Goal: Information Seeking & Learning: Find specific fact

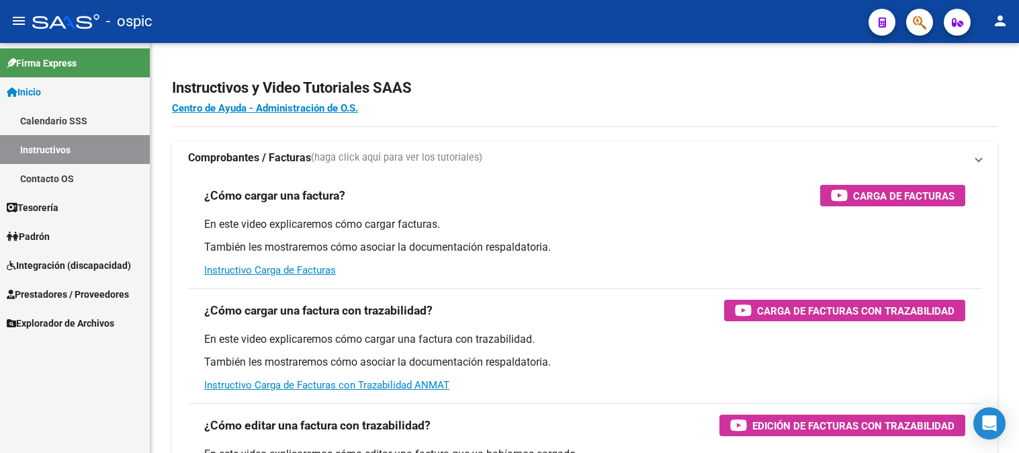
click at [493, 357] on mat-sidenav-content "Instructivos y Video Tutoriales SAAS Centro de Ayuda - Administración de O.S. C…" at bounding box center [585, 248] width 869 height 410
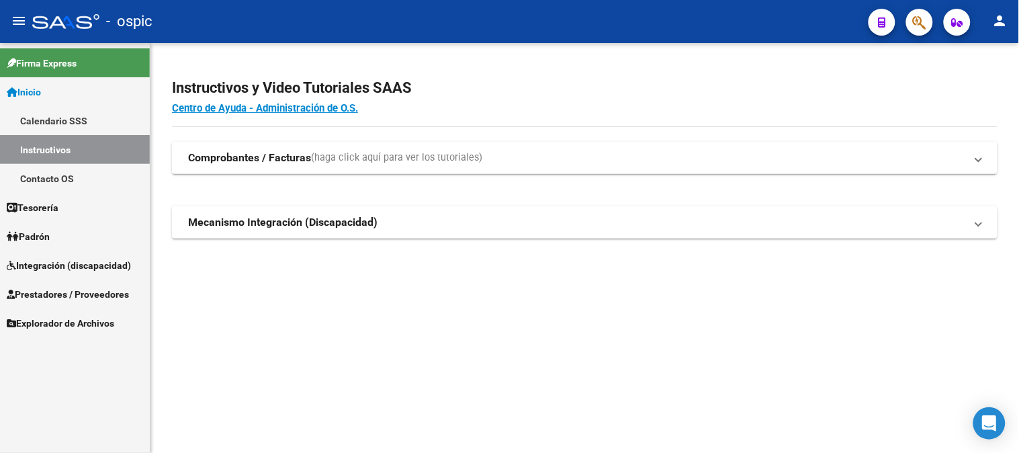
click at [75, 87] on link "Inicio" at bounding box center [75, 91] width 150 height 29
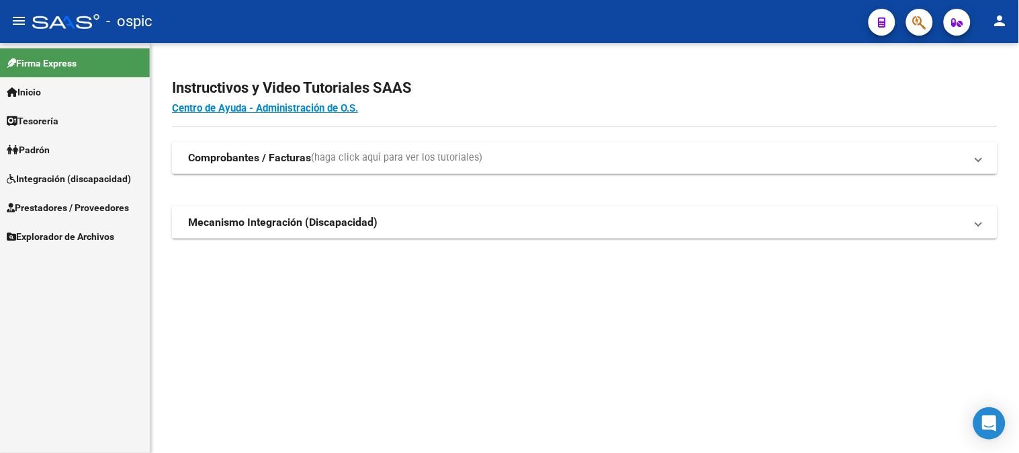
click at [70, 172] on span "Integración (discapacidad)" at bounding box center [69, 178] width 124 height 15
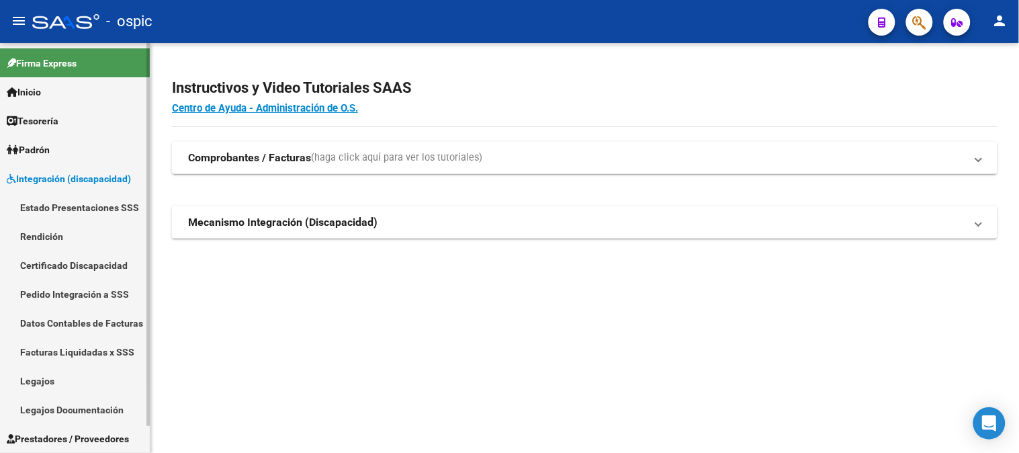
click at [84, 173] on span "Integración (discapacidad)" at bounding box center [69, 178] width 124 height 15
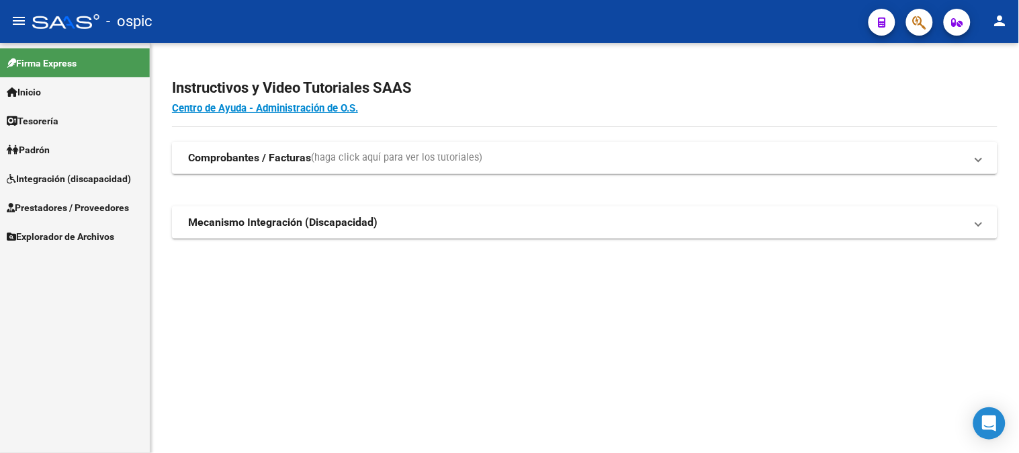
click at [77, 205] on span "Prestadores / Proveedores" at bounding box center [68, 207] width 122 height 15
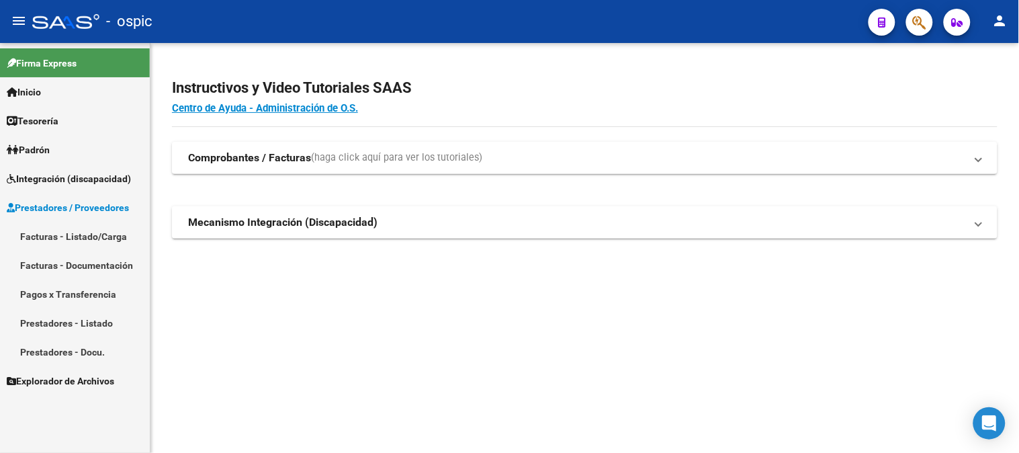
click at [75, 232] on link "Facturas - Listado/Carga" at bounding box center [75, 236] width 150 height 29
click at [85, 243] on link "Facturas - Listado/Carga" at bounding box center [75, 236] width 150 height 29
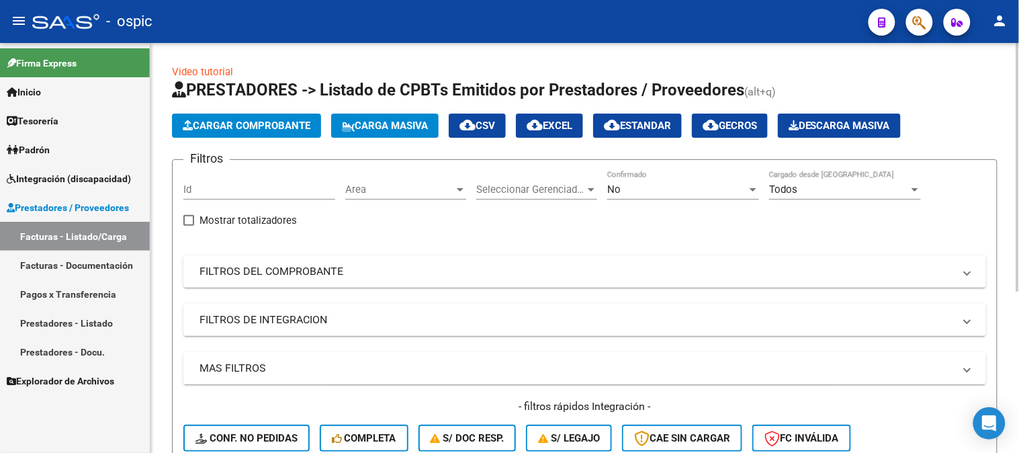
click at [638, 185] on div "No" at bounding box center [677, 189] width 140 height 12
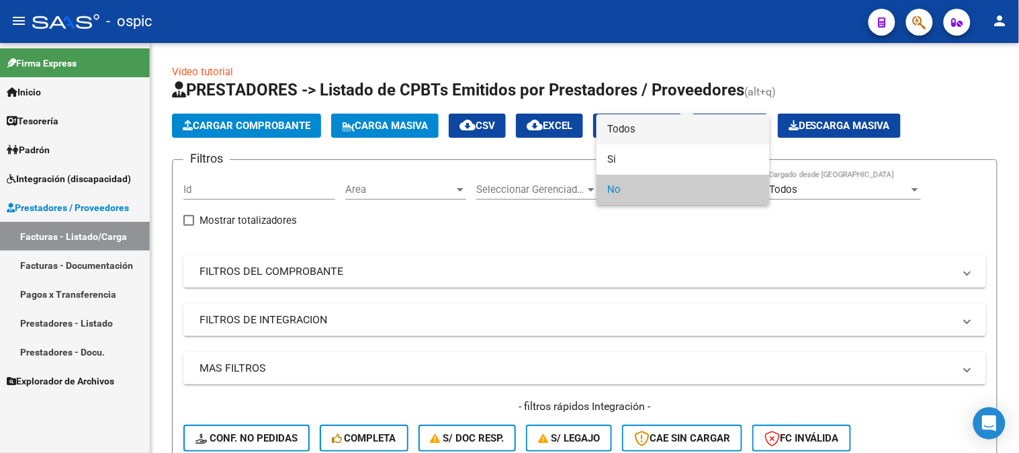
click at [629, 132] on span "Todos" at bounding box center [683, 129] width 152 height 30
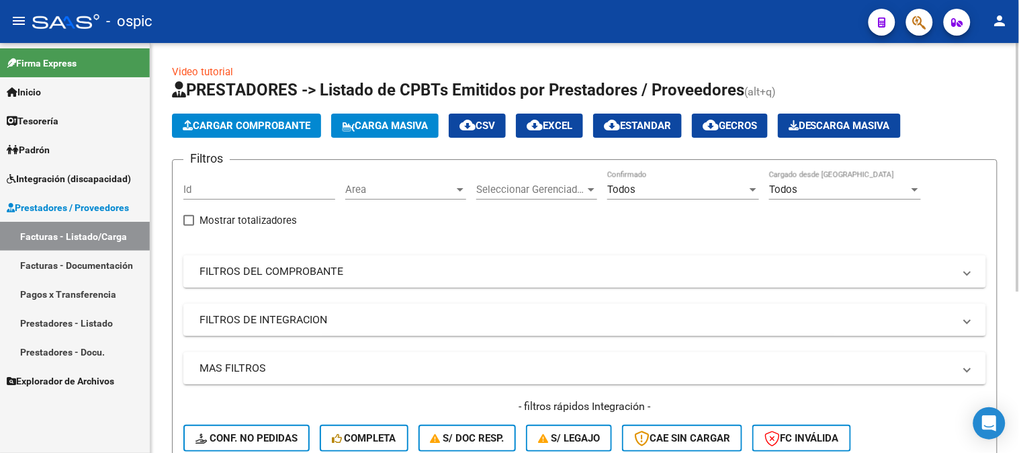
click at [272, 273] on mat-panel-title "FILTROS DEL COMPROBANTE" at bounding box center [577, 271] width 755 height 15
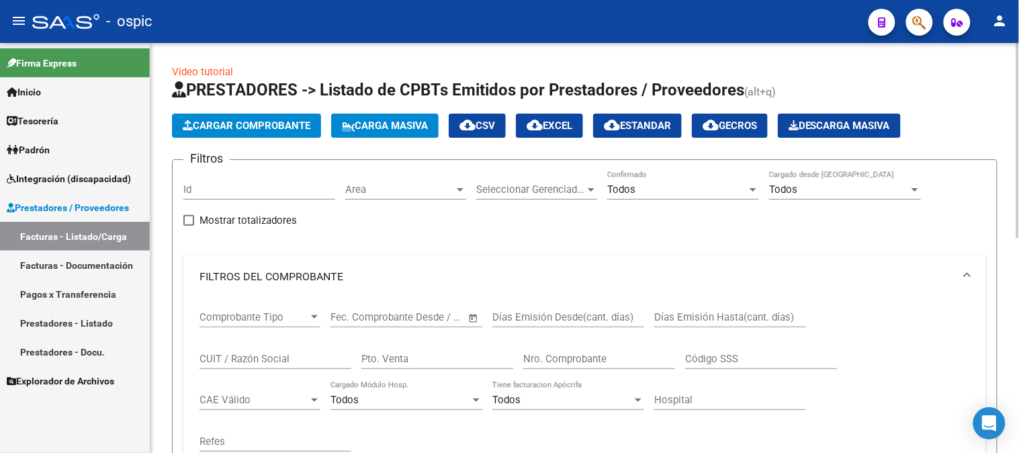
click at [273, 354] on input "CUIT / Razón Social" at bounding box center [276, 359] width 152 height 12
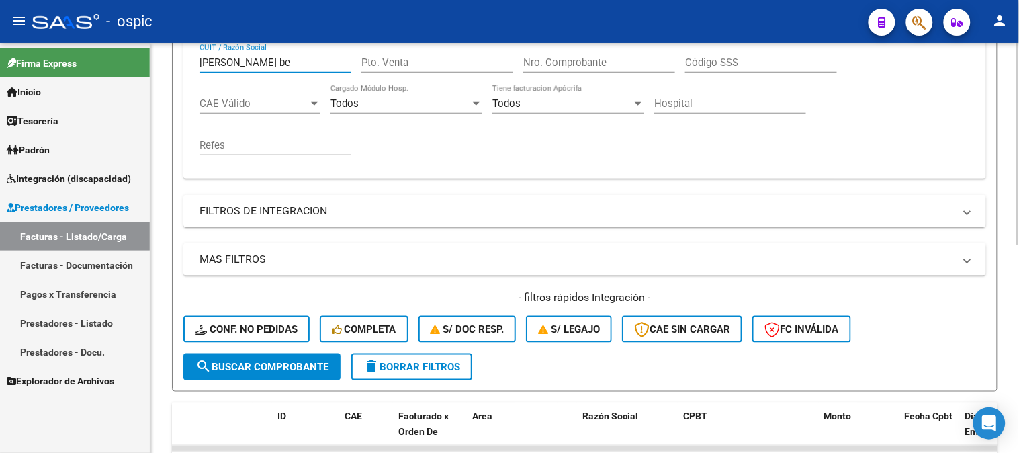
scroll to position [298, 0]
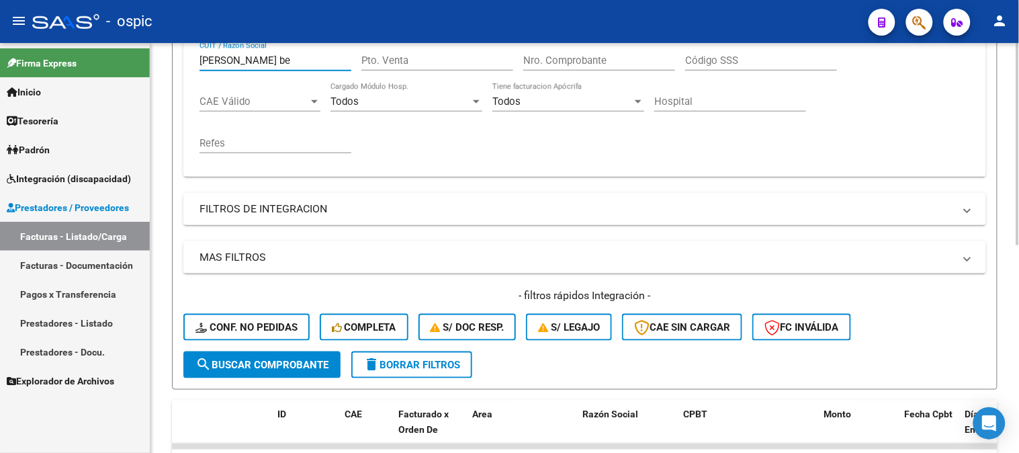
click at [304, 359] on span "search Buscar Comprobante" at bounding box center [262, 365] width 133 height 12
click at [281, 362] on span "search Buscar Comprobante" at bounding box center [262, 365] width 133 height 12
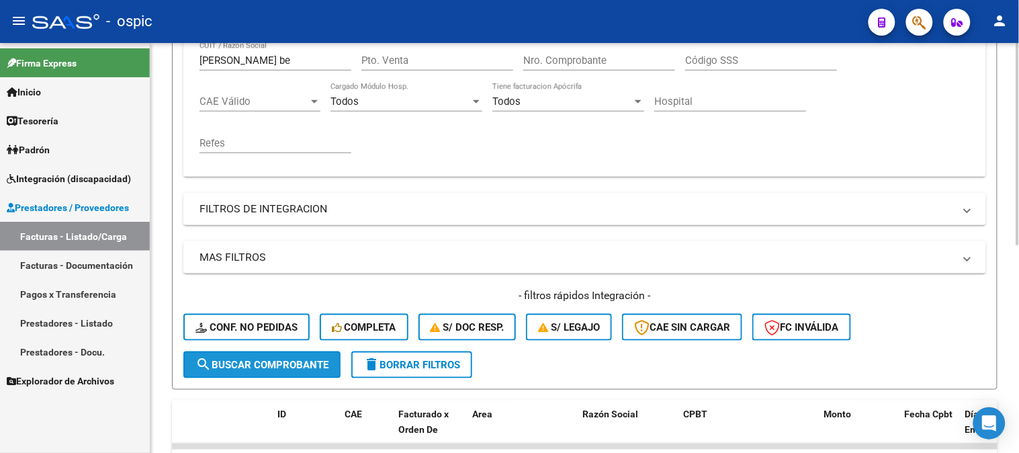
click at [247, 364] on span "search Buscar Comprobante" at bounding box center [262, 365] width 133 height 12
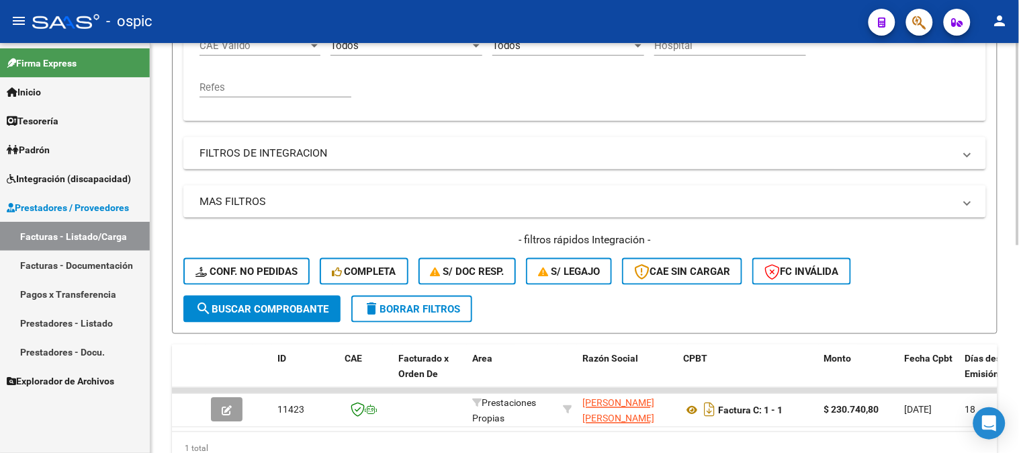
scroll to position [419, 0]
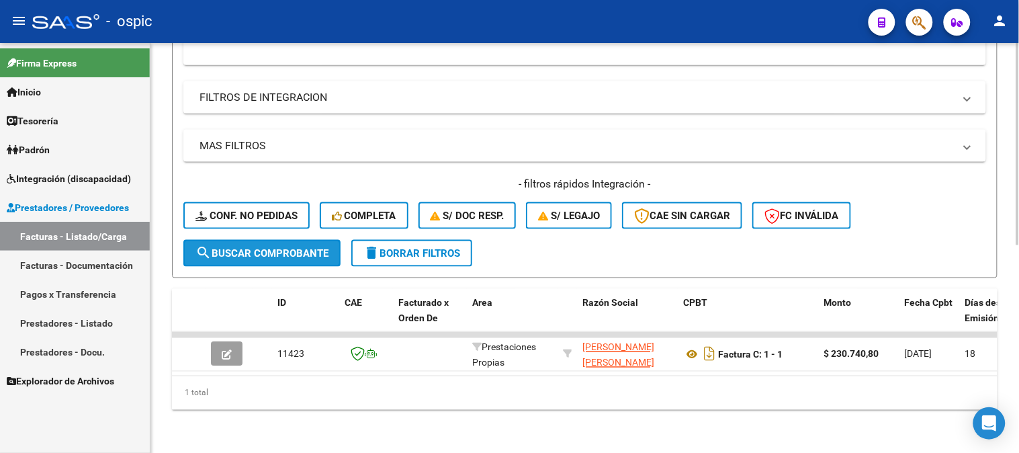
click at [263, 247] on span "search Buscar Comprobante" at bounding box center [262, 253] width 133 height 12
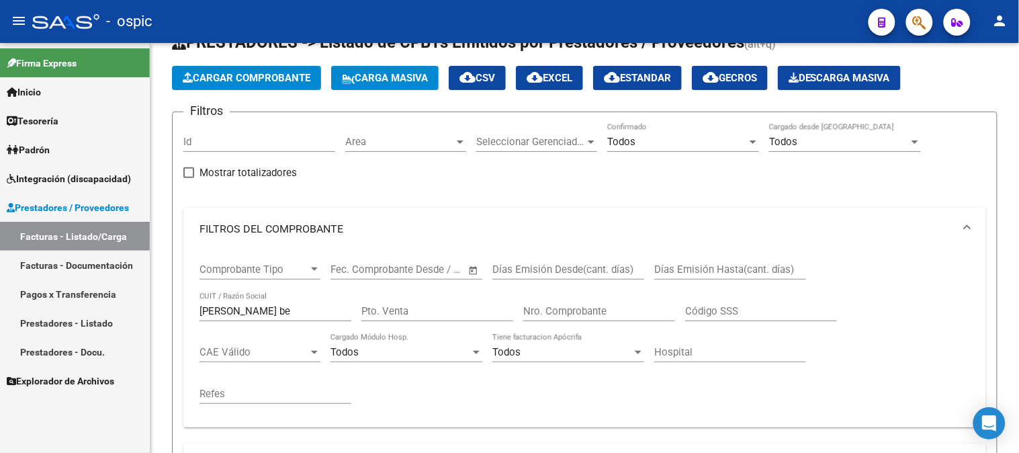
scroll to position [46, 0]
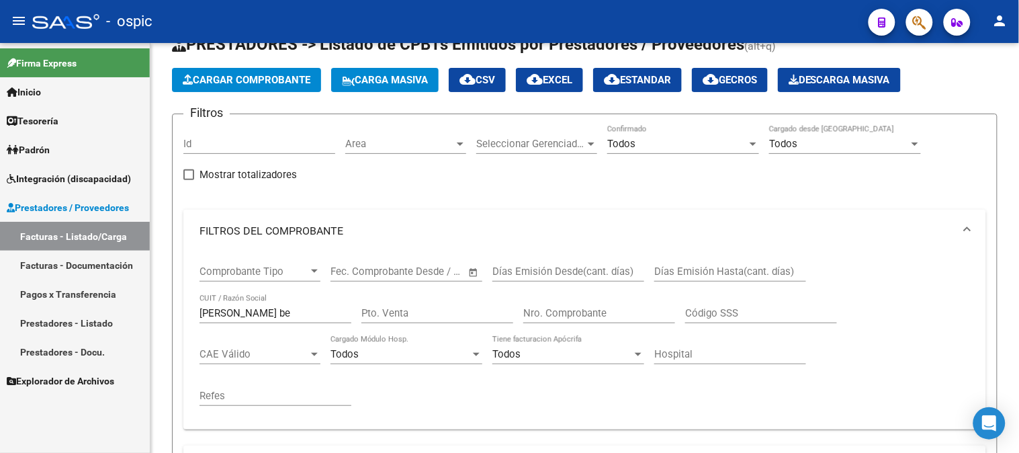
drag, startPoint x: 72, startPoint y: 284, endPoint x: 9, endPoint y: 273, distance: 64.0
click at [7, 273] on mat-sidenav-container "Firma Express Inicio Calendario SSS Instructivos Contacto OS Tesorería Extracto…" at bounding box center [509, 248] width 1019 height 410
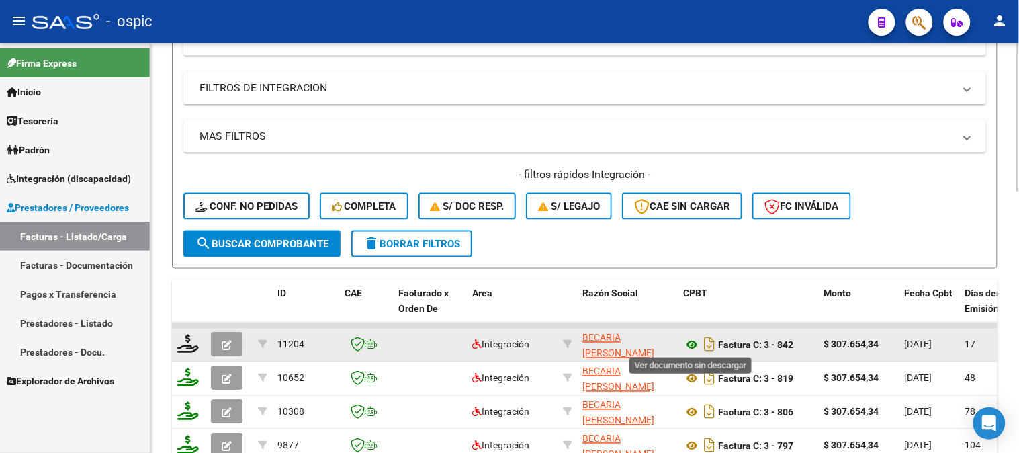
click at [687, 343] on icon at bounding box center [691, 345] width 17 height 16
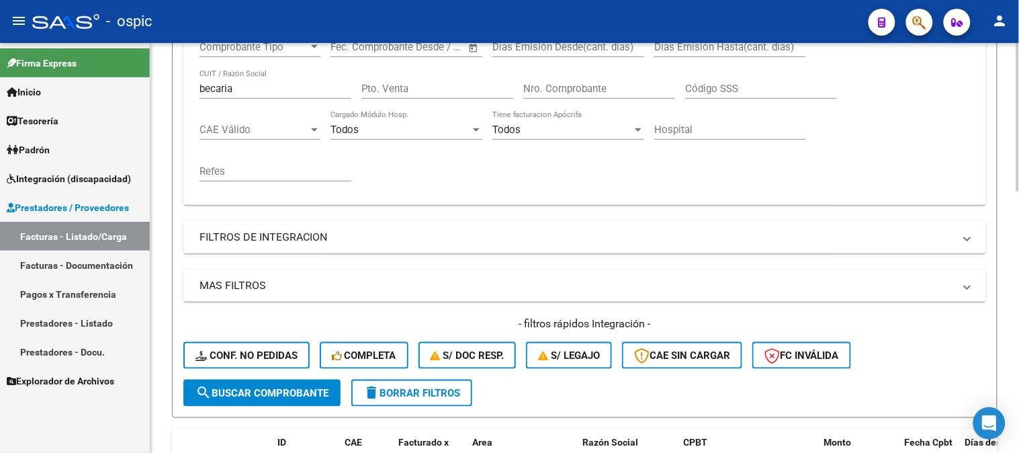
scroll to position [196, 0]
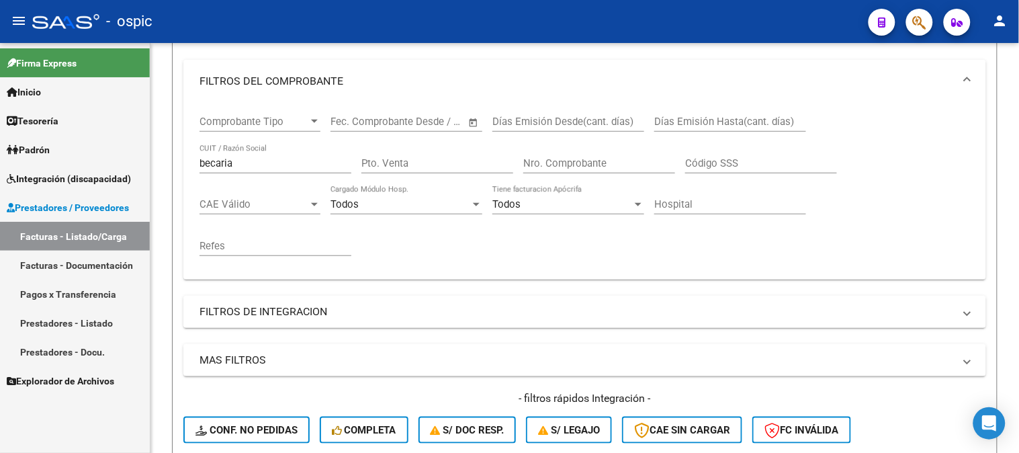
click at [110, 155] on mat-sidenav-container "Firma Express Inicio Calendario SSS Instructivos Contacto OS Tesorería Extracto…" at bounding box center [509, 248] width 1019 height 410
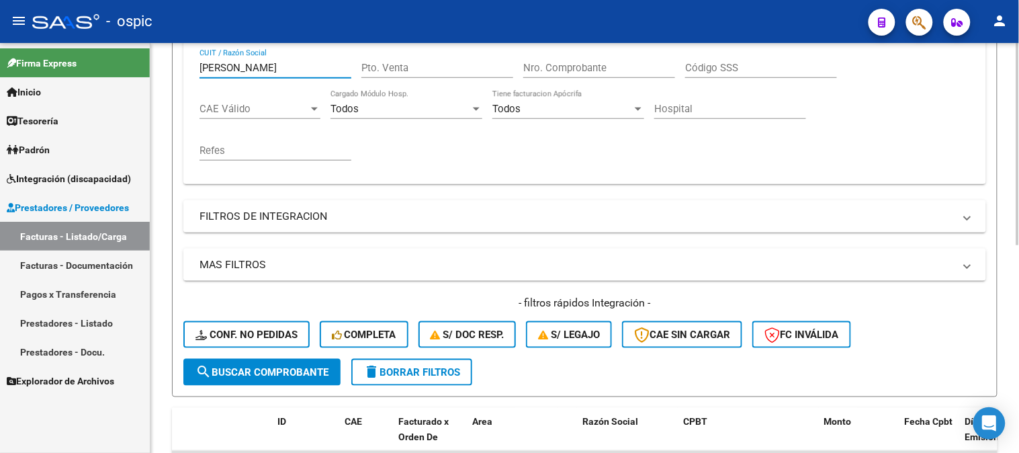
scroll to position [345, 0]
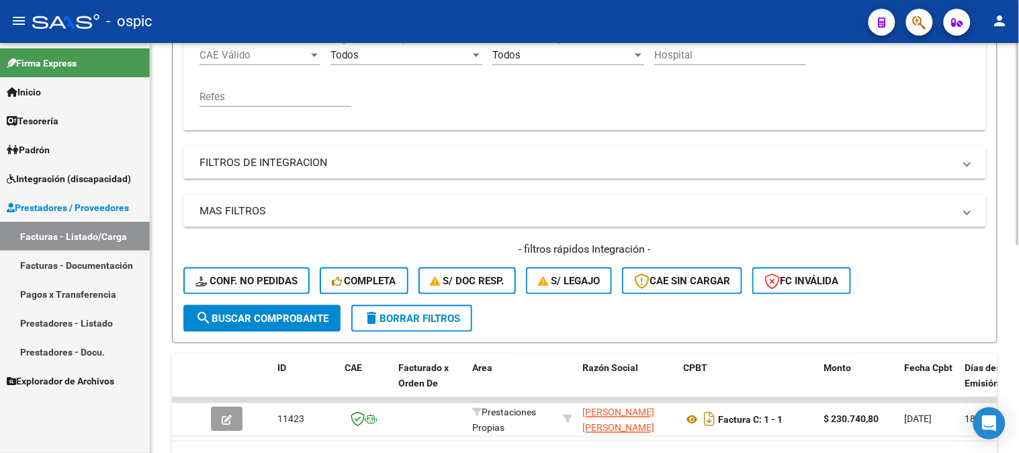
type input "malandra"
click at [253, 317] on span "search Buscar Comprobante" at bounding box center [262, 318] width 133 height 12
click at [429, 318] on span "delete Borrar Filtros" at bounding box center [412, 318] width 97 height 12
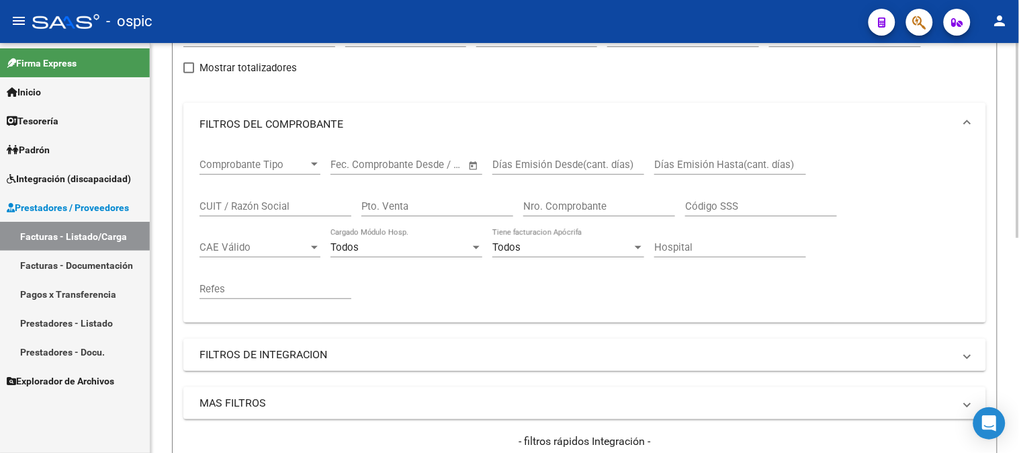
scroll to position [121, 0]
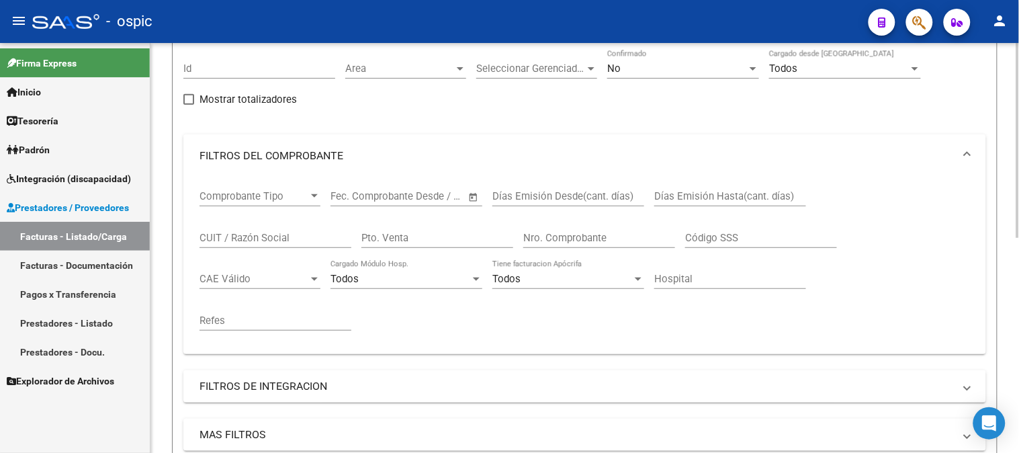
click at [634, 61] on div "No Confirmado" at bounding box center [683, 64] width 152 height 29
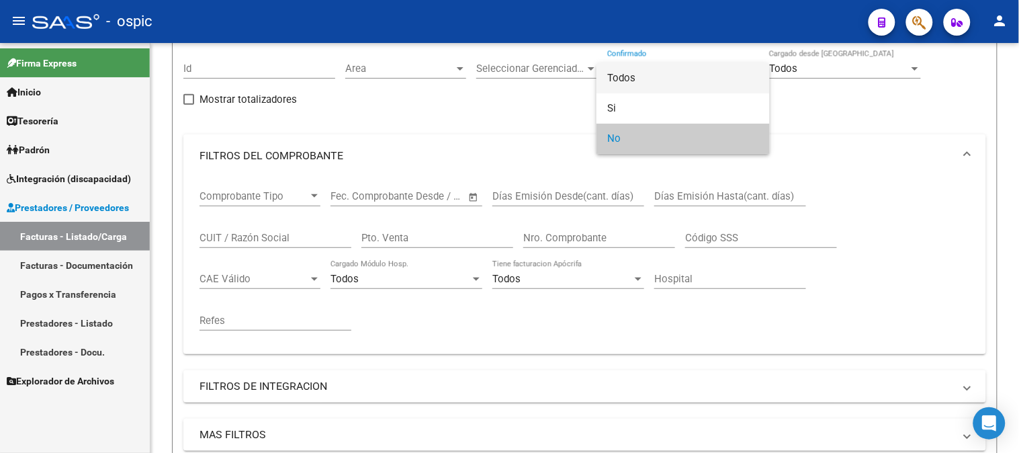
click at [632, 78] on span "Todos" at bounding box center [683, 78] width 152 height 30
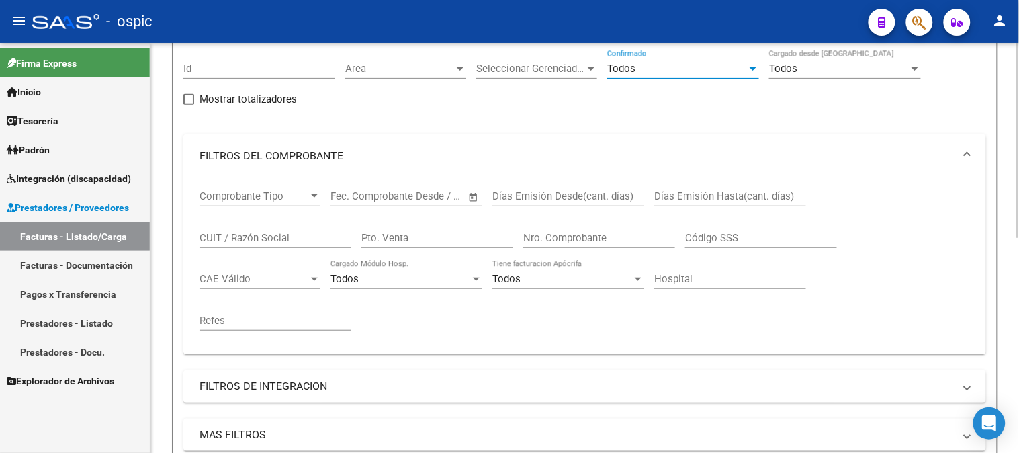
click at [280, 237] on input "CUIT / Razón Social" at bounding box center [276, 238] width 152 height 12
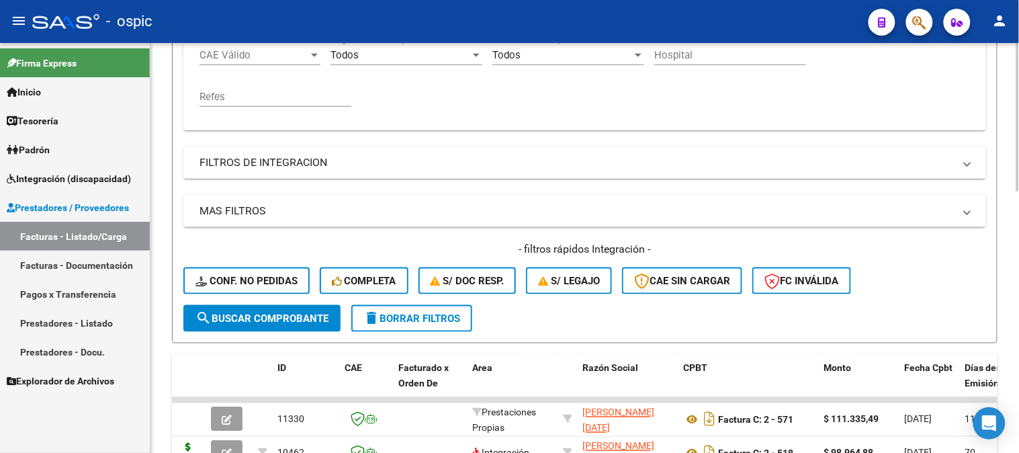
scroll to position [419, 0]
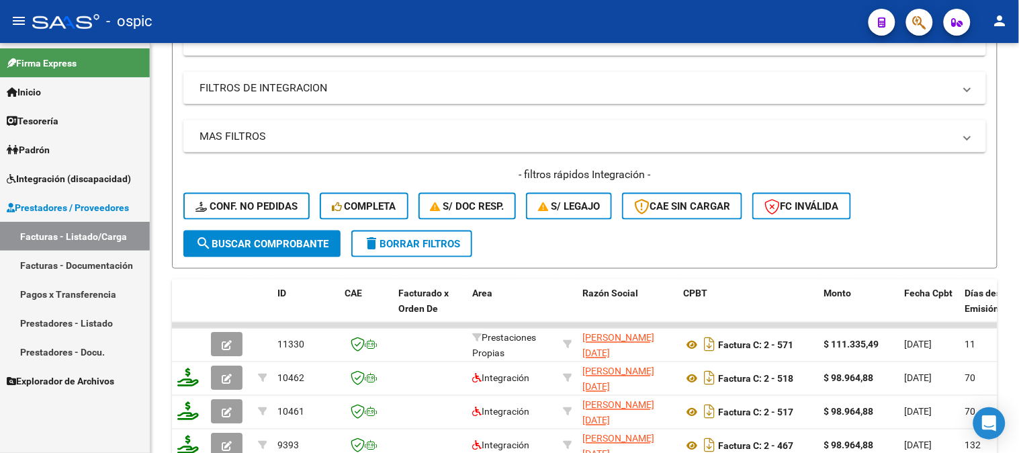
type input "PISANI LU"
click at [86, 208] on span "Prestadores / Proveedores" at bounding box center [68, 207] width 122 height 15
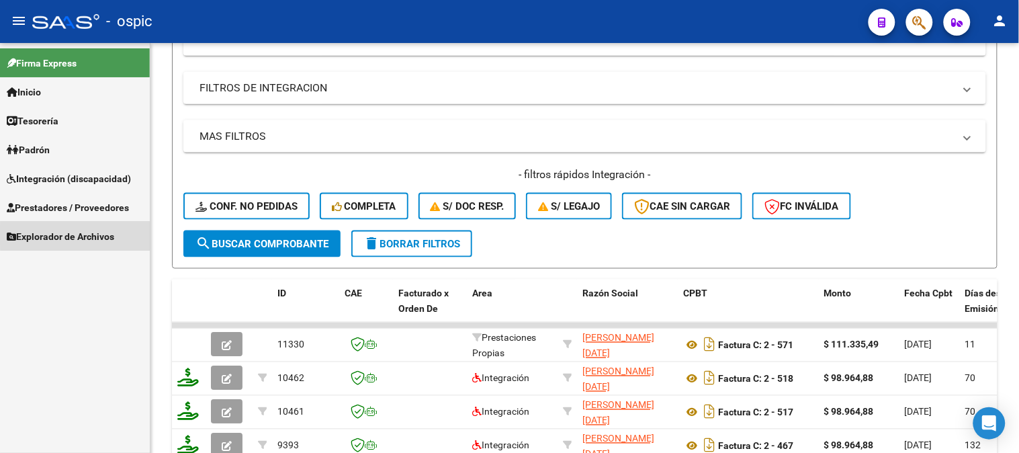
click at [85, 235] on span "Explorador de Archivos" at bounding box center [61, 236] width 108 height 15
click at [69, 265] on link "Integración" at bounding box center [75, 265] width 150 height 29
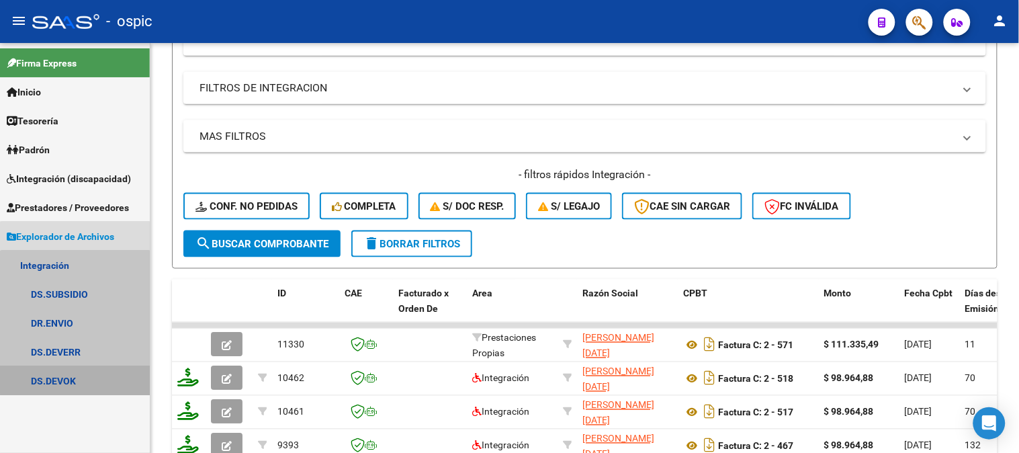
click at [75, 371] on link "DS.DEVOK" at bounding box center [75, 380] width 150 height 29
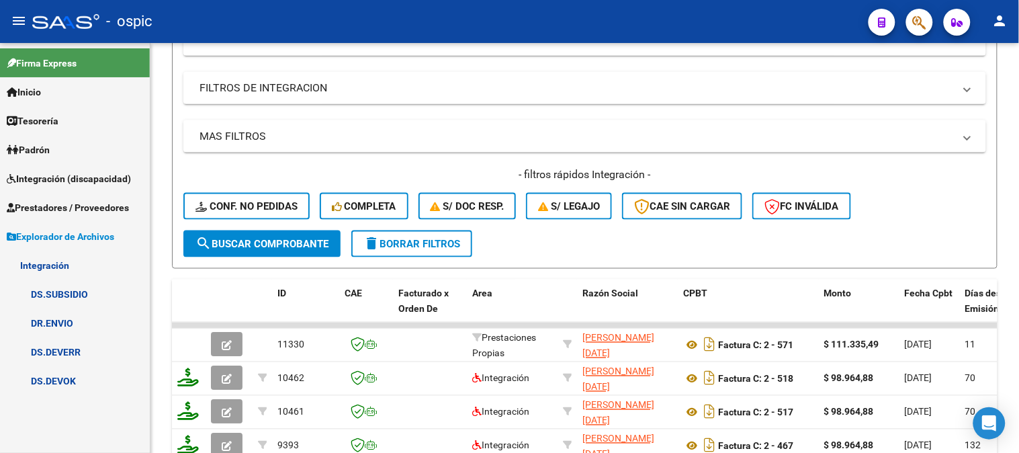
click at [54, 376] on link "DS.DEVOK" at bounding box center [75, 380] width 150 height 29
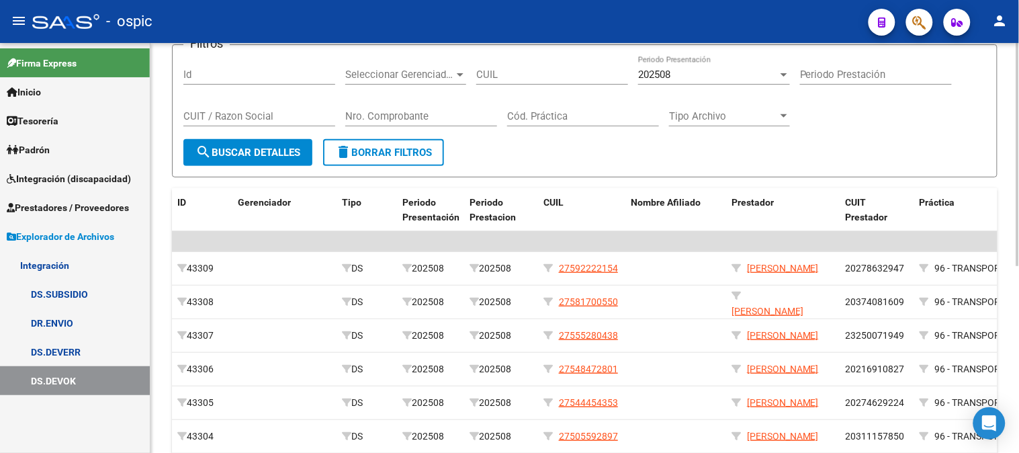
scroll to position [341, 0]
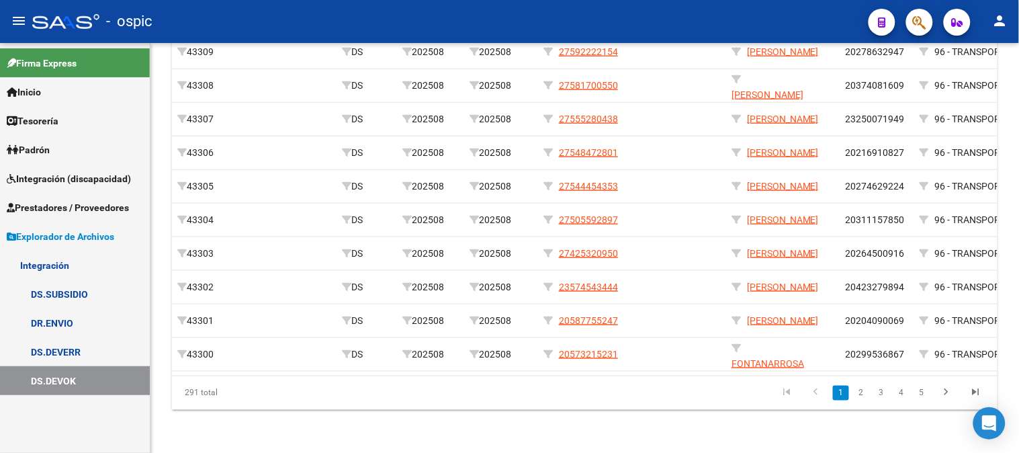
click at [70, 237] on span "Explorador de Archivos" at bounding box center [61, 236] width 108 height 15
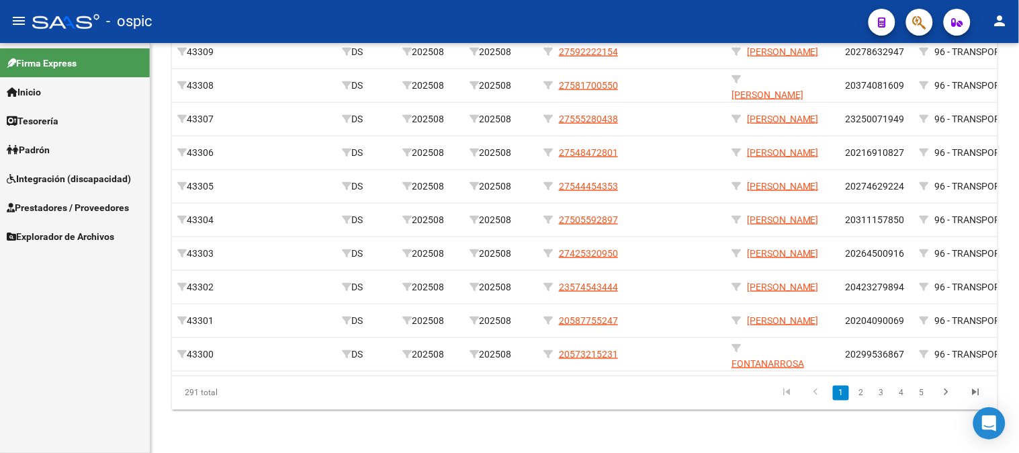
click at [38, 175] on span "Integración (discapacidad)" at bounding box center [69, 178] width 124 height 15
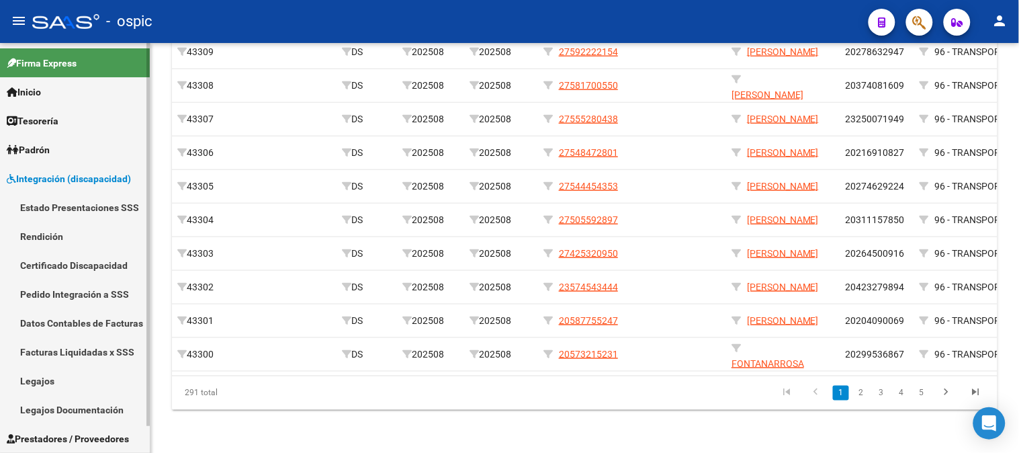
click at [44, 175] on span "Integración (discapacidad)" at bounding box center [69, 178] width 124 height 15
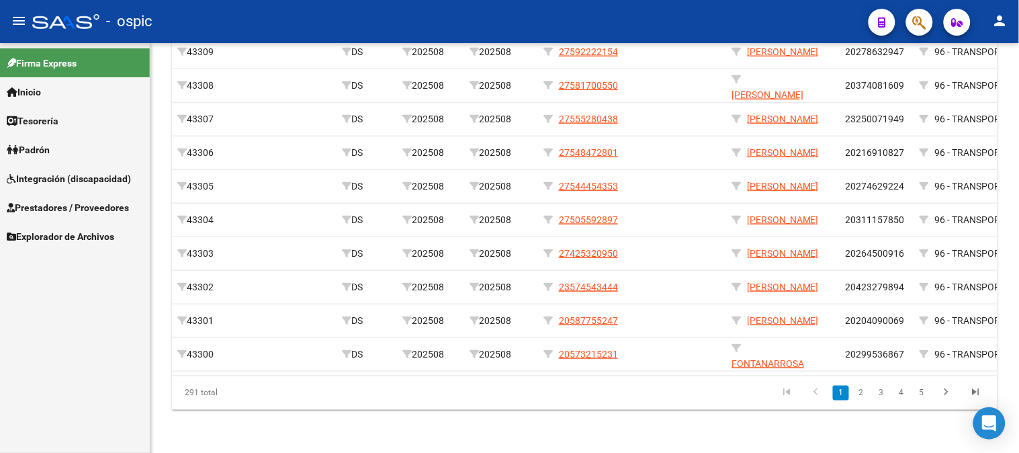
click at [46, 205] on span "Prestadores / Proveedores" at bounding box center [68, 207] width 122 height 15
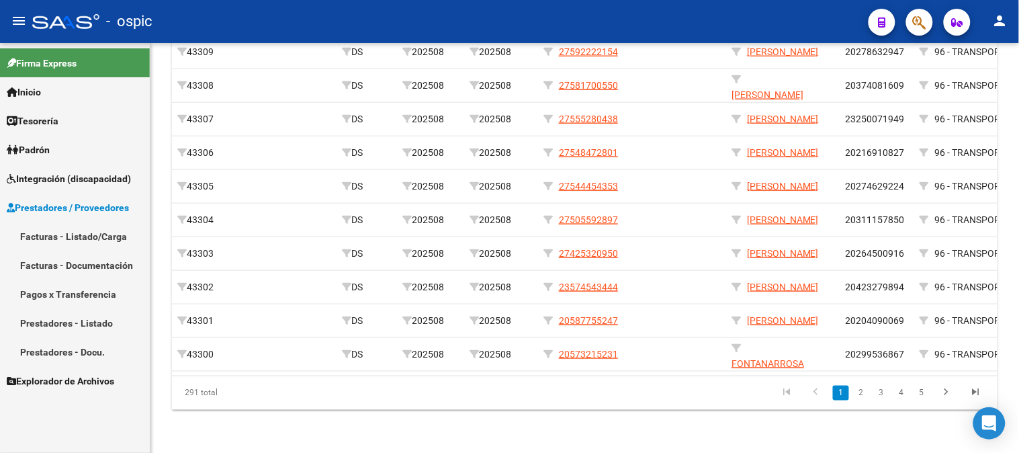
click at [69, 234] on link "Facturas - Listado/Carga" at bounding box center [75, 236] width 150 height 29
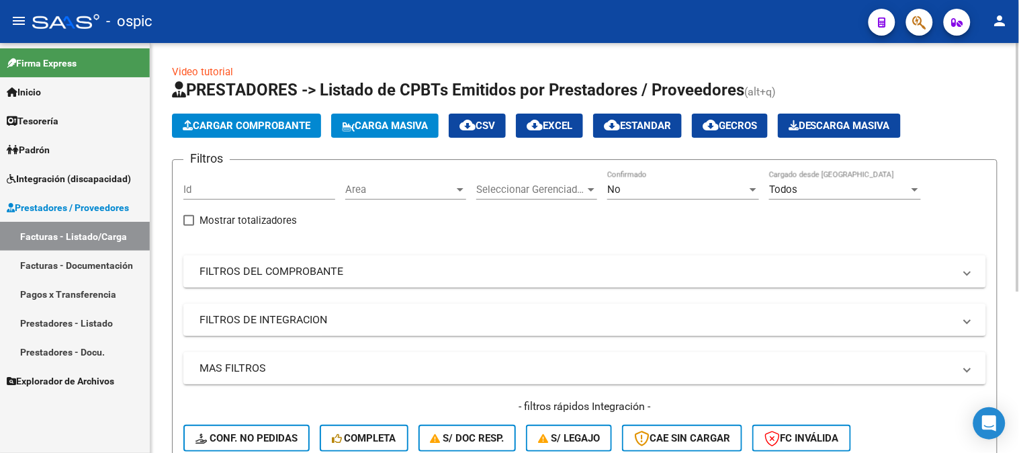
scroll to position [265, 0]
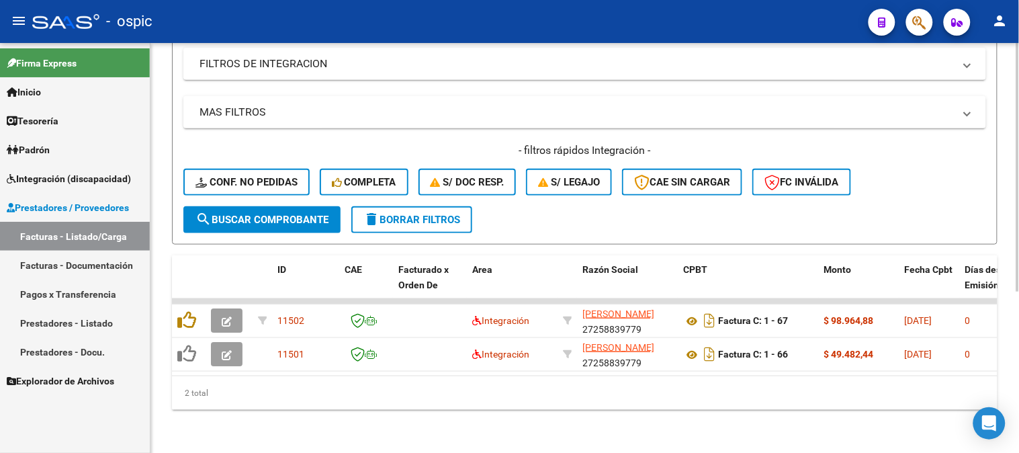
click at [399, 214] on span "delete Borrar Filtros" at bounding box center [412, 220] width 97 height 12
click at [452, 214] on span "delete Borrar Filtros" at bounding box center [412, 220] width 97 height 12
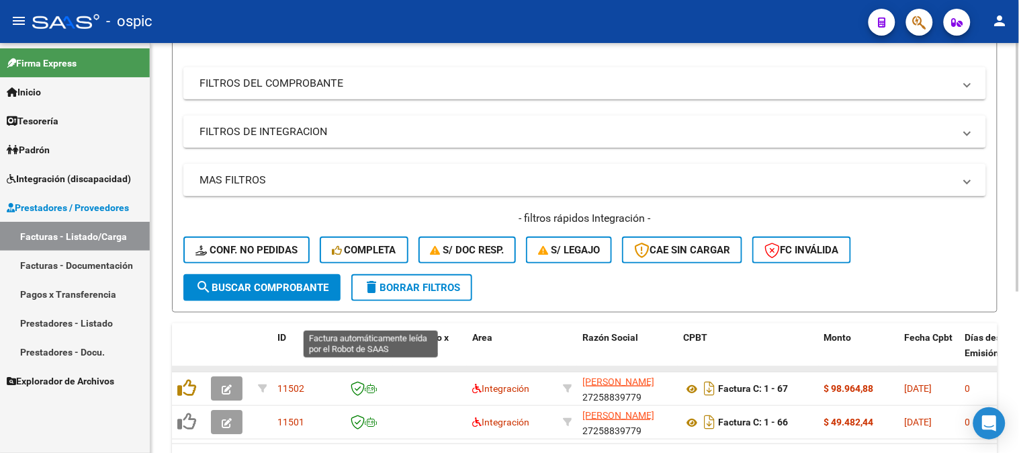
scroll to position [41, 0]
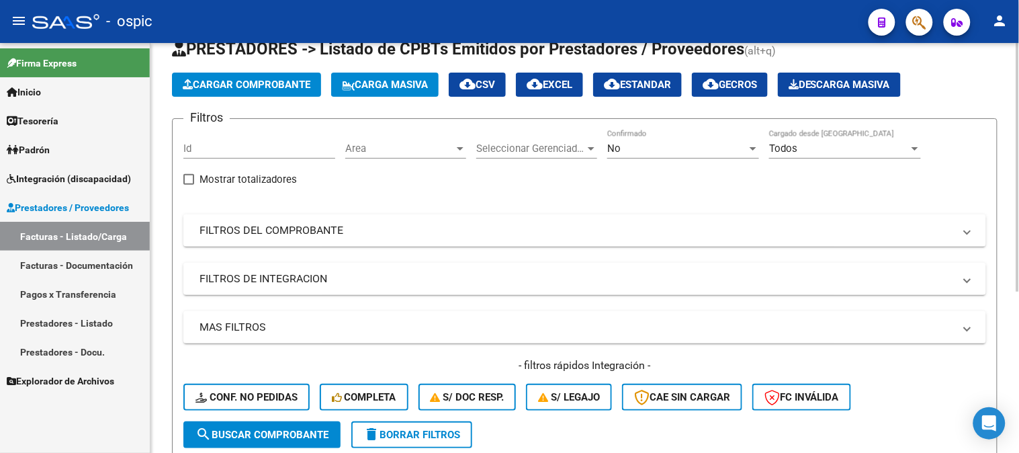
click at [437, 426] on button "delete Borrar Filtros" at bounding box center [411, 434] width 121 height 27
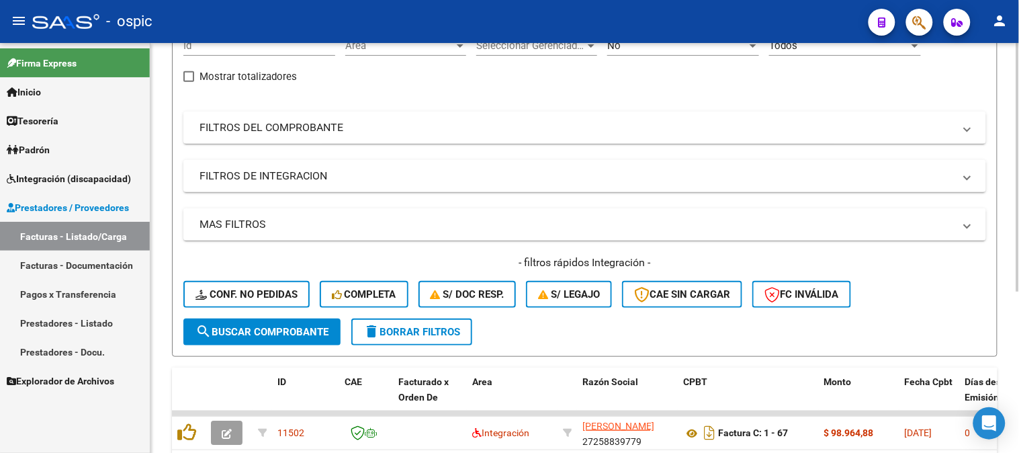
scroll to position [265, 0]
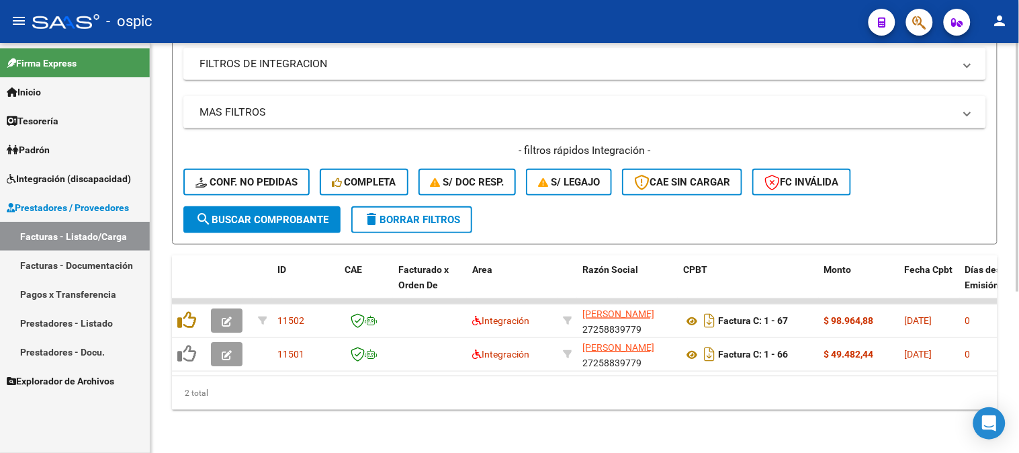
click at [418, 214] on span "delete Borrar Filtros" at bounding box center [412, 220] width 97 height 12
click at [431, 215] on span "delete Borrar Filtros" at bounding box center [412, 220] width 97 height 12
click at [433, 214] on span "delete Borrar Filtros" at bounding box center [412, 220] width 97 height 12
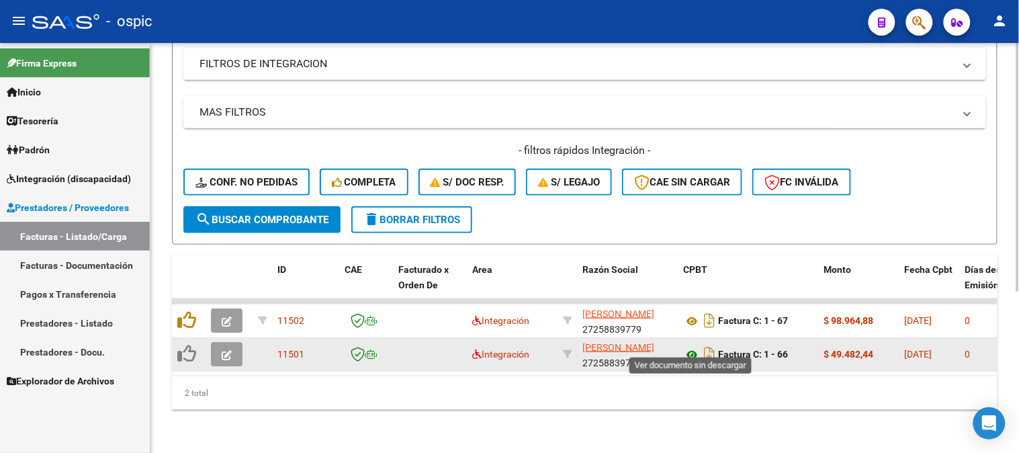
click at [694, 347] on icon at bounding box center [691, 355] width 17 height 16
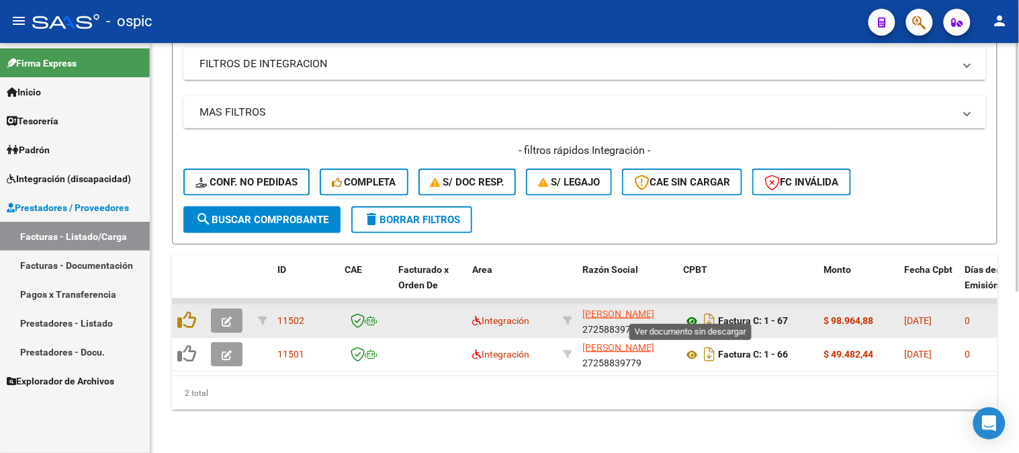
click at [693, 313] on icon at bounding box center [691, 321] width 17 height 16
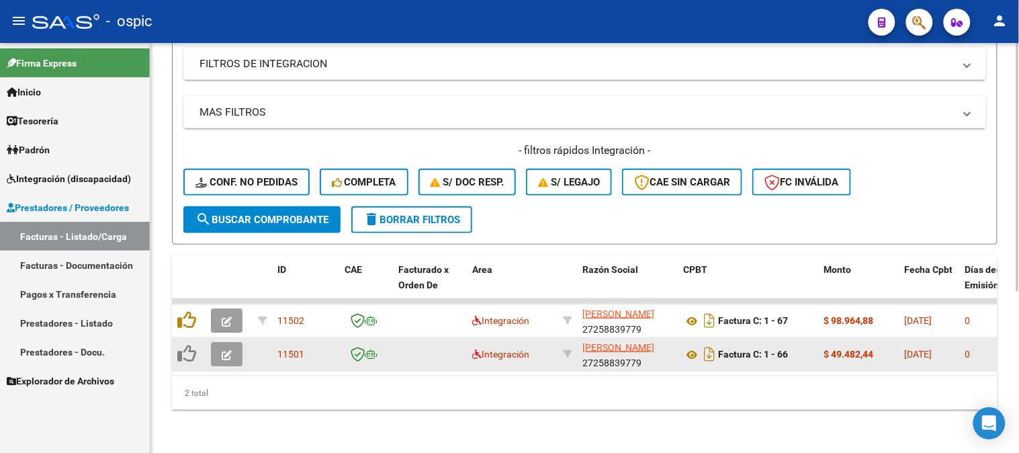
click at [223, 350] on icon "button" at bounding box center [227, 355] width 10 height 10
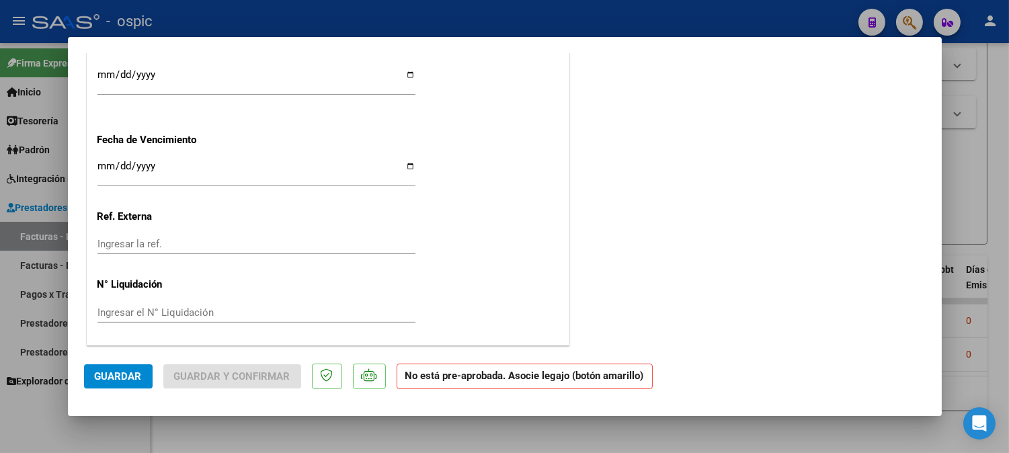
scroll to position [0, 0]
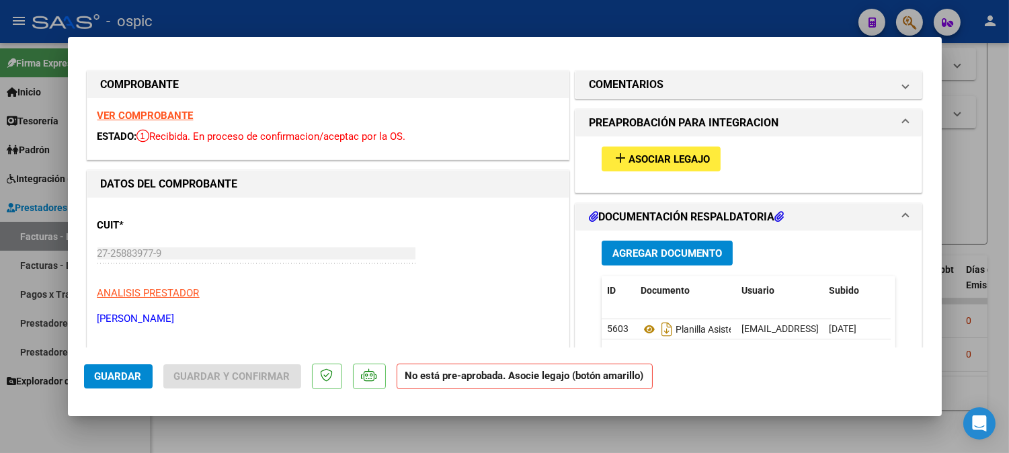
drag, startPoint x: 642, startPoint y: 83, endPoint x: 677, endPoint y: 237, distance: 157.6
click at [644, 89] on h1 "COMENTARIOS" at bounding box center [626, 85] width 75 height 16
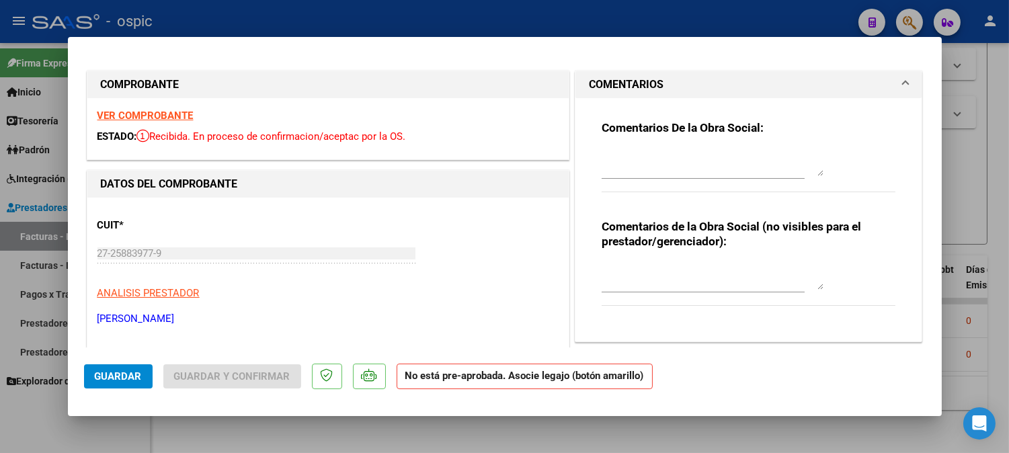
click at [648, 280] on textarea at bounding box center [712, 276] width 222 height 27
type textarea "p"
type textarea "PSICO 4 SESIONES"
click at [730, 156] on textarea at bounding box center [712, 162] width 222 height 27
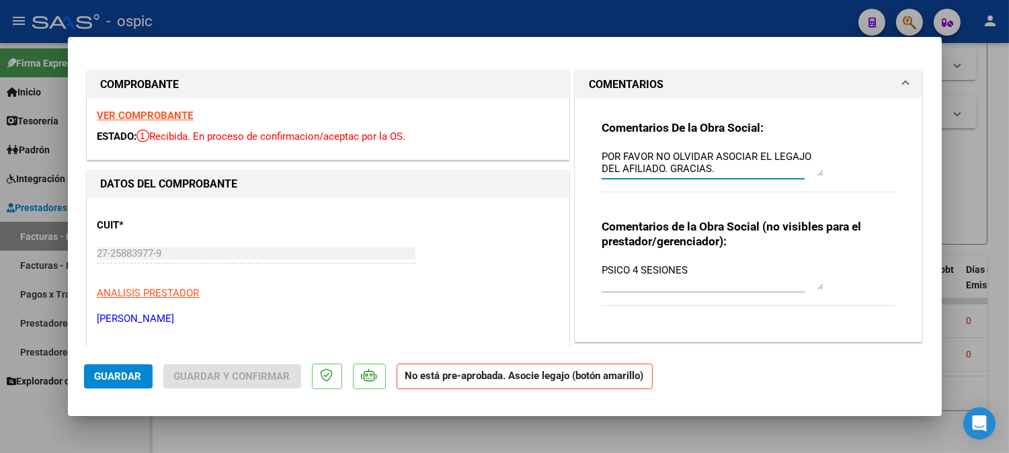
click at [730, 172] on textarea "POR FAVOR NO OLVIDAR ASOCIAR EL LEGAJO DEL AFILIADO. GRACIAS." at bounding box center [712, 162] width 222 height 27
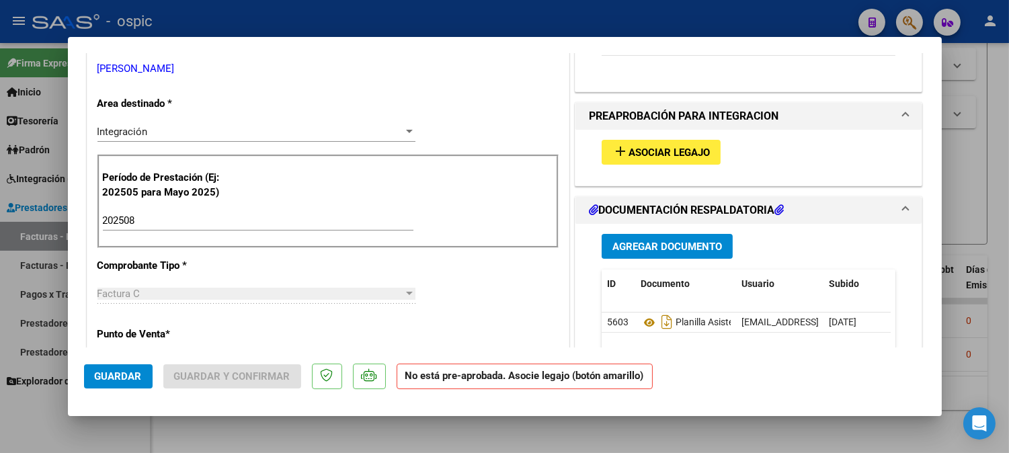
scroll to position [259, 0]
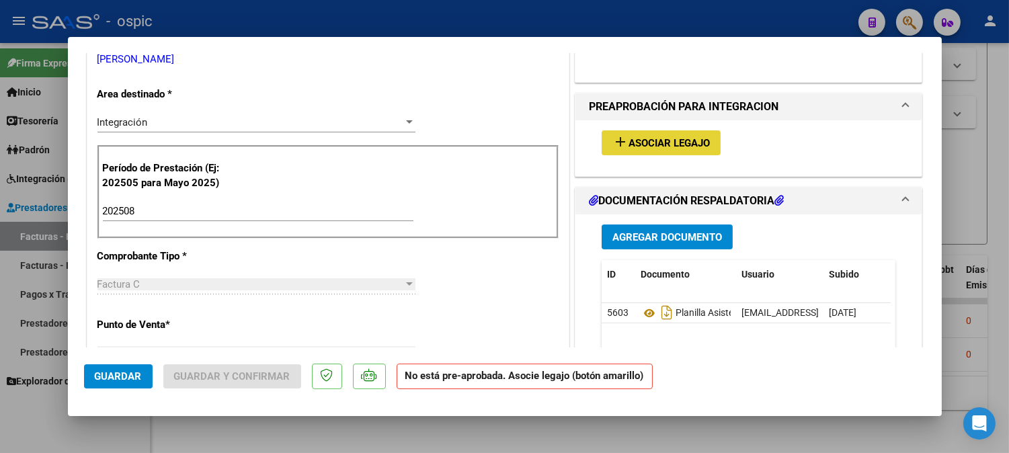
click at [649, 142] on span "Asociar Legajo" at bounding box center [668, 143] width 81 height 12
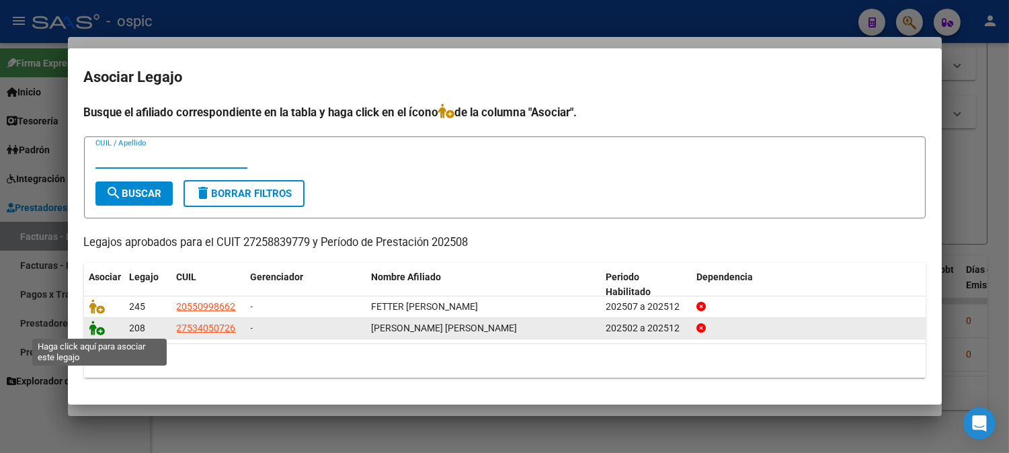
click at [99, 332] on icon at bounding box center [97, 328] width 16 height 15
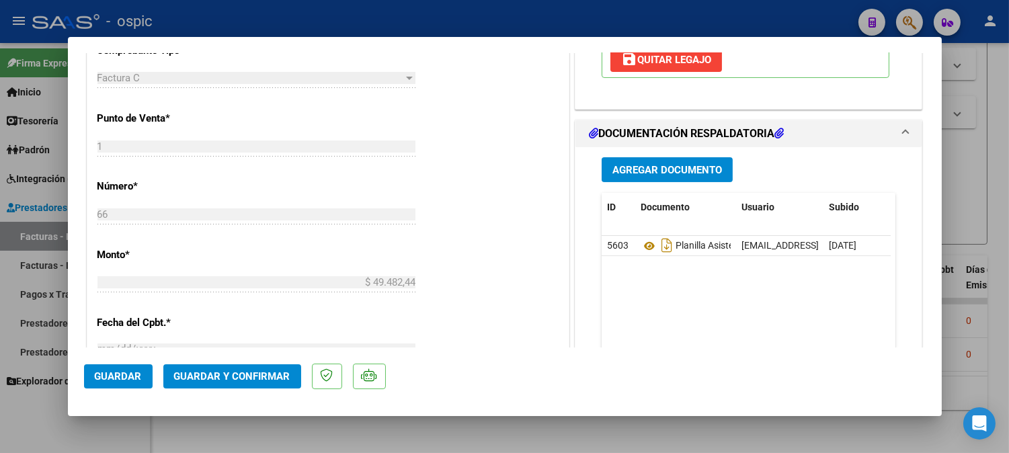
scroll to position [507, 0]
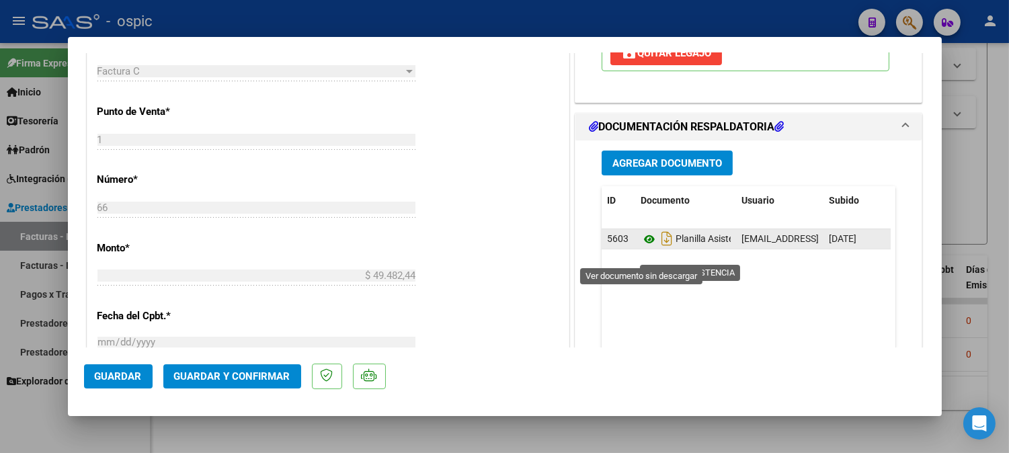
click at [641, 247] on icon at bounding box center [648, 239] width 17 height 16
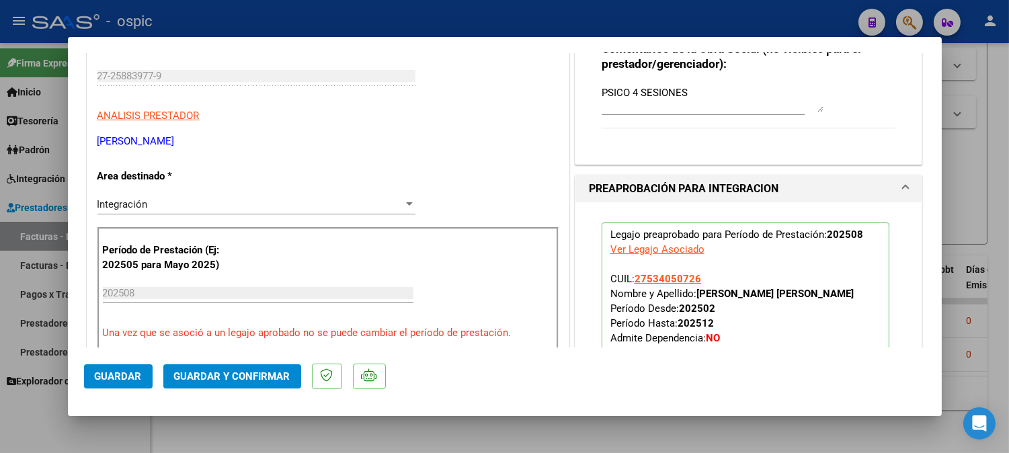
scroll to position [0, 0]
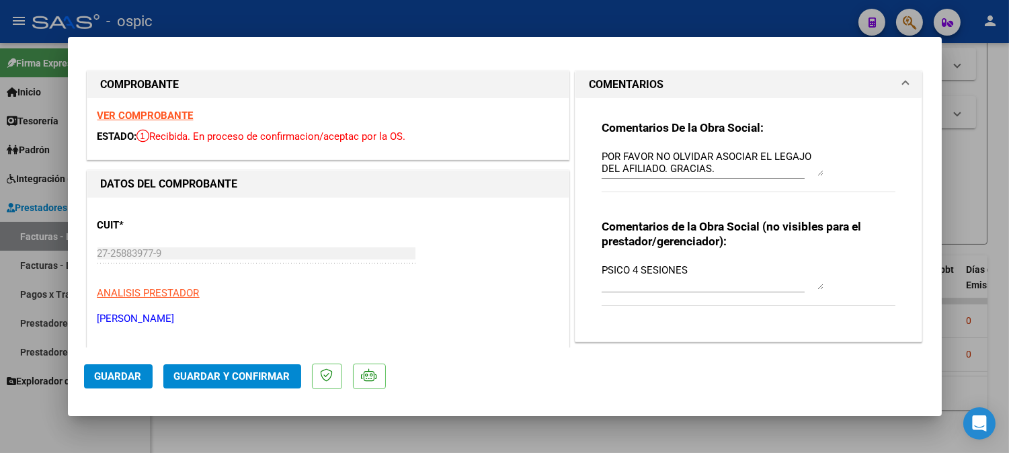
click at [721, 169] on textarea "POR FAVOR NO OLVIDAR ASOCIAR EL LEGAJO DEL AFILIADO. GRACIAS." at bounding box center [712, 162] width 222 height 27
click at [665, 169] on textarea "POR FAVOR NO OLVIDAR ASOCIAR EL LEGAJO DEL AFILIADO. GRACIAS." at bounding box center [712, 162] width 222 height 27
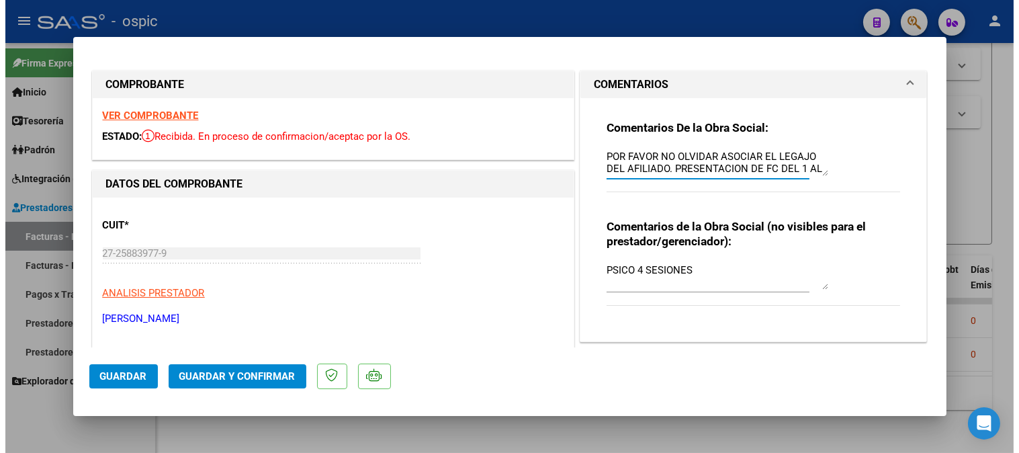
scroll to position [11, 0]
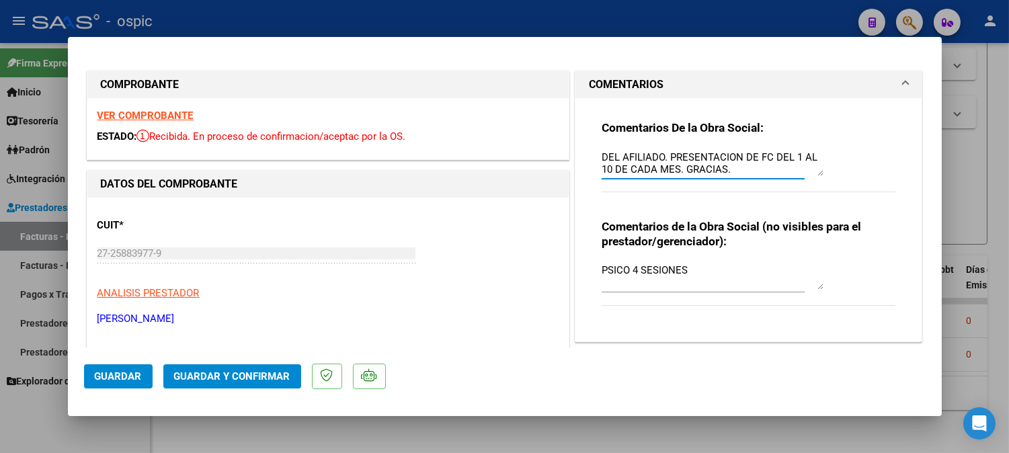
drag, startPoint x: 758, startPoint y: 169, endPoint x: 755, endPoint y: 180, distance: 11.1
click at [757, 169] on textarea "POR FAVOR NO OLVIDAR ASOCIAR EL LEGAJO DEL AFILIADO. PRESENTACION DE FC DEL 1 A…" at bounding box center [712, 162] width 222 height 27
type textarea "POR FAVOR NO OLVIDAR ASOCIAR EL LEGAJO DEL AFILIADO. PRESENTACION DE FC DEL 1 A…"
click at [730, 269] on textarea "PSICO 4 SESIONES" at bounding box center [712, 276] width 222 height 27
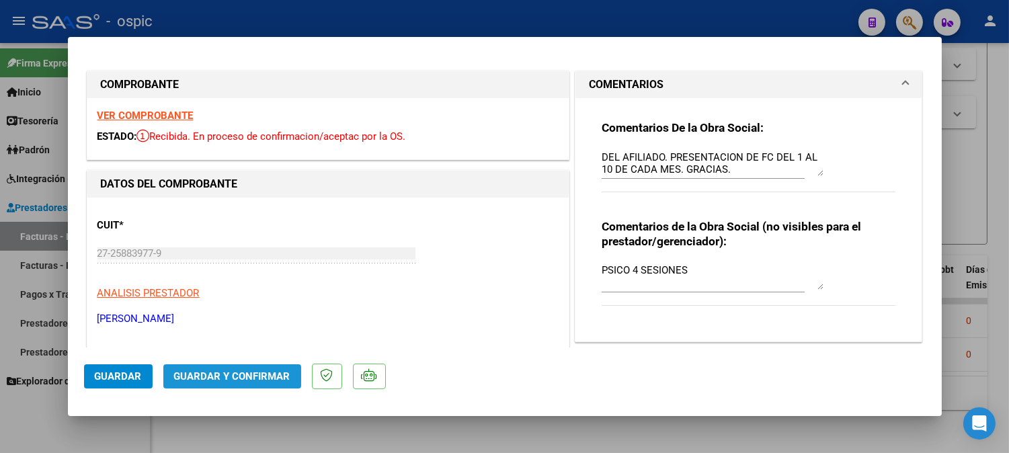
click at [258, 374] on span "Guardar y Confirmar" at bounding box center [232, 376] width 116 height 12
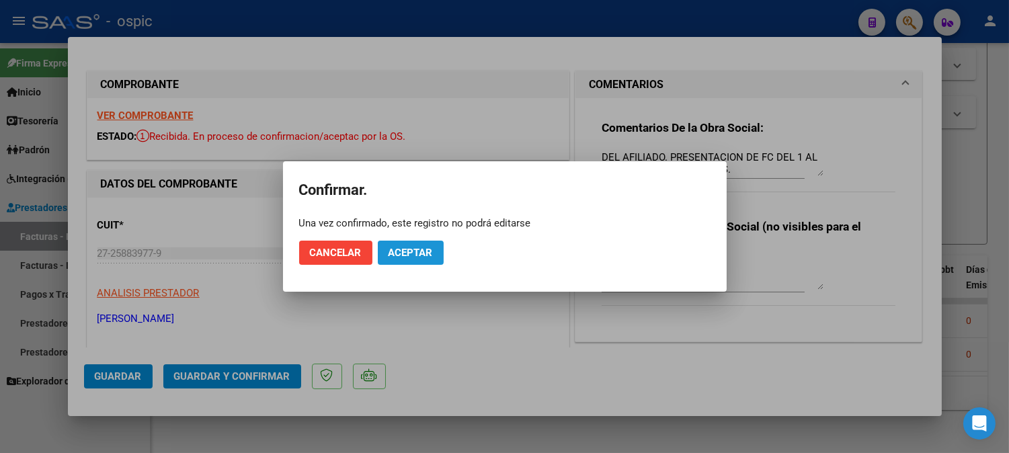
click at [423, 257] on span "Aceptar" at bounding box center [410, 253] width 44 height 12
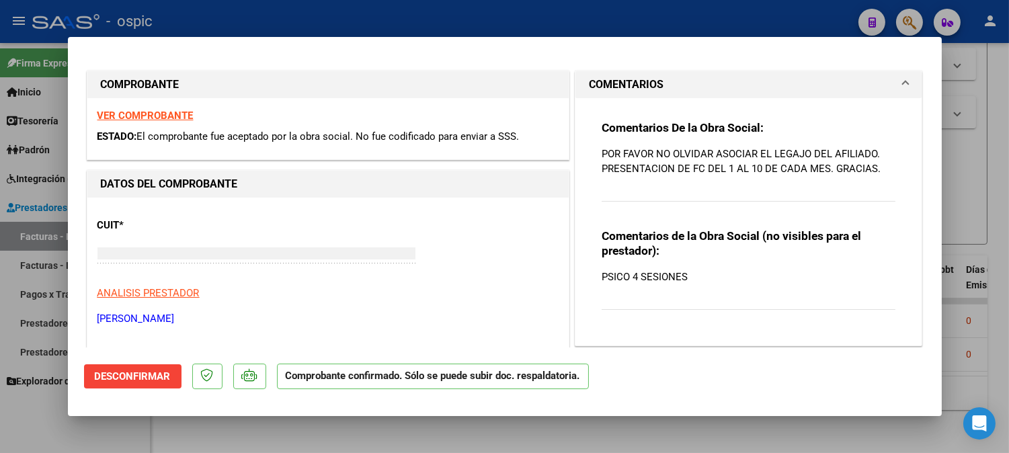
type input "$ 0,00"
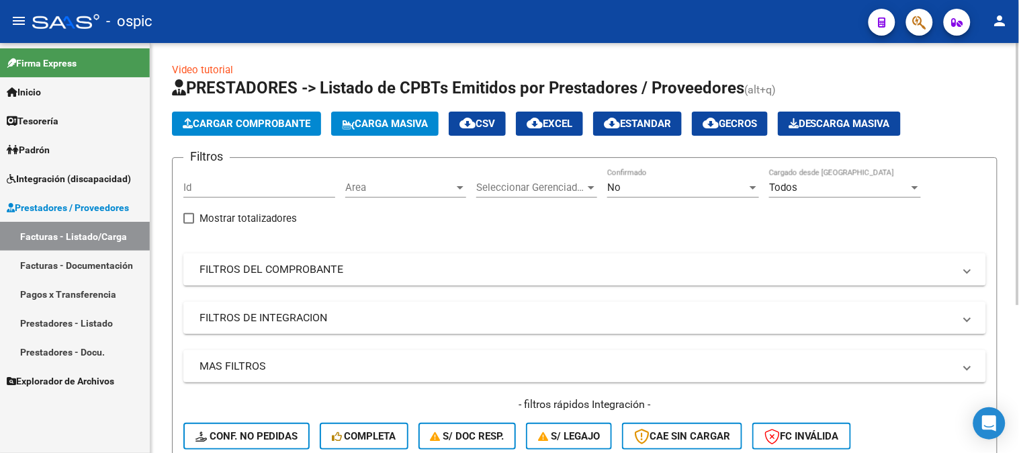
scroll to position [0, 0]
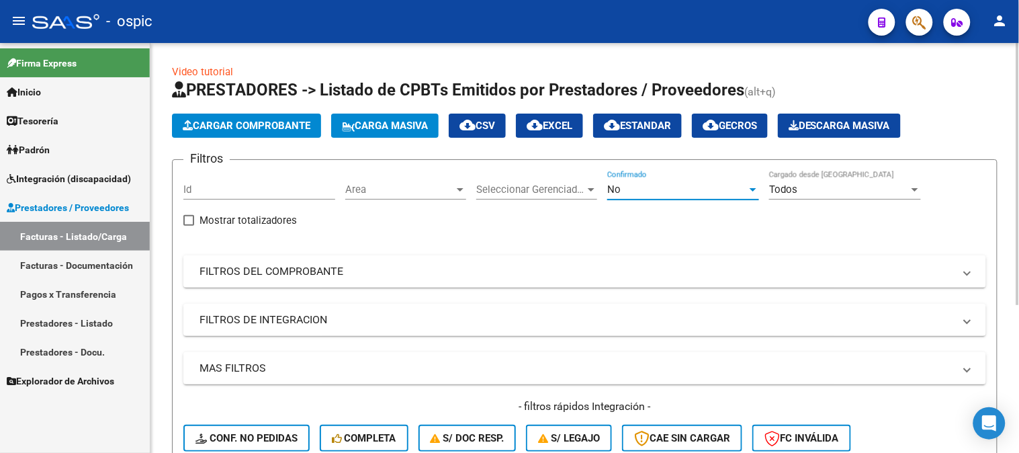
click at [625, 192] on div "No" at bounding box center [677, 189] width 140 height 12
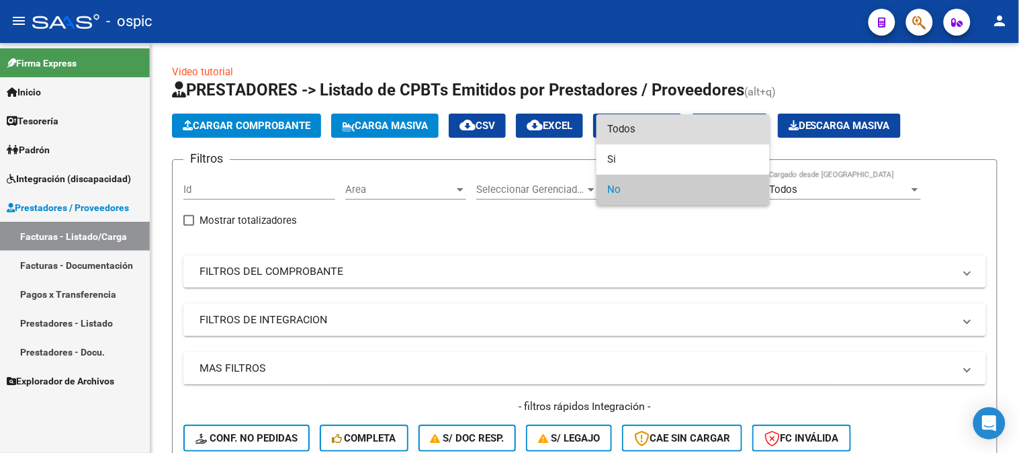
click at [635, 128] on span "Todos" at bounding box center [683, 129] width 152 height 30
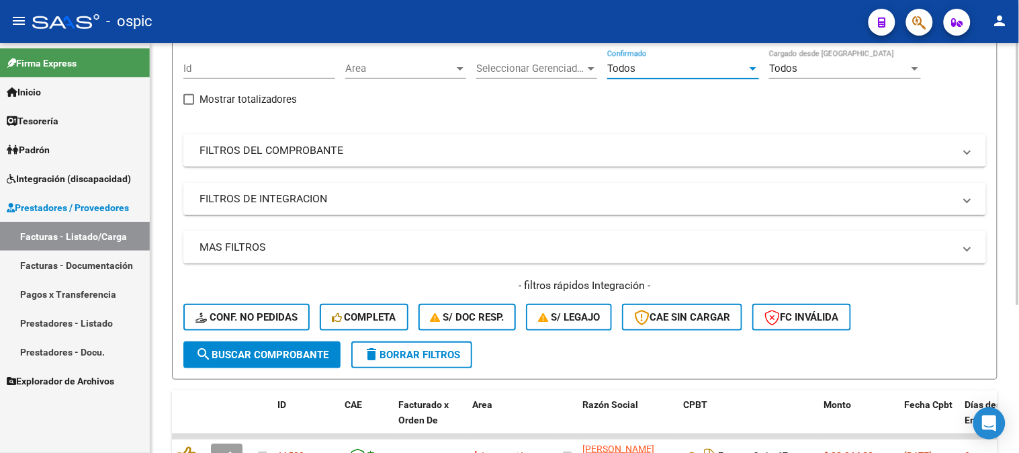
scroll to position [149, 0]
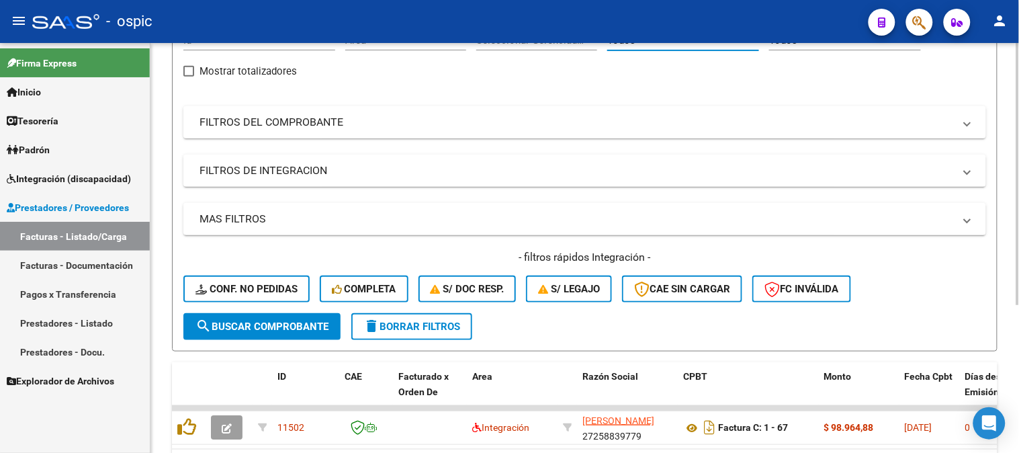
drag, startPoint x: 308, startPoint y: 122, endPoint x: 331, endPoint y: 122, distance: 23.5
click at [309, 122] on mat-panel-title "FILTROS DEL COMPROBANTE" at bounding box center [577, 122] width 755 height 15
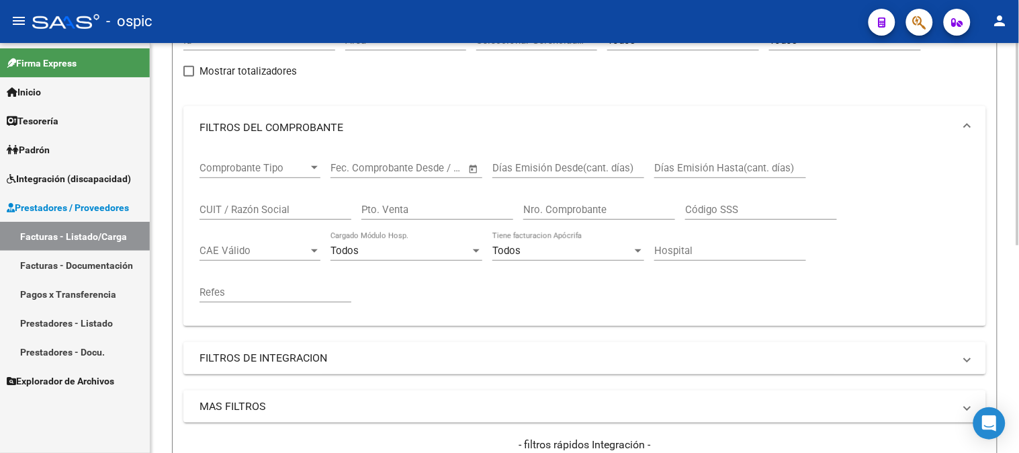
click at [435, 210] on input "Pto. Venta" at bounding box center [438, 210] width 152 height 12
type input "1"
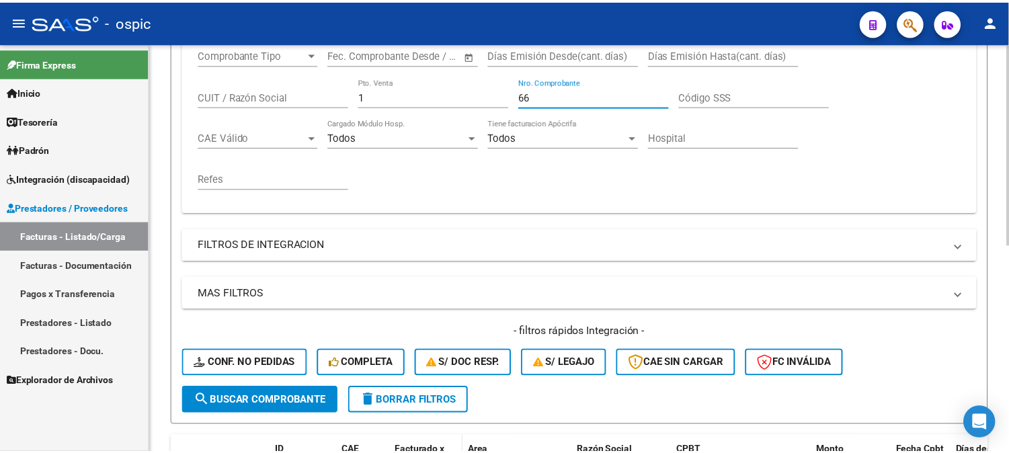
scroll to position [419, 0]
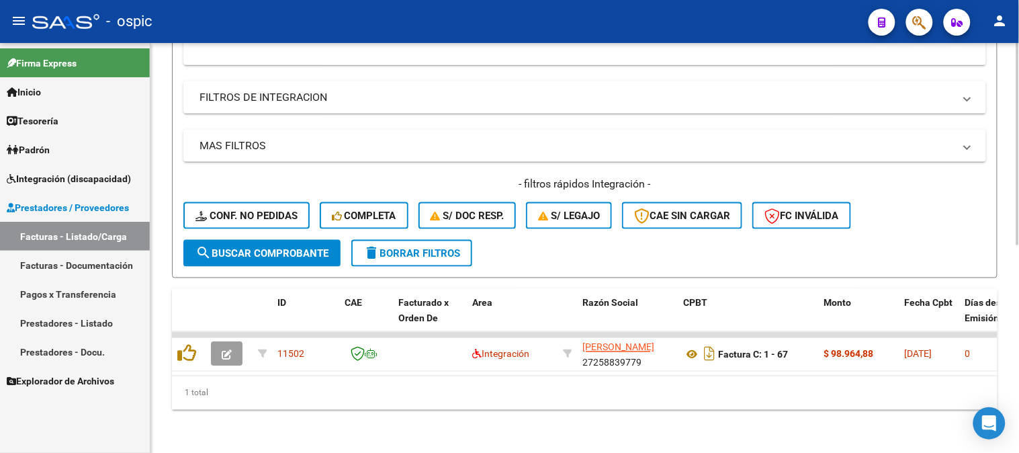
type input "66"
click at [296, 247] on span "search Buscar Comprobante" at bounding box center [262, 253] width 133 height 12
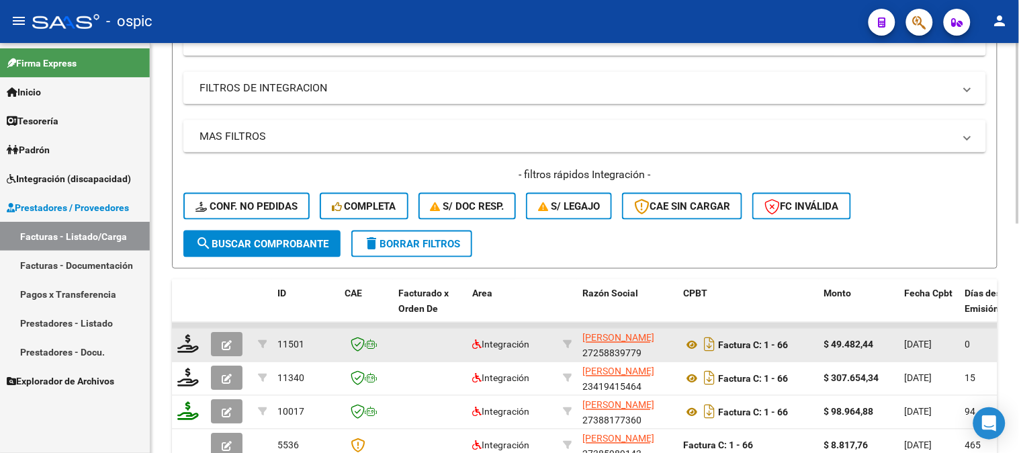
click at [226, 343] on icon "button" at bounding box center [227, 346] width 10 height 10
click at [188, 340] on icon at bounding box center [188, 344] width 22 height 19
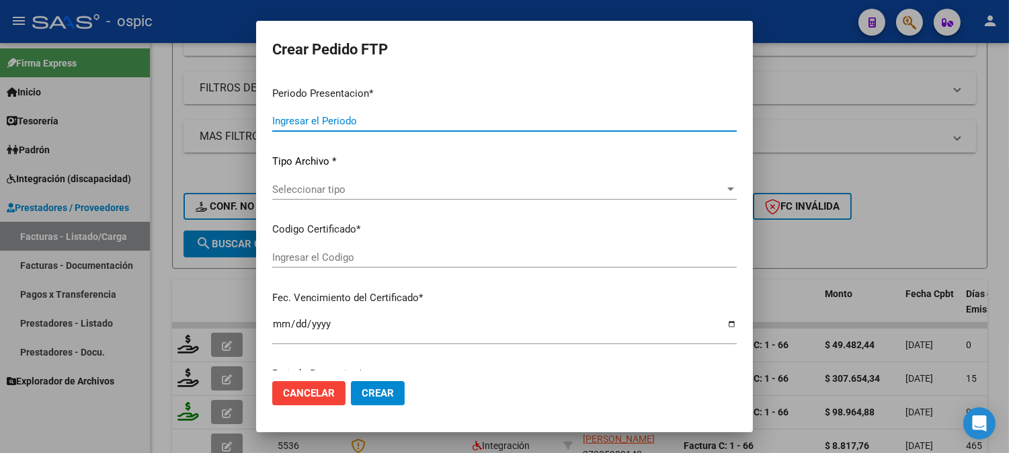
type input "202508"
type input "$ 49.482,44"
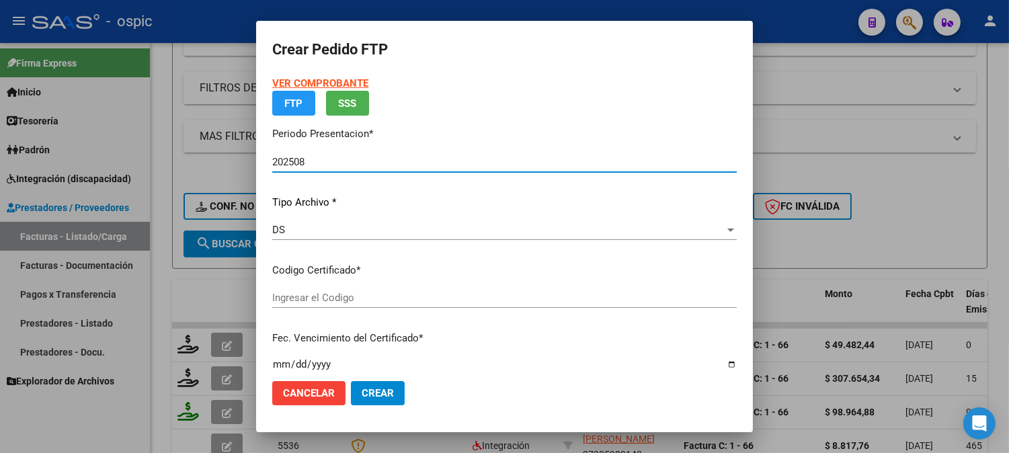
type input "4685191424"
type input "2026-08-24"
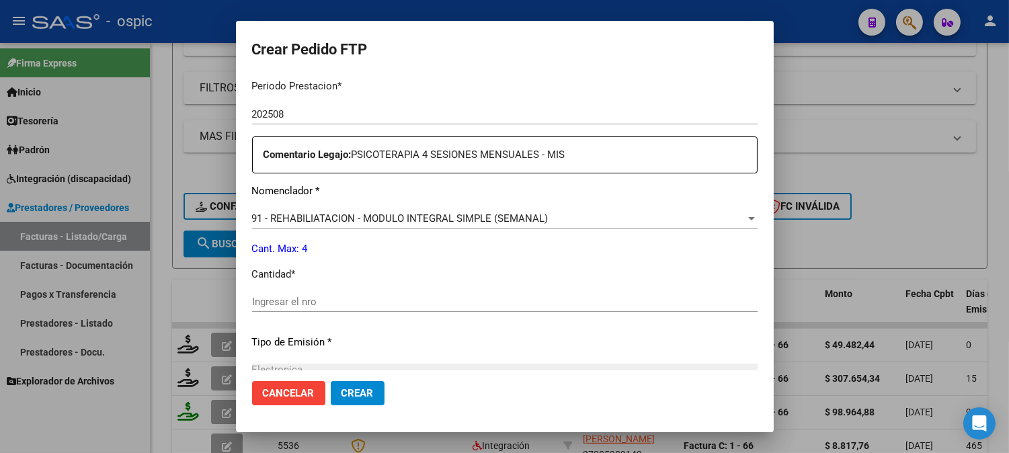
scroll to position [449, 0]
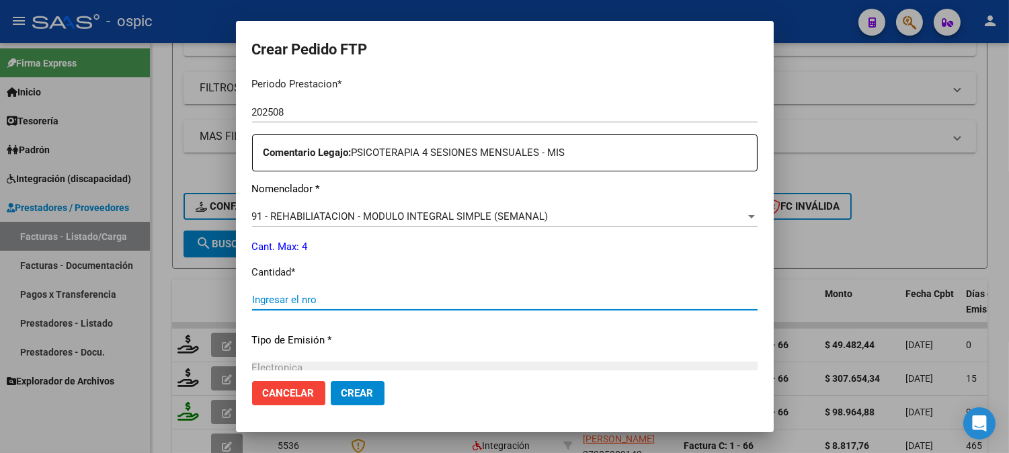
click at [491, 300] on input "Ingresar el nro" at bounding box center [504, 300] width 505 height 12
type input "4"
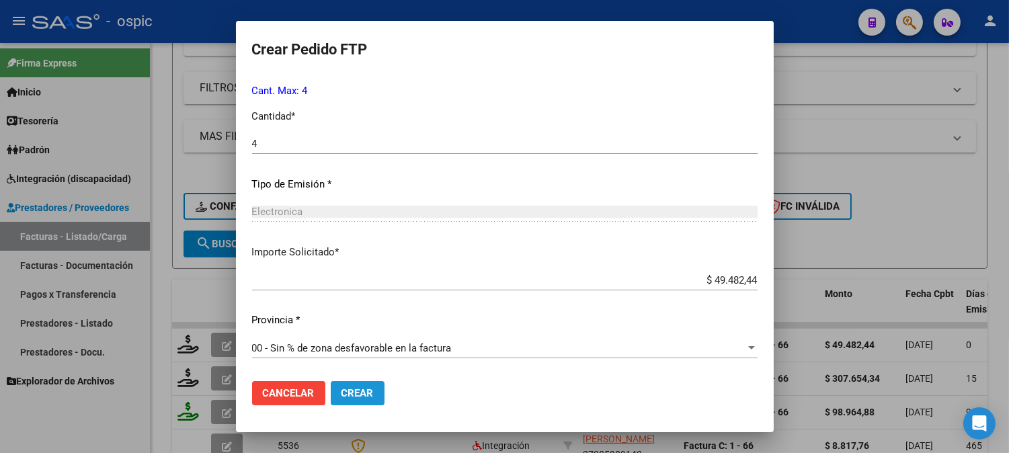
click at [366, 393] on span "Crear" at bounding box center [357, 393] width 32 height 12
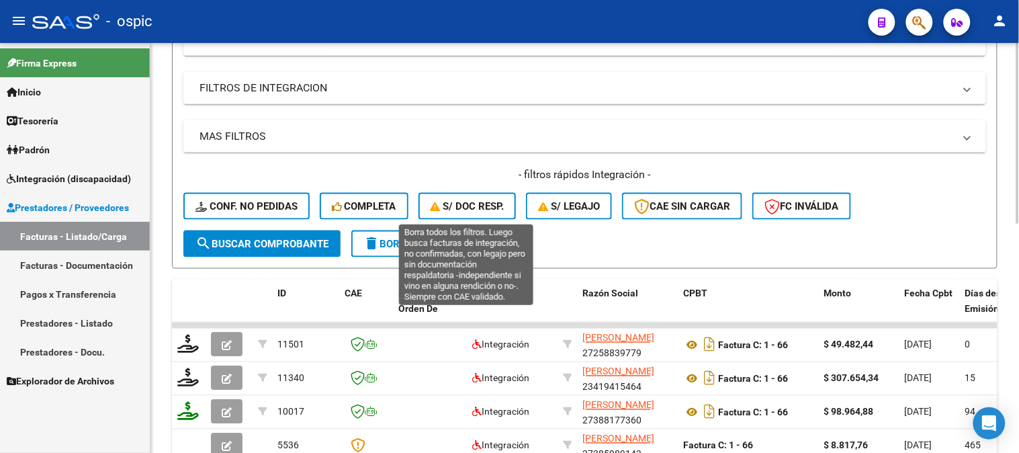
scroll to position [196, 0]
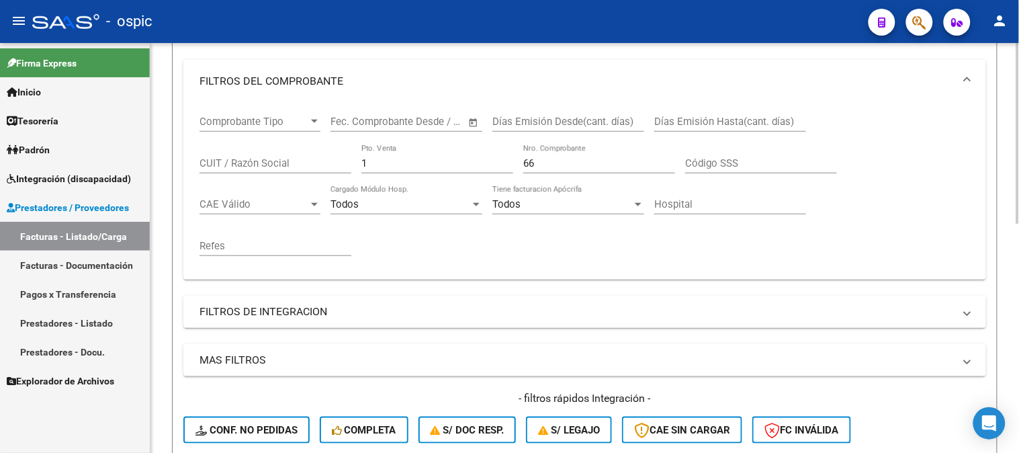
click at [562, 165] on input "66" at bounding box center [599, 163] width 152 height 12
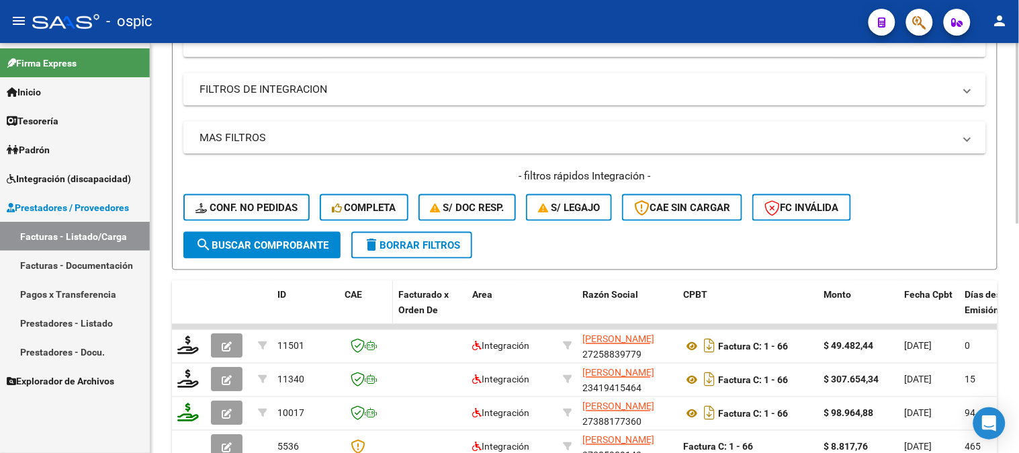
scroll to position [419, 0]
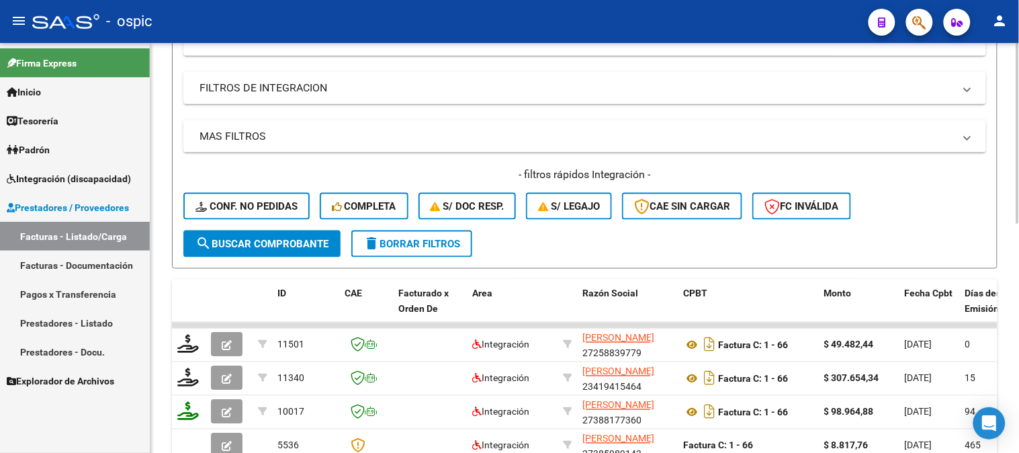
type input "67"
click at [302, 232] on button "search Buscar Comprobante" at bounding box center [261, 243] width 157 height 27
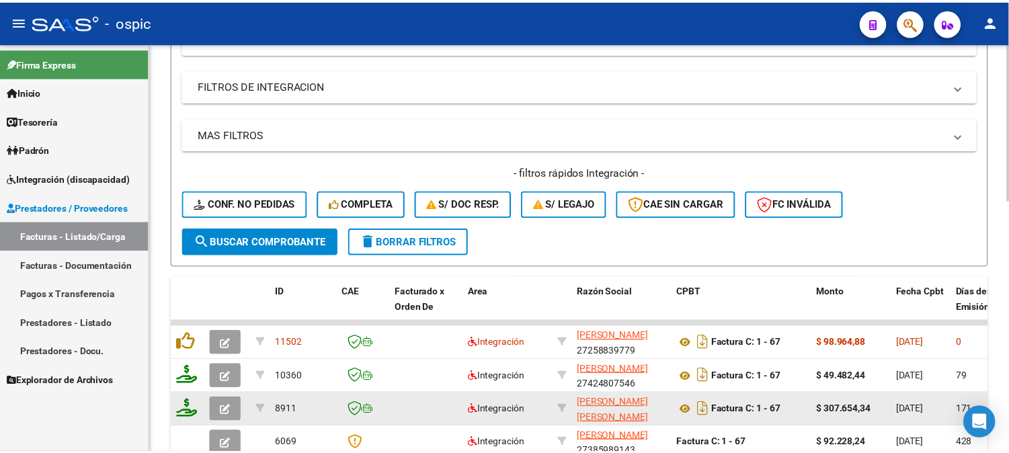
scroll to position [494, 0]
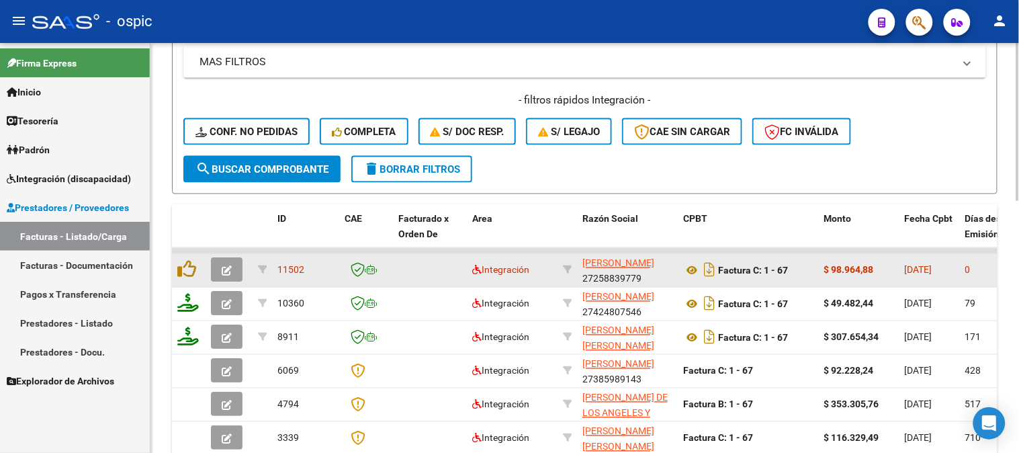
click at [233, 271] on button "button" at bounding box center [227, 270] width 32 height 24
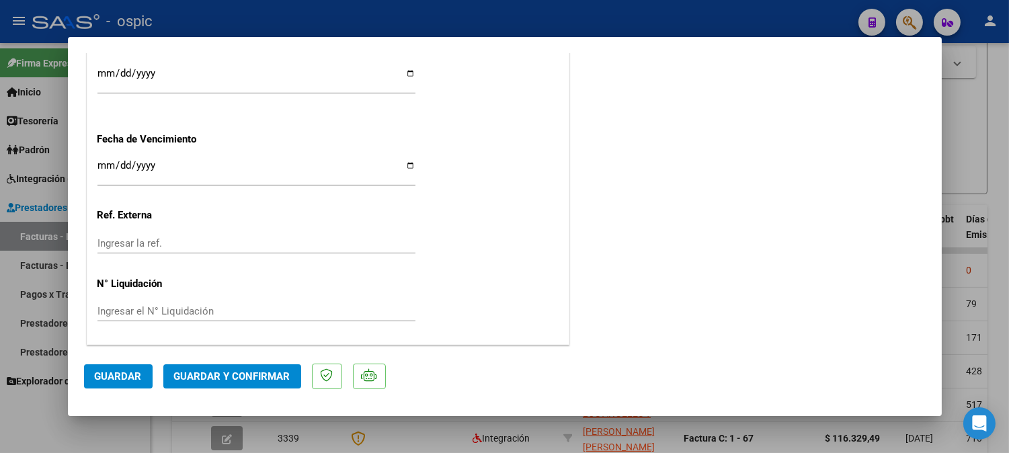
scroll to position [0, 0]
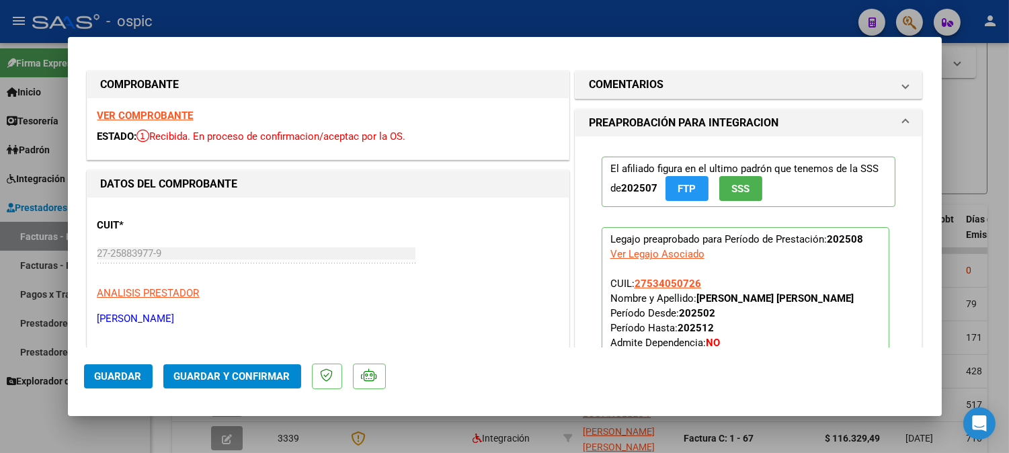
drag, startPoint x: 669, startPoint y: 89, endPoint x: 690, endPoint y: 253, distance: 166.0
click at [670, 94] on mat-expansion-panel-header "COMENTARIOS" at bounding box center [748, 84] width 347 height 27
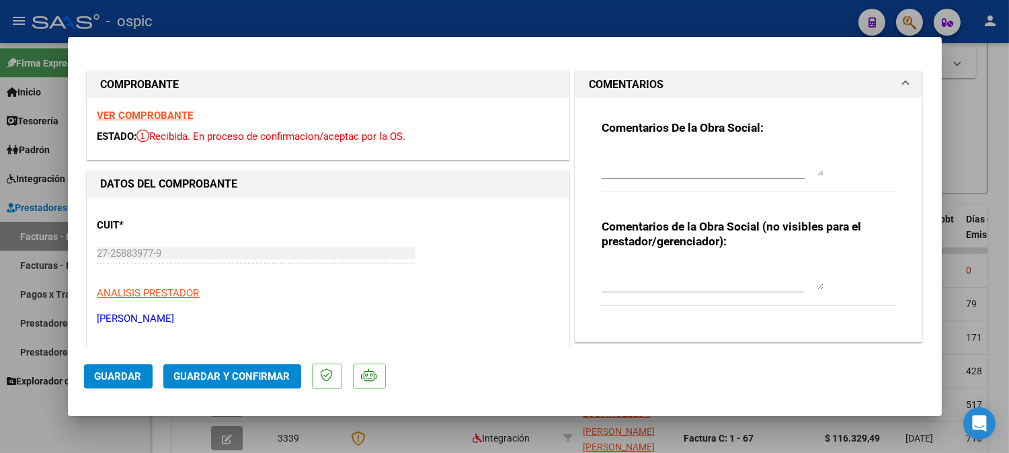
click at [683, 264] on textarea at bounding box center [712, 276] width 222 height 27
type textarea "PSICO 8 SESIONES"
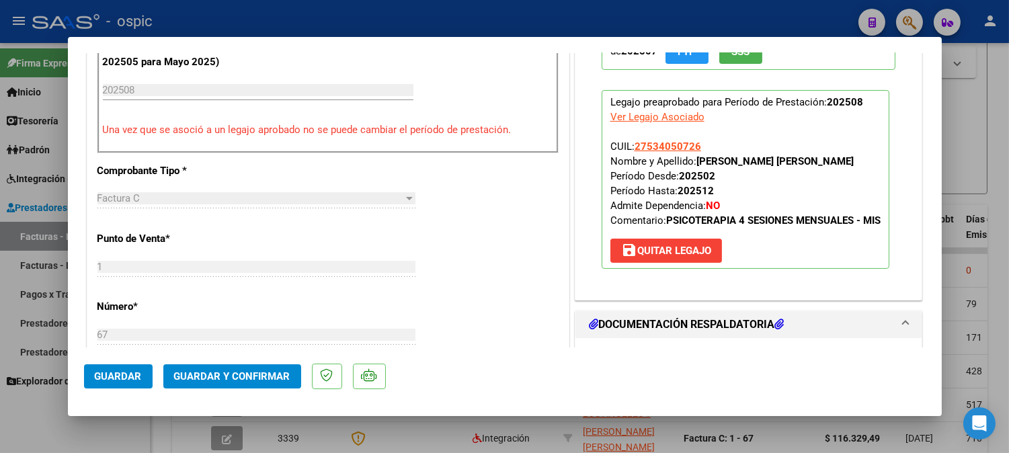
scroll to position [445, 0]
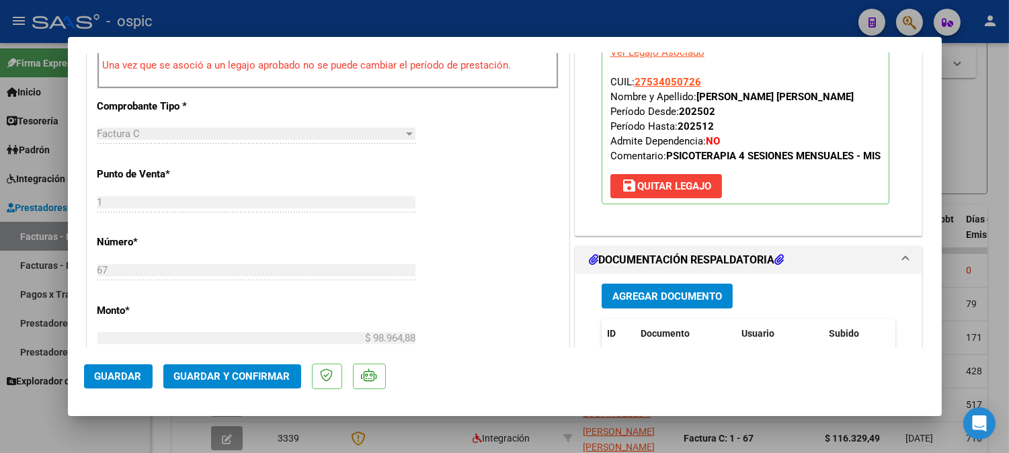
click at [657, 192] on span "save Quitar Legajo" at bounding box center [666, 186] width 90 height 12
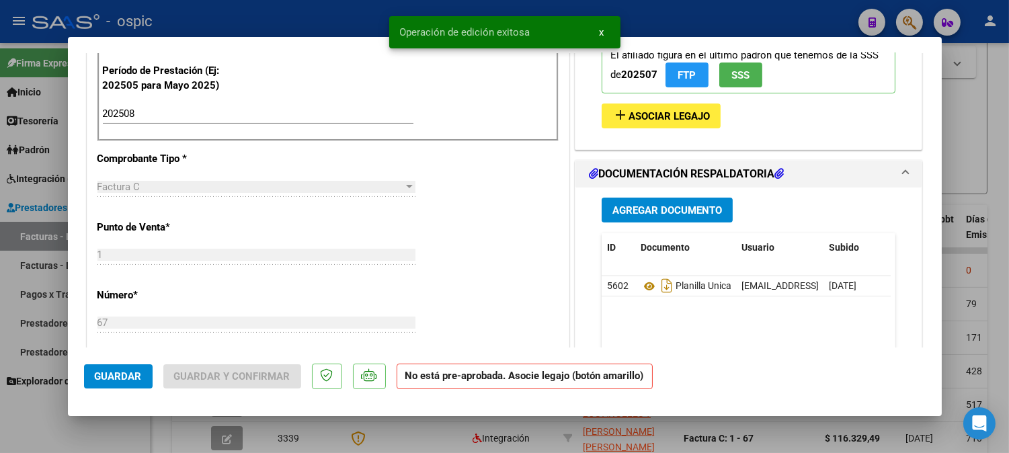
scroll to position [296, 0]
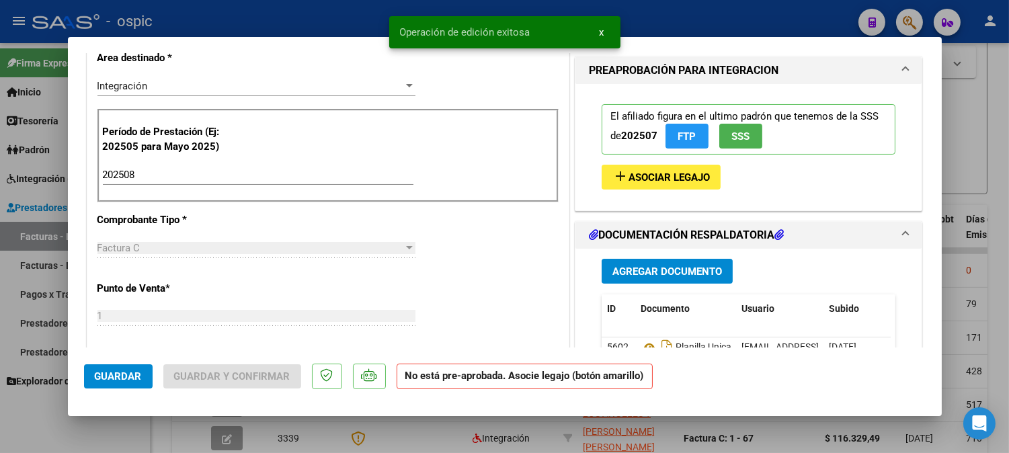
click at [660, 179] on span "Asociar Legajo" at bounding box center [668, 177] width 81 height 12
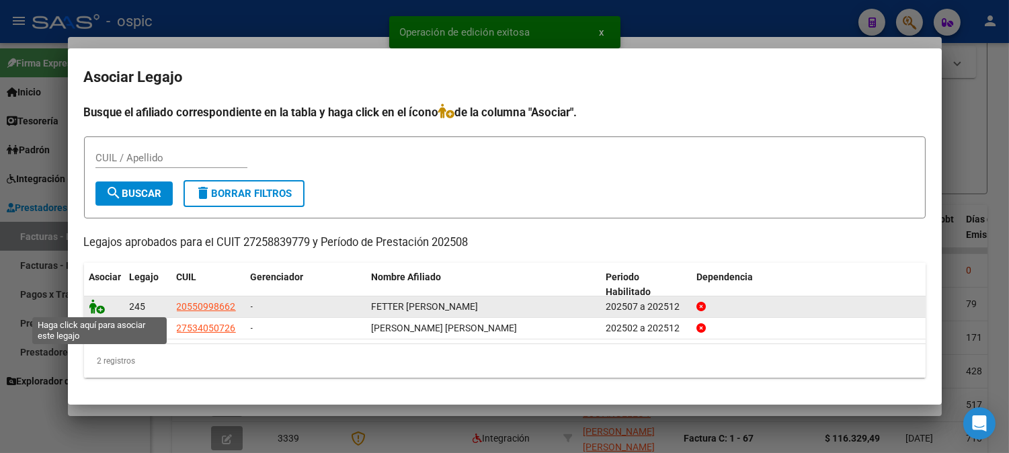
click at [98, 307] on icon at bounding box center [97, 306] width 16 height 15
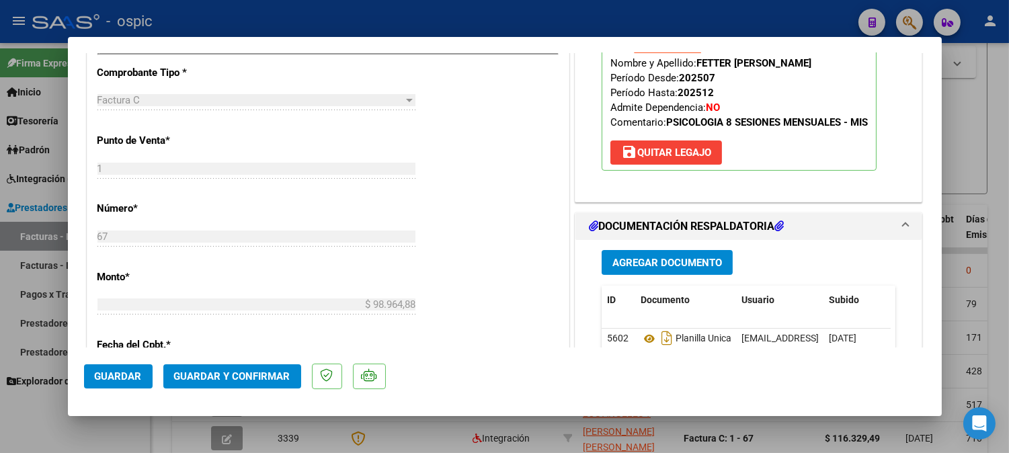
scroll to position [547, 0]
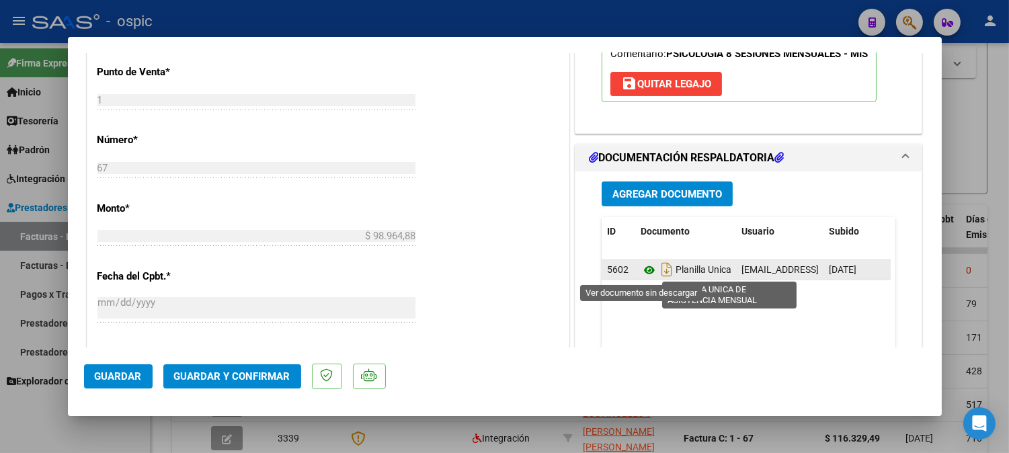
click at [642, 271] on icon at bounding box center [648, 270] width 17 height 16
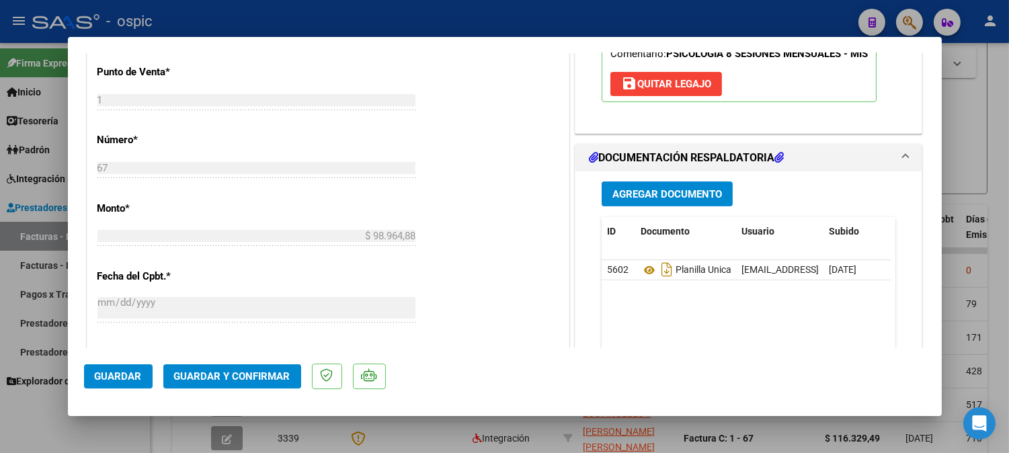
scroll to position [0, 0]
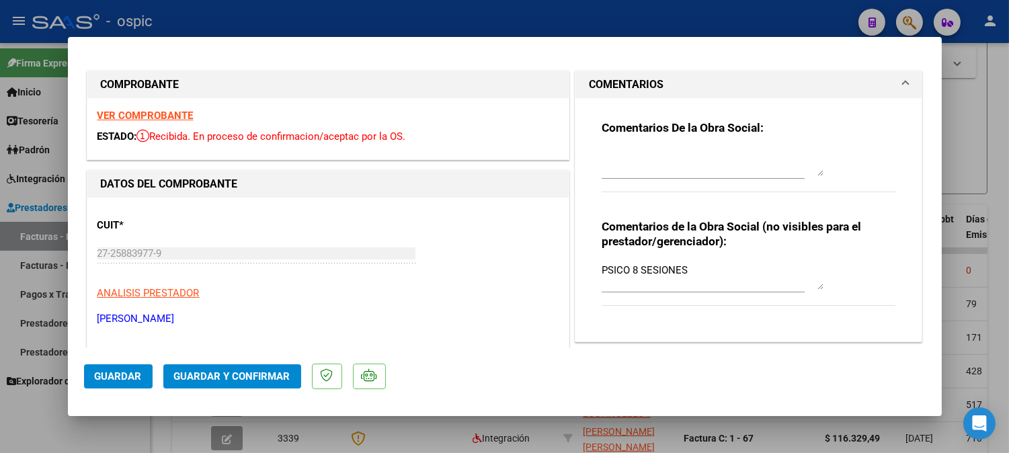
click at [632, 158] on textarea at bounding box center [712, 162] width 222 height 27
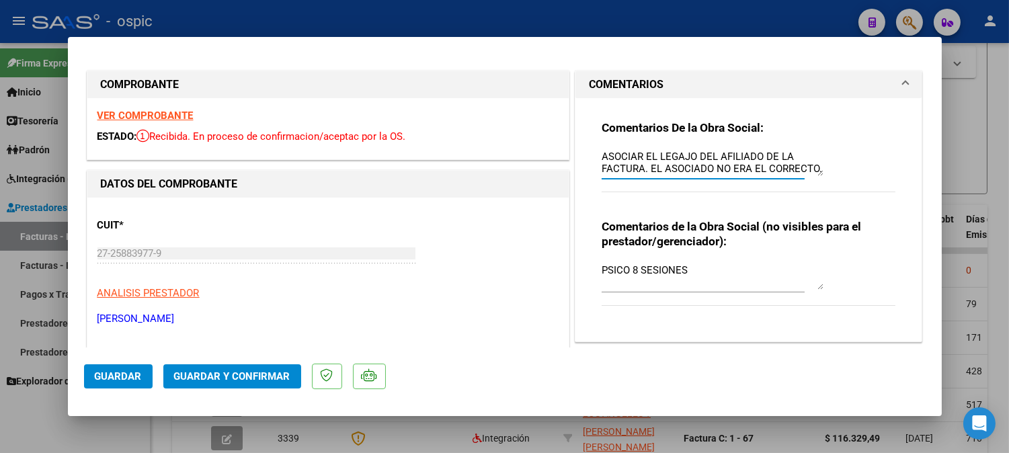
type textarea "ASOCIAR EL LEGAJO DEL AFILIADO DE LA FACTURA. EL ASOCIADO NO ERA EL CORRECTO."
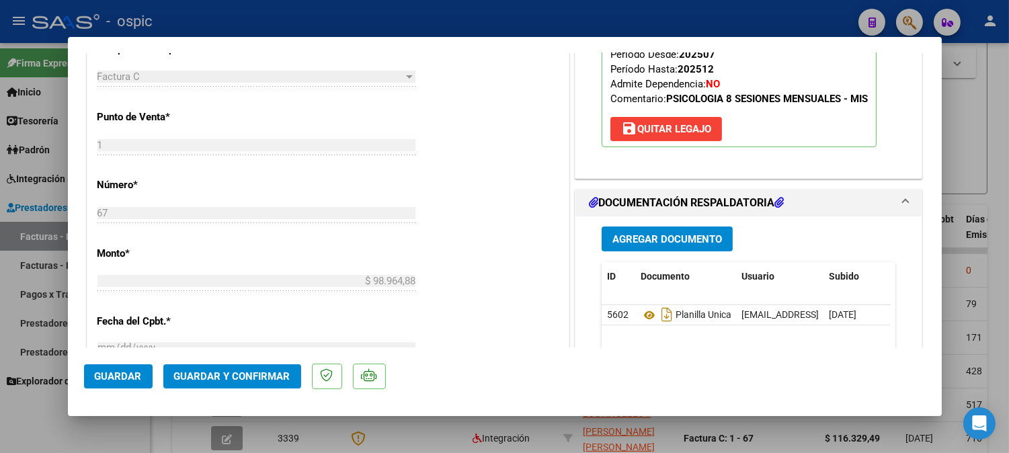
scroll to position [536, 0]
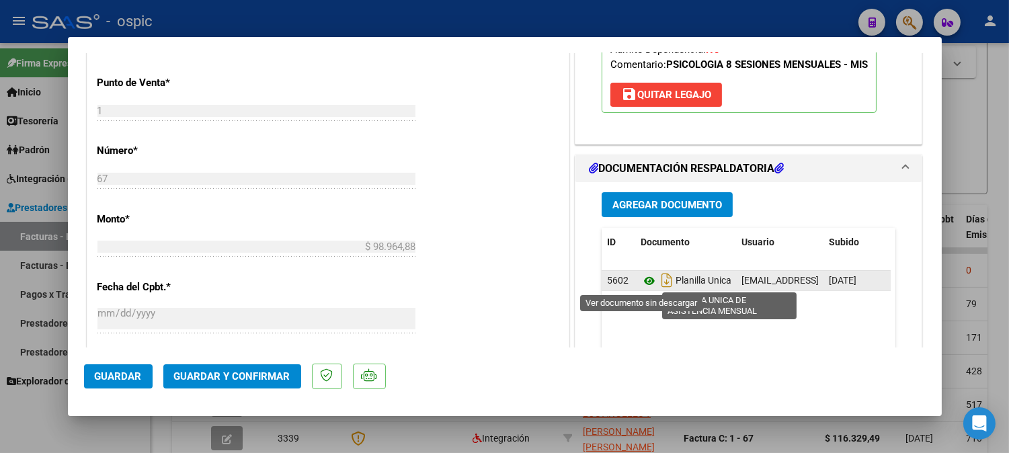
click at [642, 280] on icon at bounding box center [648, 281] width 17 height 16
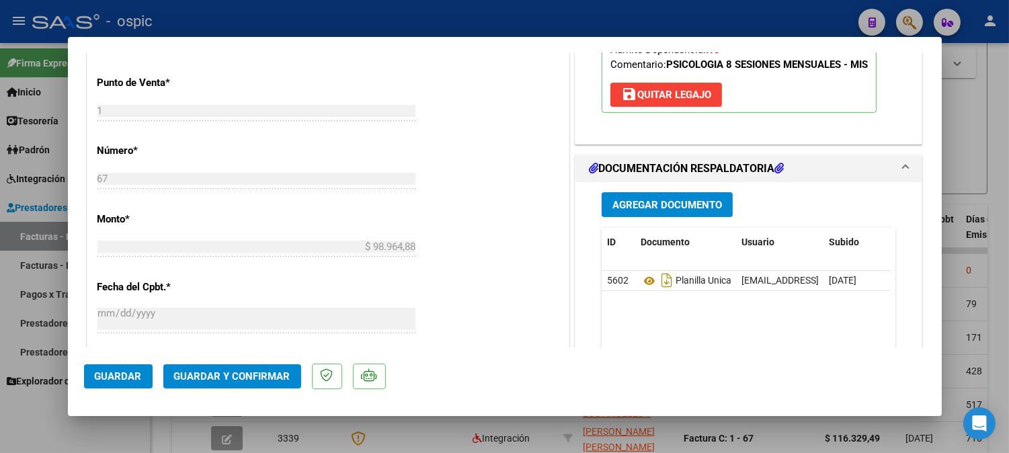
click at [269, 378] on span "Guardar y Confirmar" at bounding box center [232, 376] width 116 height 12
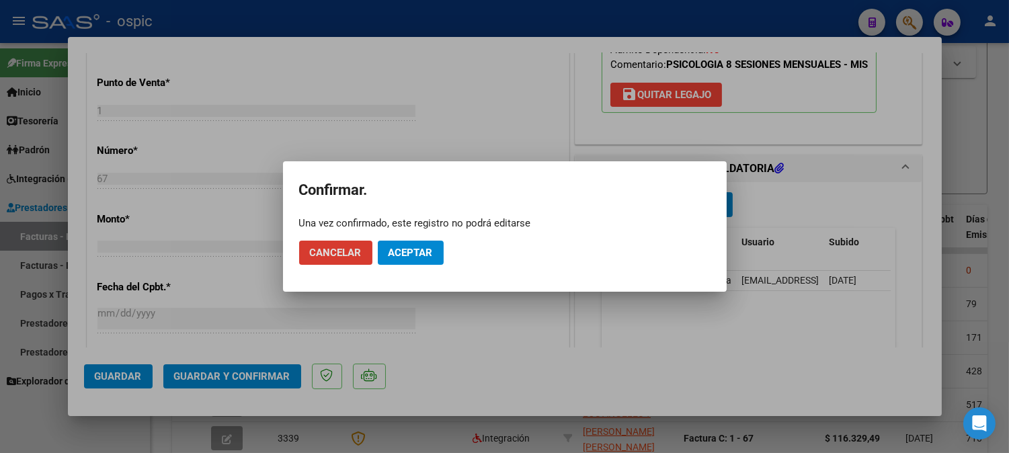
click at [425, 251] on span "Aceptar" at bounding box center [410, 253] width 44 height 12
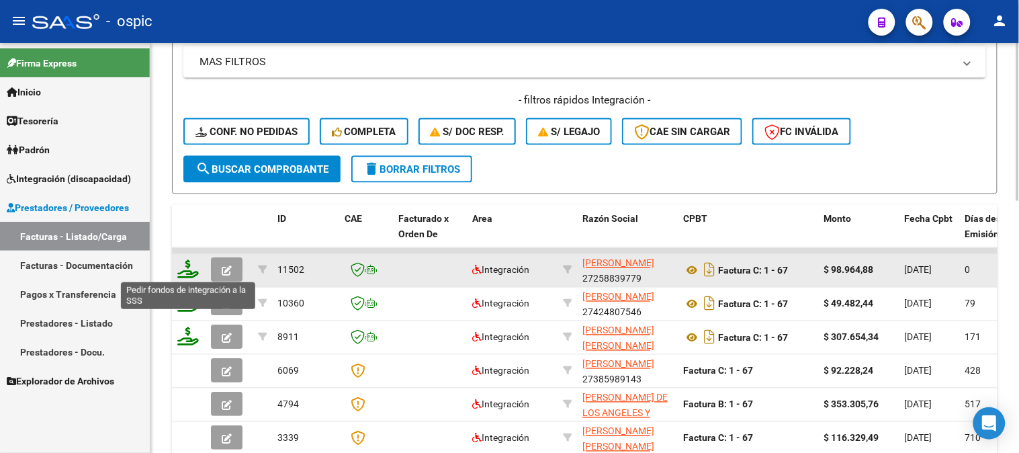
click at [192, 267] on icon at bounding box center [188, 269] width 22 height 19
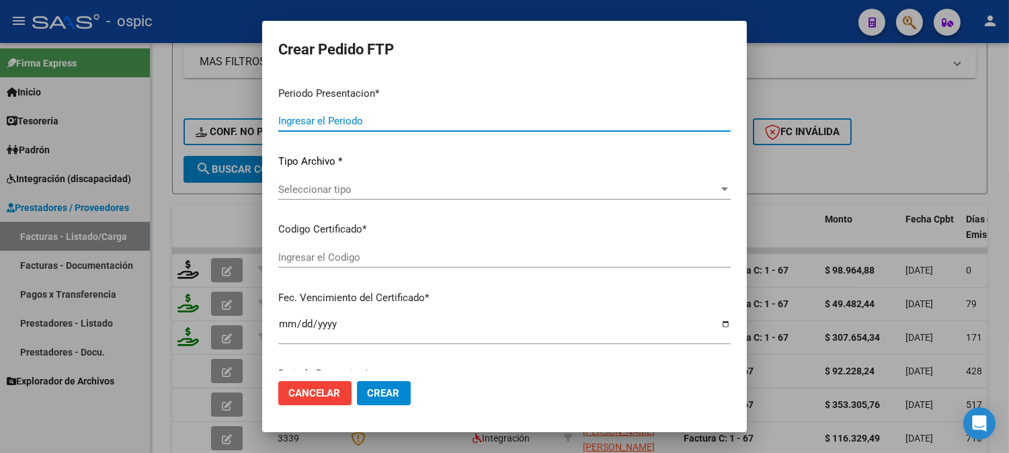
type input "202508"
type input "$ 98.964,88"
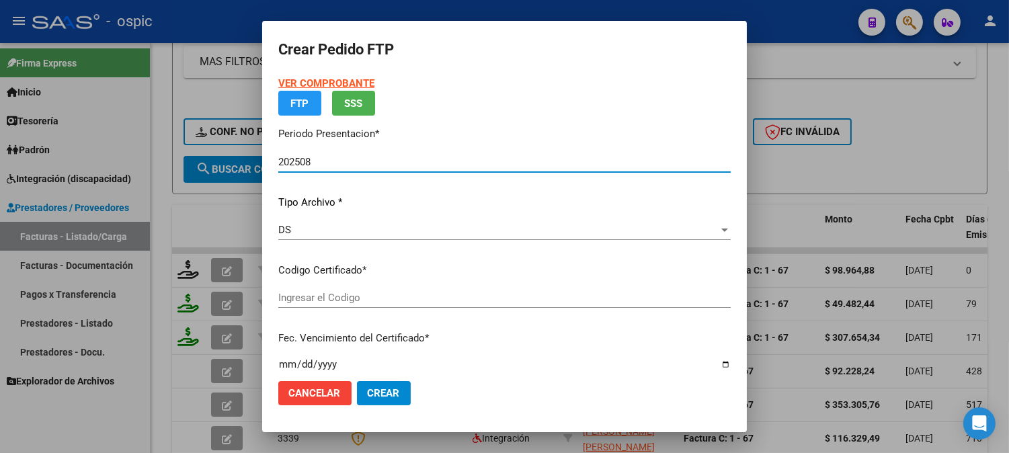
type input "8597371432"
type input "2030-04-30"
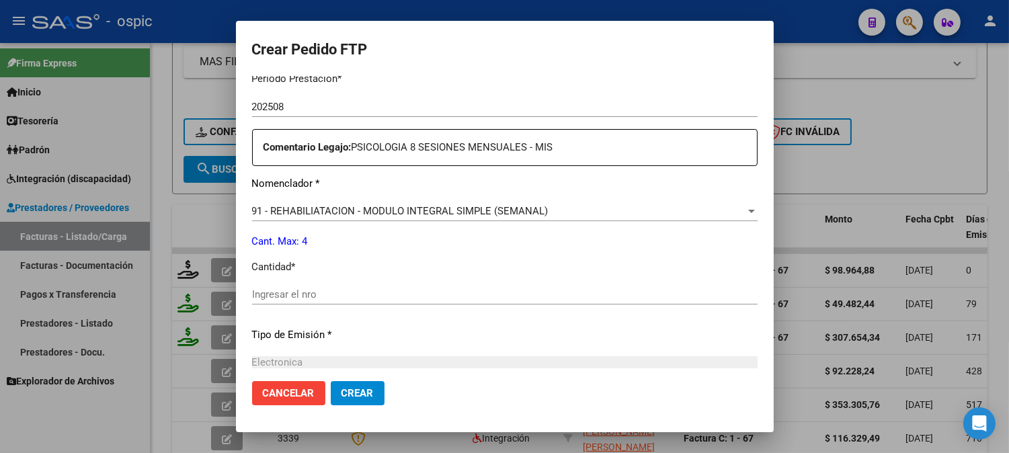
scroll to position [472, 0]
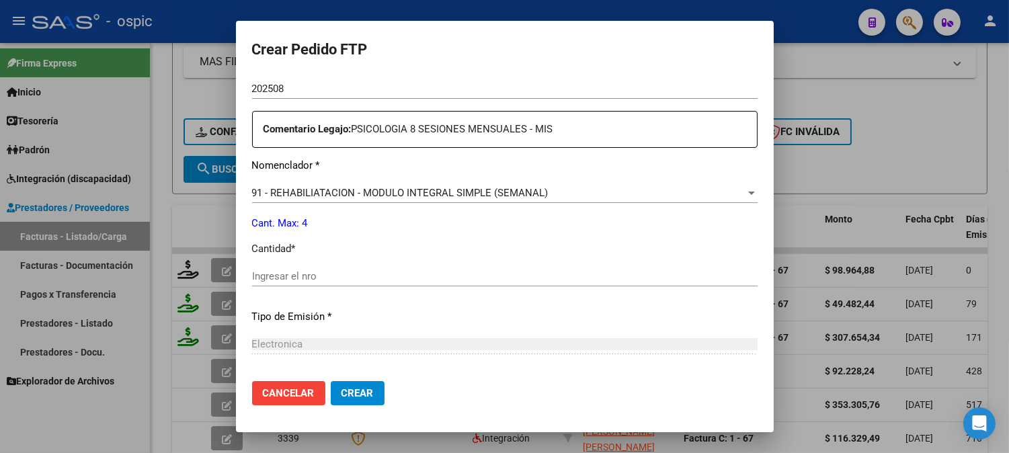
click at [491, 279] on input "Ingresar el nro" at bounding box center [504, 276] width 505 height 12
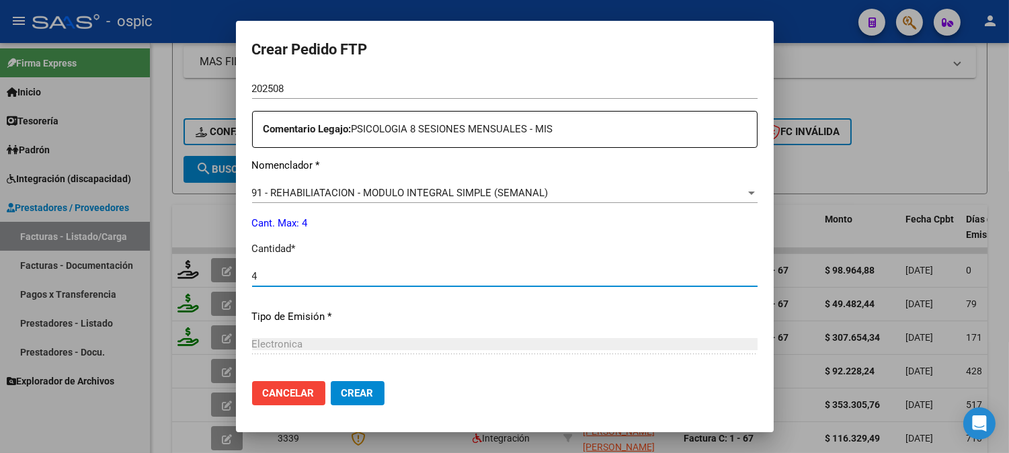
type input "4"
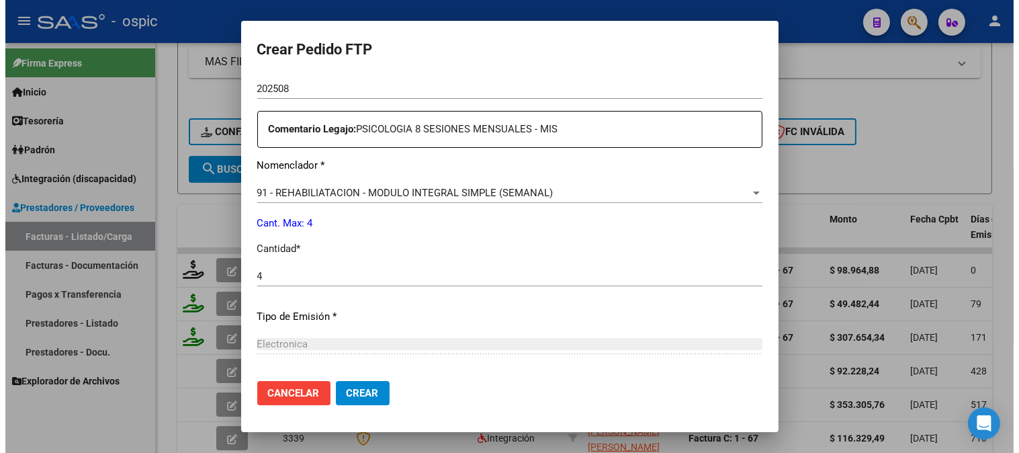
scroll to position [605, 0]
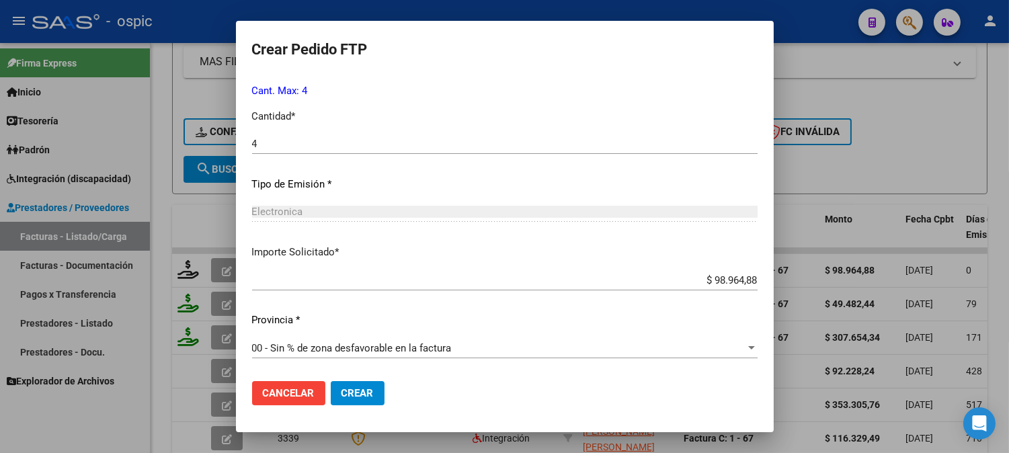
click at [367, 393] on span "Crear" at bounding box center [357, 393] width 32 height 12
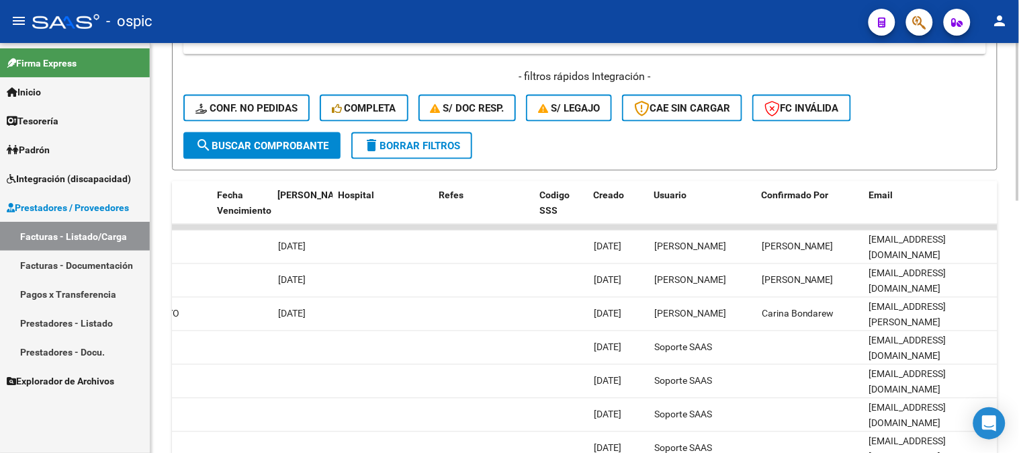
scroll to position [431, 0]
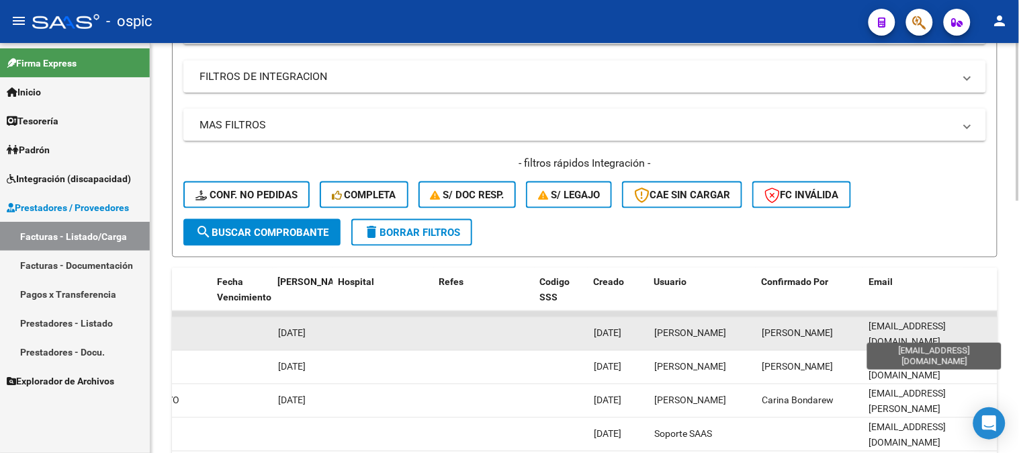
drag, startPoint x: 869, startPoint y: 333, endPoint x: 968, endPoint y: 333, distance: 99.5
click at [947, 333] on span "genibotello@gmail.com" at bounding box center [907, 334] width 77 height 26
copy span "genibotello@gmail.com"
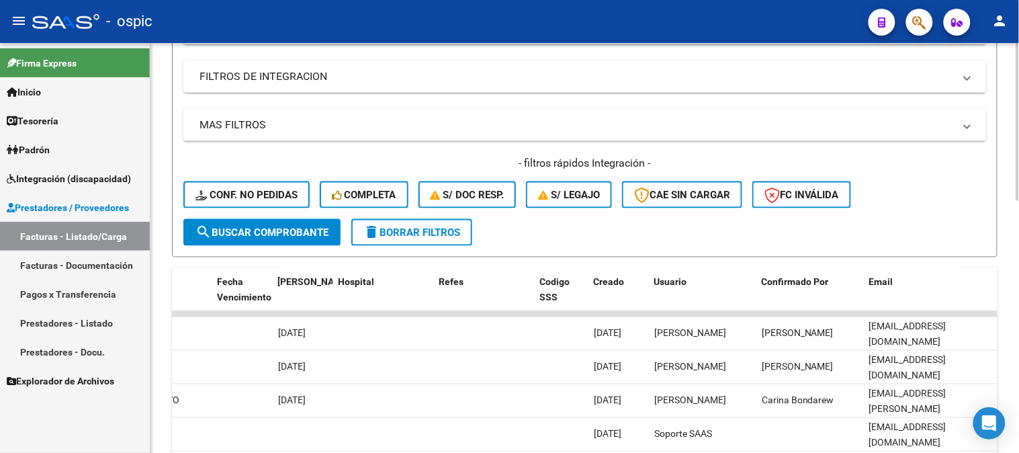
drag, startPoint x: 448, startPoint y: 228, endPoint x: 372, endPoint y: 213, distance: 76.8
click at [446, 228] on span "delete Borrar Filtros" at bounding box center [412, 232] width 97 height 12
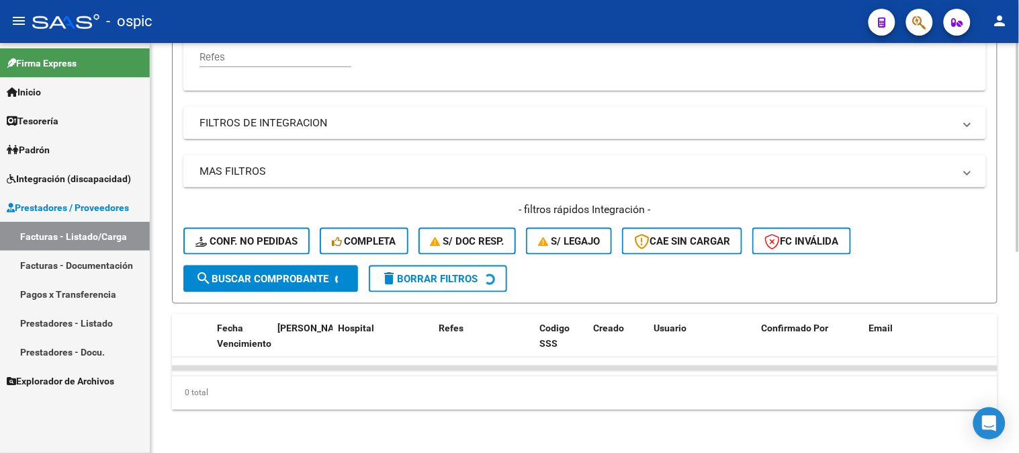
scroll to position [398, 0]
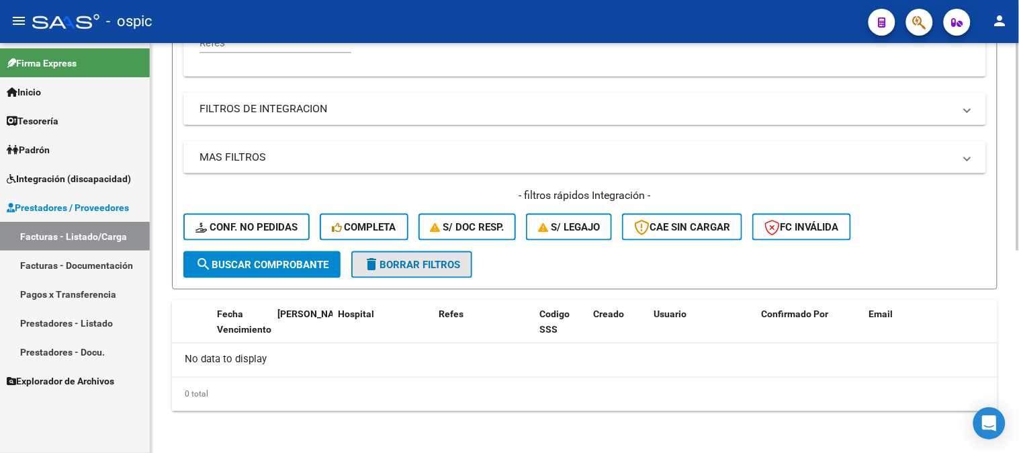
click at [425, 260] on span "delete Borrar Filtros" at bounding box center [412, 265] width 97 height 12
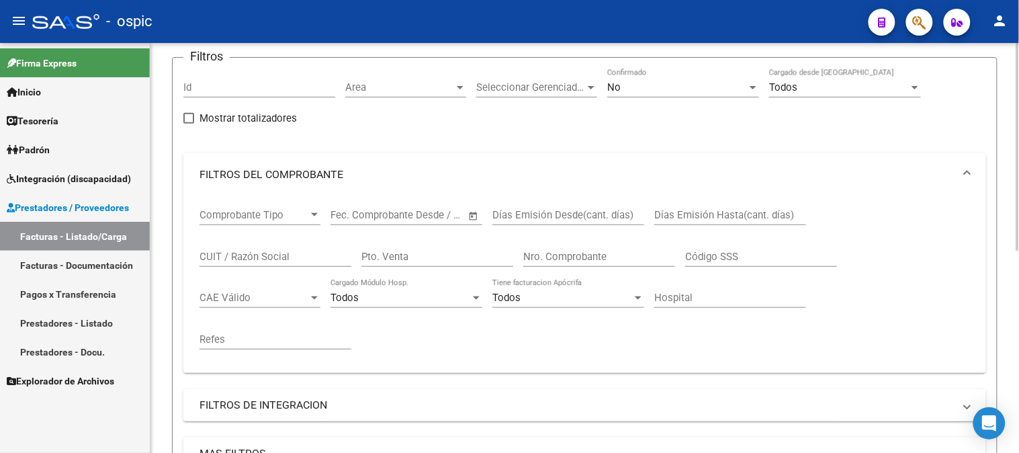
scroll to position [249, 0]
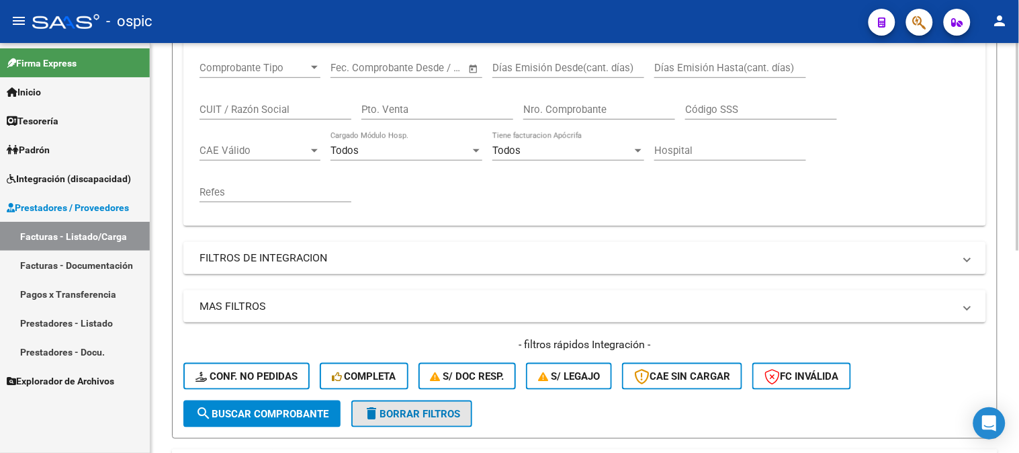
click at [390, 415] on span "delete Borrar Filtros" at bounding box center [412, 414] width 97 height 12
click at [428, 413] on span "delete Borrar Filtros" at bounding box center [412, 414] width 97 height 12
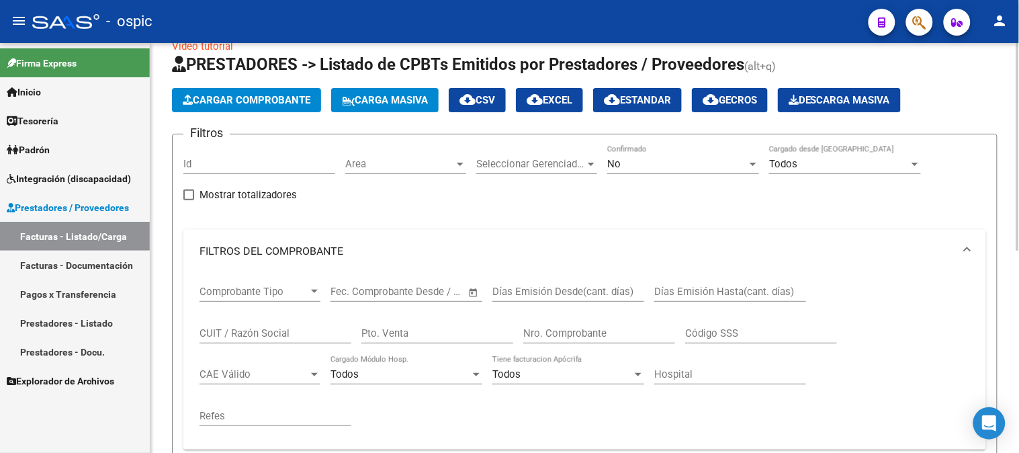
scroll to position [24, 0]
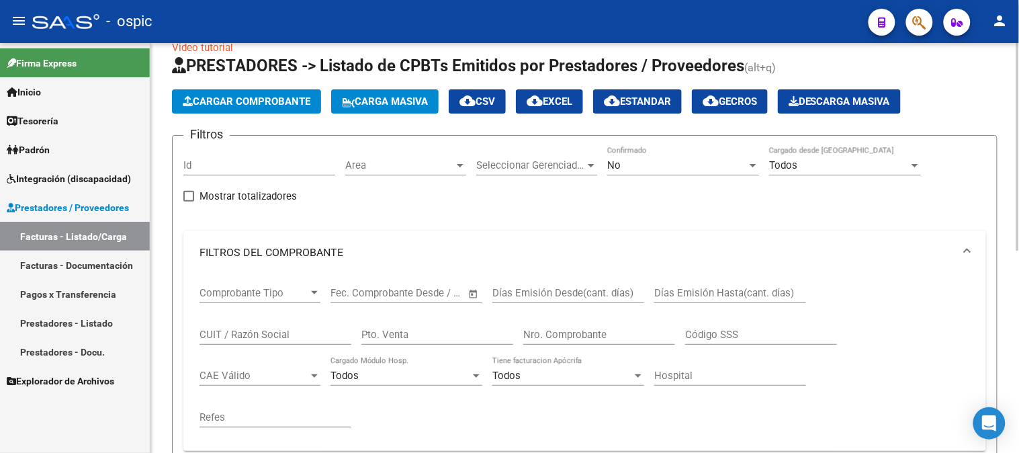
click at [642, 151] on div "No Confirmado" at bounding box center [683, 160] width 152 height 29
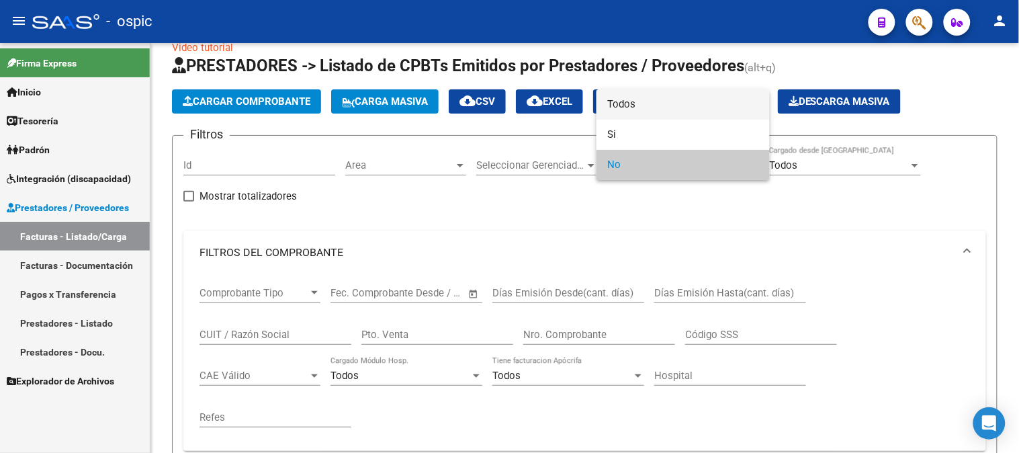
click at [635, 91] on span "Todos" at bounding box center [683, 104] width 152 height 30
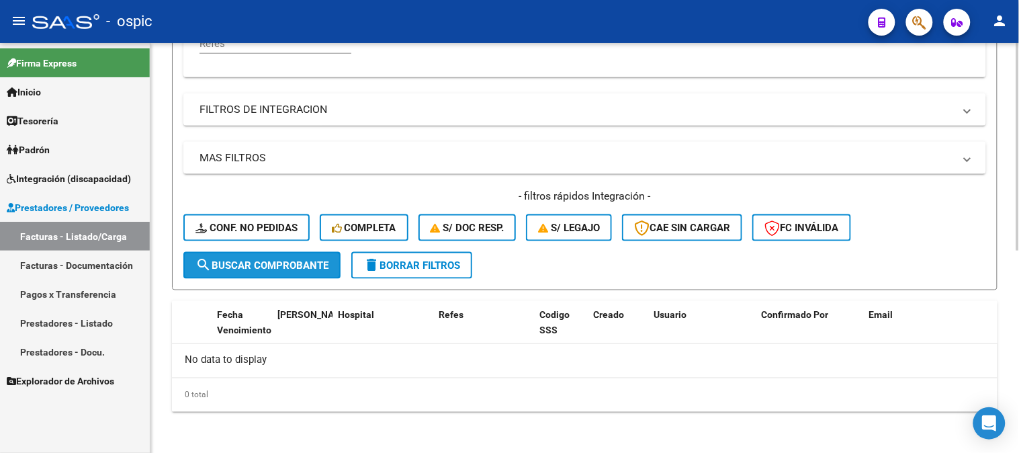
click at [273, 259] on span "search Buscar Comprobante" at bounding box center [262, 265] width 133 height 12
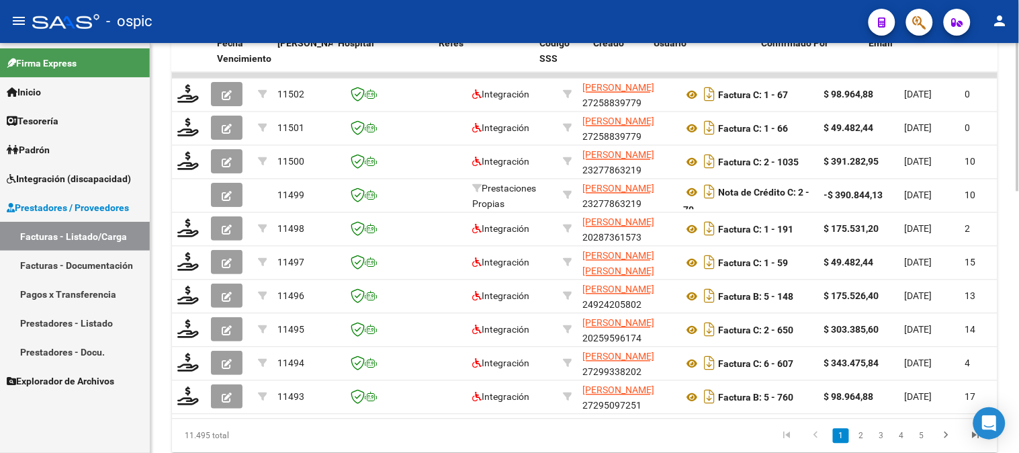
scroll to position [663, 0]
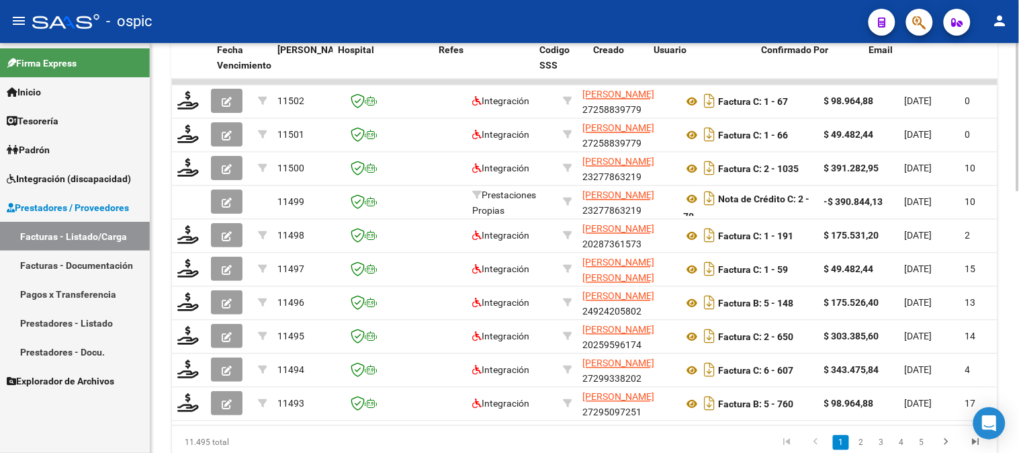
click at [1019, 296] on div at bounding box center [1018, 360] width 3 height 149
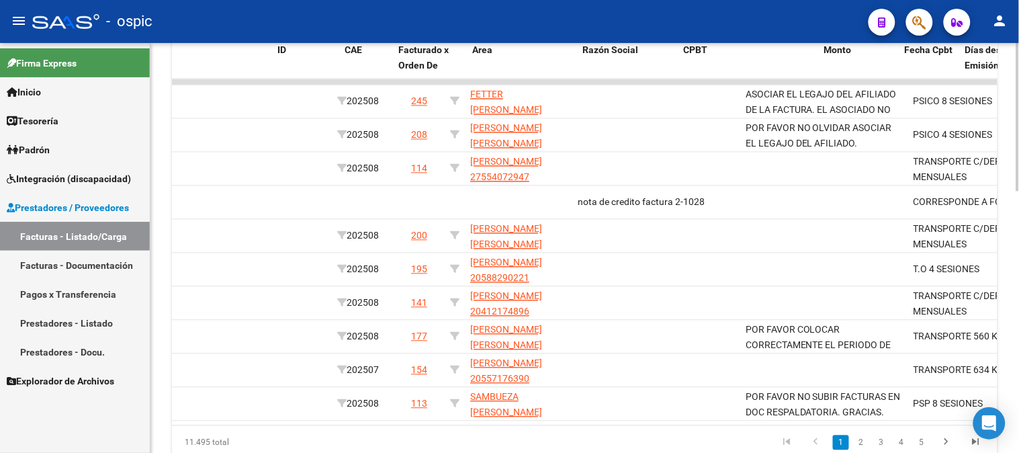
scroll to position [0, 0]
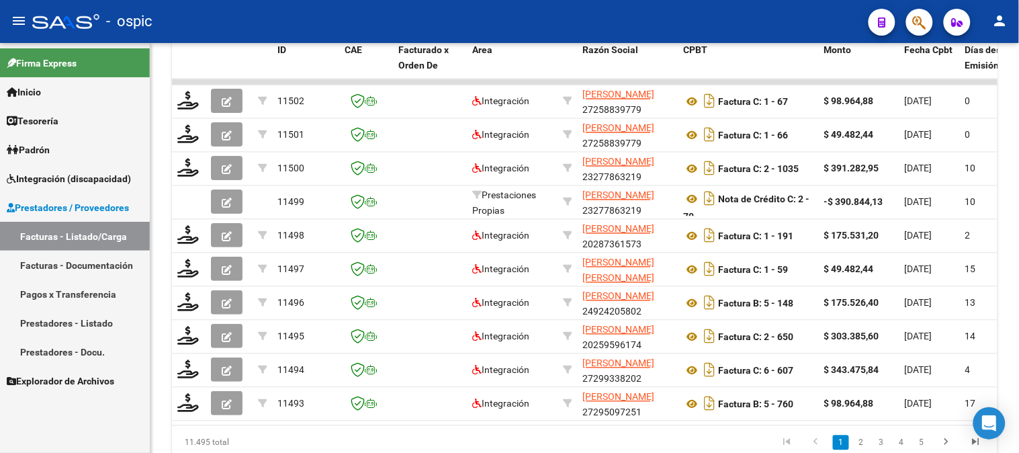
click at [88, 193] on link "Prestadores / Proveedores" at bounding box center [75, 207] width 150 height 29
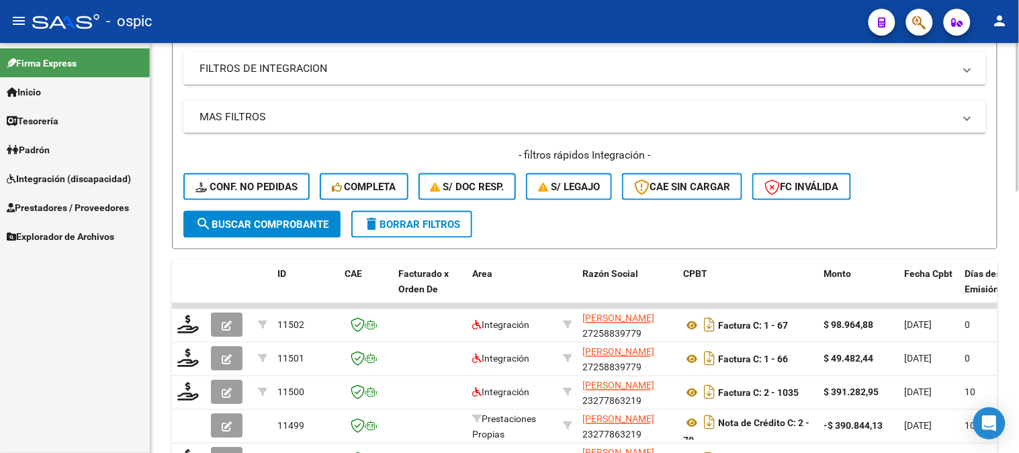
click at [437, 224] on span "delete Borrar Filtros" at bounding box center [412, 224] width 97 height 12
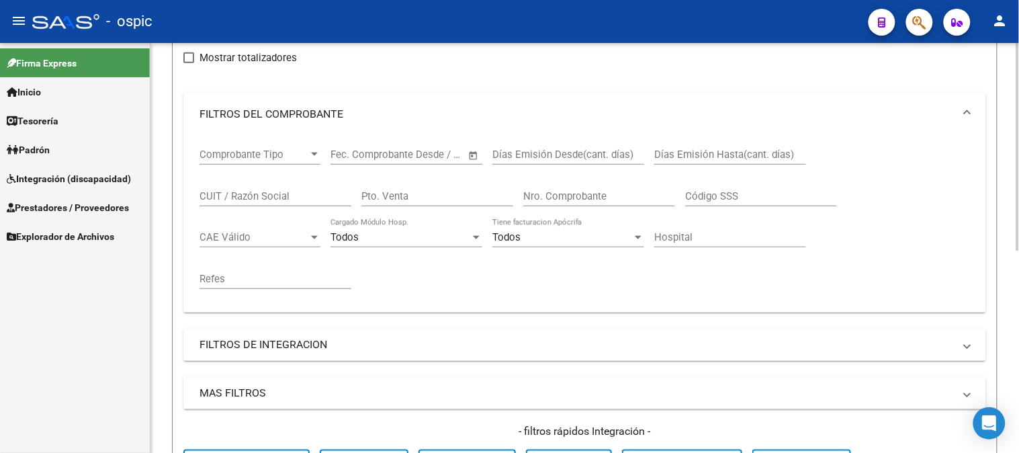
scroll to position [373, 0]
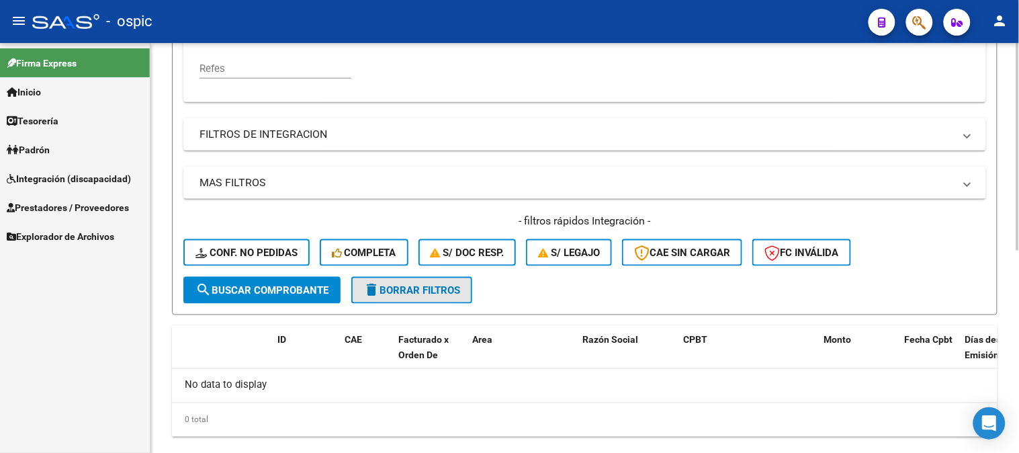
click at [411, 278] on button "delete Borrar Filtros" at bounding box center [411, 290] width 121 height 27
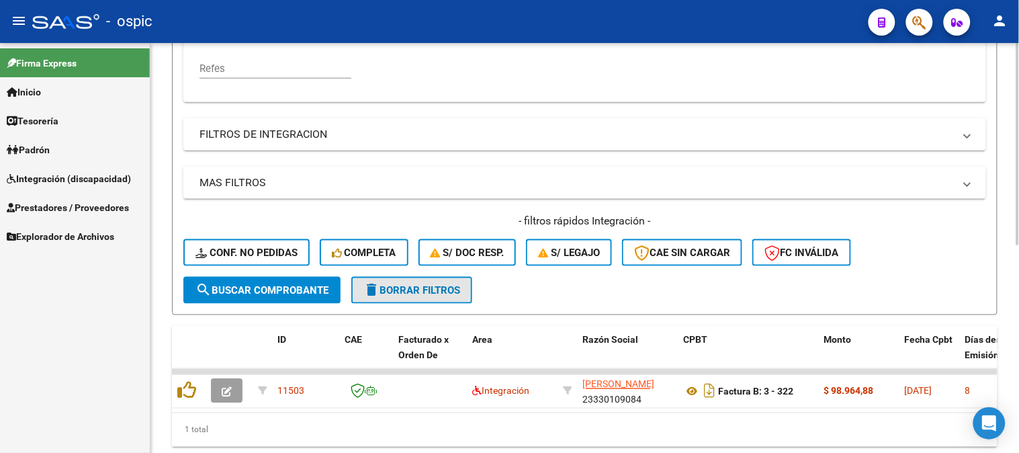
click at [432, 296] on button "delete Borrar Filtros" at bounding box center [411, 290] width 121 height 27
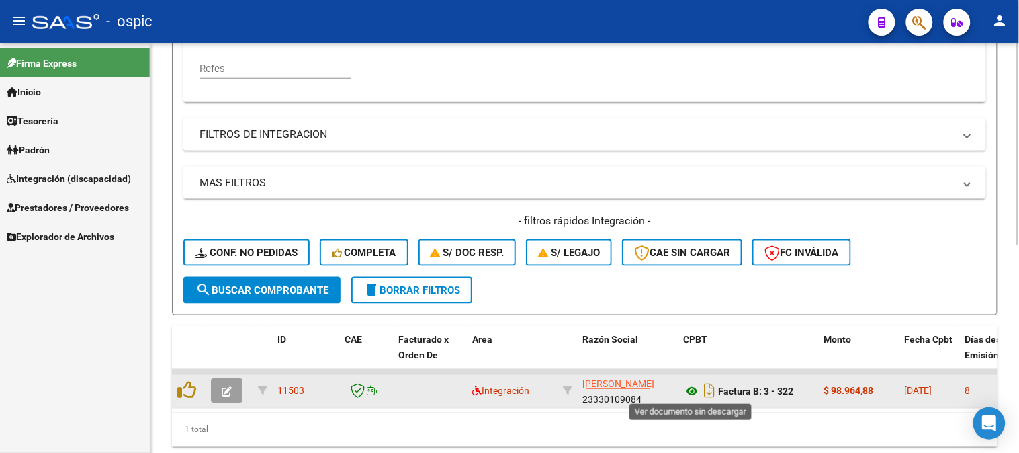
click at [692, 390] on icon at bounding box center [691, 392] width 17 height 16
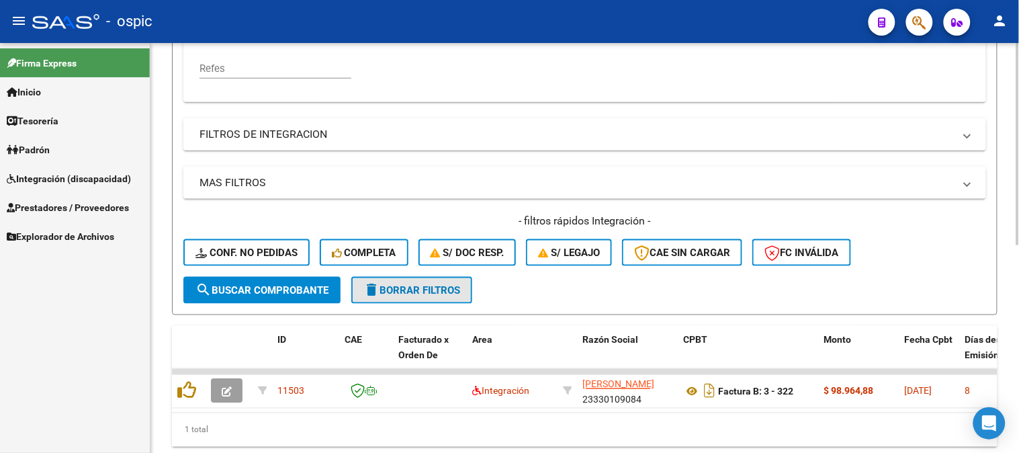
click at [417, 284] on span "delete Borrar Filtros" at bounding box center [412, 290] width 97 height 12
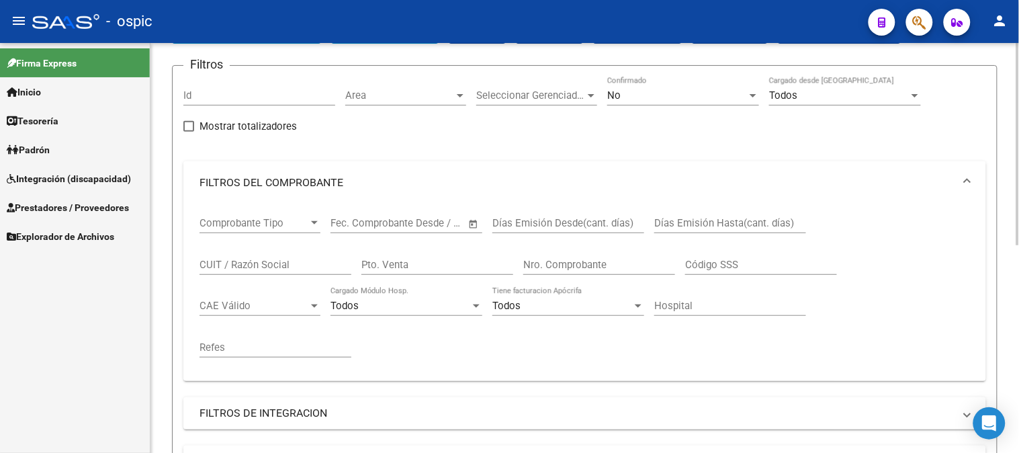
scroll to position [75, 0]
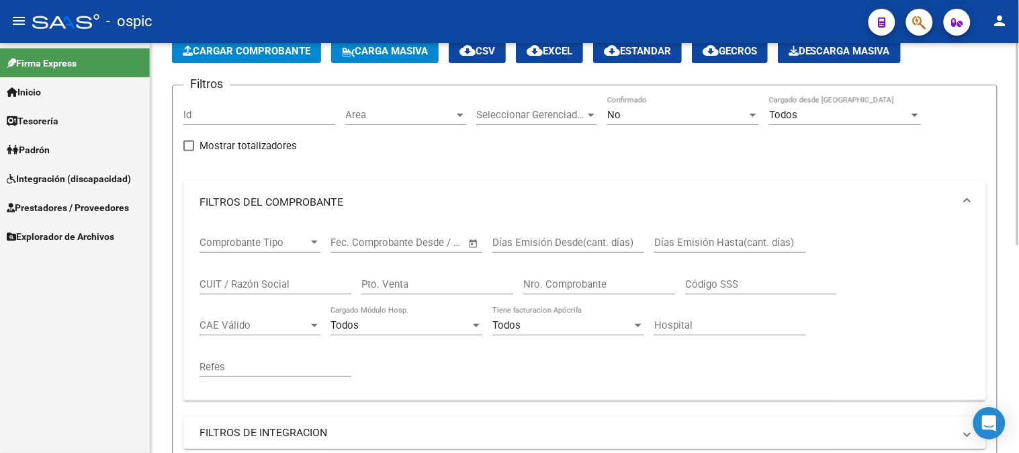
click at [617, 113] on span "No" at bounding box center [613, 115] width 13 height 12
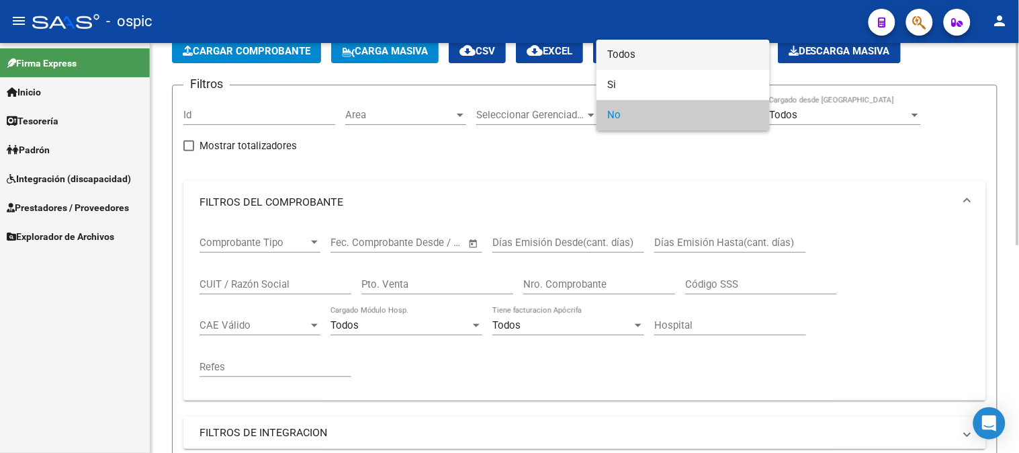
click at [624, 54] on span "Todos" at bounding box center [683, 55] width 152 height 30
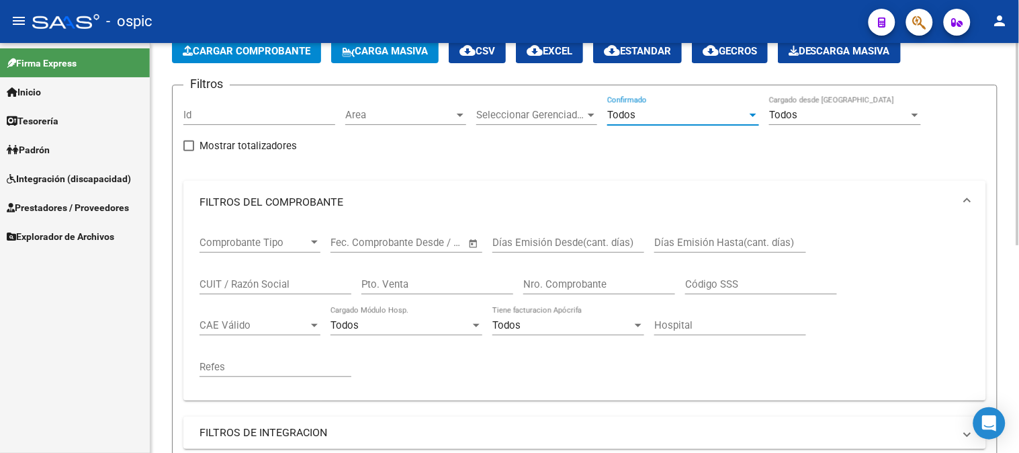
click at [405, 280] on input "Pto. Venta" at bounding box center [438, 284] width 152 height 12
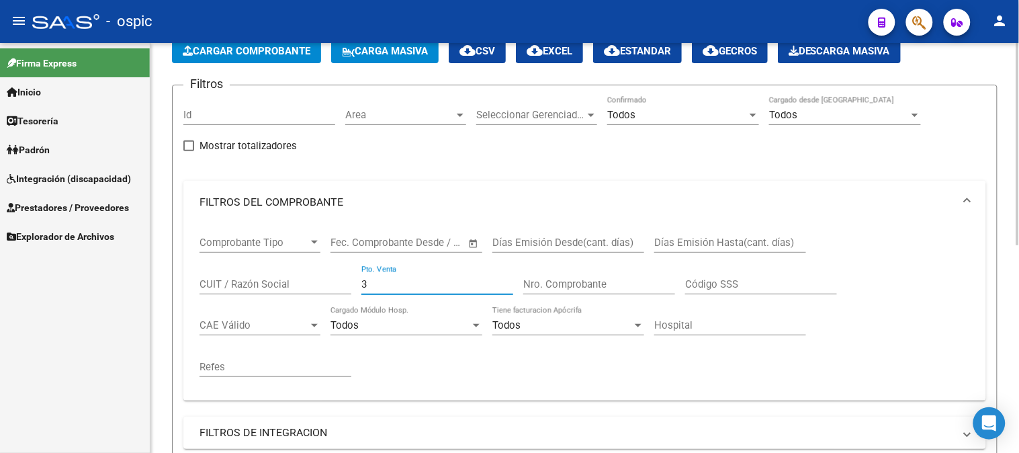
type input "3"
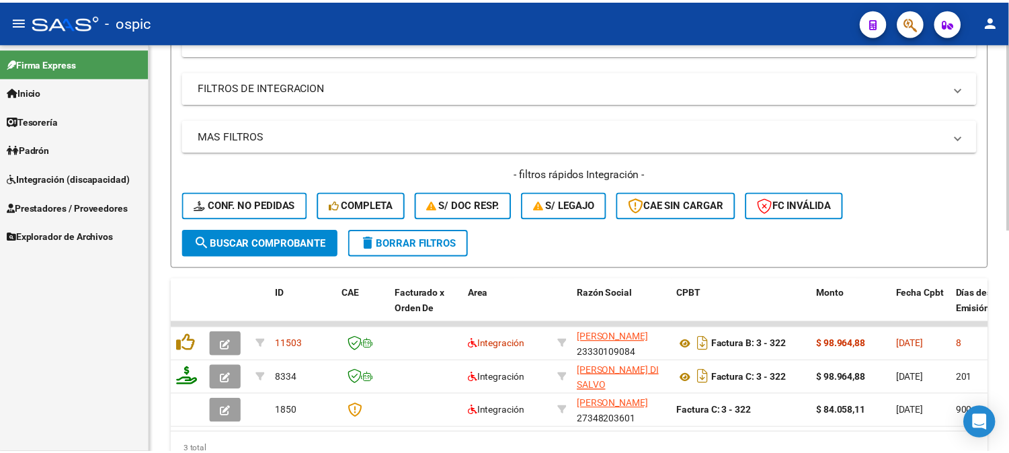
scroll to position [448, 0]
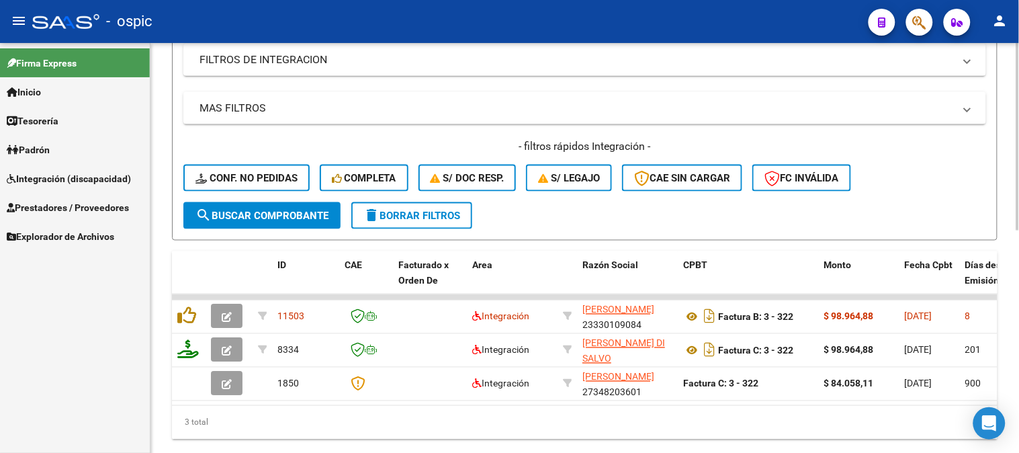
type input "322"
click at [287, 214] on span "search Buscar Comprobante" at bounding box center [262, 216] width 133 height 12
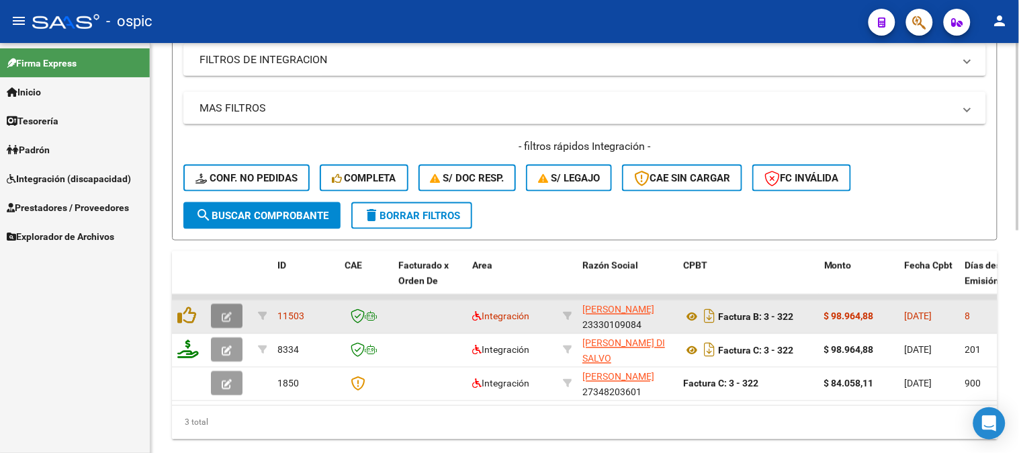
click at [233, 316] on button "button" at bounding box center [227, 316] width 32 height 24
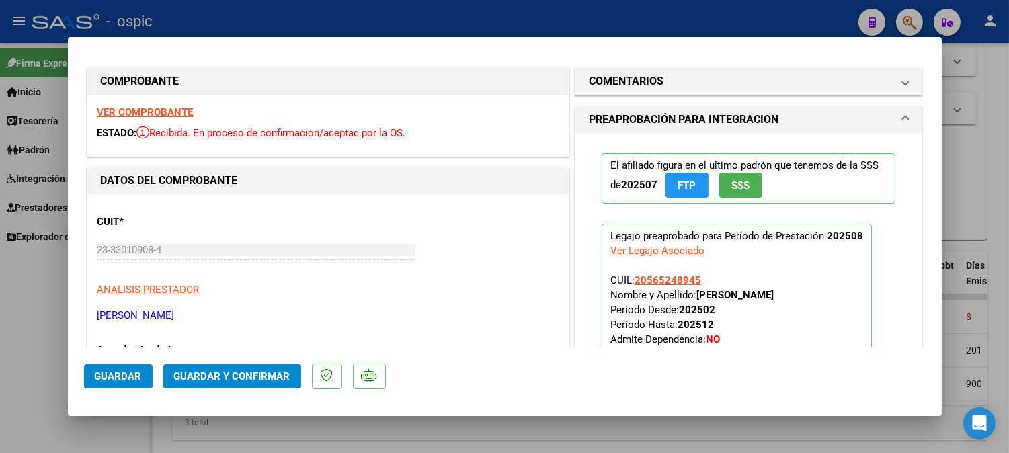
scroll to position [0, 0]
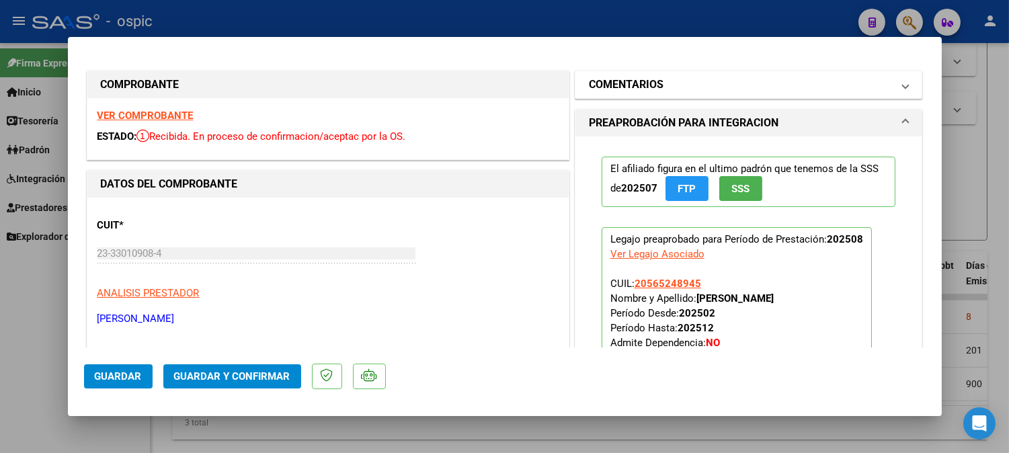
drag, startPoint x: 710, startPoint y: 90, endPoint x: 703, endPoint y: 180, distance: 90.3
click at [710, 91] on mat-panel-title "COMENTARIOS" at bounding box center [741, 85] width 304 height 16
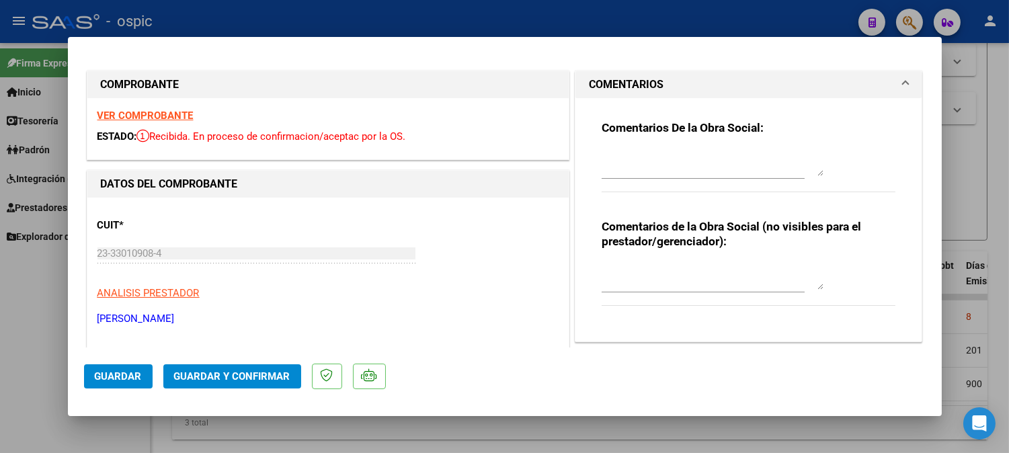
click at [674, 257] on div "Comentarios de la Obra Social (no visibles para el prestador/gerenciador):" at bounding box center [748, 269] width 294 height 101
drag, startPoint x: 728, startPoint y: 272, endPoint x: 781, endPoint y: 270, distance: 52.5
click at [743, 270] on textarea at bounding box center [712, 276] width 222 height 27
type textarea "PSP 8 SESIONES"
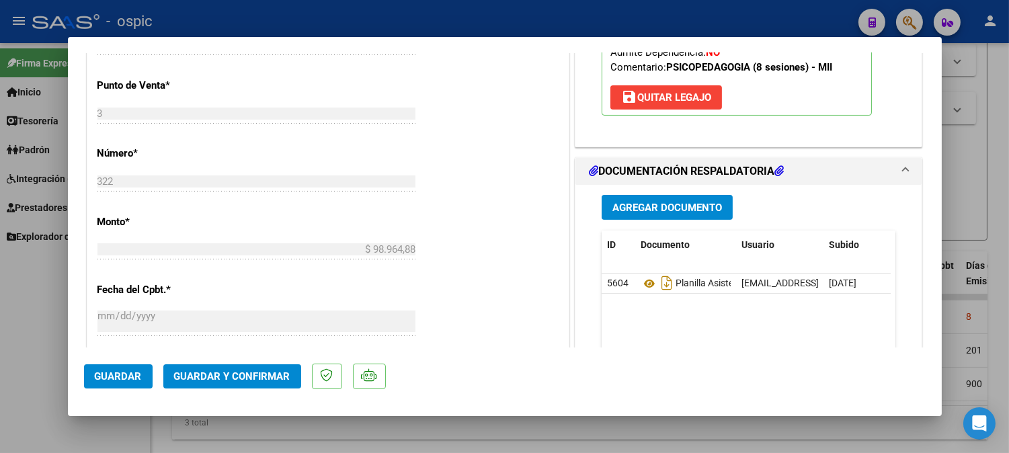
scroll to position [540, 0]
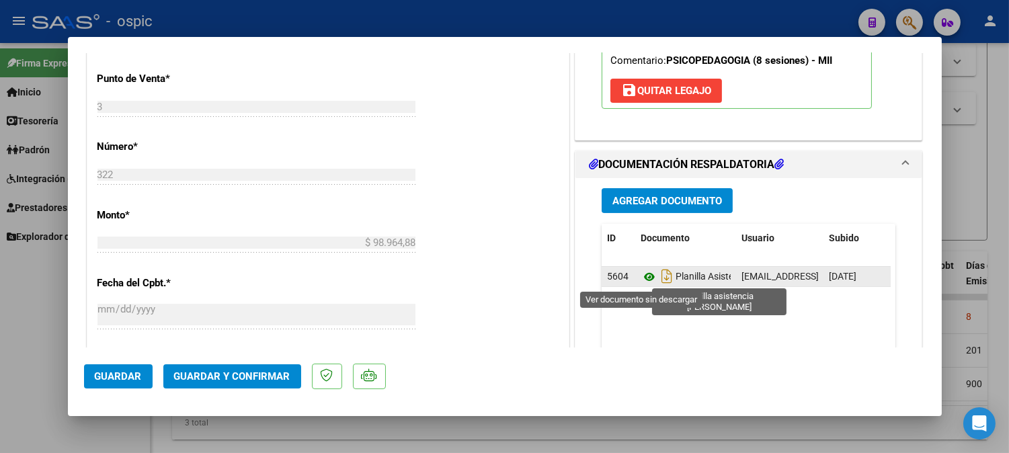
click at [645, 277] on icon at bounding box center [648, 277] width 17 height 16
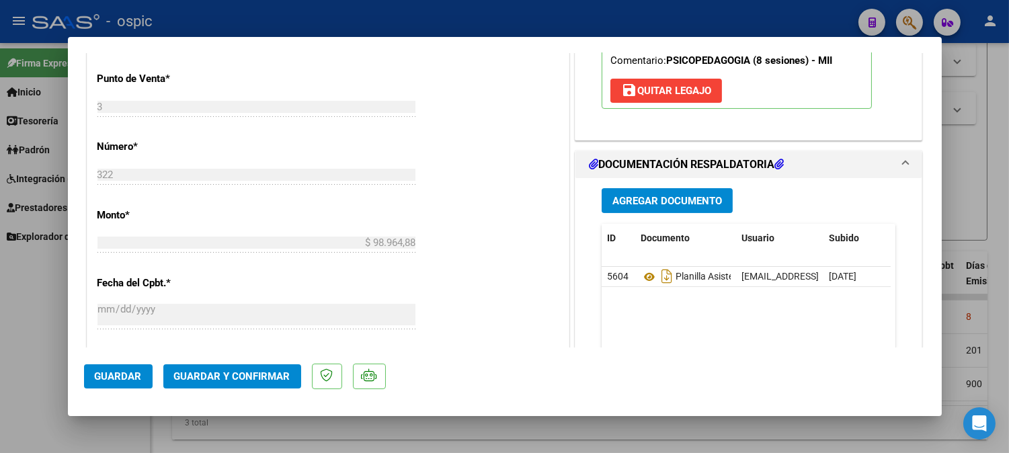
click at [255, 379] on span "Guardar y Confirmar" at bounding box center [232, 376] width 116 height 12
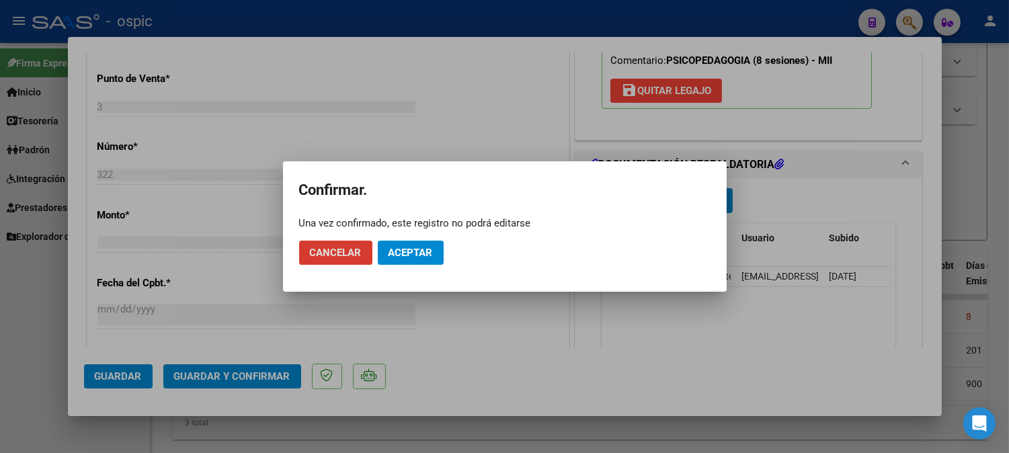
click at [395, 254] on span "Aceptar" at bounding box center [410, 253] width 44 height 12
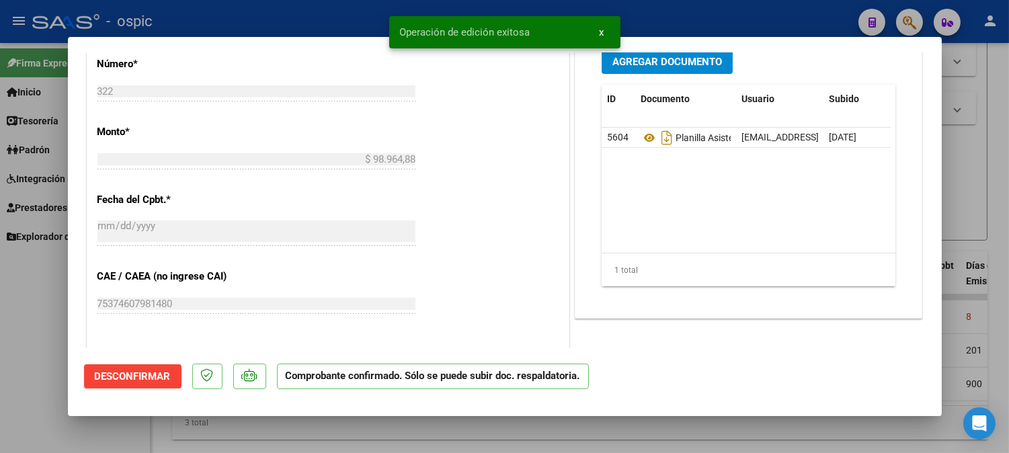
type input "$ 0,00"
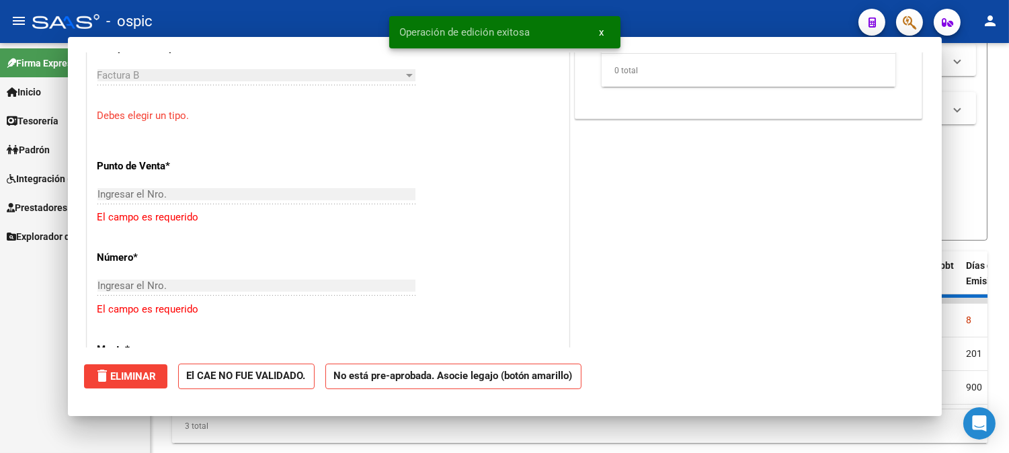
scroll to position [564, 0]
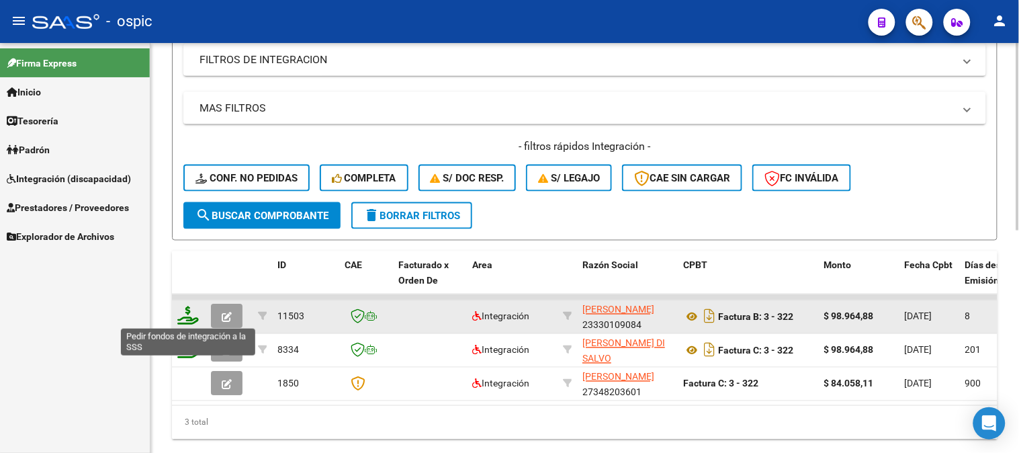
click at [186, 311] on icon at bounding box center [188, 315] width 22 height 19
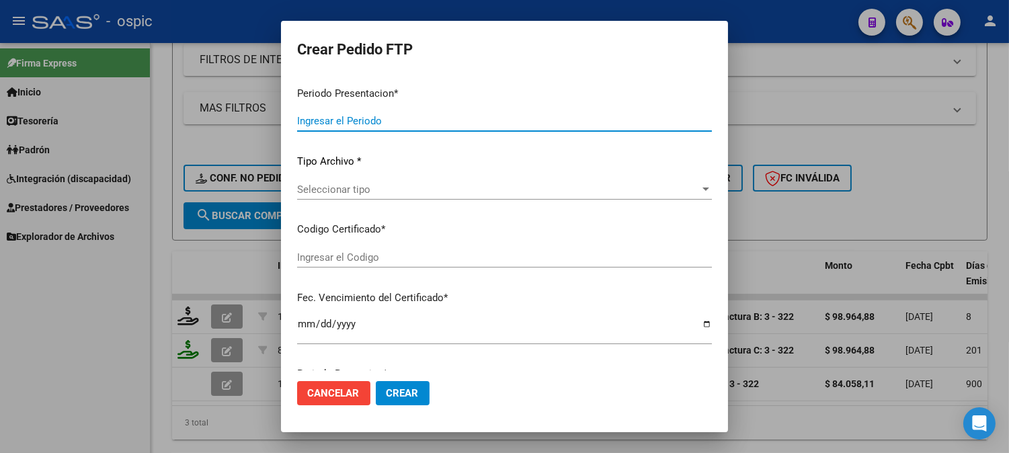
type input "202508"
type input "$ 98.964,88"
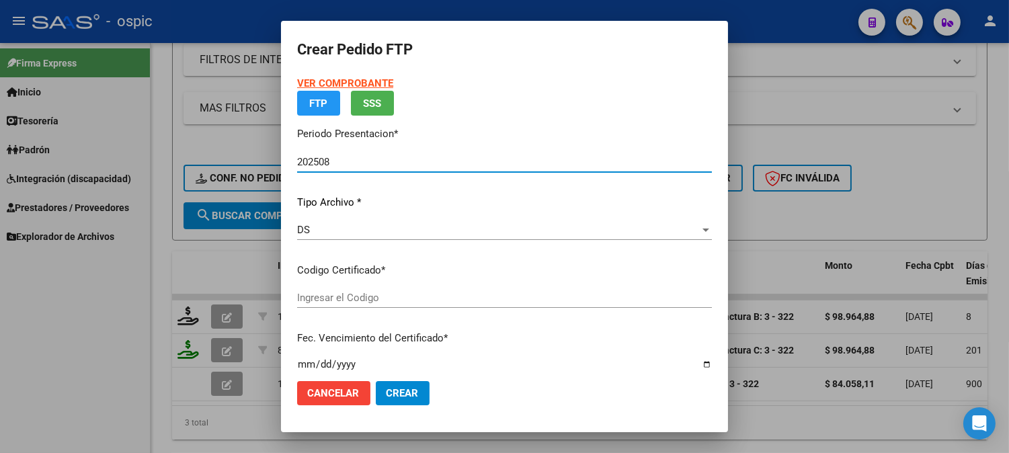
type input "0000000000000000000000000000005886763117"
type input "2027-11-02"
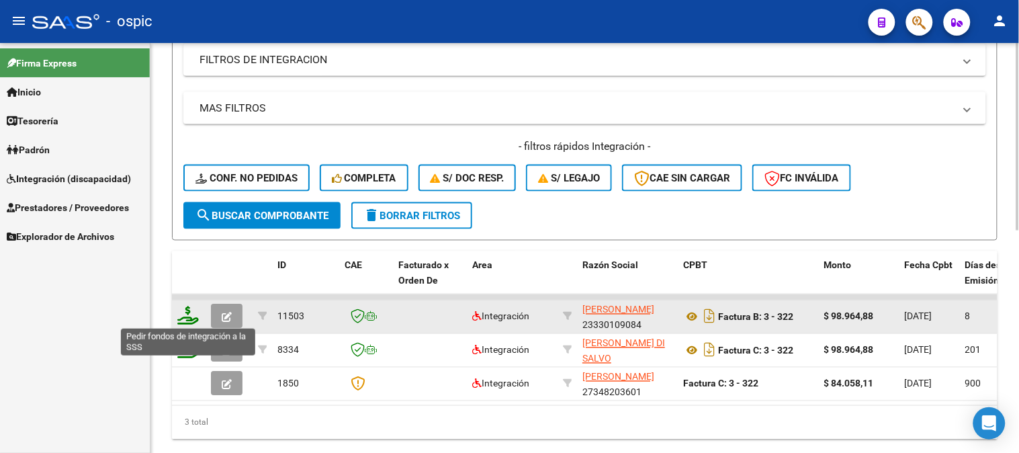
click at [185, 312] on icon at bounding box center [188, 315] width 22 height 19
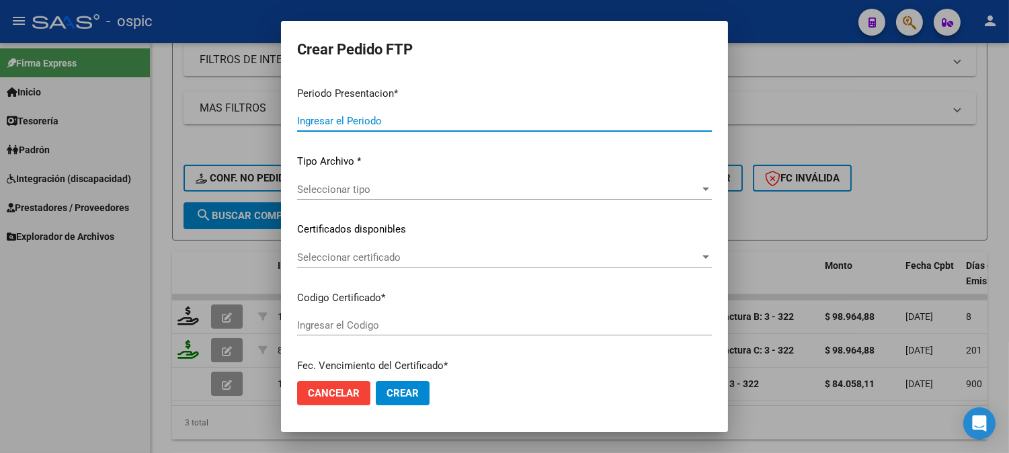
type input "202508"
type input "$ 98.964,88"
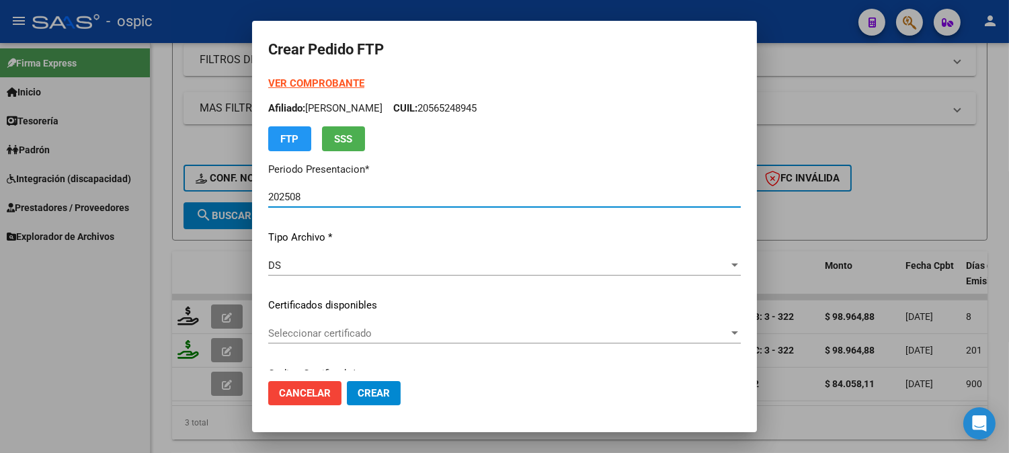
type input "0000000000000000000000000000005886763117"
type input "2027-11-02"
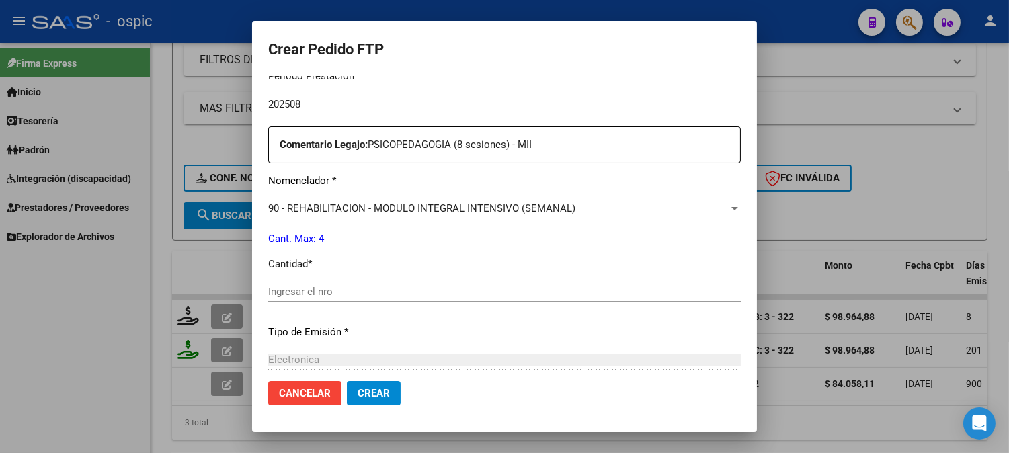
scroll to position [460, 0]
click at [538, 282] on div "Ingresar el nro" at bounding box center [504, 289] width 472 height 20
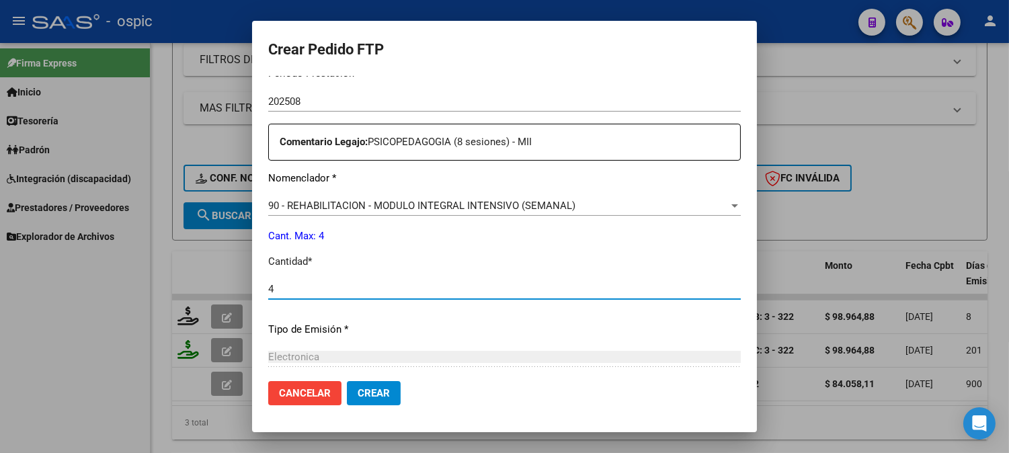
type input "4"
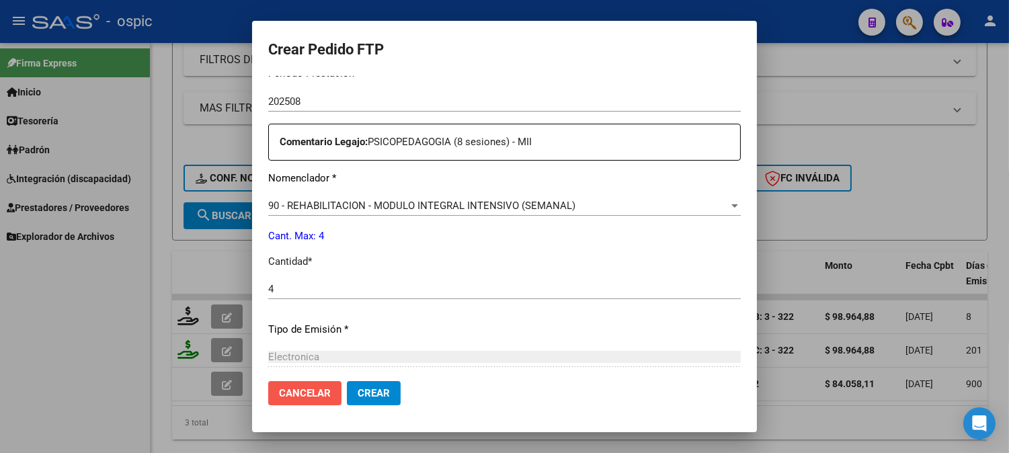
click at [296, 398] on span "Cancelar" at bounding box center [305, 393] width 52 height 12
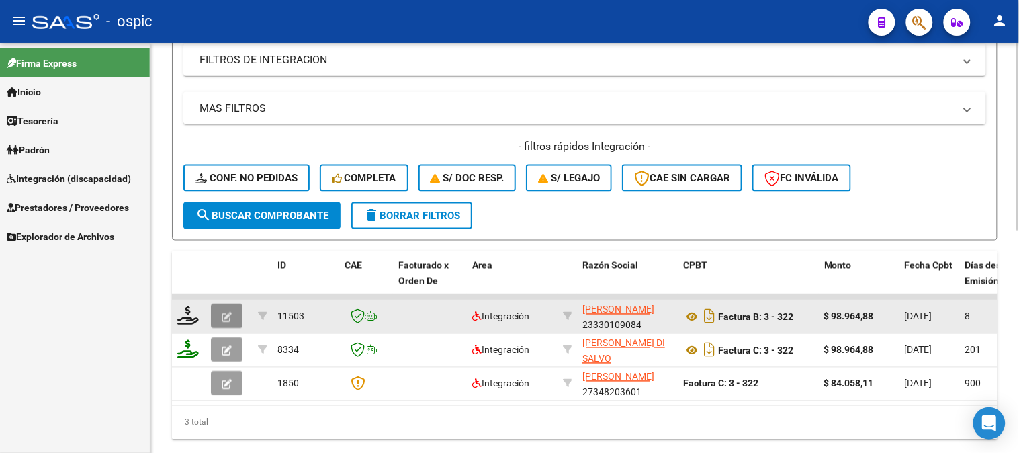
click at [233, 316] on button "button" at bounding box center [227, 316] width 32 height 24
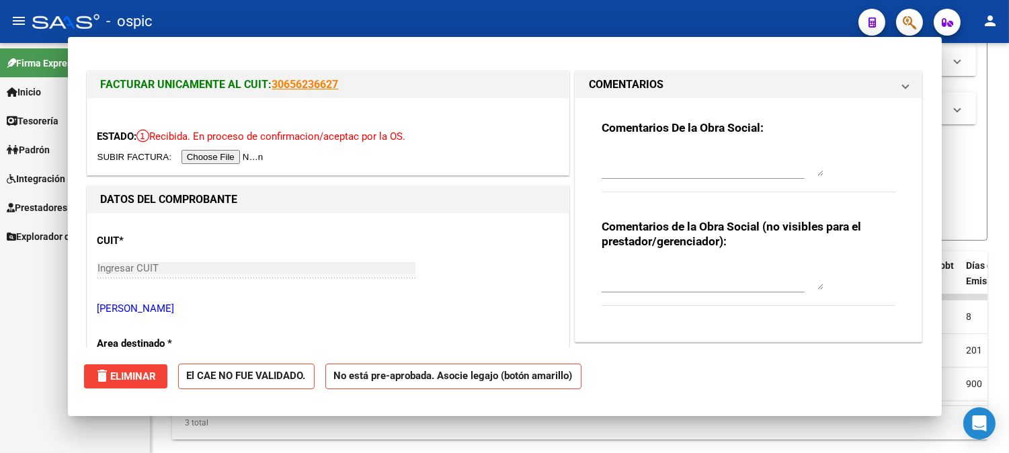
type input "$ 0,00"
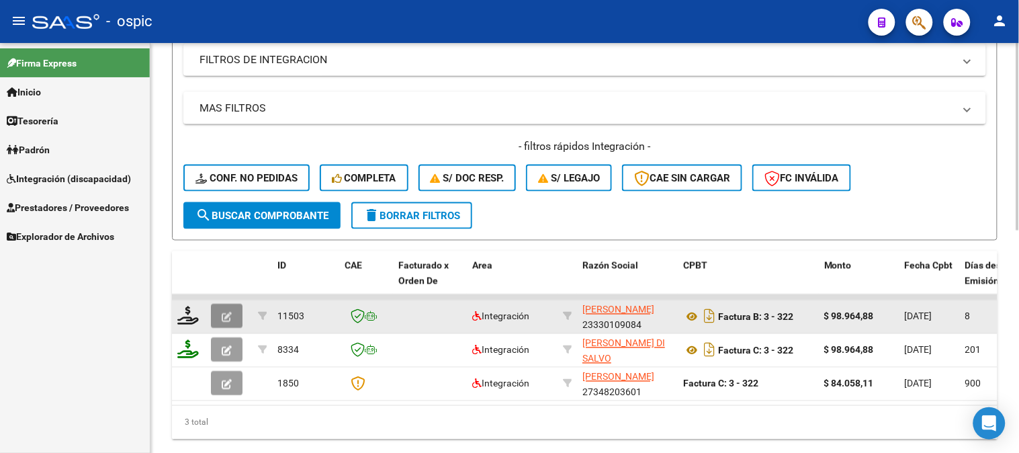
click at [226, 316] on icon "button" at bounding box center [227, 317] width 10 height 10
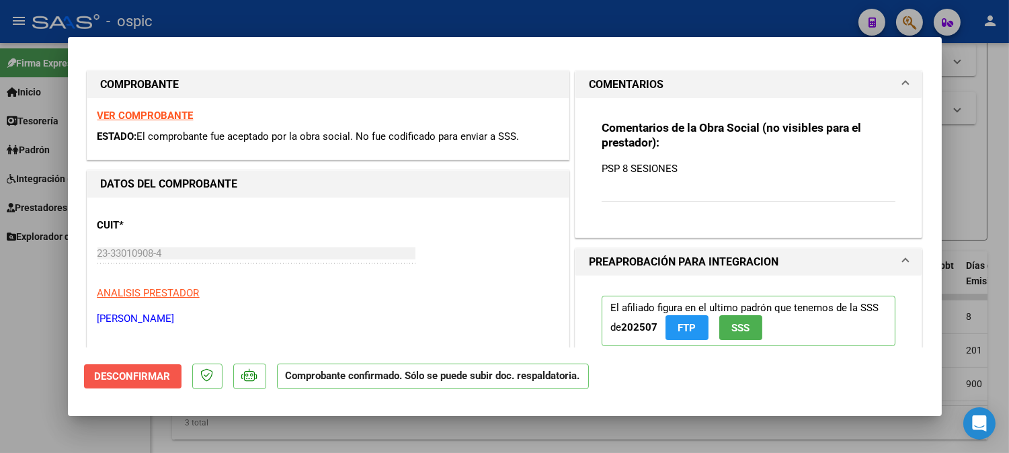
click at [157, 368] on button "Desconfirmar" at bounding box center [132, 376] width 97 height 24
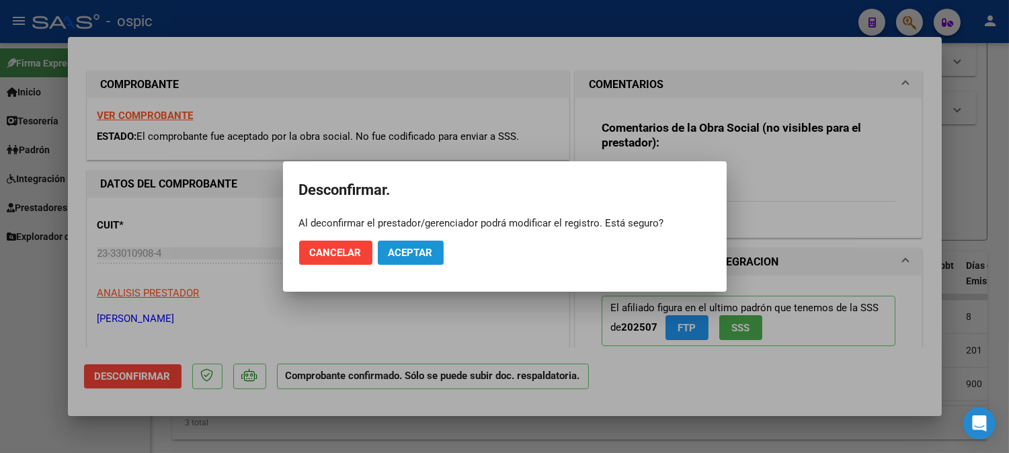
click at [411, 250] on span "Aceptar" at bounding box center [410, 253] width 44 height 12
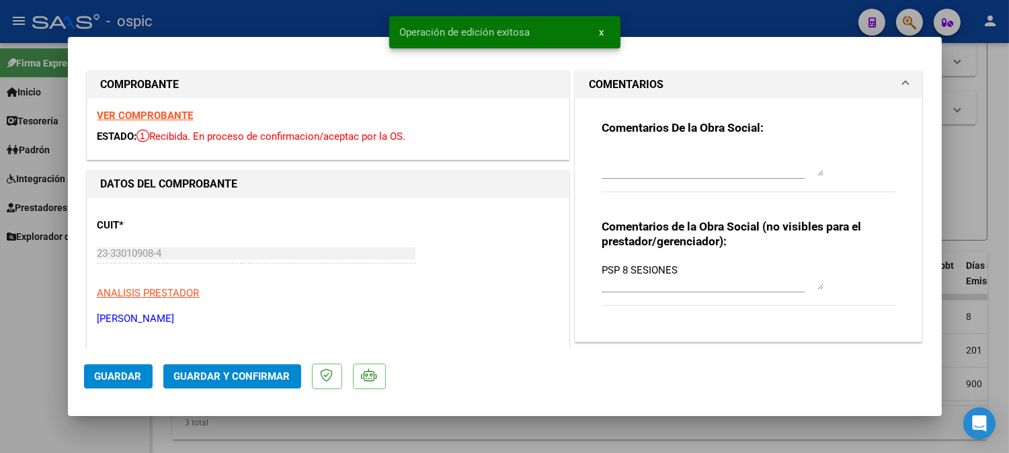
click at [677, 150] on textarea at bounding box center [712, 162] width 222 height 27
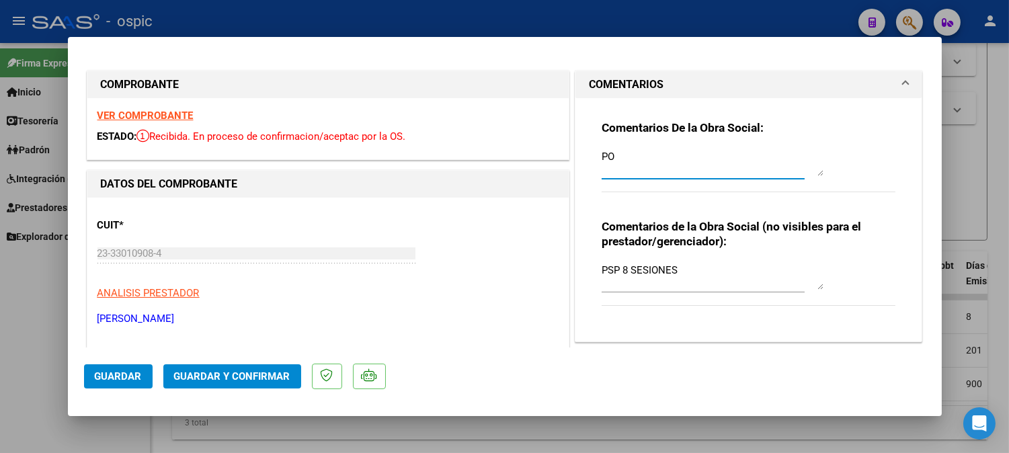
type textarea "P"
type textarea "LA FACTURACION SE PRESENTA DEL 1 AL 10 DE CADA MES. GRACIAS."
click at [226, 375] on span "Guardar y Confirmar" at bounding box center [232, 376] width 116 height 12
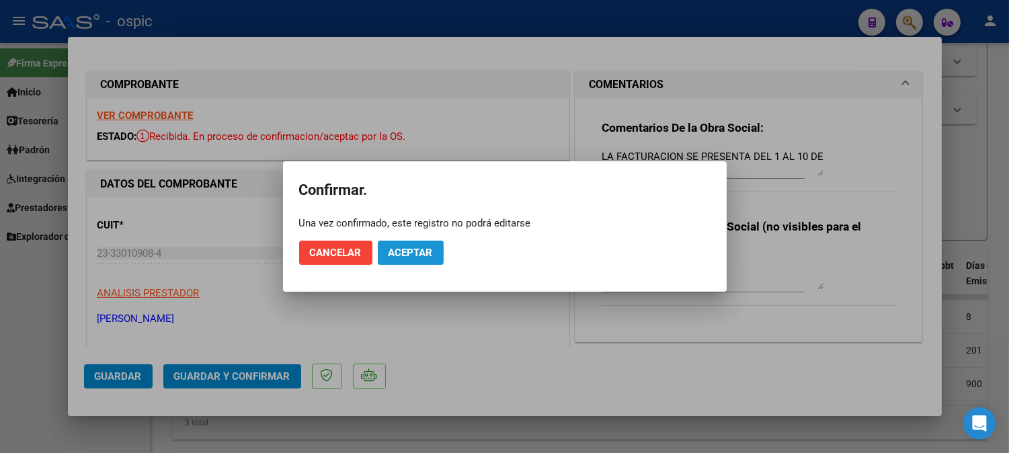
click at [396, 255] on span "Aceptar" at bounding box center [410, 253] width 44 height 12
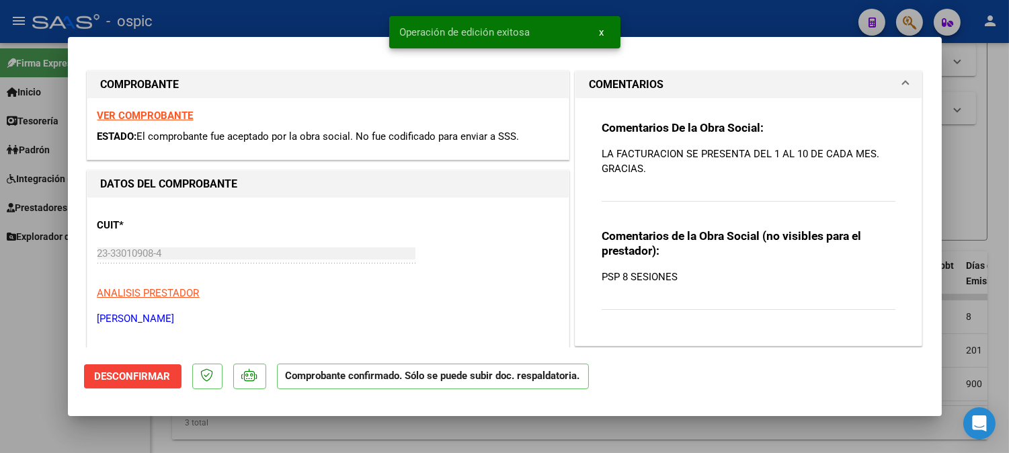
type input "$ 0,00"
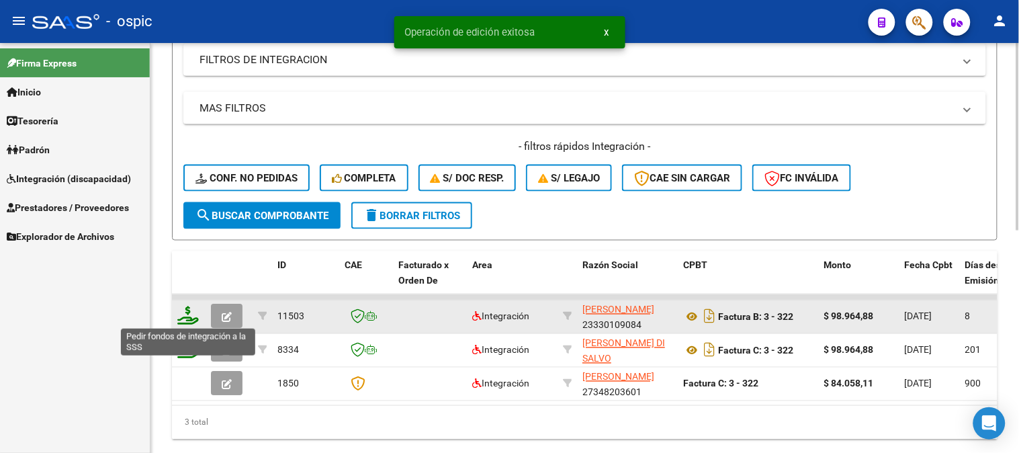
click at [186, 314] on icon at bounding box center [188, 315] width 22 height 19
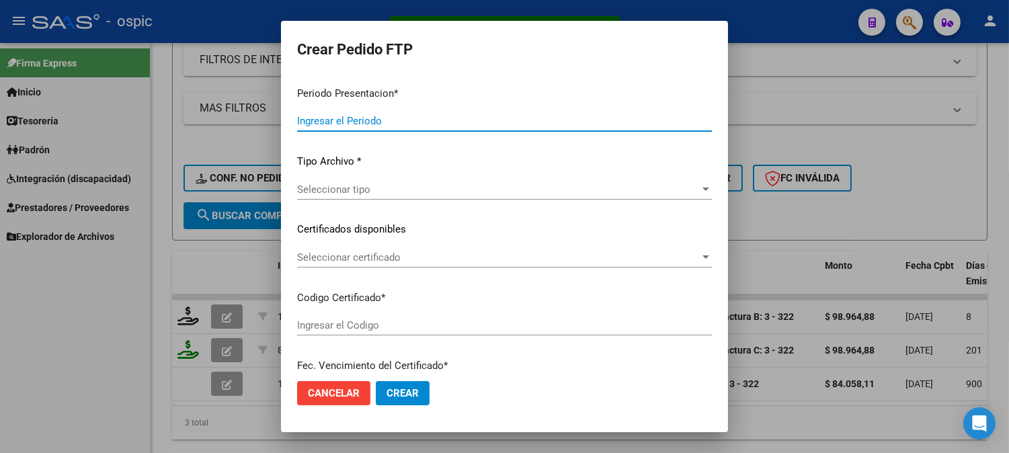
type input "202508"
type input "$ 98.964,88"
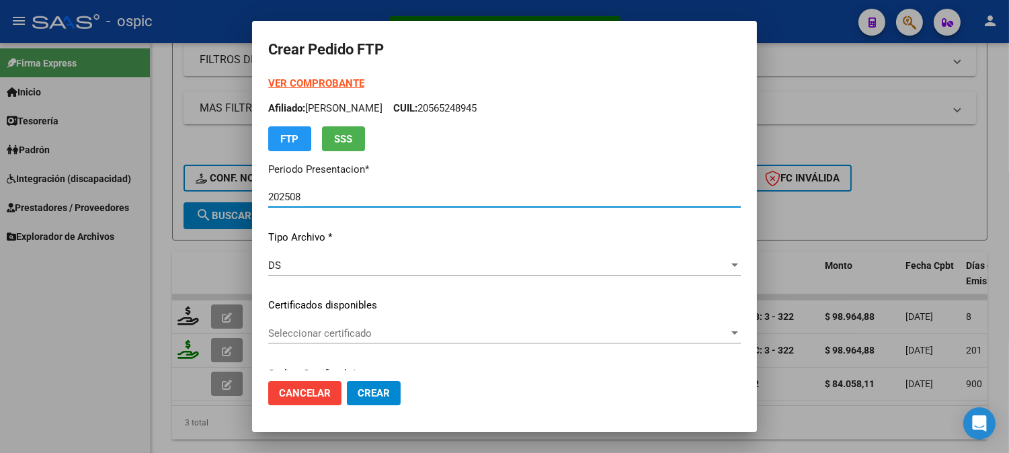
type input "0000000000000000000000000000005886763117"
type input "2027-11-02"
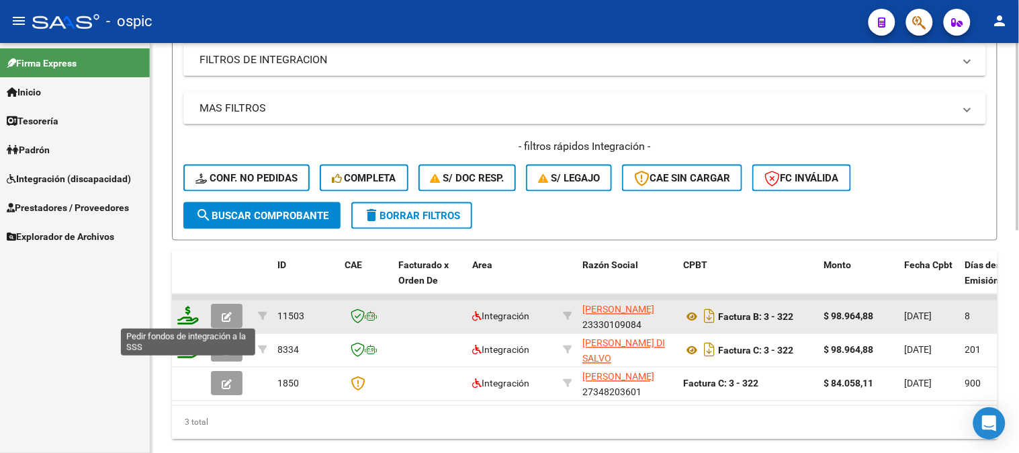
click at [190, 312] on icon at bounding box center [188, 315] width 22 height 19
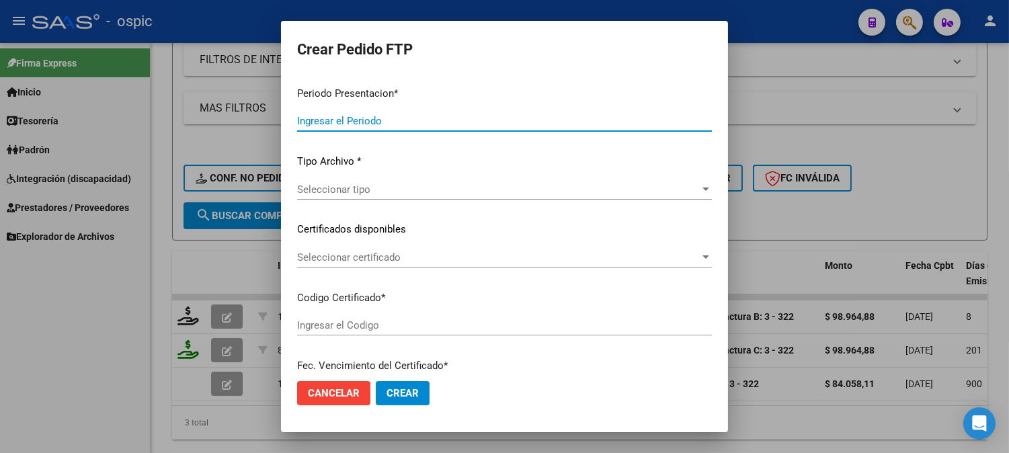
type input "202508"
type input "$ 98.964,88"
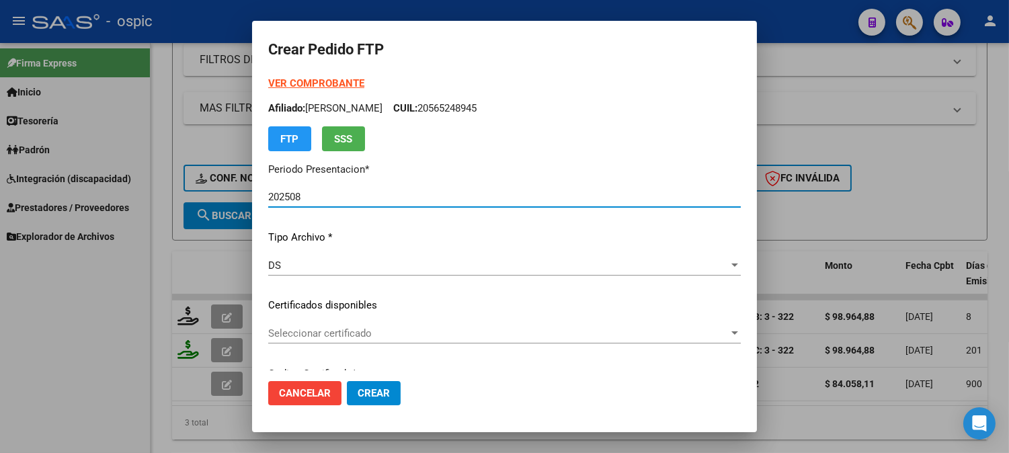
type input "0000000000000000000000000000005886763117"
type input "2027-11-02"
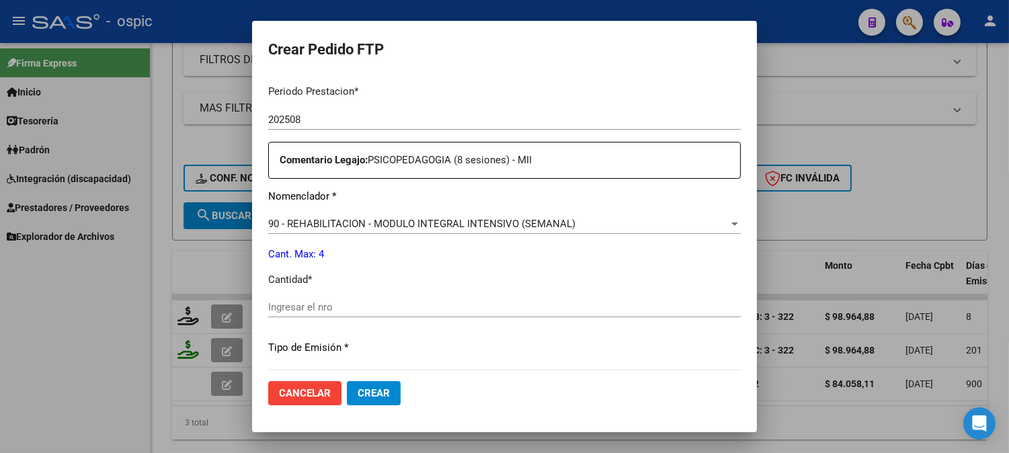
scroll to position [454, 0]
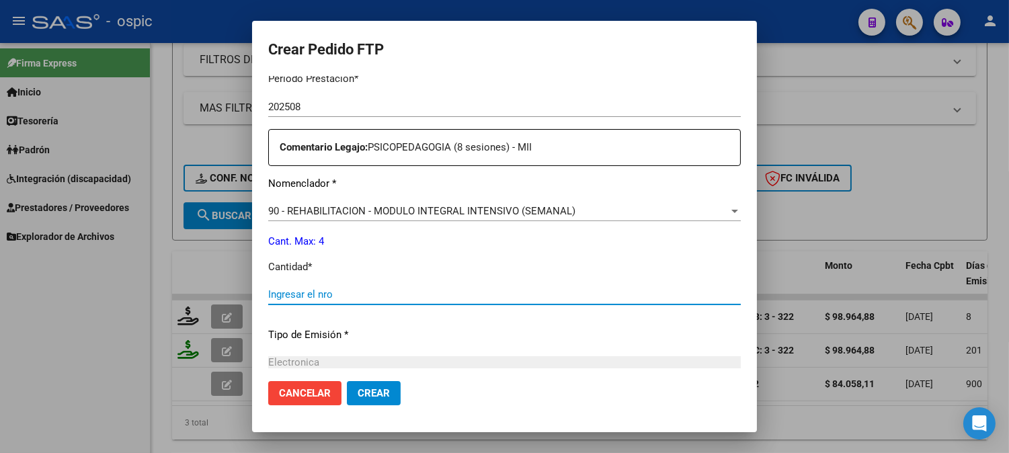
click at [556, 292] on input "Ingresar el nro" at bounding box center [504, 294] width 472 height 12
type input "4"
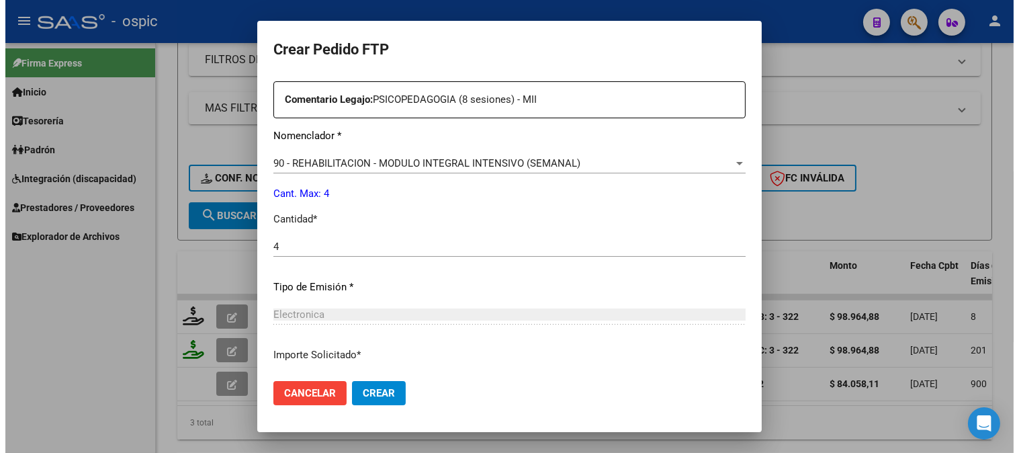
scroll to position [605, 0]
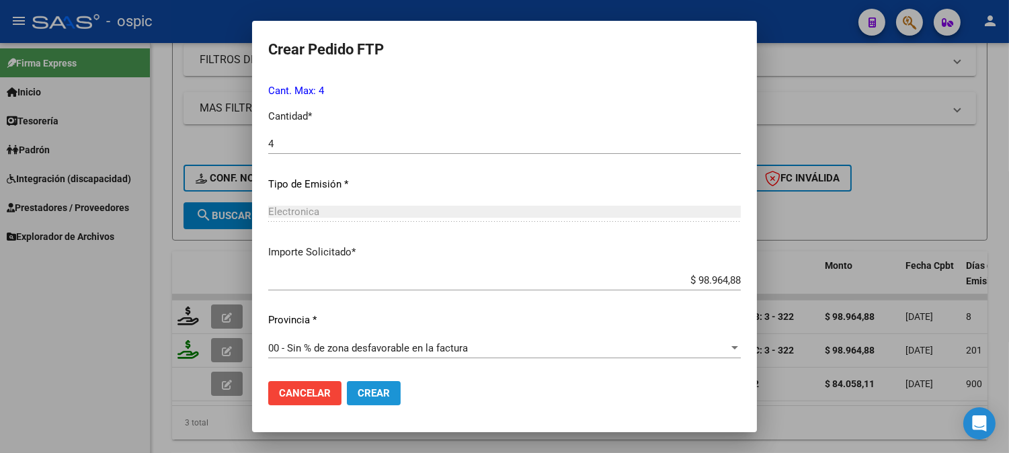
drag, startPoint x: 352, startPoint y: 390, endPoint x: 1019, endPoint y: 292, distance: 673.8
click at [357, 390] on span "Crear" at bounding box center [373, 393] width 32 height 12
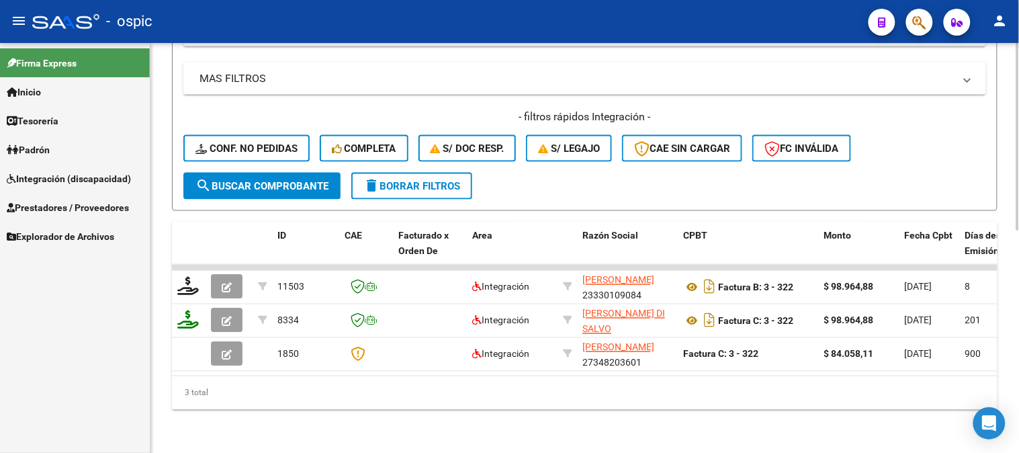
scroll to position [0, 2638]
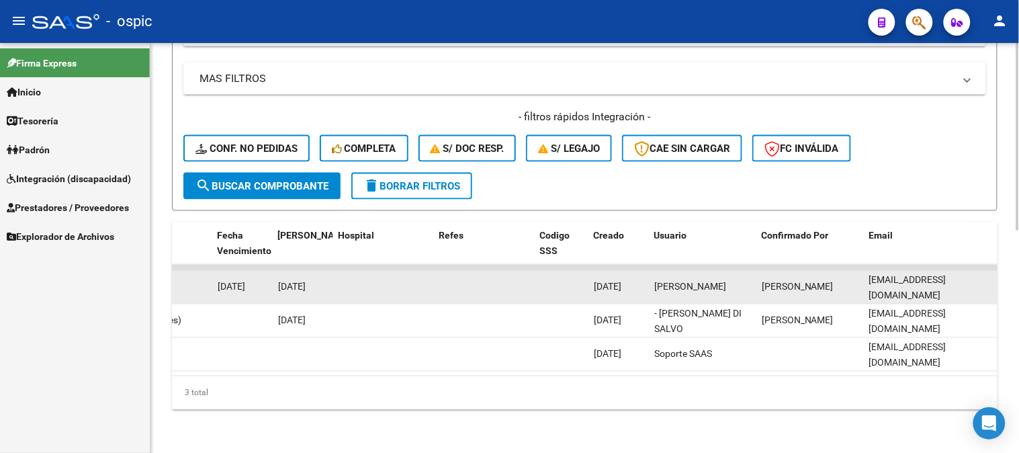
drag, startPoint x: 871, startPoint y: 275, endPoint x: 978, endPoint y: 270, distance: 107.0
click at [978, 273] on div "sofiadonpsp@gmail.com" at bounding box center [931, 287] width 124 height 28
copy span "sofiadonpsp@gmail.com"
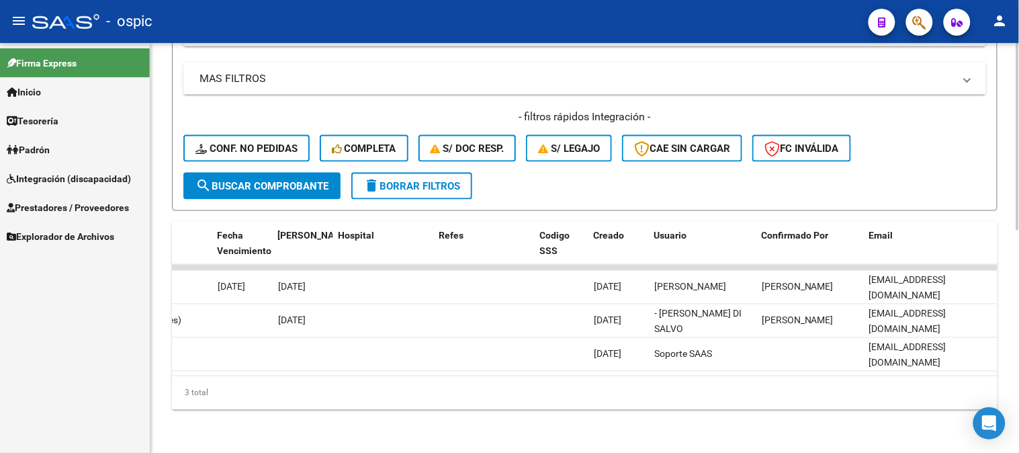
click at [421, 173] on button "delete Borrar Filtros" at bounding box center [411, 186] width 121 height 27
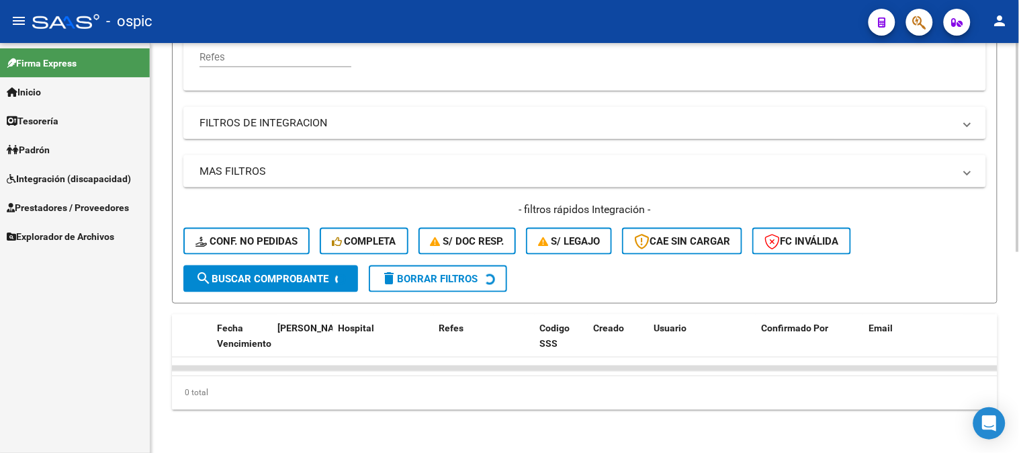
scroll to position [398, 0]
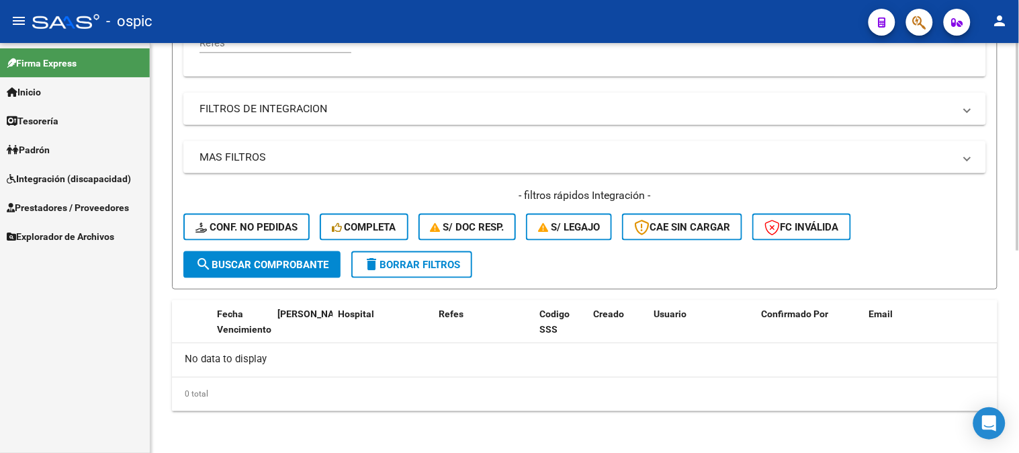
drag, startPoint x: 843, startPoint y: 372, endPoint x: 794, endPoint y: 365, distance: 48.8
click at [843, 370] on div "No data to display" at bounding box center [585, 360] width 826 height 34
click at [431, 263] on span "delete Borrar Filtros" at bounding box center [412, 265] width 97 height 12
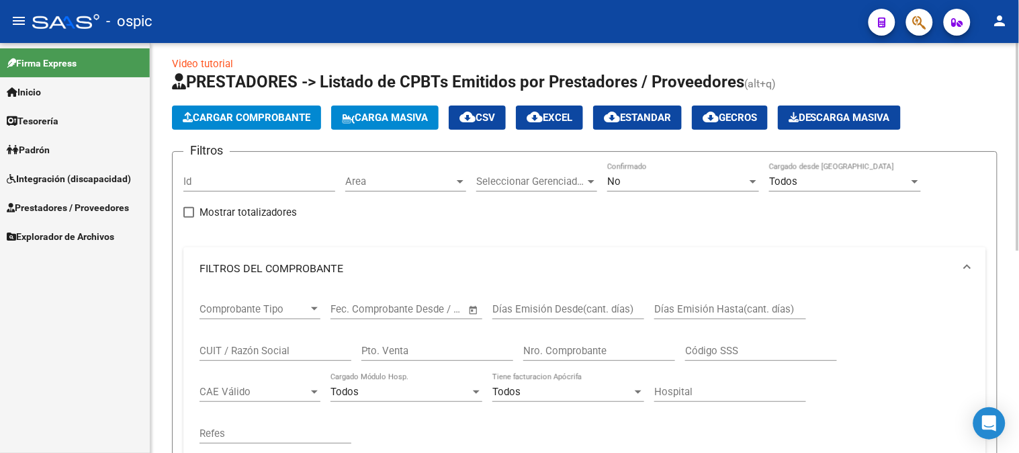
scroll to position [0, 0]
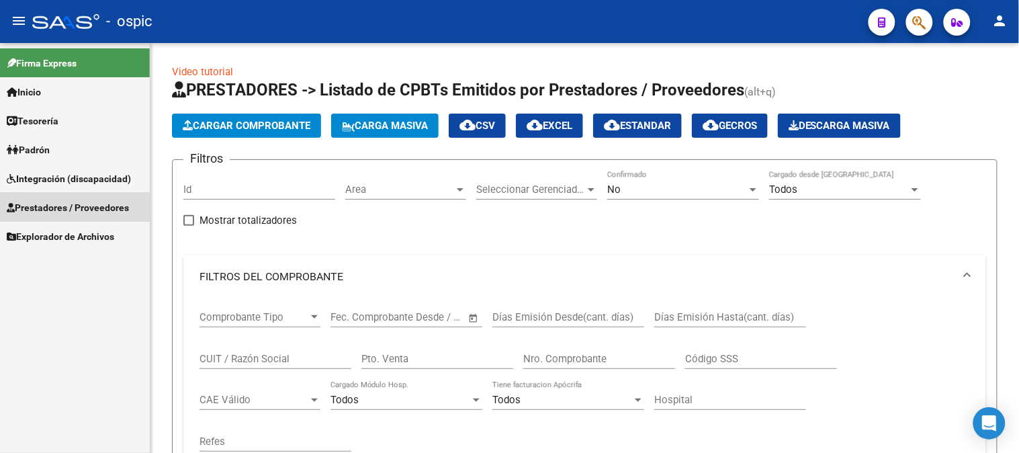
click at [57, 209] on span "Prestadores / Proveedores" at bounding box center [68, 207] width 122 height 15
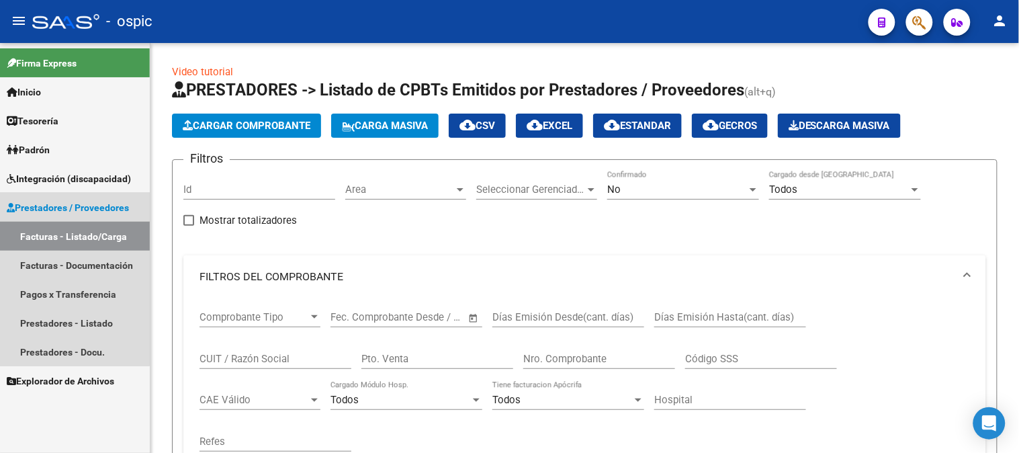
click at [74, 228] on link "Facturas - Listado/Carga" at bounding box center [75, 236] width 150 height 29
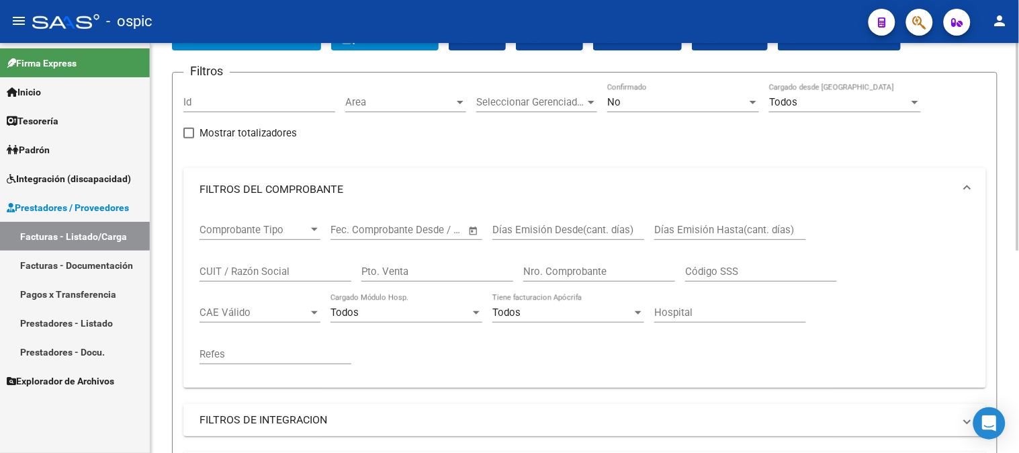
scroll to position [298, 0]
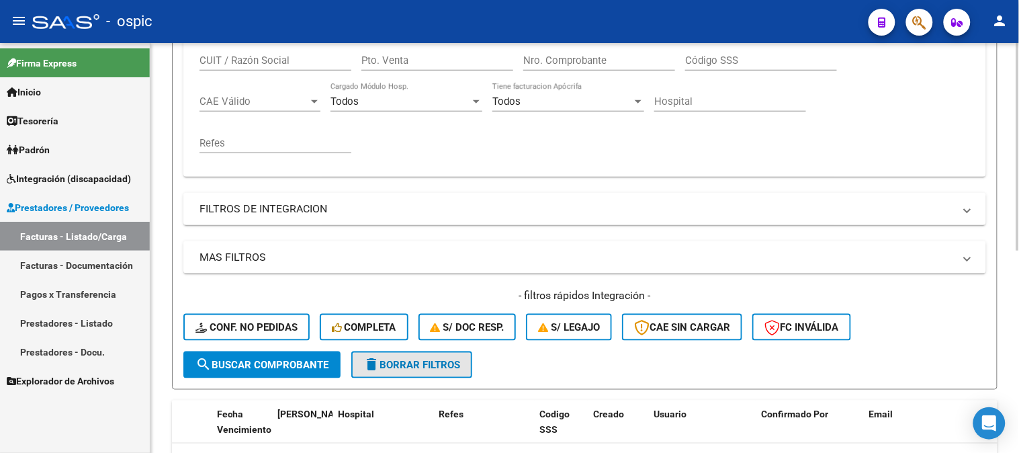
click at [411, 364] on span "delete Borrar Filtros" at bounding box center [412, 365] width 97 height 12
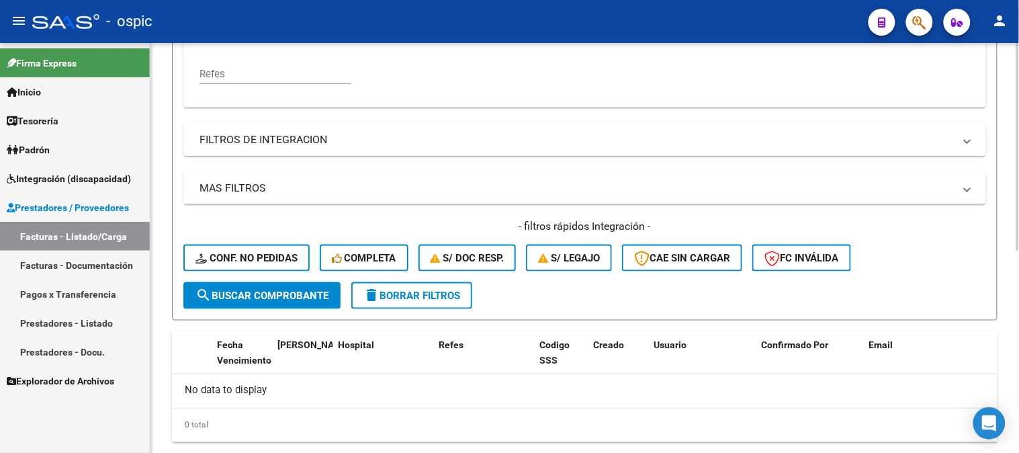
scroll to position [398, 0]
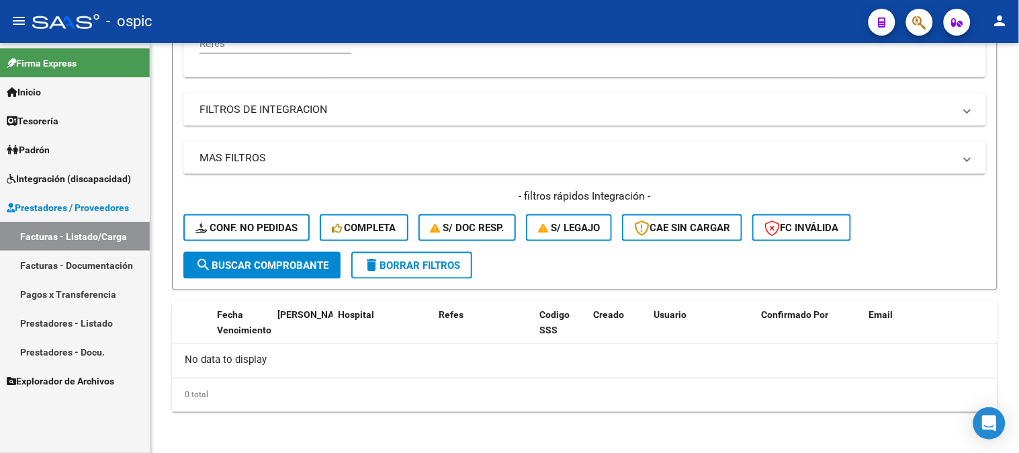
click at [74, 212] on span "Prestadores / Proveedores" at bounding box center [68, 207] width 122 height 15
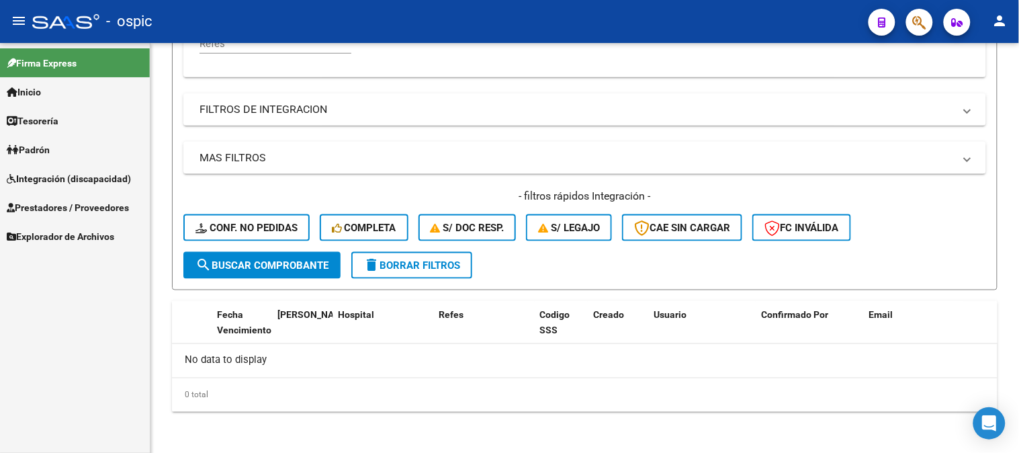
click at [69, 230] on span "Explorador de Archivos" at bounding box center [61, 236] width 108 height 15
click at [64, 271] on link "Integración" at bounding box center [75, 265] width 150 height 29
click at [81, 371] on link "DS.DEVOK" at bounding box center [75, 380] width 150 height 29
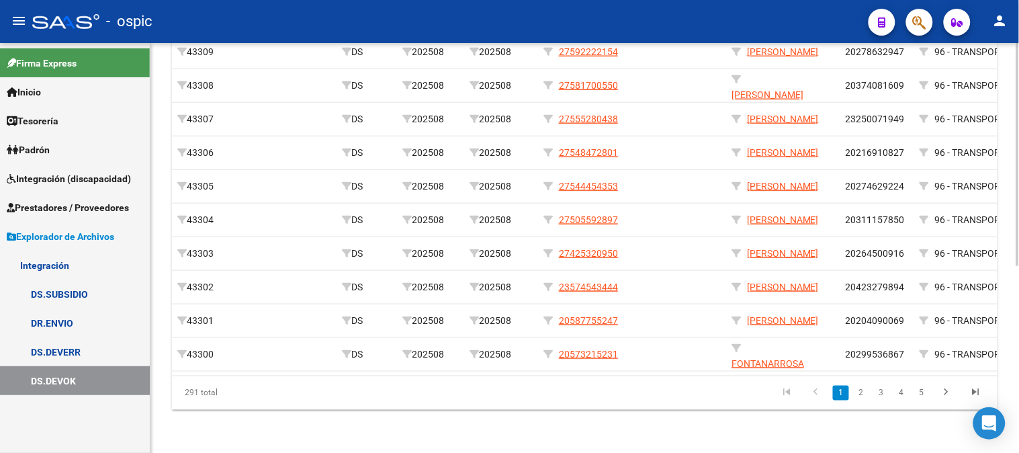
scroll to position [341, 0]
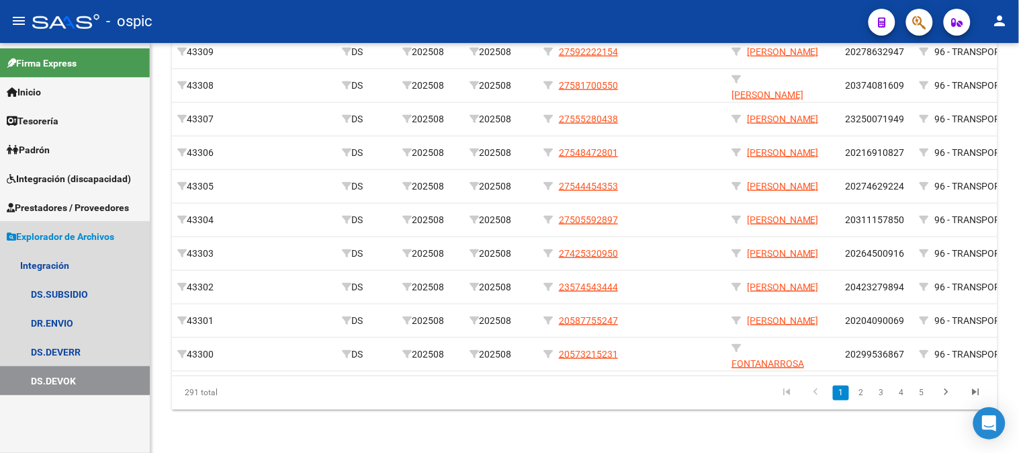
click at [44, 236] on span "Explorador de Archivos" at bounding box center [61, 236] width 108 height 15
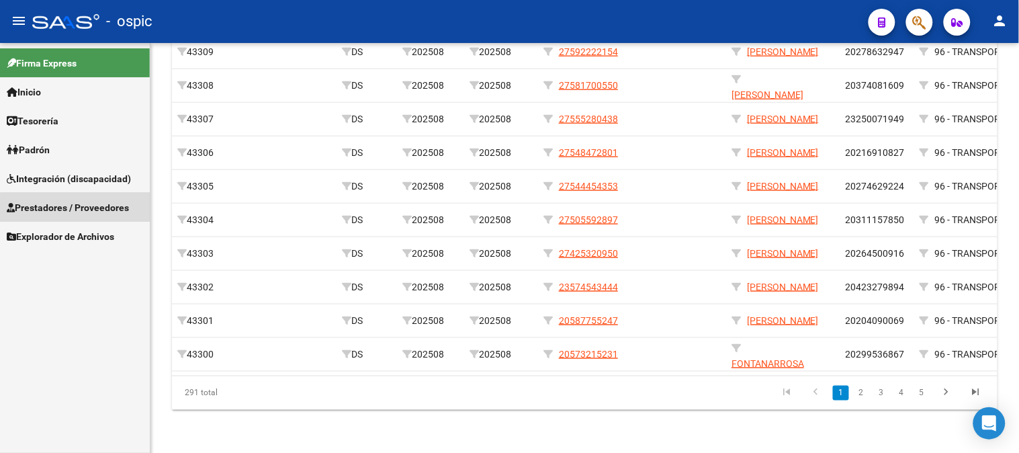
click at [85, 211] on span "Prestadores / Proveedores" at bounding box center [68, 207] width 122 height 15
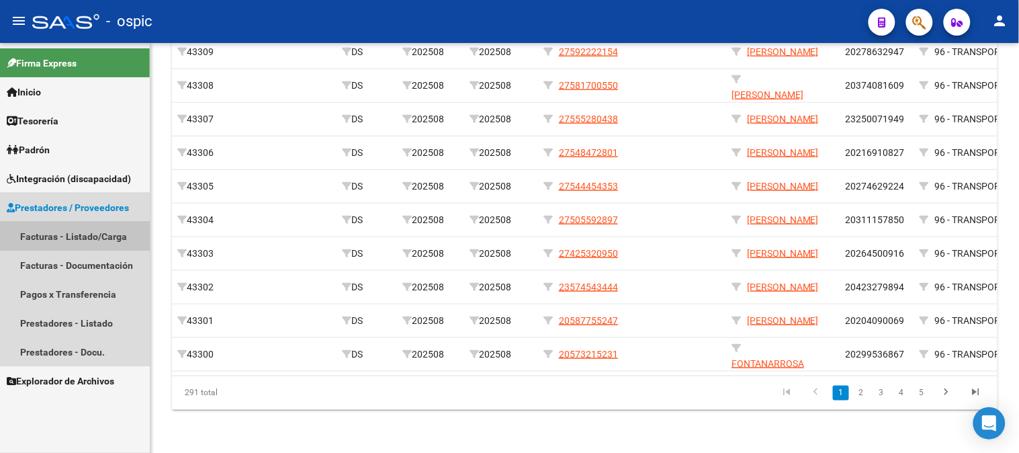
click at [81, 238] on link "Facturas - Listado/Carga" at bounding box center [75, 236] width 150 height 29
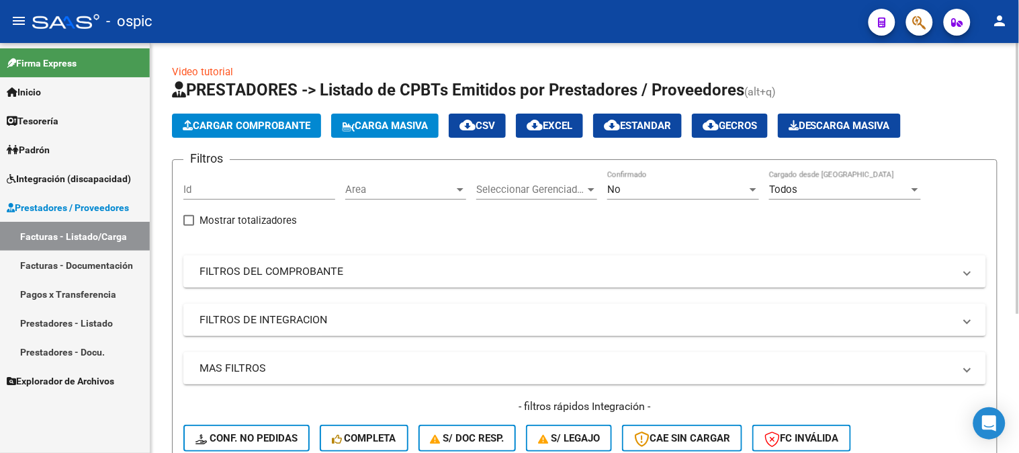
click at [630, 183] on div "No Confirmado" at bounding box center [683, 185] width 152 height 29
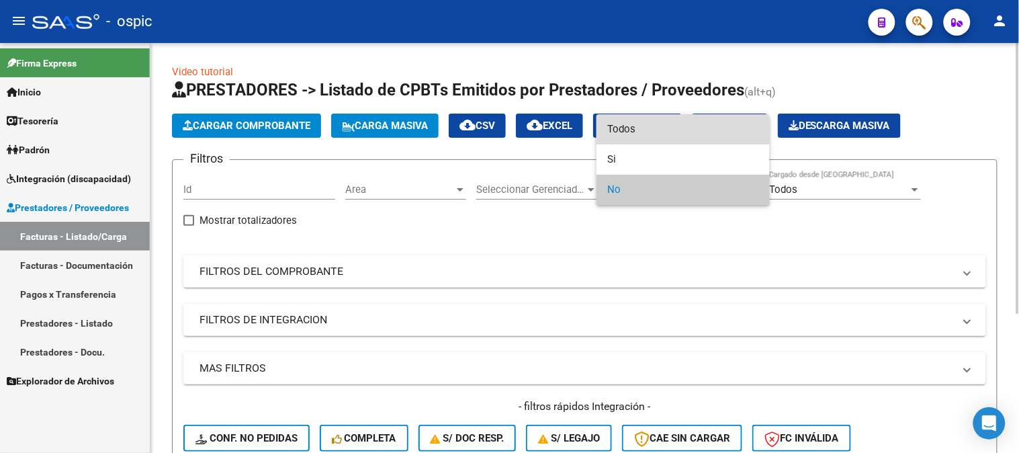
drag, startPoint x: 632, startPoint y: 130, endPoint x: 386, endPoint y: 290, distance: 293.9
click at [630, 131] on span "Todos" at bounding box center [683, 129] width 152 height 30
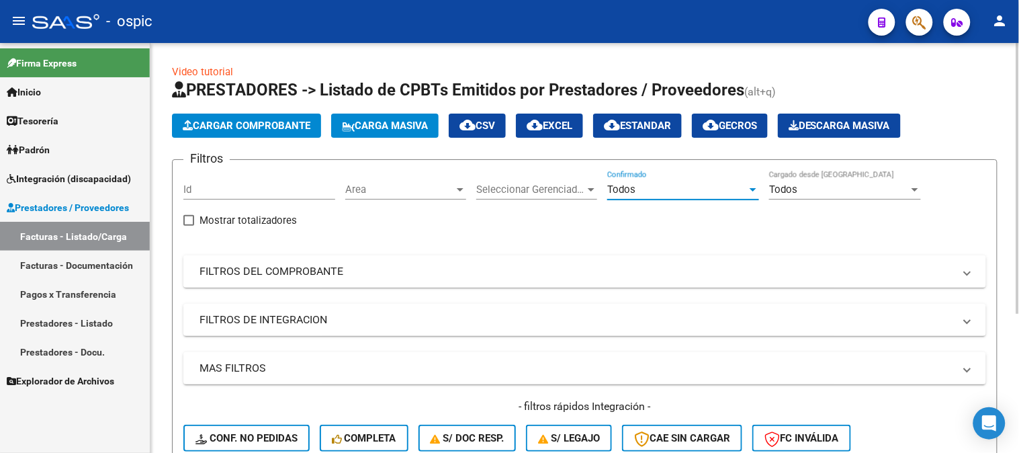
click at [281, 278] on mat-panel-title "FILTROS DEL COMPROBANTE" at bounding box center [577, 271] width 755 height 15
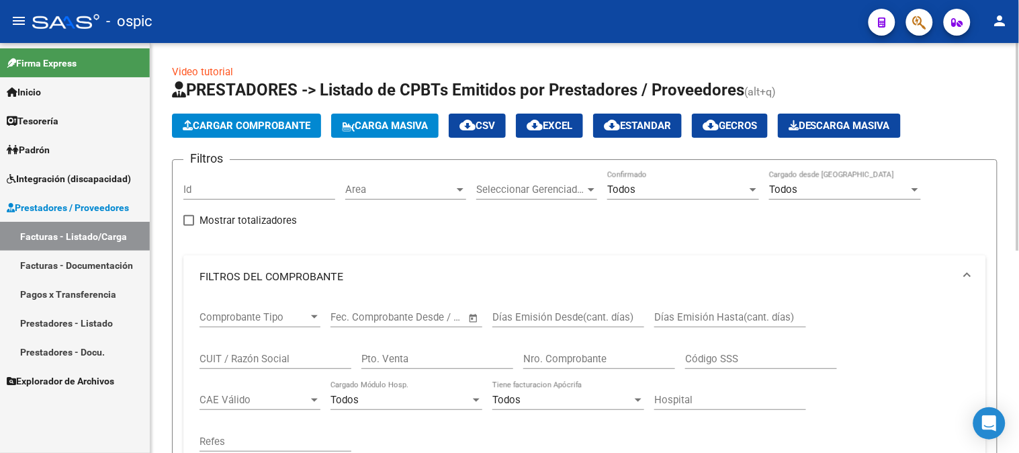
click at [265, 355] on input "CUIT / Razón Social" at bounding box center [276, 359] width 152 height 12
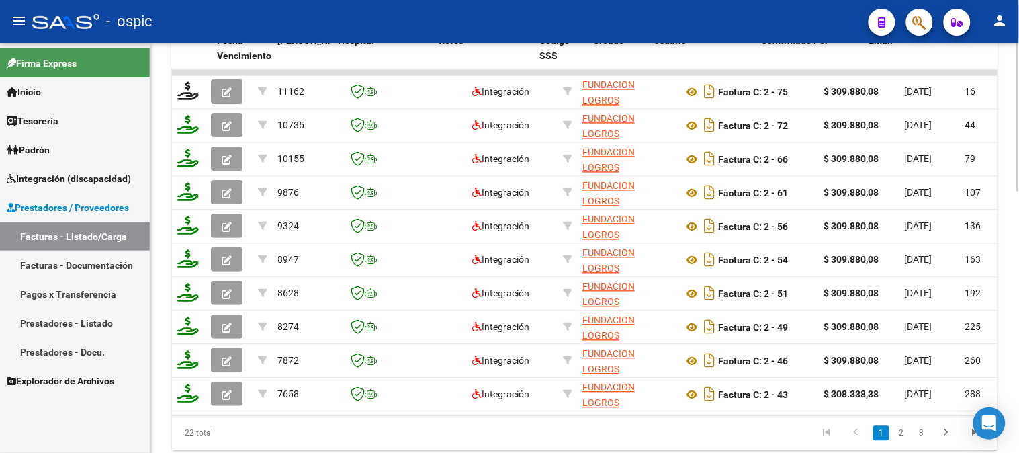
scroll to position [0, 2638]
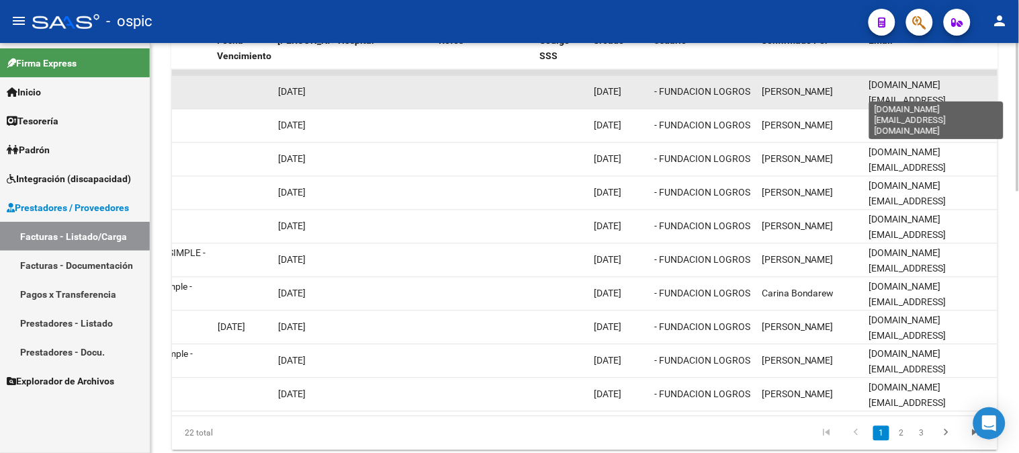
type input "fundacion logros"
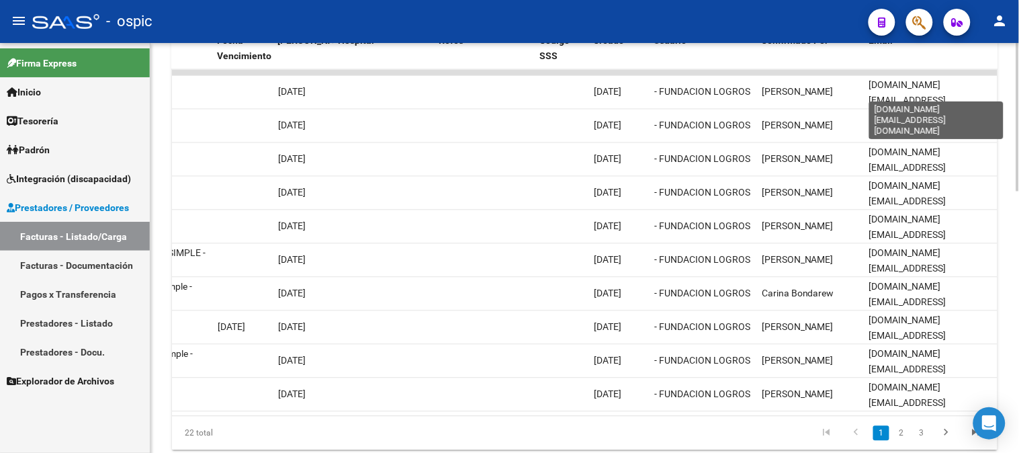
scroll to position [0, 11]
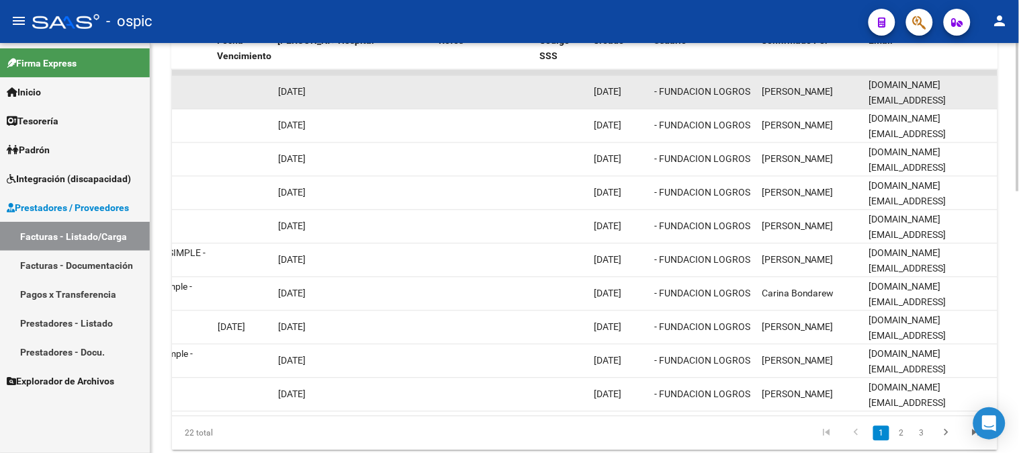
drag, startPoint x: 869, startPoint y: 92, endPoint x: 993, endPoint y: 91, distance: 123.6
click at [993, 91] on datatable-body-cell "fundacion.logros.cd@gmail.com" at bounding box center [931, 92] width 134 height 33
copy span "fundacion.logros.cd@gmail.com"
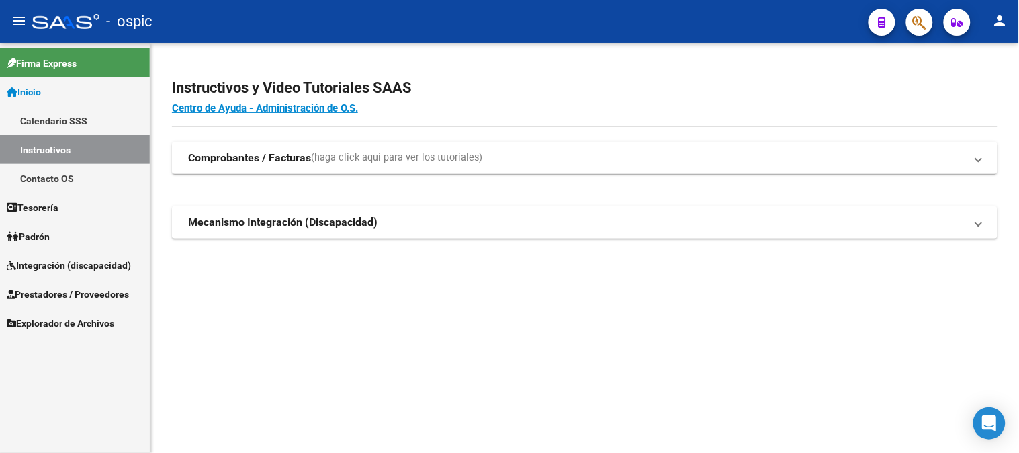
click at [41, 85] on span "Inicio" at bounding box center [24, 92] width 34 height 15
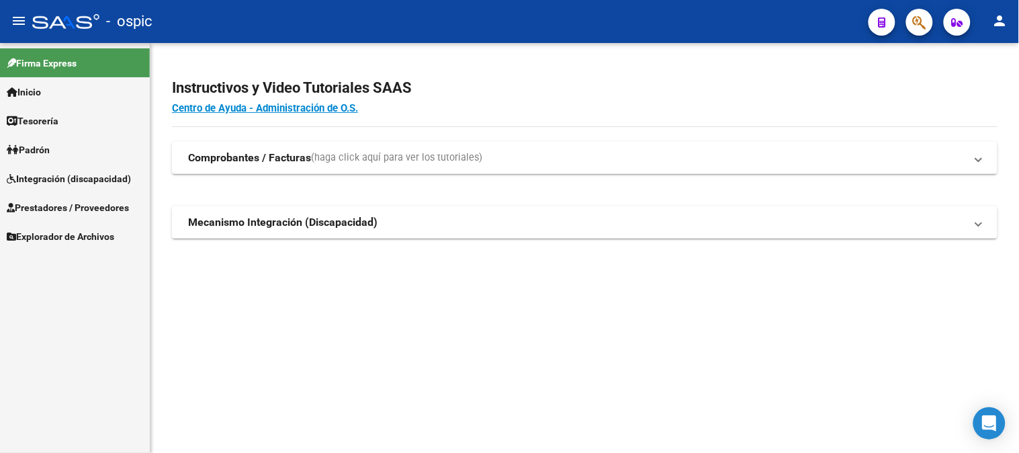
click at [56, 202] on span "Prestadores / Proveedores" at bounding box center [68, 207] width 122 height 15
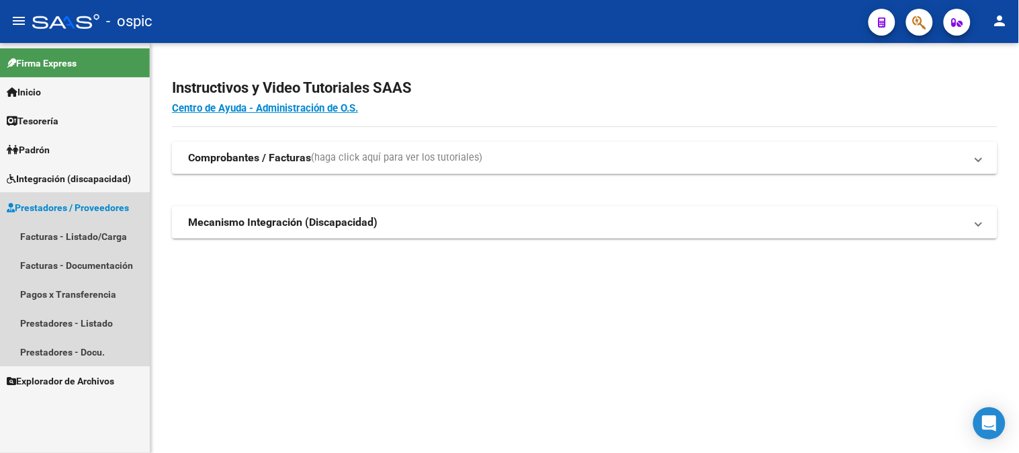
click at [56, 202] on span "Prestadores / Proveedores" at bounding box center [68, 207] width 122 height 15
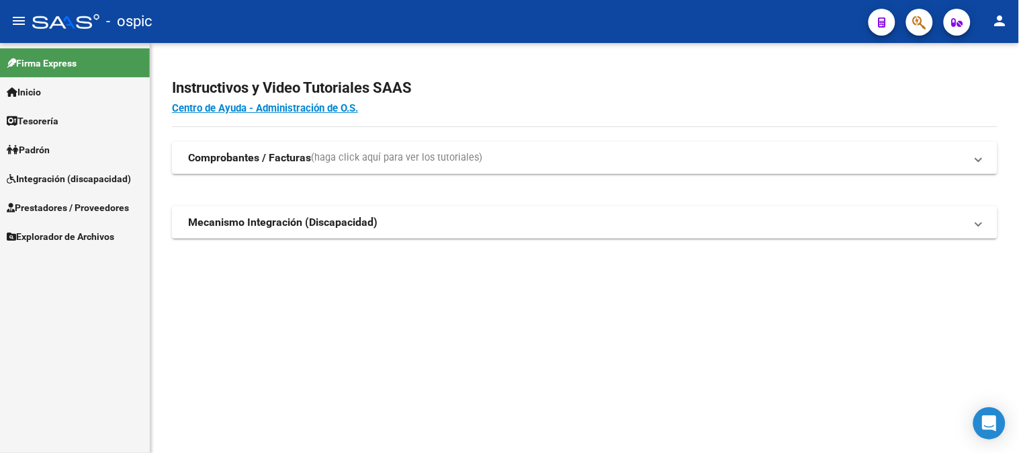
click at [59, 178] on span "Integración (discapacidad)" at bounding box center [69, 178] width 124 height 15
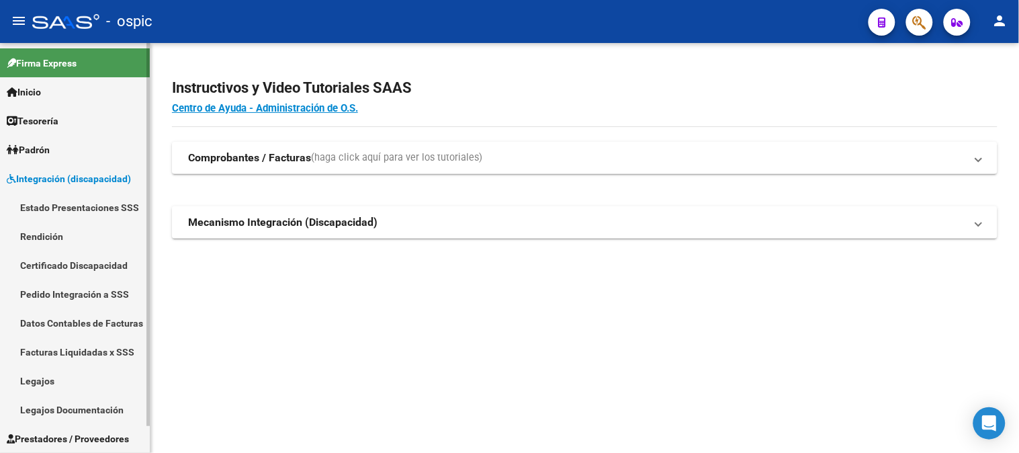
click at [82, 374] on link "Legajos" at bounding box center [75, 380] width 150 height 29
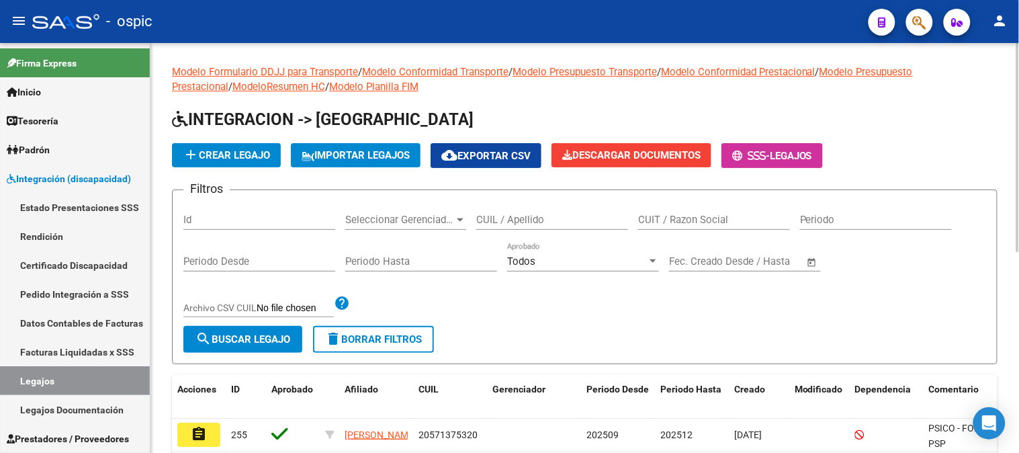
click at [526, 218] on input "CUIL / Apellido" at bounding box center [552, 220] width 152 height 12
type input "g"
type input "GOROSITO MAXIMO"
click at [285, 338] on span "search Buscar Legajo" at bounding box center [243, 339] width 95 height 12
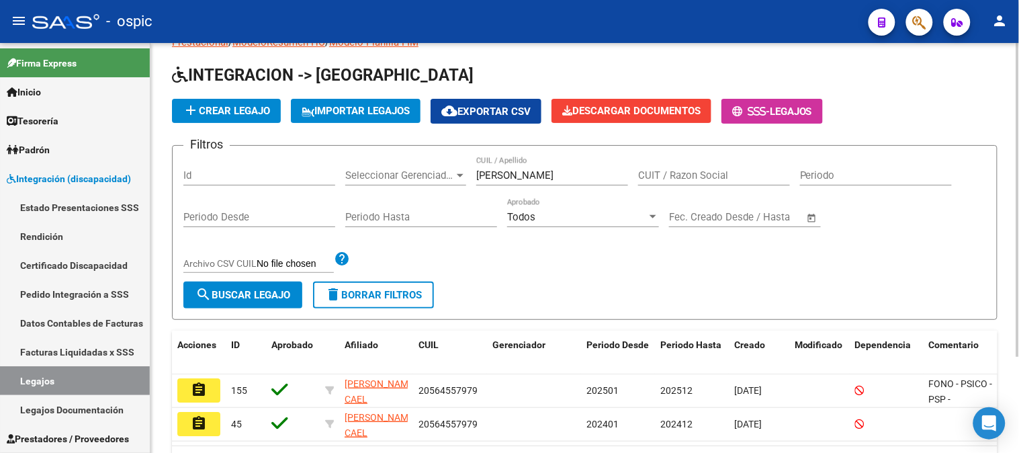
scroll to position [125, 0]
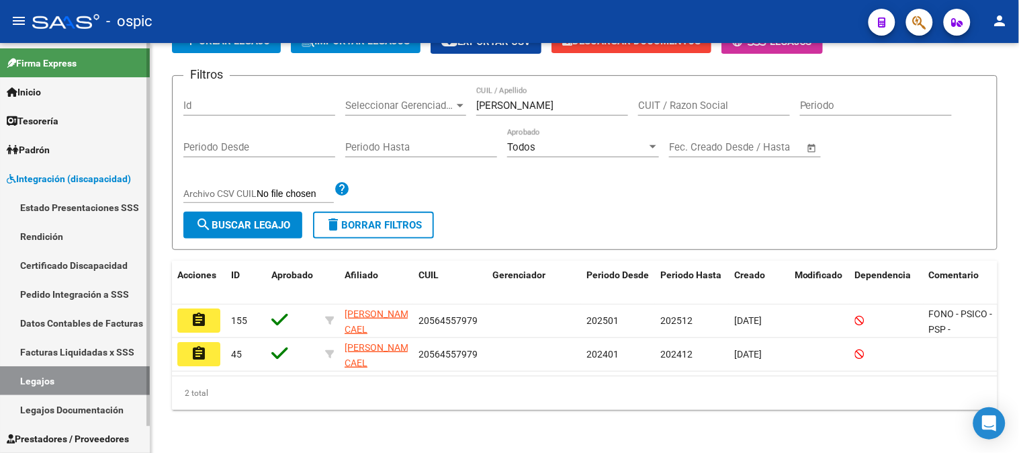
click at [69, 169] on link "Integración (discapacidad)" at bounding box center [75, 178] width 150 height 29
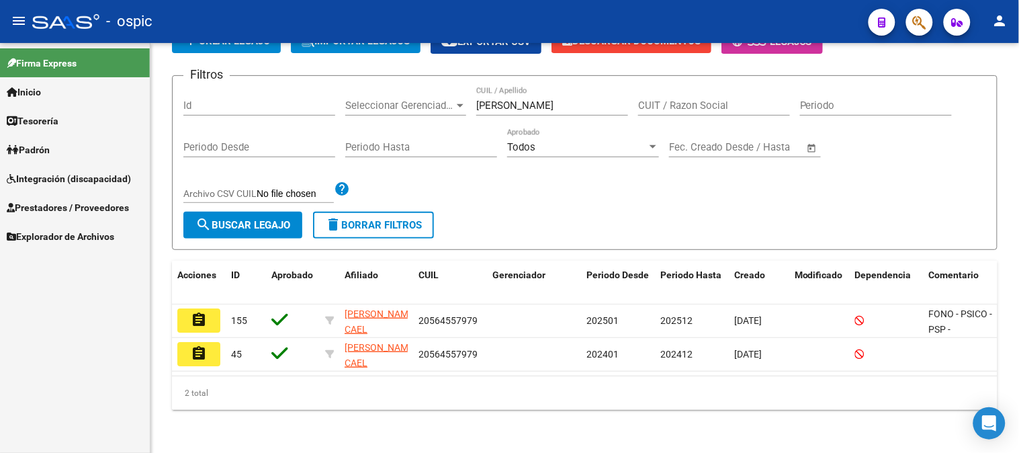
click at [69, 171] on span "Integración (discapacidad)" at bounding box center [69, 178] width 124 height 15
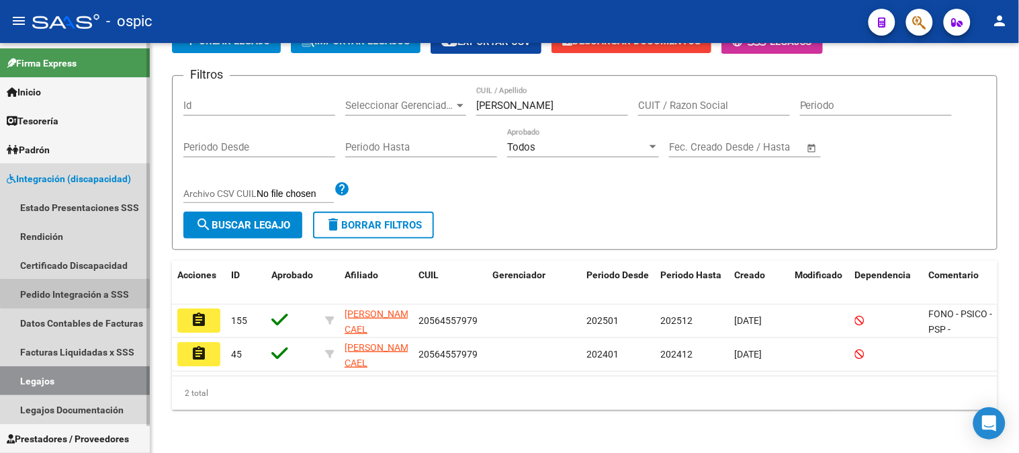
click at [89, 292] on link "Pedido Integración a SSS" at bounding box center [75, 294] width 150 height 29
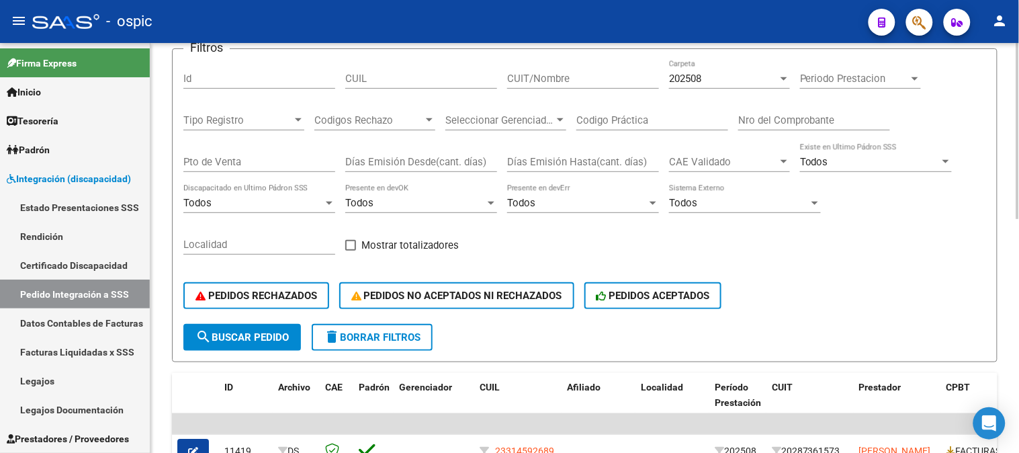
scroll to position [22, 0]
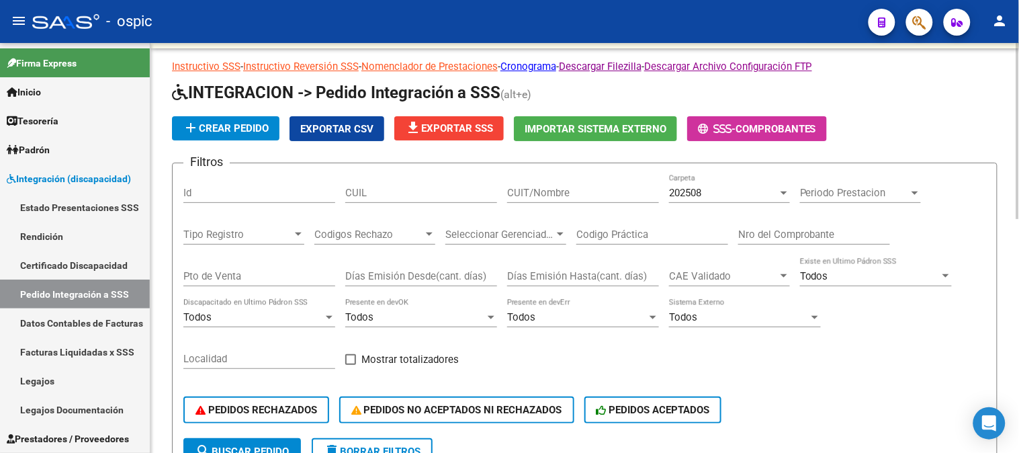
click at [386, 442] on button "delete Borrar Filtros" at bounding box center [372, 451] width 121 height 27
click at [529, 194] on input "CUIT/Nombre" at bounding box center [583, 193] width 152 height 12
type input "k"
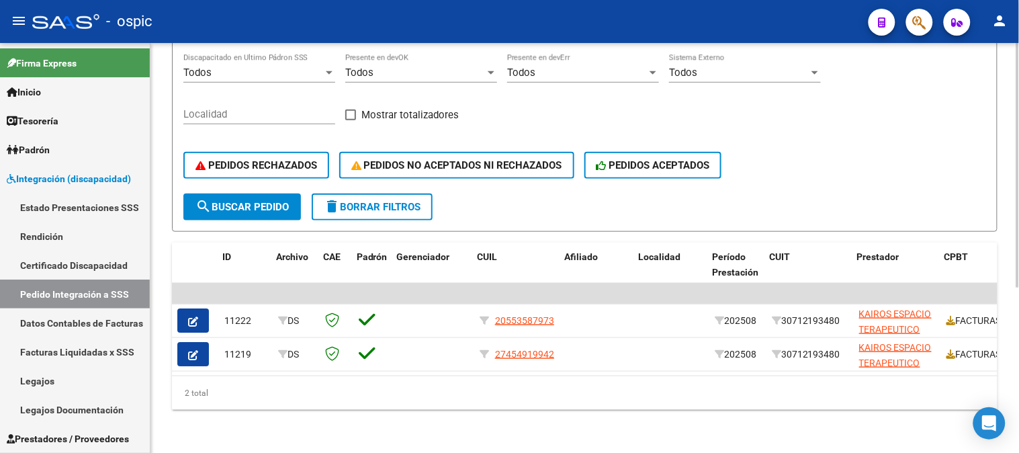
scroll to position [0, 163]
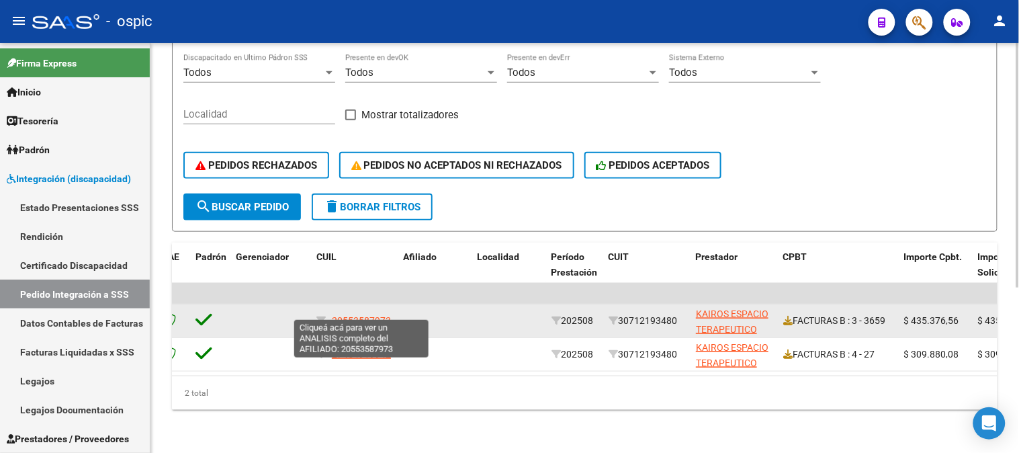
type input "KAIROS"
click at [345, 315] on span "20553587973" at bounding box center [361, 320] width 59 height 11
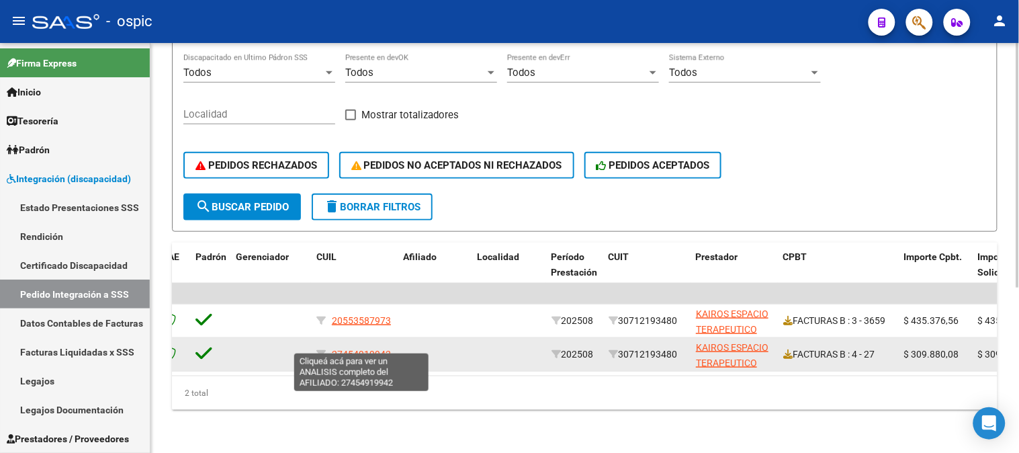
click at [359, 349] on span "27454919942" at bounding box center [361, 354] width 59 height 11
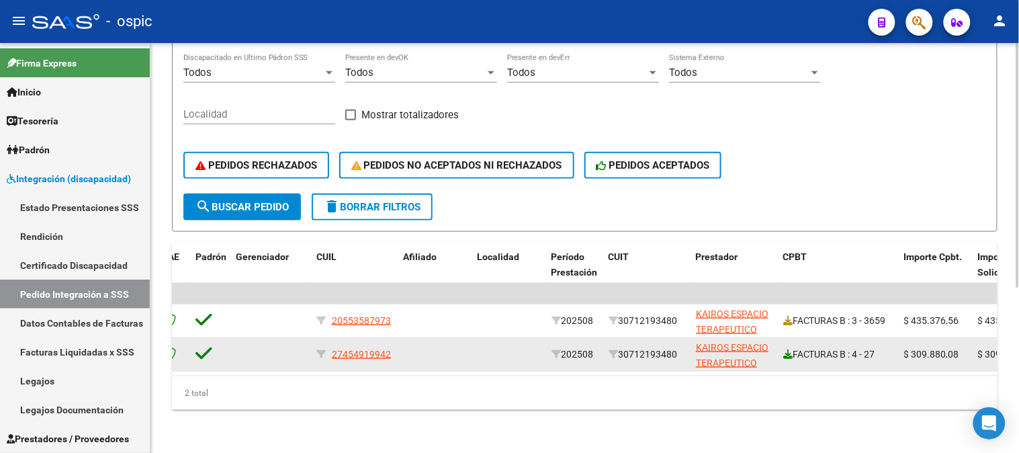
click at [790, 349] on icon at bounding box center [787, 353] width 9 height 9
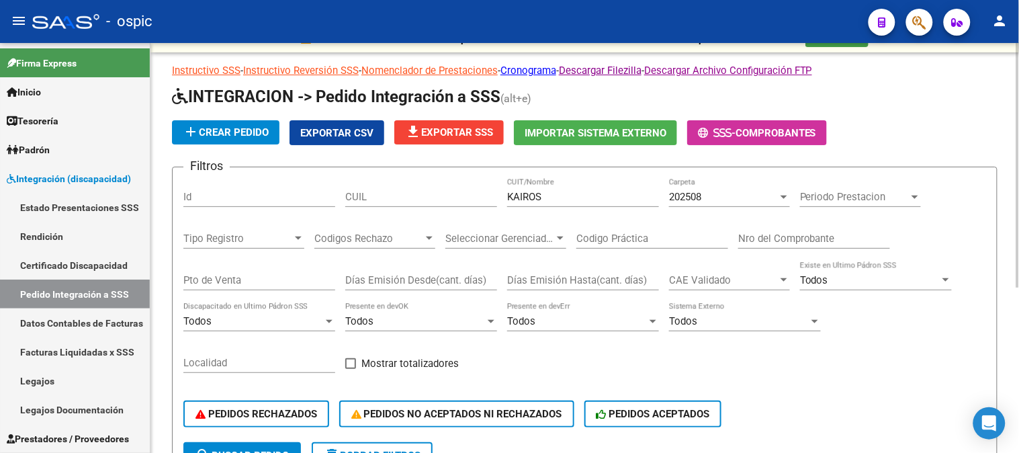
scroll to position [0, 0]
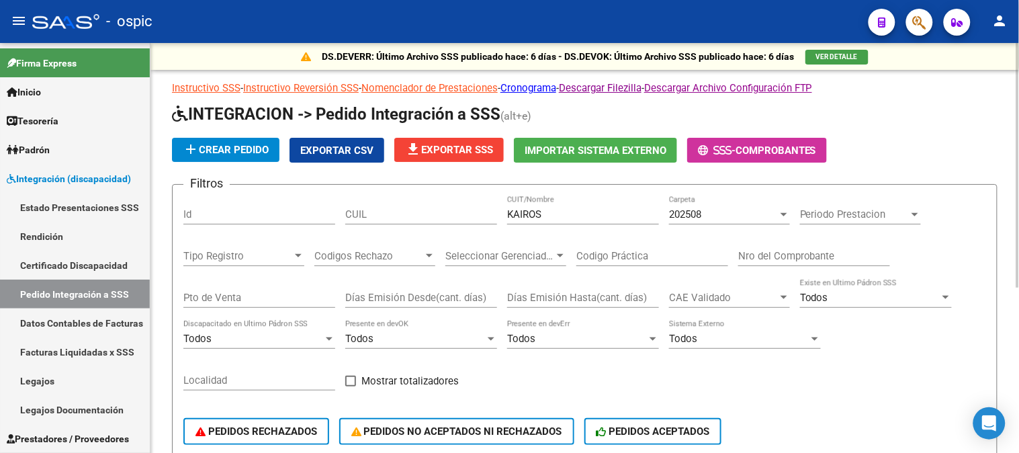
click at [730, 212] on div "202508" at bounding box center [723, 214] width 109 height 12
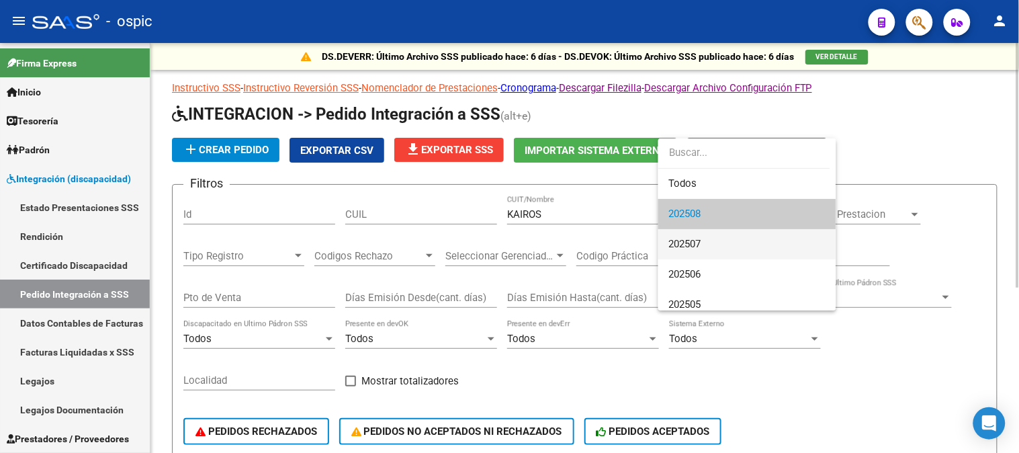
drag, startPoint x: 704, startPoint y: 238, endPoint x: 659, endPoint y: 278, distance: 60.4
click at [704, 238] on span "202507" at bounding box center [747, 244] width 157 height 30
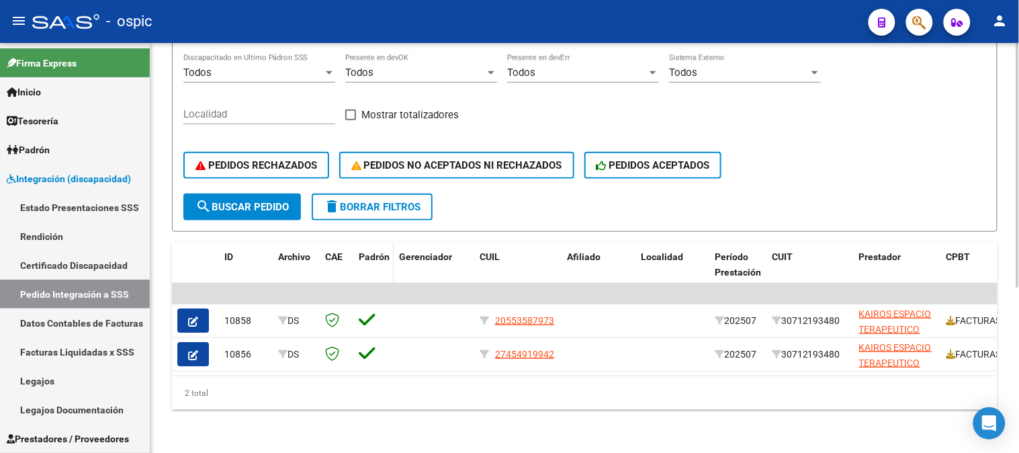
scroll to position [275, 0]
click at [277, 194] on button "search Buscar Pedido" at bounding box center [242, 207] width 118 height 27
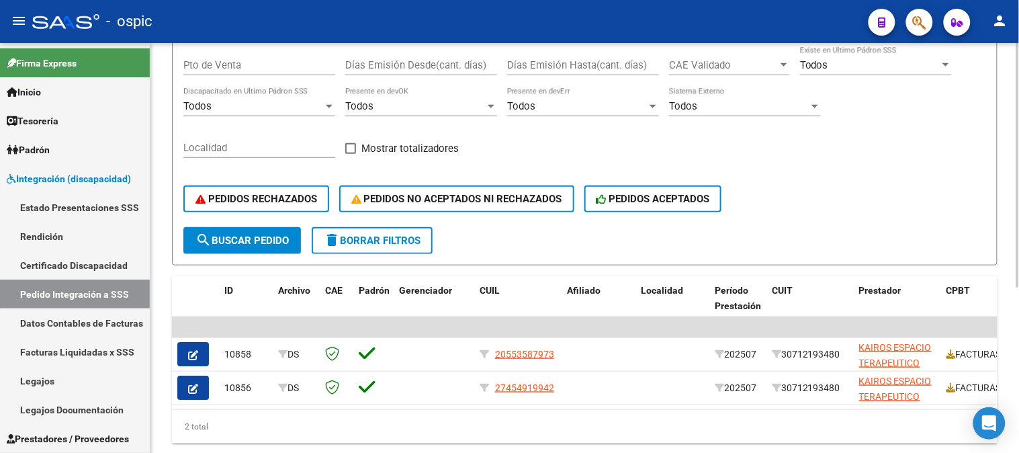
scroll to position [200, 0]
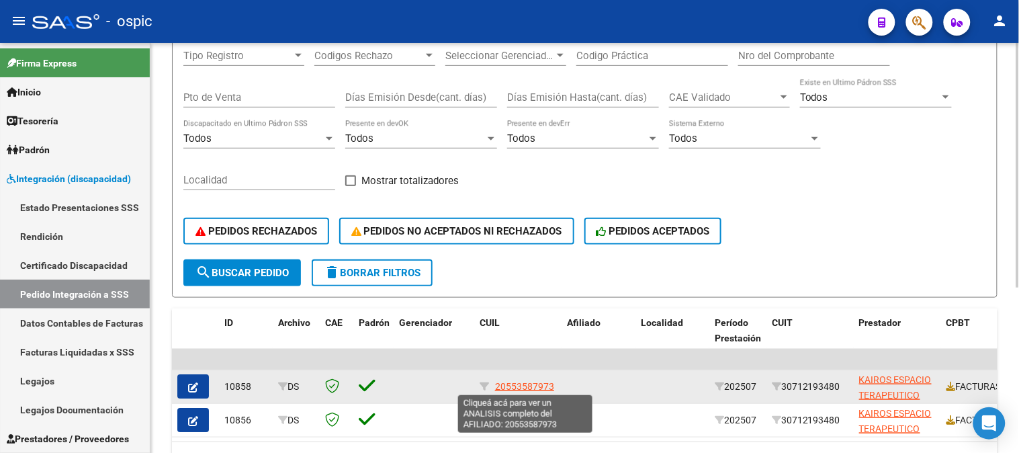
click at [526, 385] on span "20553587973" at bounding box center [524, 386] width 59 height 11
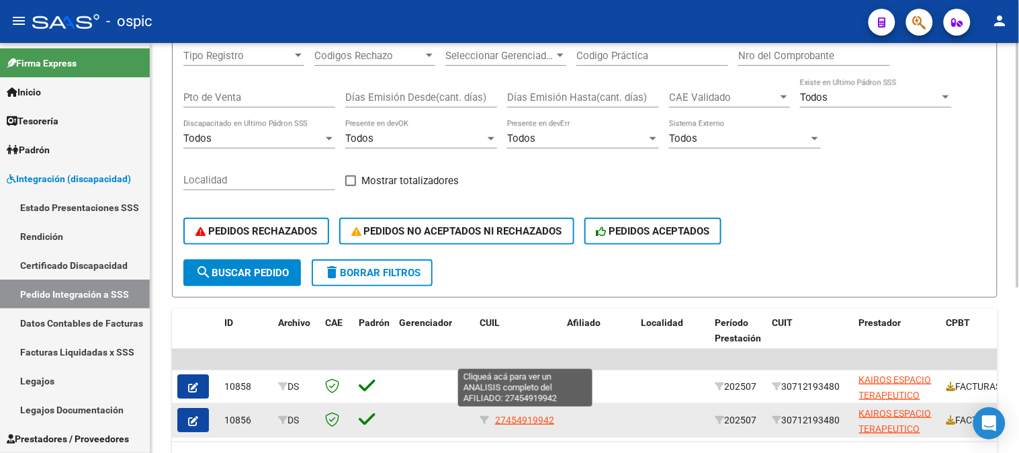
click at [550, 419] on span "27454919942" at bounding box center [524, 420] width 59 height 11
type textarea "27454919942"
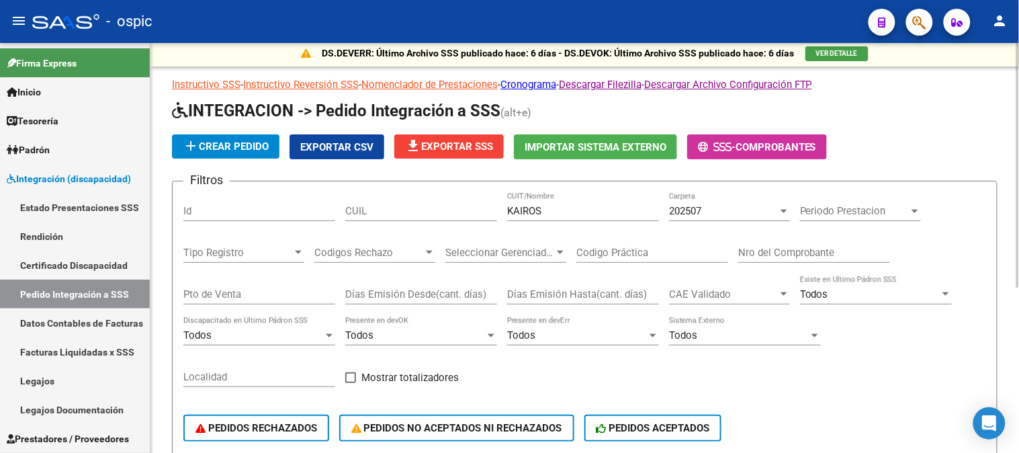
scroll to position [0, 0]
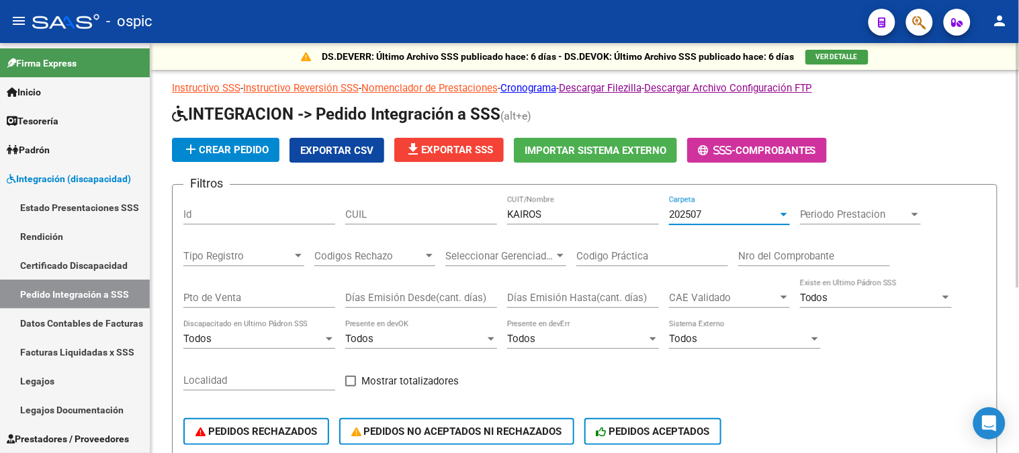
click at [722, 210] on div "202507" at bounding box center [723, 214] width 109 height 12
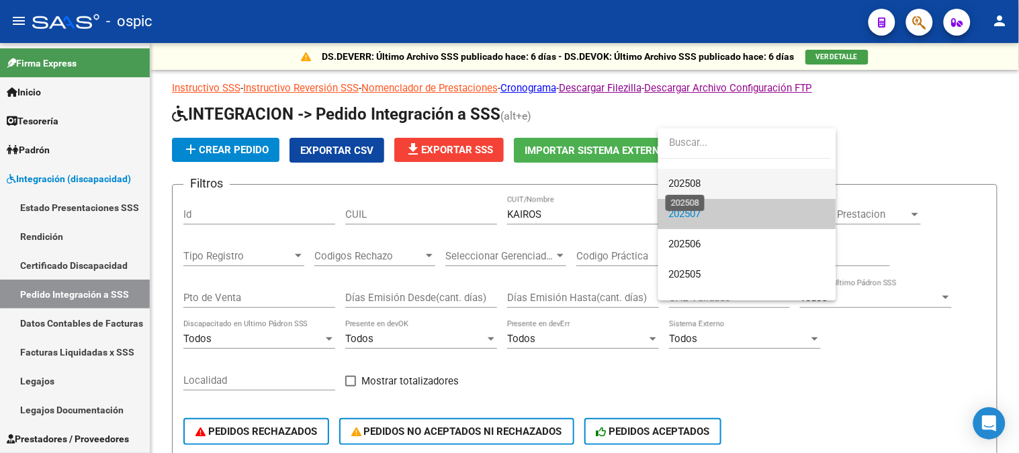
click at [697, 186] on span "202508" at bounding box center [685, 183] width 32 height 12
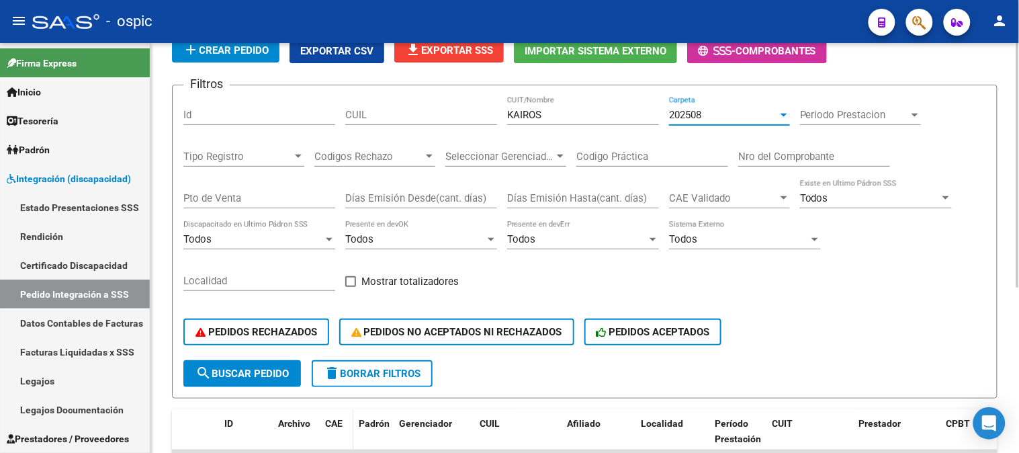
scroll to position [275, 0]
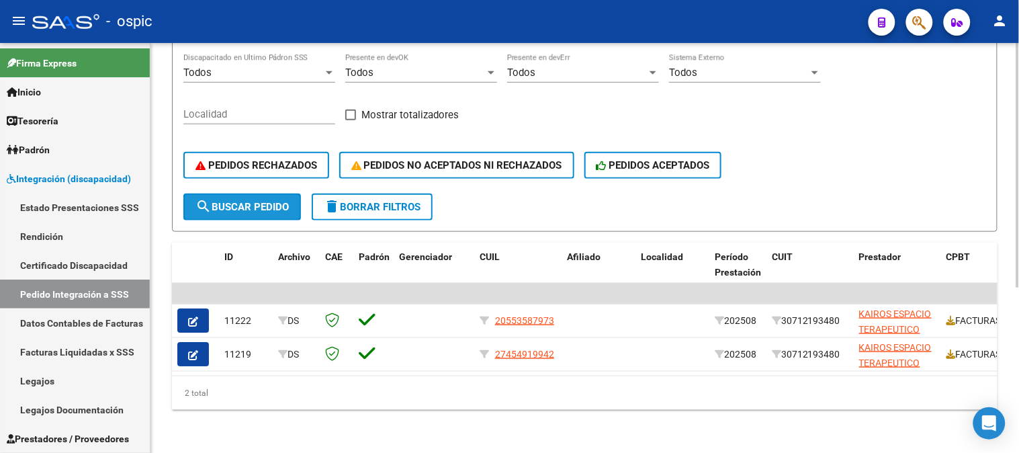
click at [247, 201] on span "search Buscar Pedido" at bounding box center [242, 207] width 93 height 12
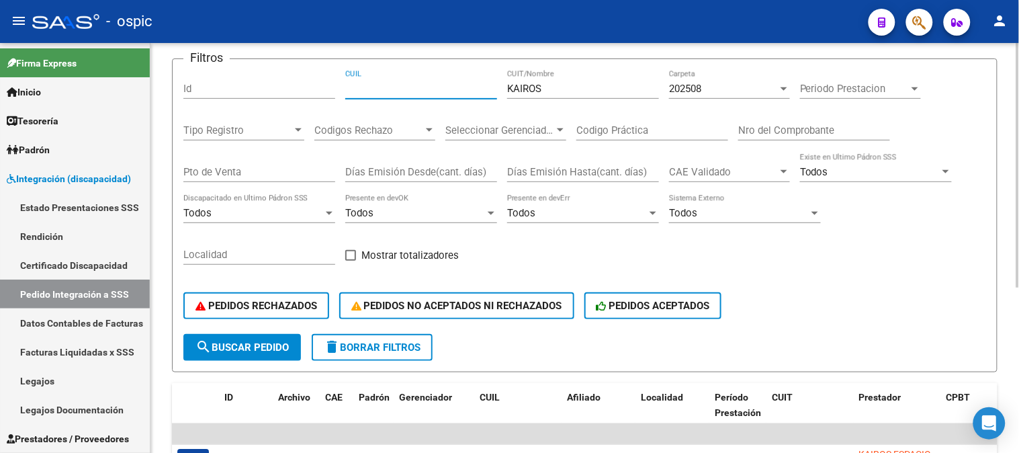
click at [398, 94] on input "CUIL" at bounding box center [421, 89] width 152 height 12
paste input "27573260126"
type input "27573260126"
click at [269, 351] on span "search Buscar Pedido" at bounding box center [242, 347] width 93 height 12
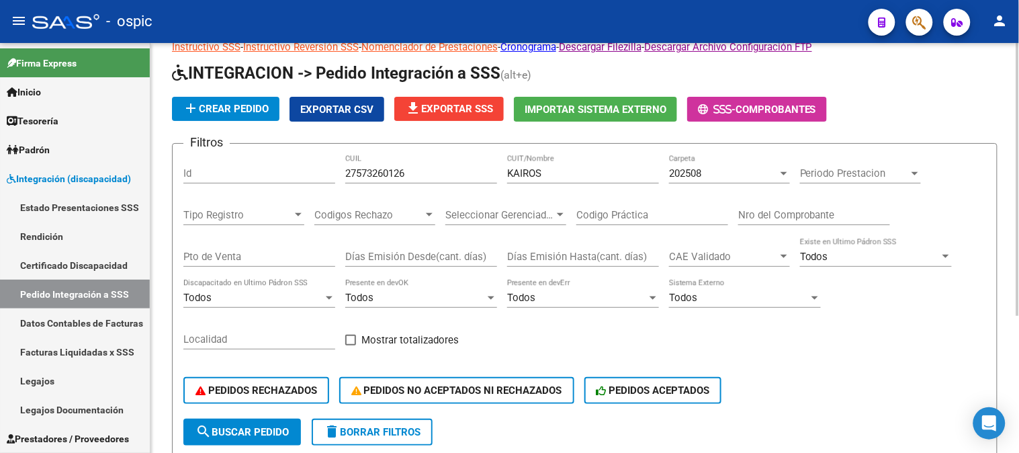
scroll to position [75, 0]
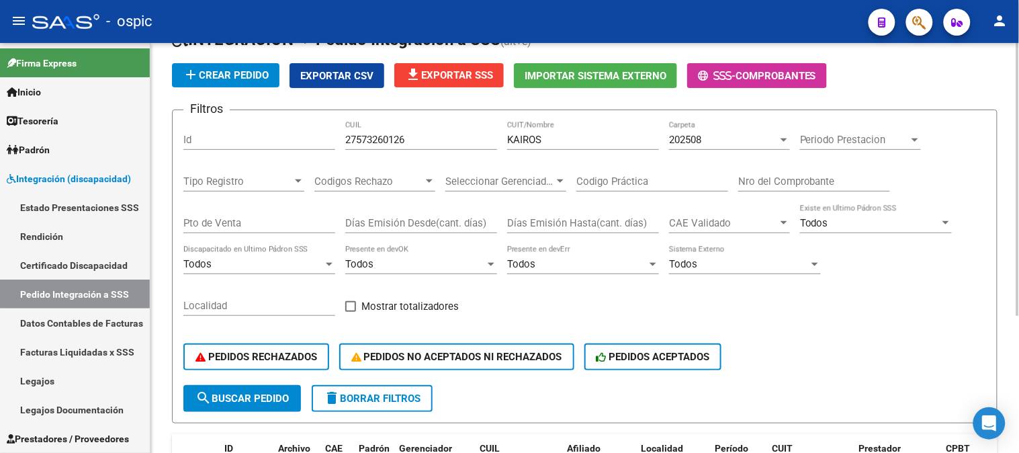
drag, startPoint x: 565, startPoint y: 142, endPoint x: 454, endPoint y: 144, distance: 110.9
click at [454, 144] on div "Filtros Id 27573260126 CUIL KAIROS CUIT/Nombre 202508 Carpeta Periodo Prestacio…" at bounding box center [584, 253] width 803 height 264
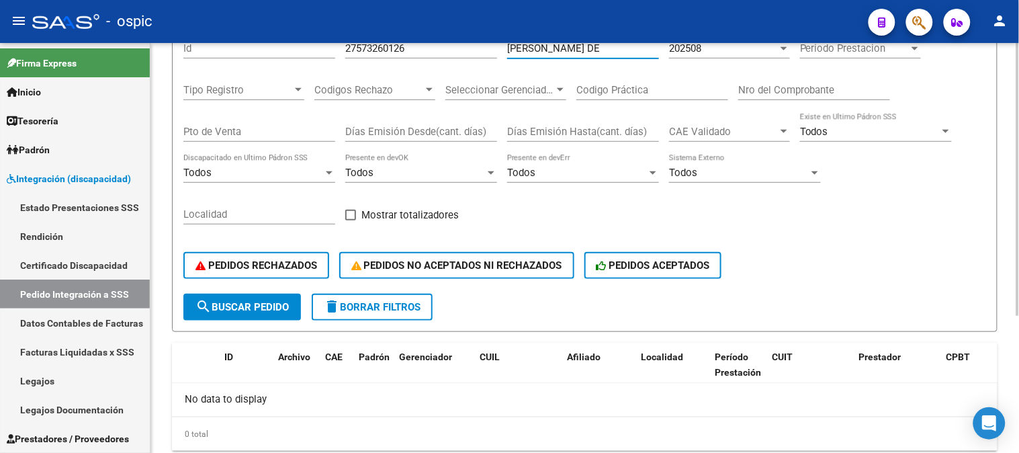
scroll to position [130, 0]
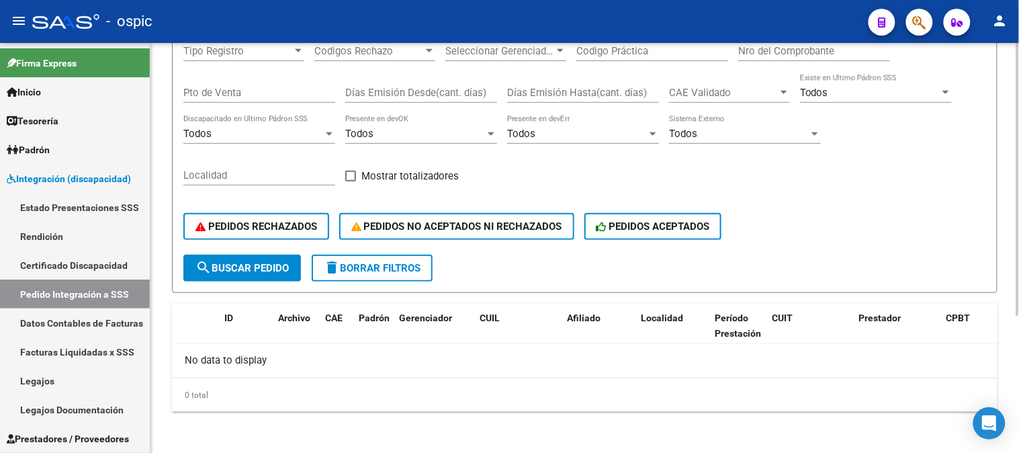
type input "BAIGORRI MARIA"
click at [217, 271] on span "search Buscar Pedido" at bounding box center [242, 268] width 93 height 12
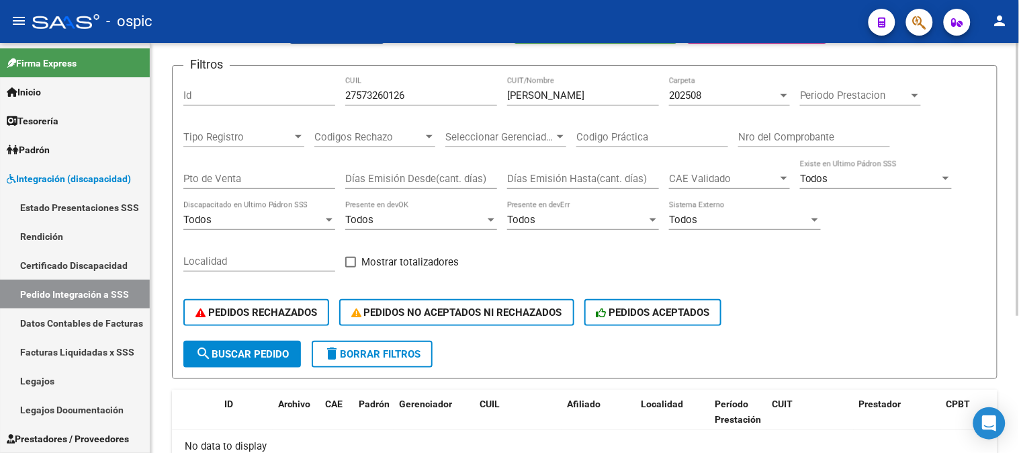
scroll to position [56, 0]
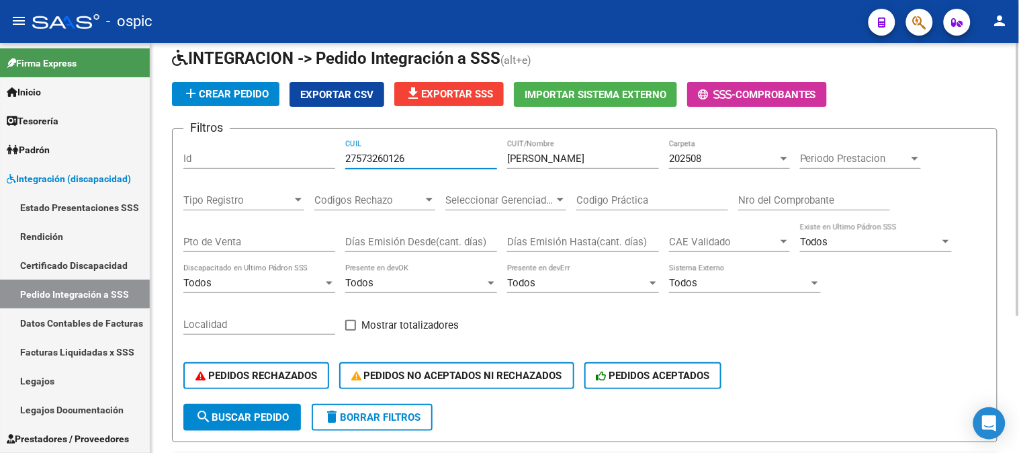
drag, startPoint x: 415, startPoint y: 158, endPoint x: 310, endPoint y: 157, distance: 104.8
click at [310, 157] on div "Filtros Id 27573260126 CUIL BAIGORRI MARIA CUIT/Nombre 202508 Carpeta Periodo P…" at bounding box center [584, 272] width 803 height 264
paste input "27573260126"
type input "27573260126"
drag, startPoint x: 253, startPoint y: 411, endPoint x: 368, endPoint y: 343, distance: 133.4
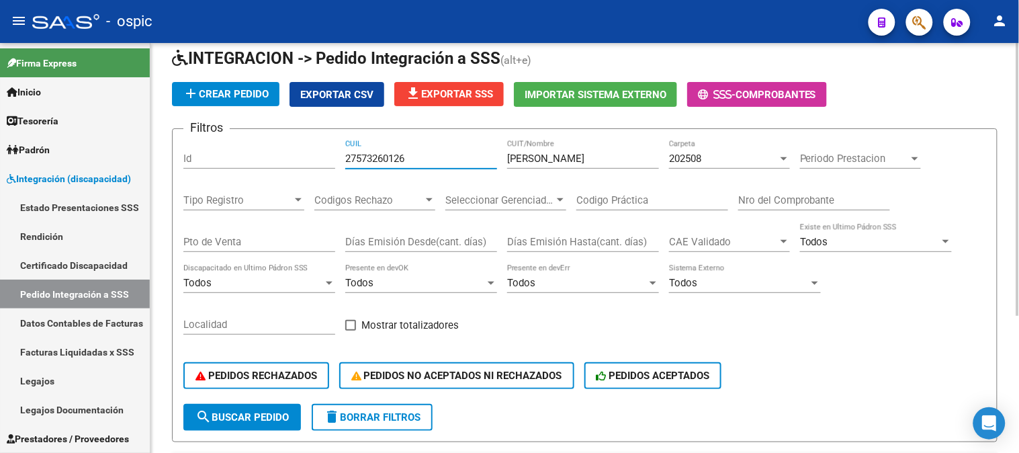
click at [252, 411] on span "search Buscar Pedido" at bounding box center [242, 417] width 93 height 12
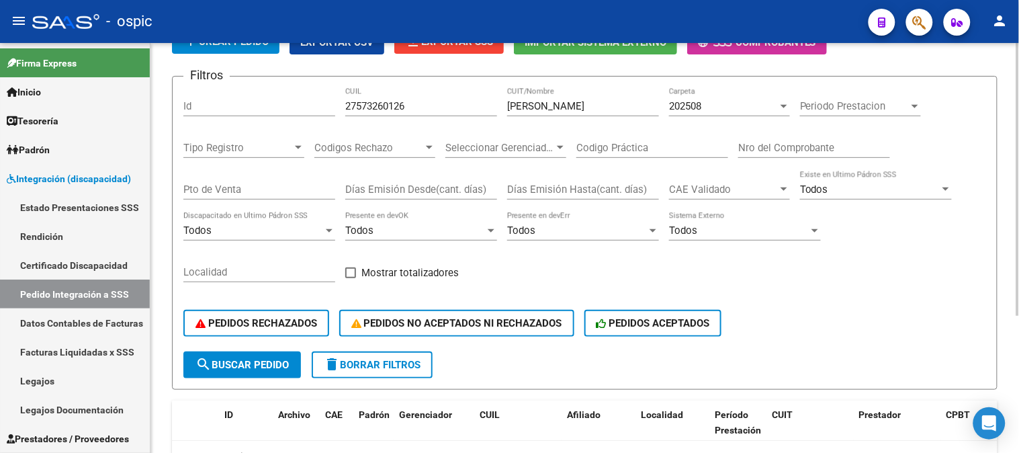
scroll to position [205, 0]
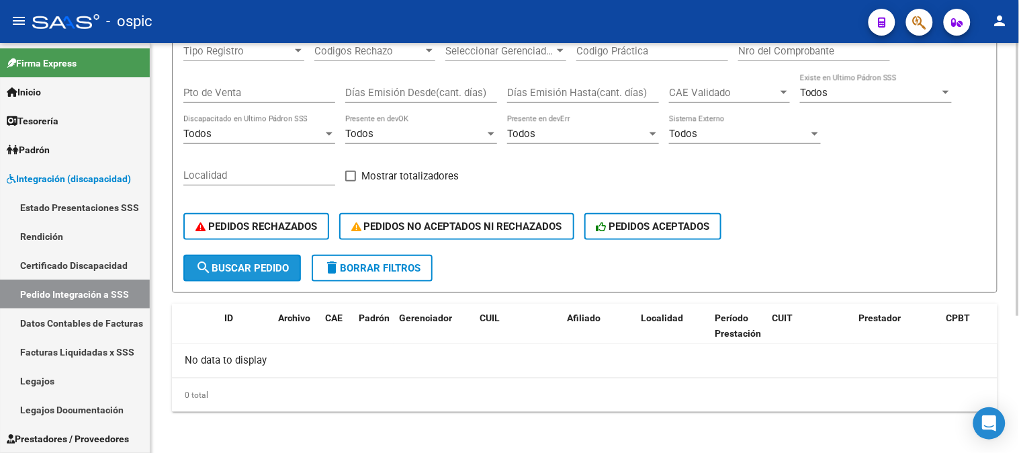
click at [261, 263] on span "search Buscar Pedido" at bounding box center [242, 268] width 93 height 12
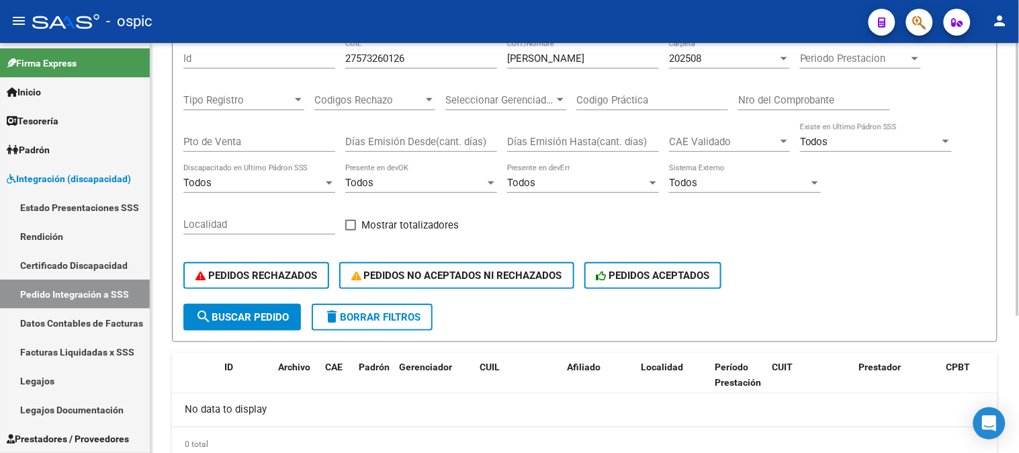
scroll to position [130, 0]
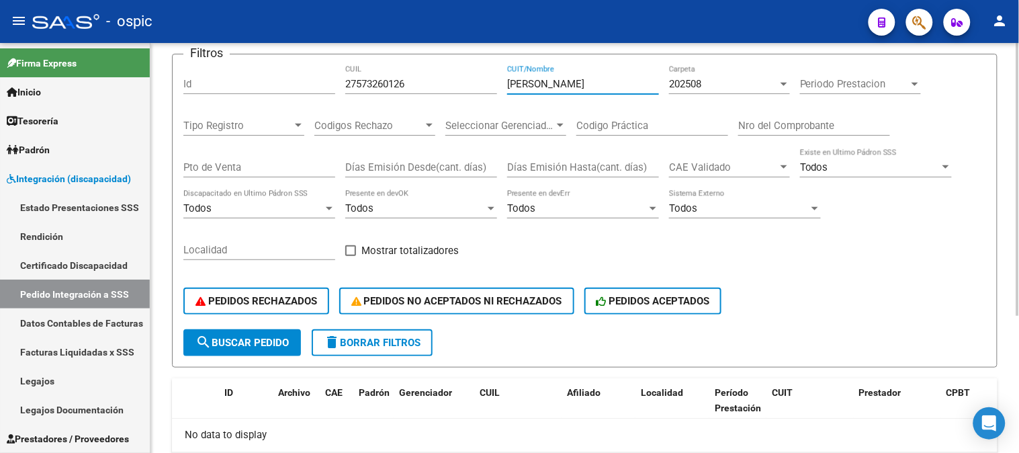
drag, startPoint x: 461, startPoint y: 86, endPoint x: 394, endPoint y: 86, distance: 66.5
click at [394, 86] on div "Filtros Id 27573260126 CUIL BAIGORRI MARIA CUIT/Nombre 202508 Carpeta Periodo P…" at bounding box center [584, 197] width 803 height 264
click at [264, 329] on button "search Buscar Pedido" at bounding box center [242, 342] width 118 height 27
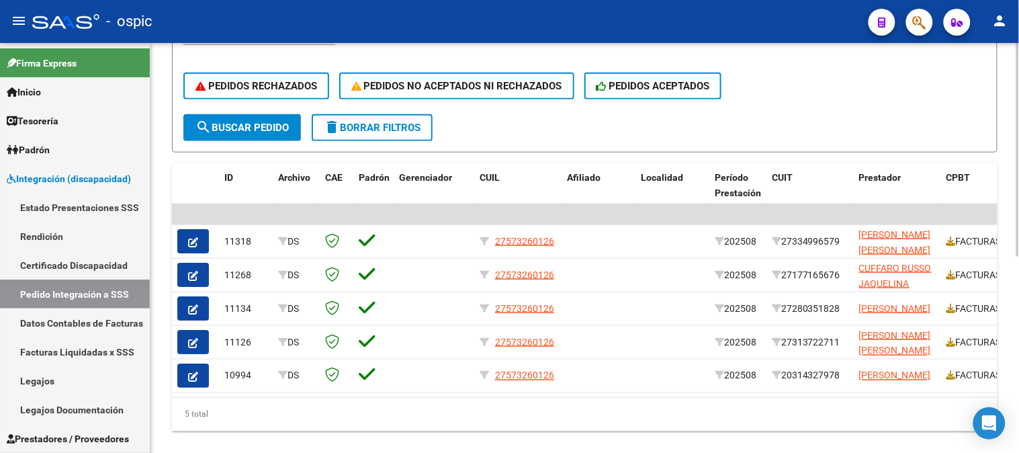
scroll to position [376, 0]
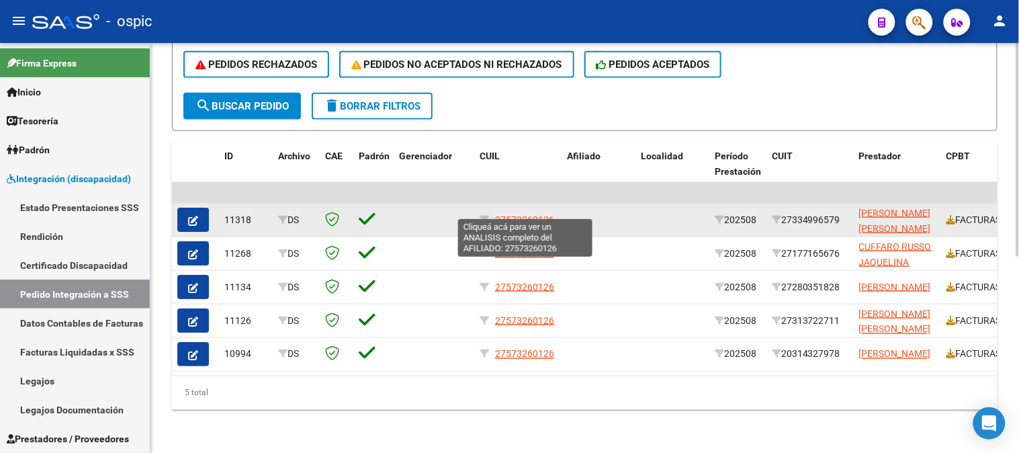
click at [534, 214] on span "27573260126" at bounding box center [524, 219] width 59 height 11
type textarea "27573260126"
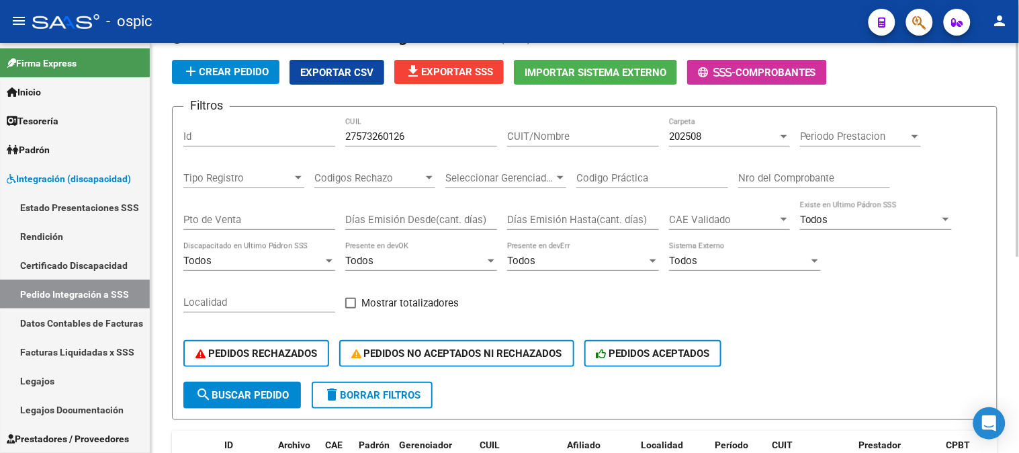
scroll to position [77, 0]
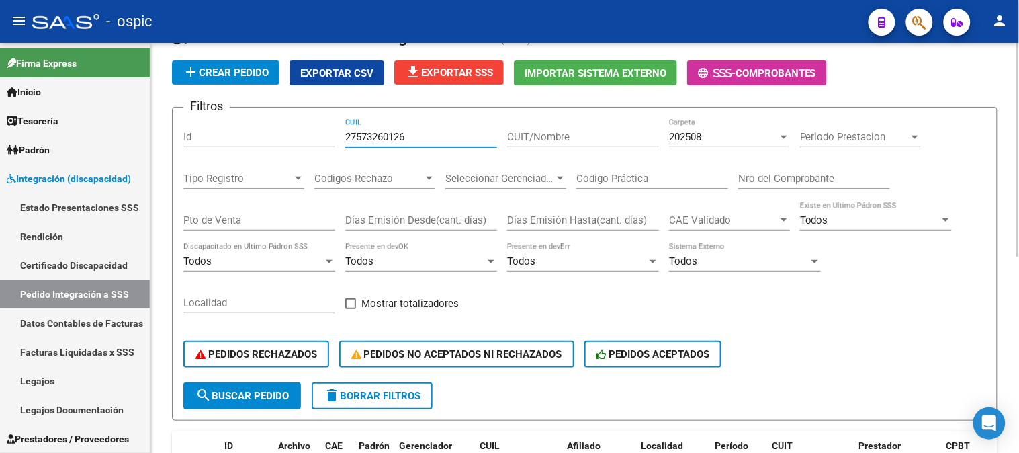
drag, startPoint x: 431, startPoint y: 136, endPoint x: 317, endPoint y: 136, distance: 114.2
click at [317, 136] on div "Filtros Id 27573260126 CUIL CUIT/Nombre 202508 Carpeta Periodo Prestacion Perio…" at bounding box center [584, 250] width 803 height 264
paste input "0489722918"
type input "20489722918"
click at [538, 137] on input "CUIT/Nombre" at bounding box center [583, 137] width 152 height 12
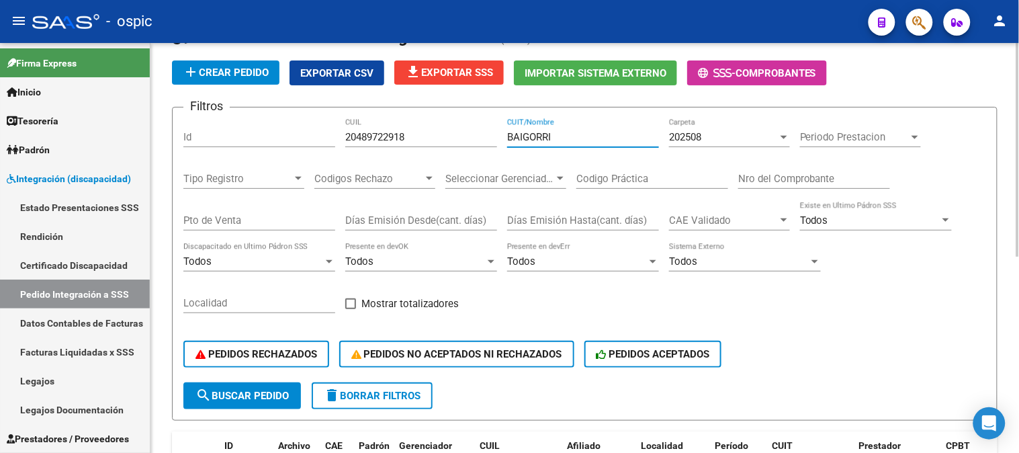
click at [214, 390] on span "search Buscar Pedido" at bounding box center [242, 396] width 93 height 12
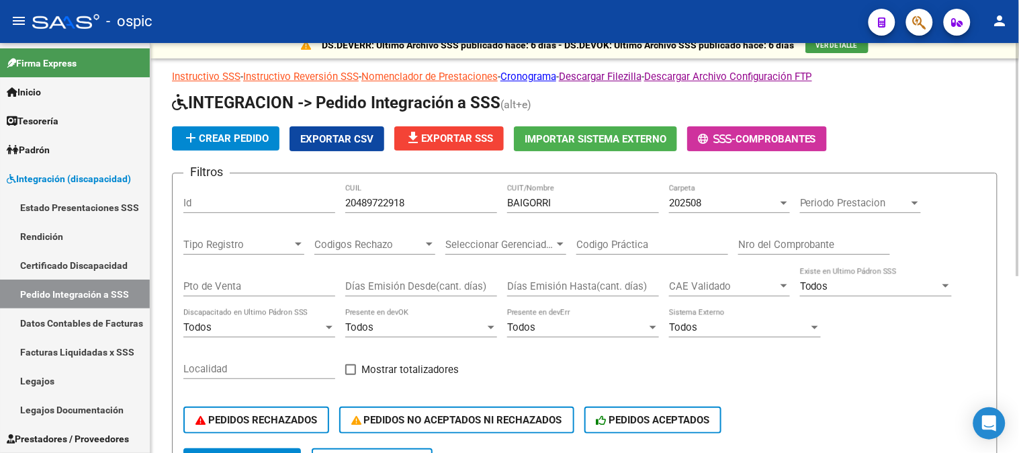
scroll to position [10, 0]
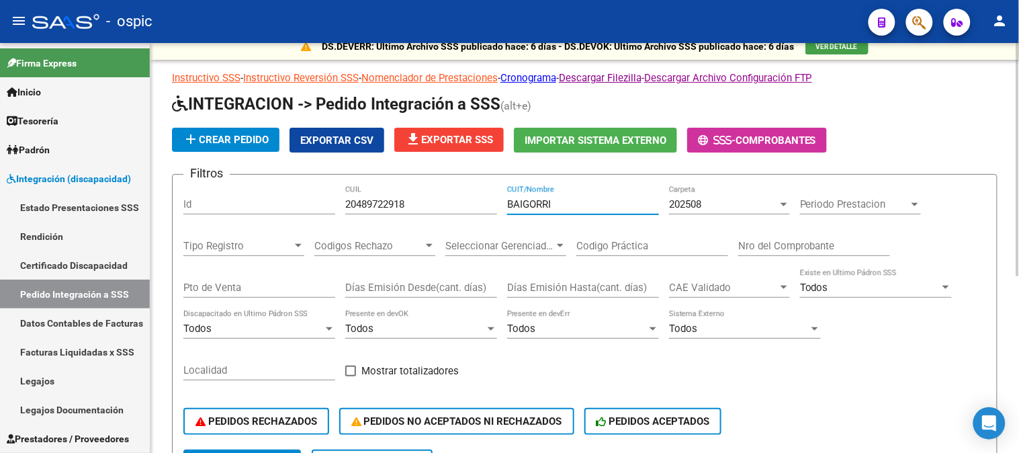
click at [606, 202] on input "BAIGORRI" at bounding box center [583, 204] width 152 height 12
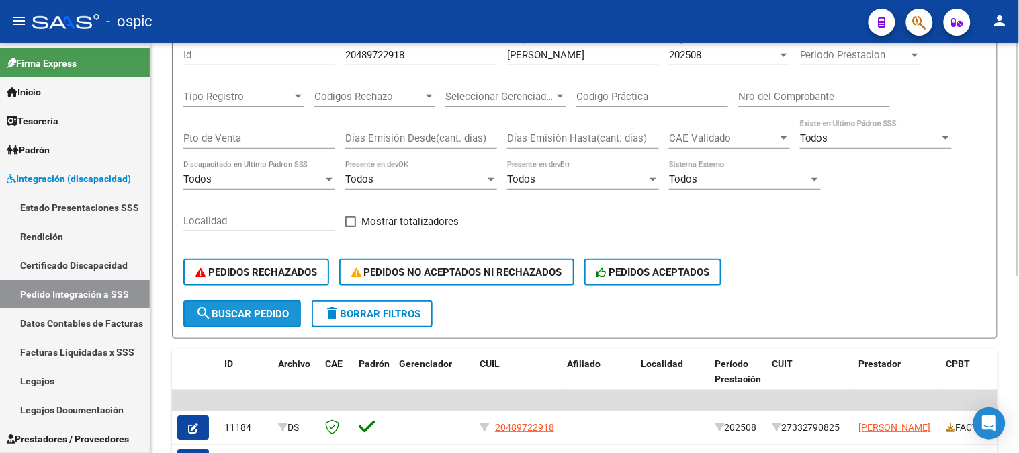
drag, startPoint x: 263, startPoint y: 311, endPoint x: 462, endPoint y: 229, distance: 215.1
click at [263, 311] on span "search Buscar Pedido" at bounding box center [242, 314] width 93 height 12
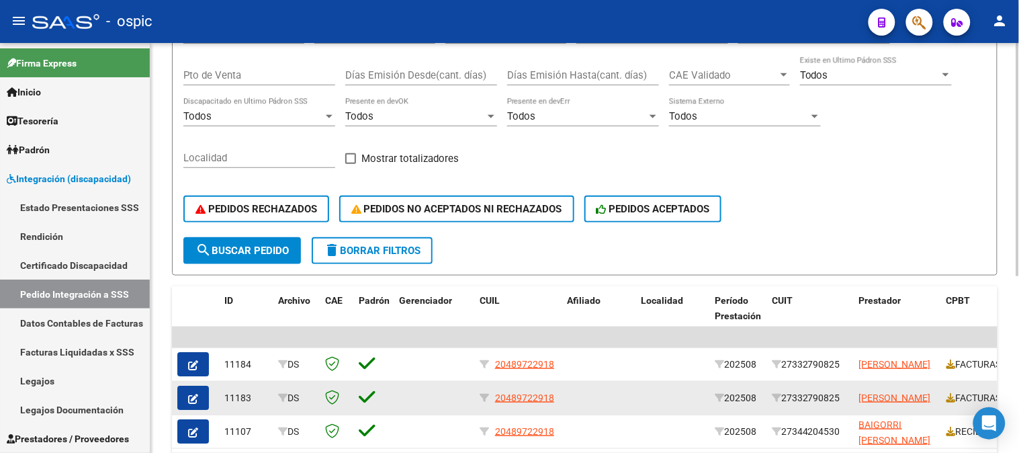
scroll to position [309, 0]
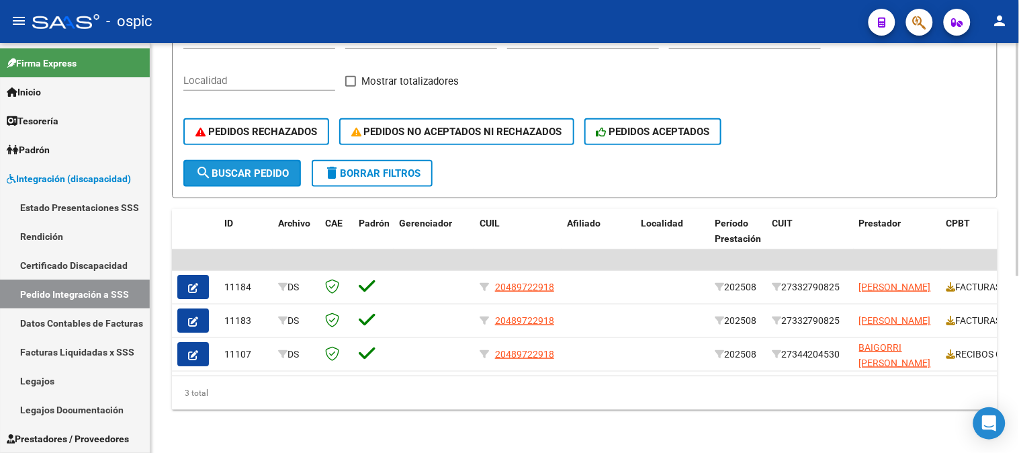
click at [249, 167] on span "search Buscar Pedido" at bounding box center [242, 173] width 93 height 12
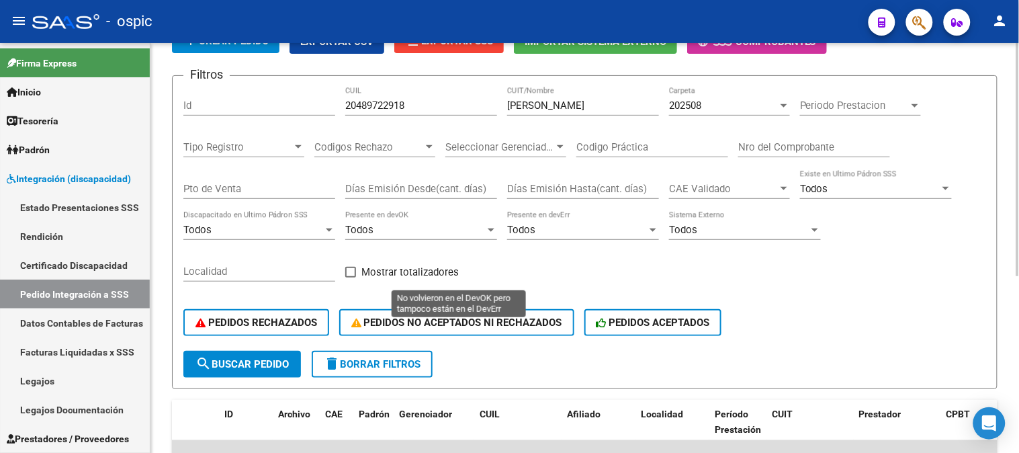
scroll to position [85, 0]
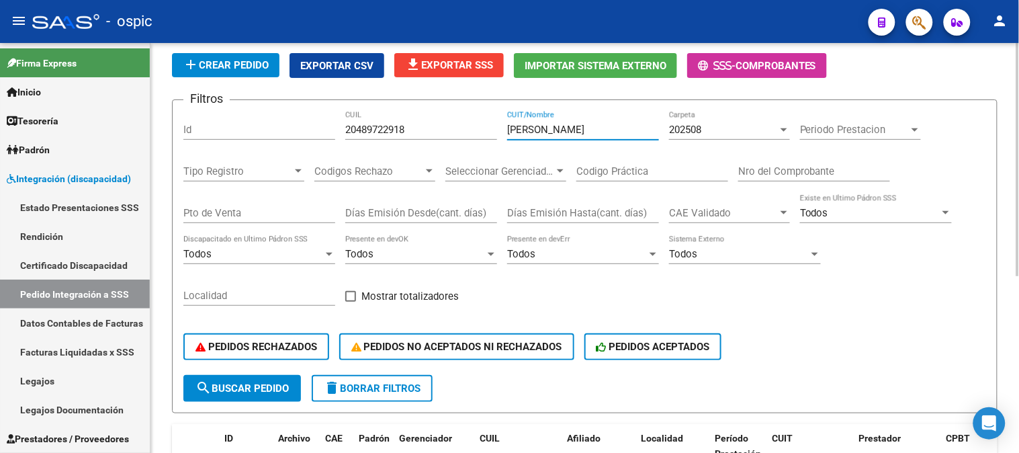
click at [635, 128] on input "BAIGORRI MARIA" at bounding box center [583, 130] width 152 height 12
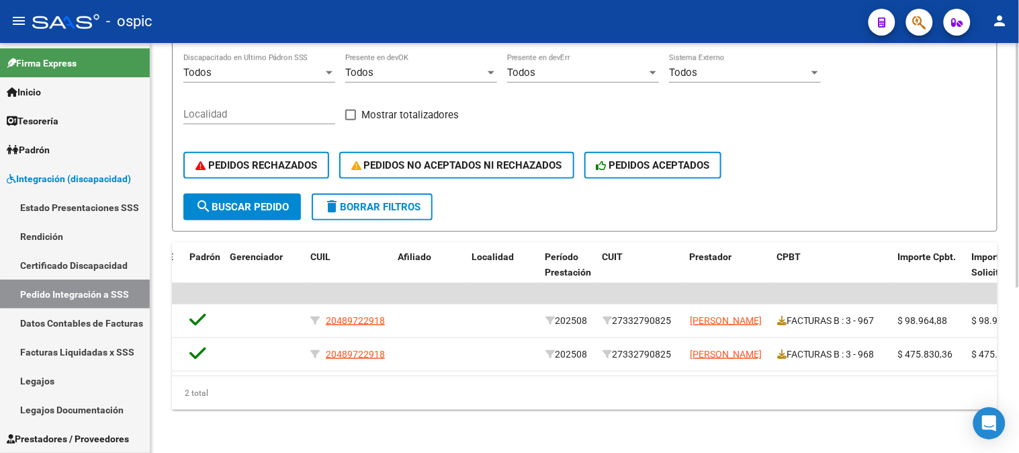
scroll to position [0, 210]
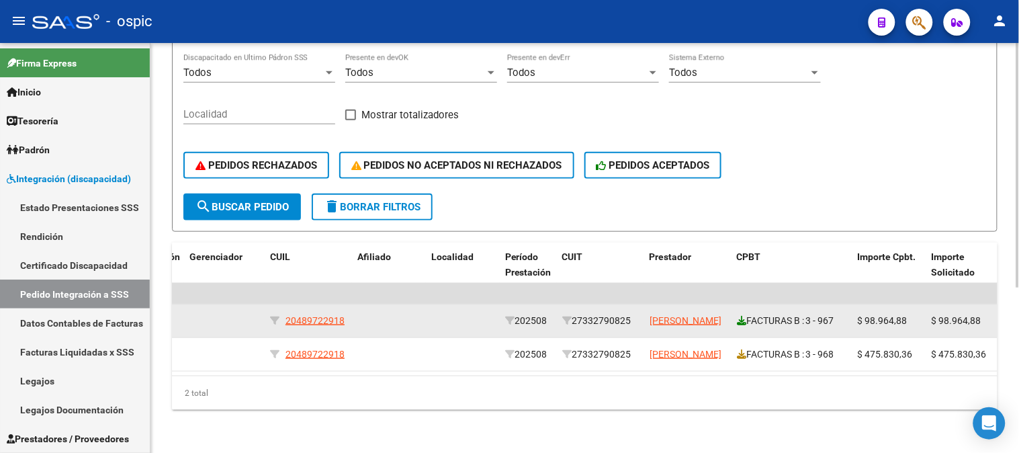
type input "BAIGORRI MARIA DE LA"
click at [740, 316] on icon at bounding box center [741, 320] width 9 height 9
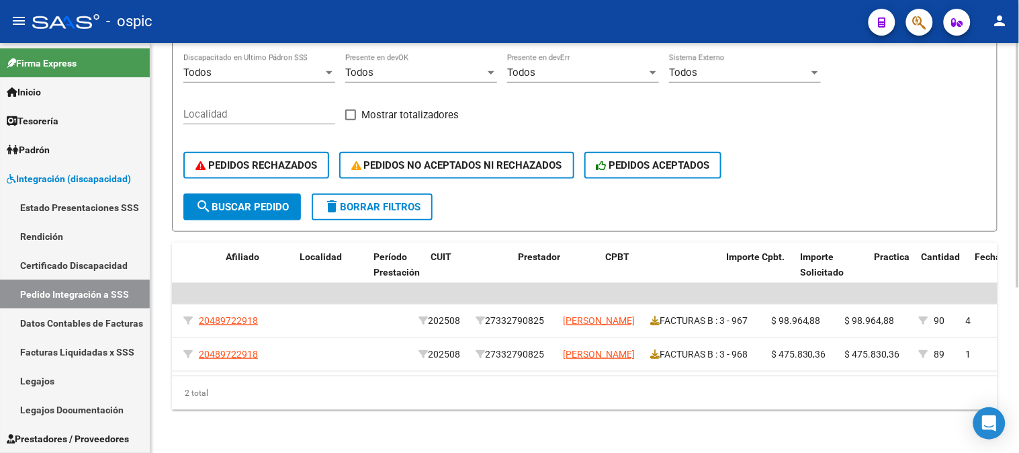
scroll to position [0, 351]
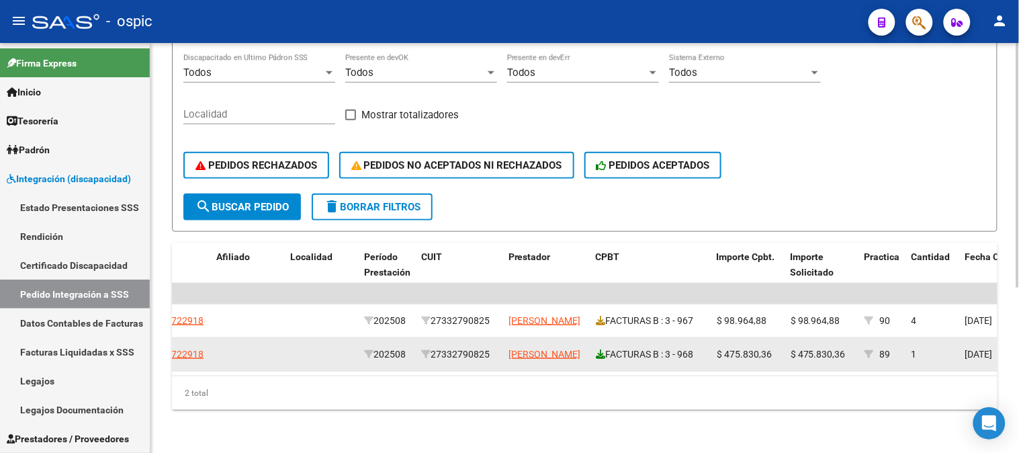
click at [601, 349] on icon at bounding box center [600, 353] width 9 height 9
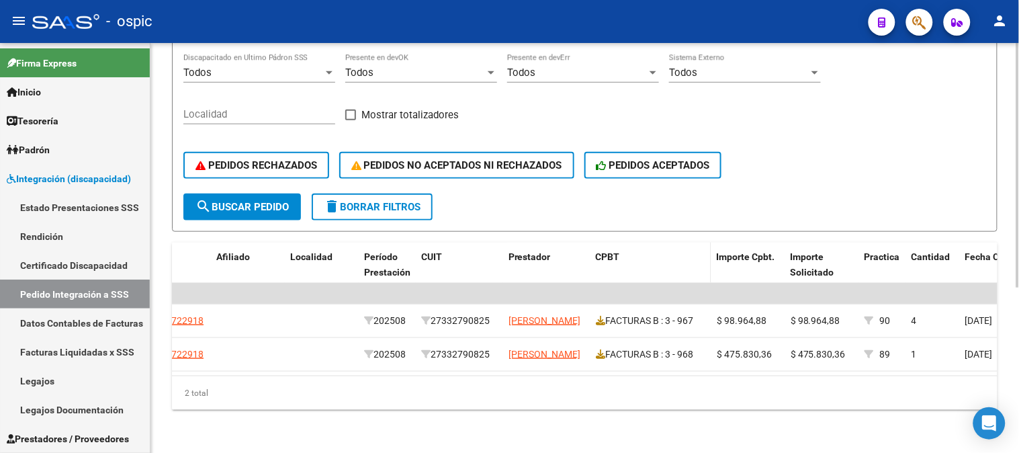
scroll to position [0, 0]
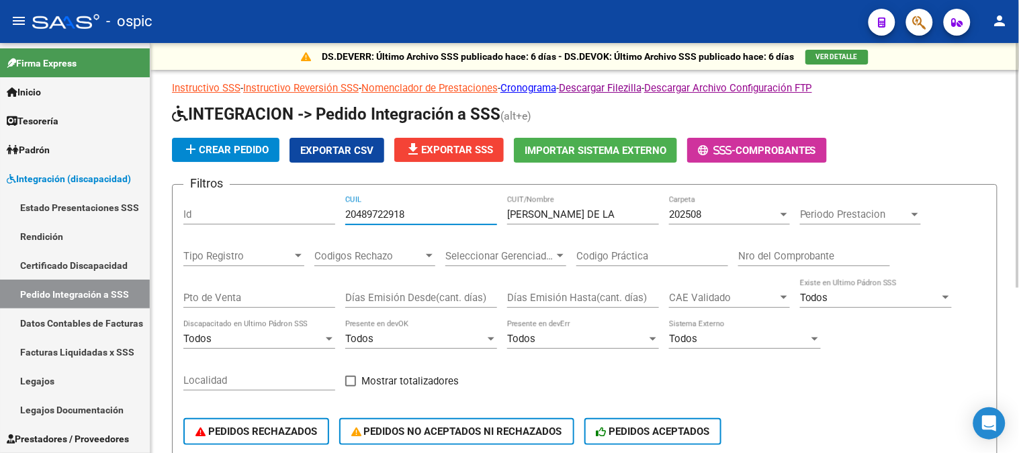
drag, startPoint x: 425, startPoint y: 216, endPoint x: 343, endPoint y: 212, distance: 81.4
click at [343, 212] on div "Filtros Id 20489722918 CUIL BAIGORRI MARIA DE LA CUIT/Nombre 202508 Carpeta Per…" at bounding box center [584, 328] width 803 height 264
drag, startPoint x: 620, startPoint y: 215, endPoint x: 400, endPoint y: 215, distance: 219.1
click at [400, 215] on div "Filtros Id CUIL BAIGORRI MARIA DE LA CUIT/Nombre 202508 Carpeta Periodo Prestac…" at bounding box center [584, 328] width 803 height 264
type input "ASOCIACION MUTUAL"
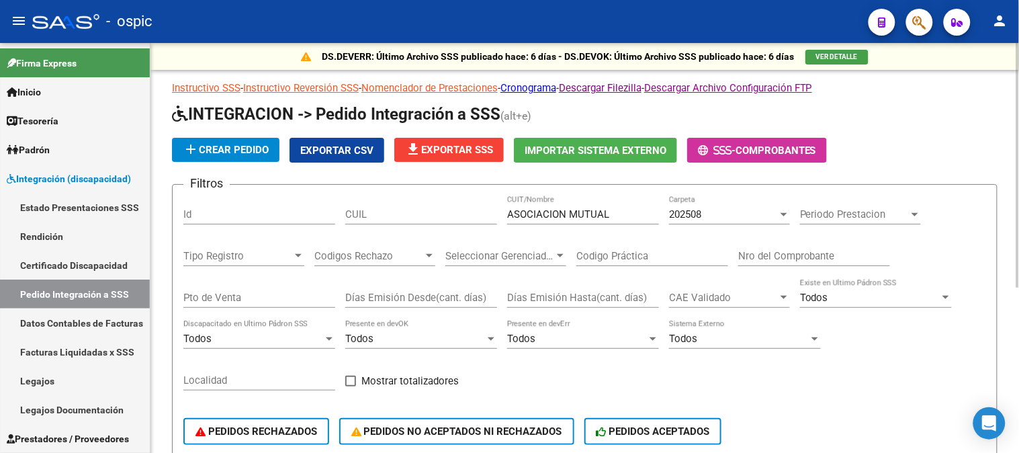
click at [425, 204] on div "CUIL" at bounding box center [421, 210] width 152 height 29
paste input "20544481097"
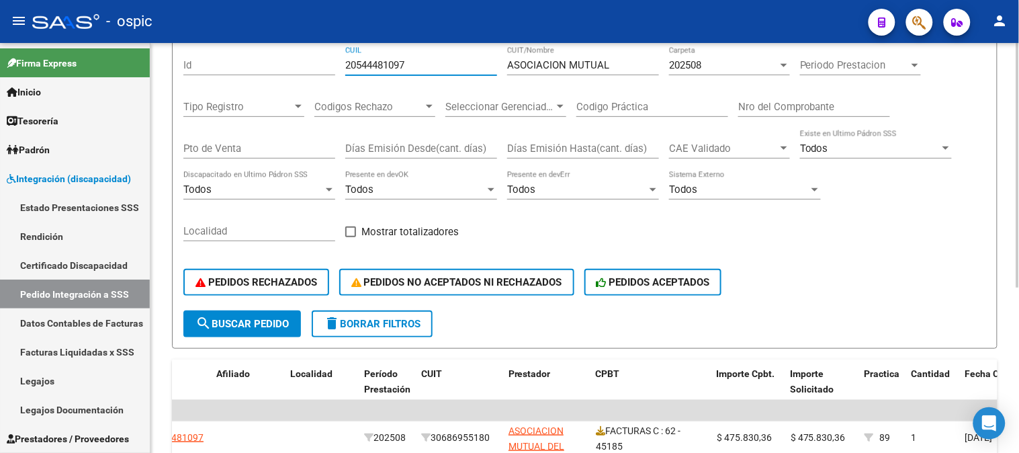
type input "20544481097"
click at [264, 323] on span "search Buscar Pedido" at bounding box center [242, 324] width 93 height 12
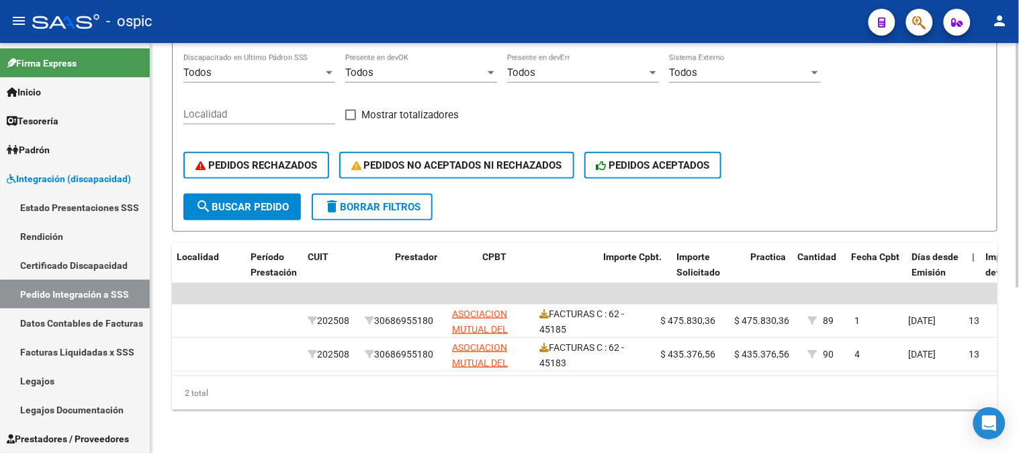
scroll to position [0, 464]
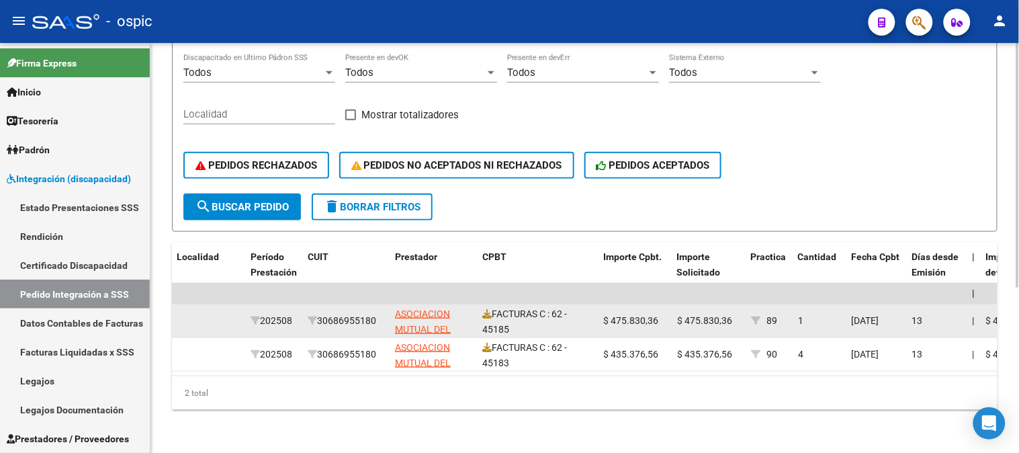
click at [491, 306] on div "FACTURAS C : 62 - 45185" at bounding box center [537, 320] width 110 height 28
click at [488, 309] on icon at bounding box center [486, 313] width 9 height 9
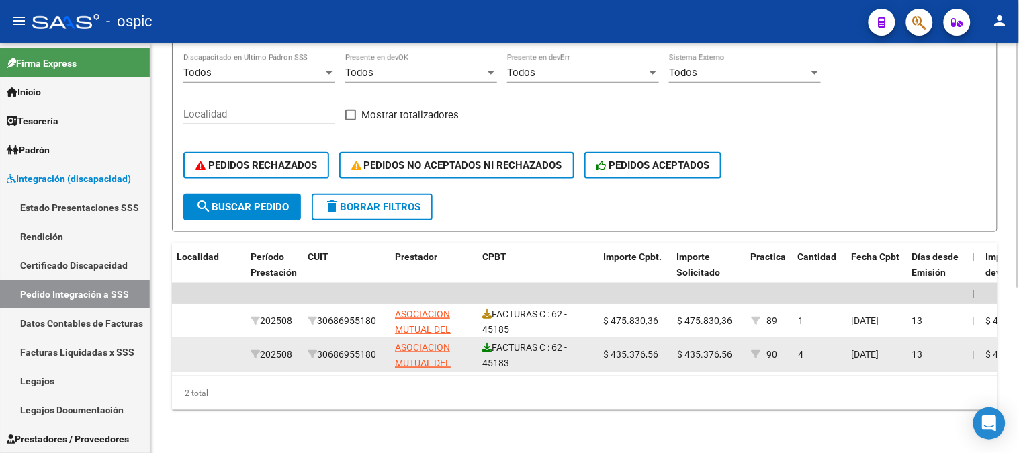
click at [487, 341] on div "FACTURAS C : 62 - 45183" at bounding box center [537, 354] width 110 height 28
click at [487, 343] on icon at bounding box center [486, 347] width 9 height 9
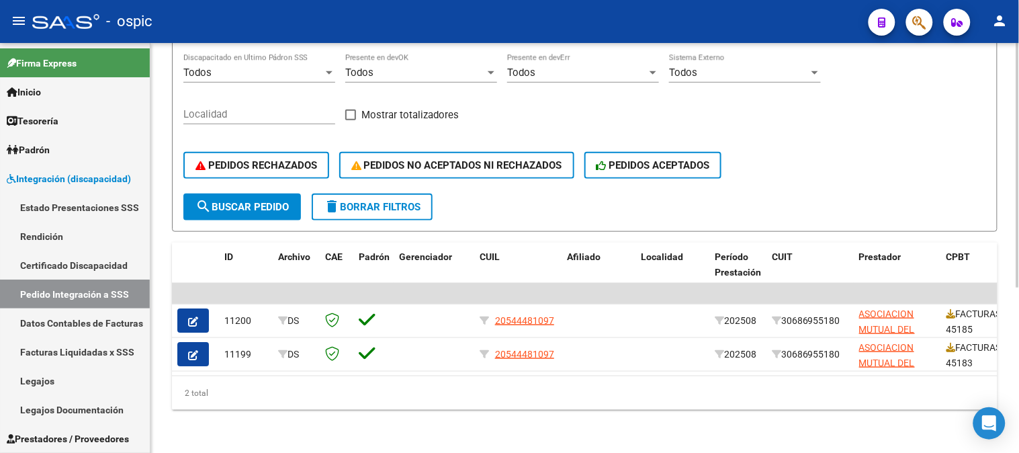
scroll to position [51, 0]
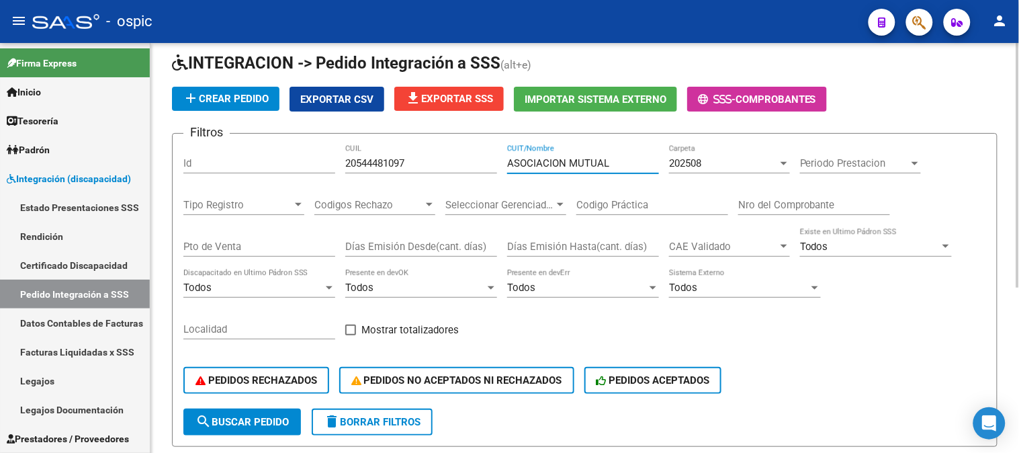
drag, startPoint x: 620, startPoint y: 159, endPoint x: 341, endPoint y: 159, distance: 278.9
click at [341, 159] on div "Filtros Id 20544481097 CUIL ASOCIACION MUTUAL CUIT/Nombre 202508 Carpeta Period…" at bounding box center [584, 276] width 803 height 264
type input "EQUIPONEU"
drag, startPoint x: 429, startPoint y: 159, endPoint x: 173, endPoint y: 159, distance: 255.3
click at [173, 159] on form "Filtros Id 20544481097 CUIL EQUIPONEU CUIT/Nombre 202508 Carpeta Periodo Presta…" at bounding box center [585, 290] width 826 height 314
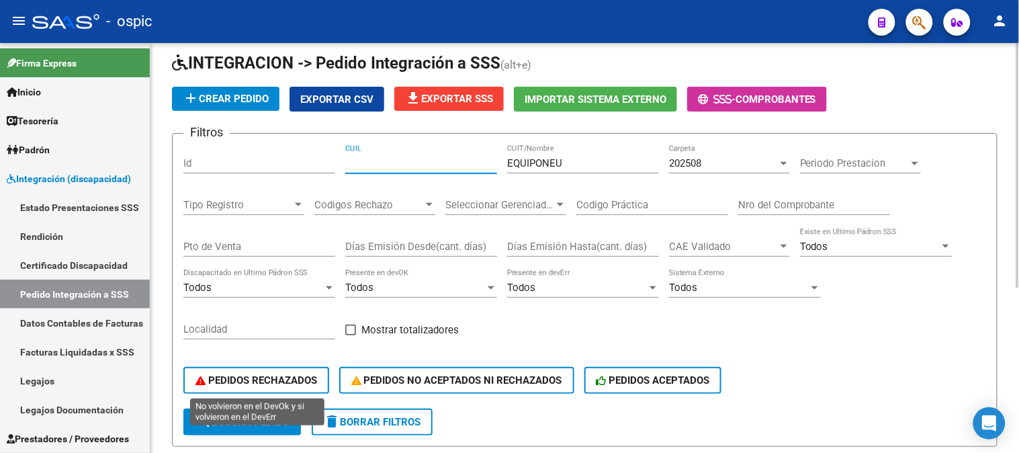
paste input "20513798262"
type input "20513798262"
click at [271, 418] on span "search Buscar Pedido" at bounding box center [242, 422] width 93 height 12
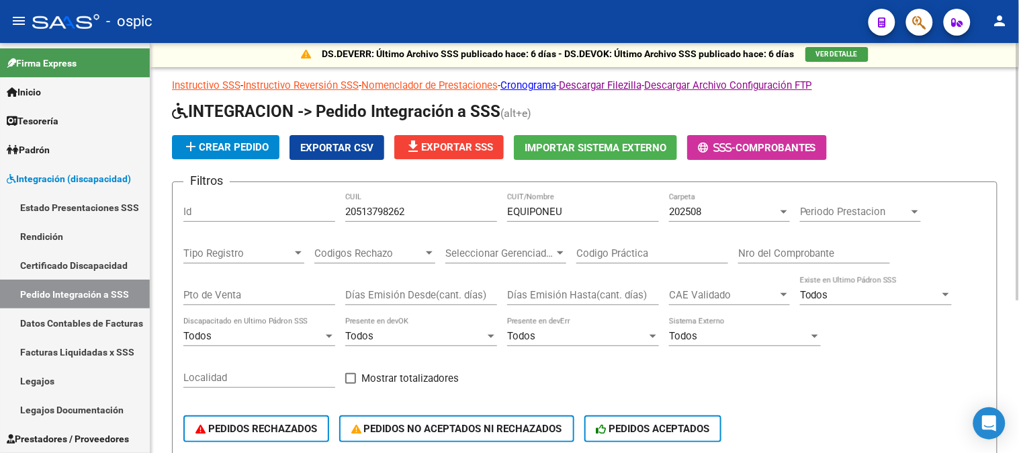
scroll to position [0, 0]
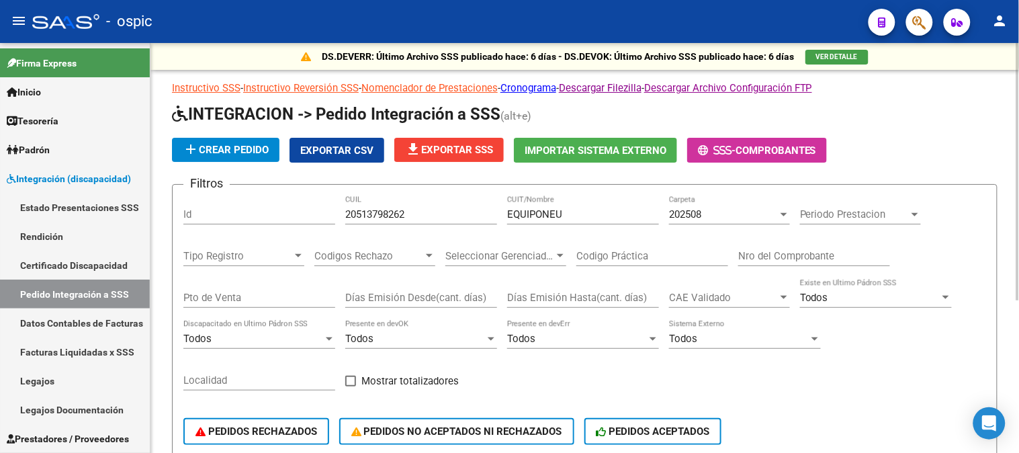
click at [689, 224] on div "202508 Carpeta" at bounding box center [729, 210] width 121 height 29
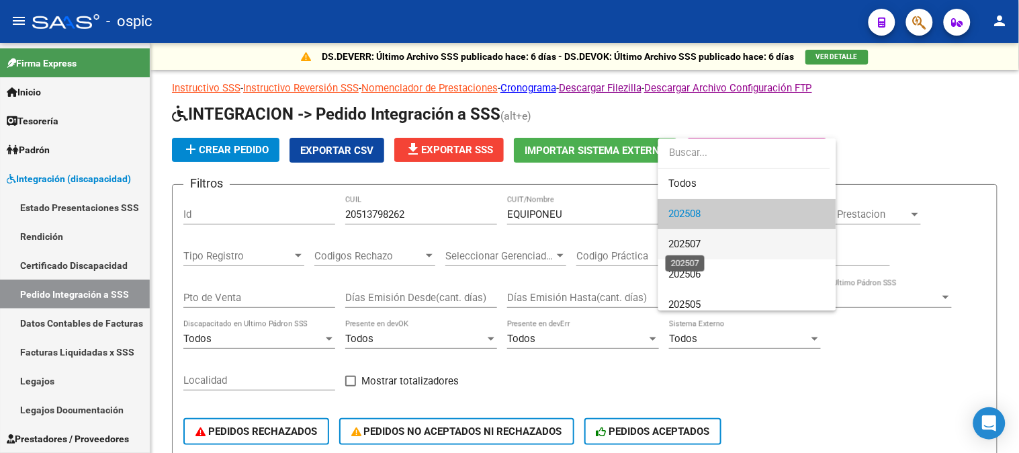
click at [689, 240] on span "202507" at bounding box center [685, 244] width 32 height 12
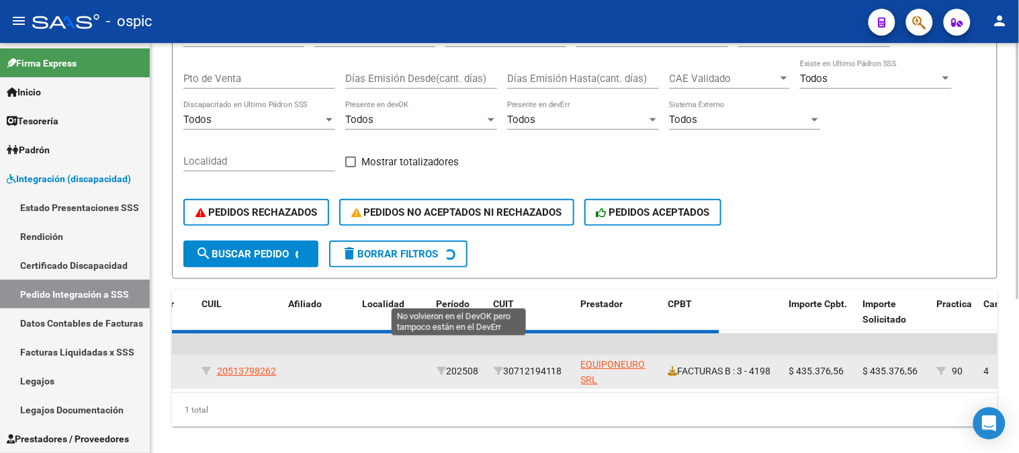
scroll to position [243, 0]
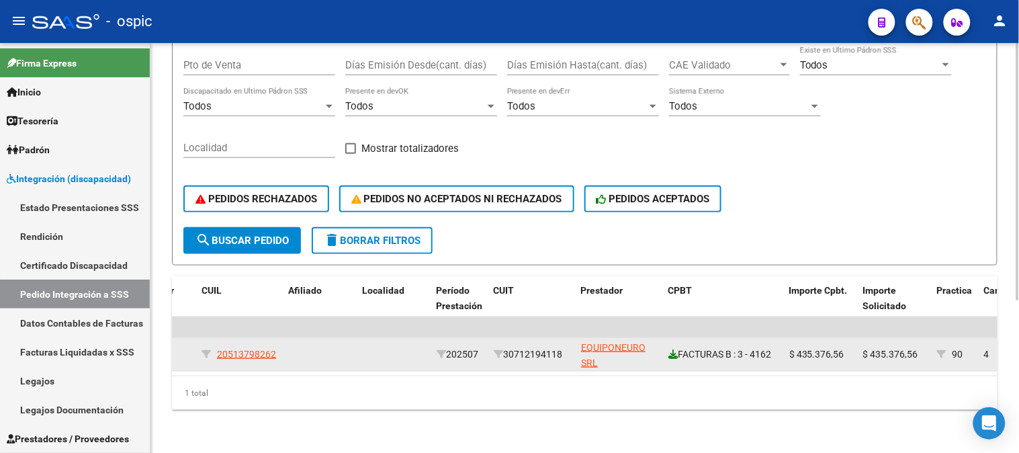
click at [674, 349] on icon at bounding box center [673, 353] width 9 height 9
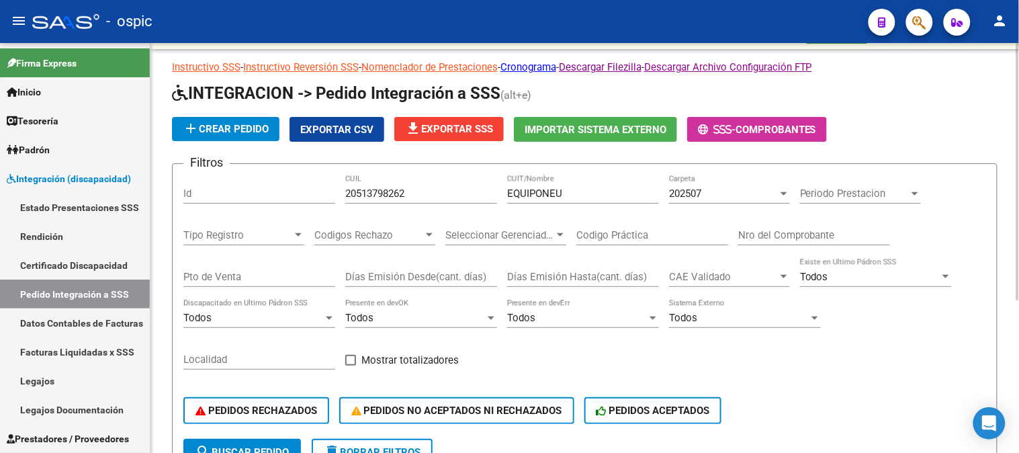
scroll to position [18, 0]
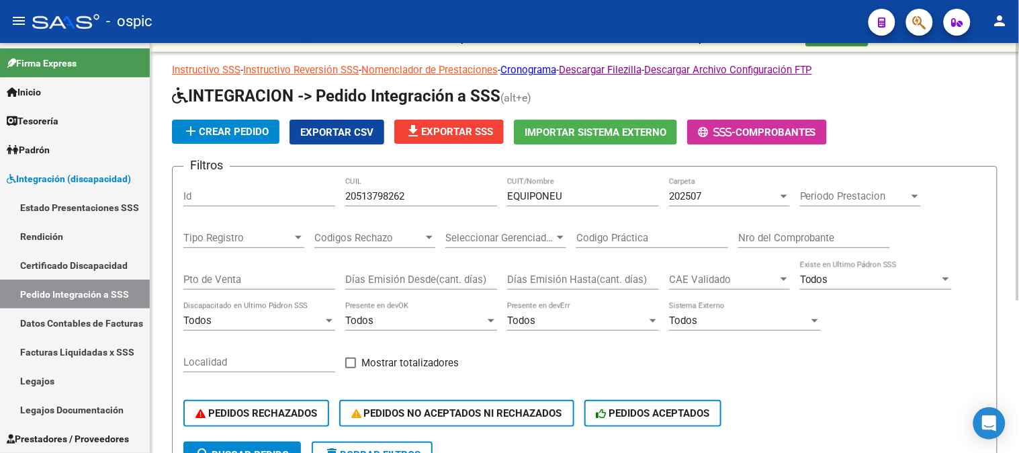
click at [706, 199] on div "202507" at bounding box center [723, 196] width 109 height 12
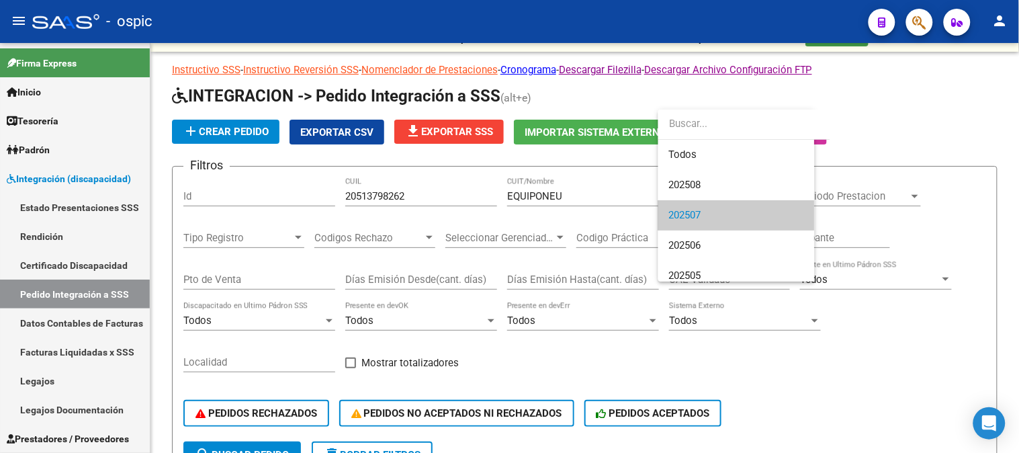
scroll to position [20, 0]
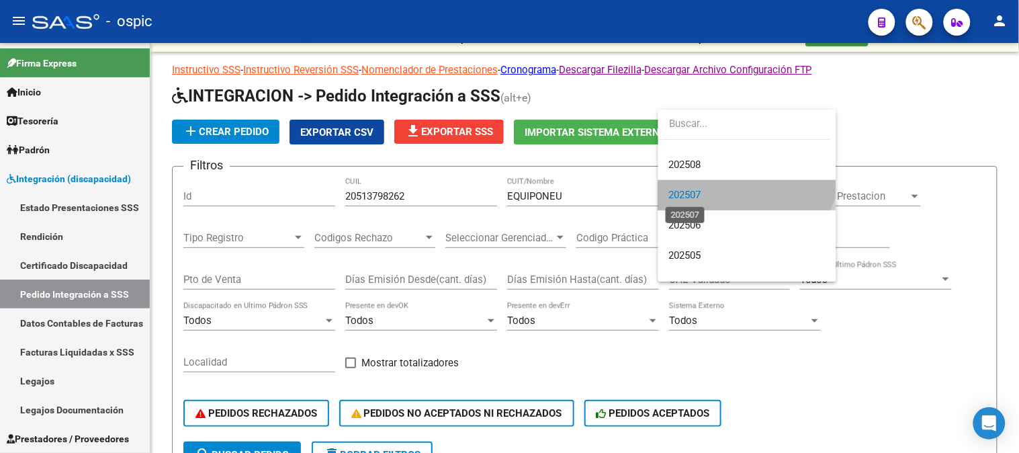
click at [697, 193] on span "202507" at bounding box center [685, 195] width 32 height 12
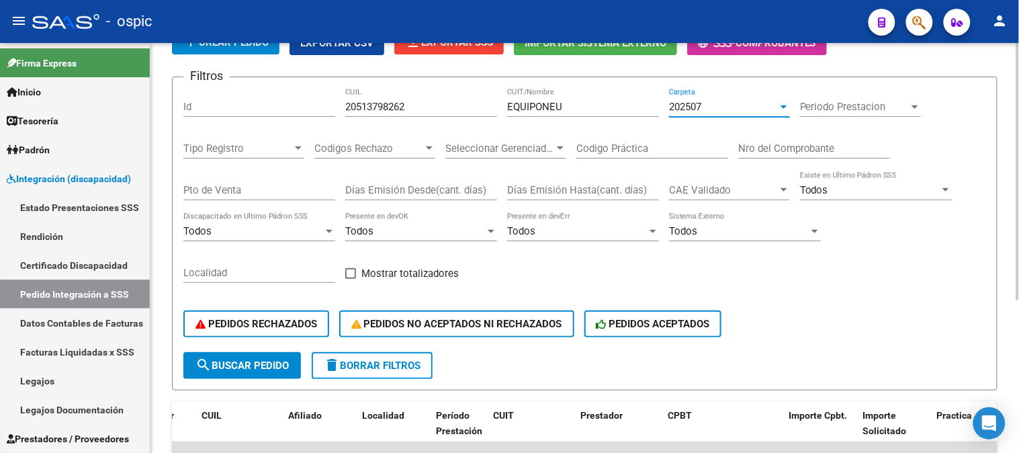
scroll to position [242, 0]
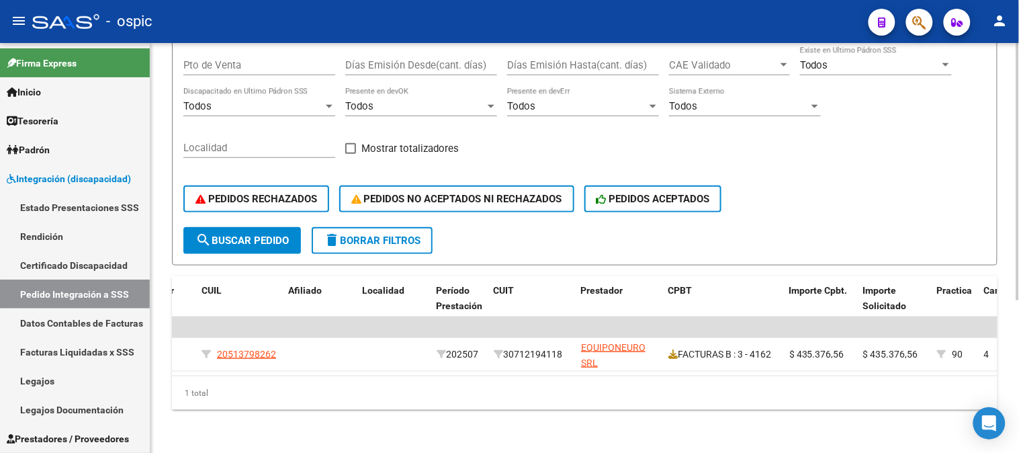
click at [273, 216] on div "PEDIDOS RECHAZADOS PEDIDOS NO ACEPTADOS NI RECHAZADOS PEDIDOS ACEPTADOS" at bounding box center [584, 199] width 803 height 56
drag, startPoint x: 275, startPoint y: 224, endPoint x: 405, endPoint y: 220, distance: 129.7
click at [278, 235] on span "search Buscar Pedido" at bounding box center [242, 241] width 93 height 12
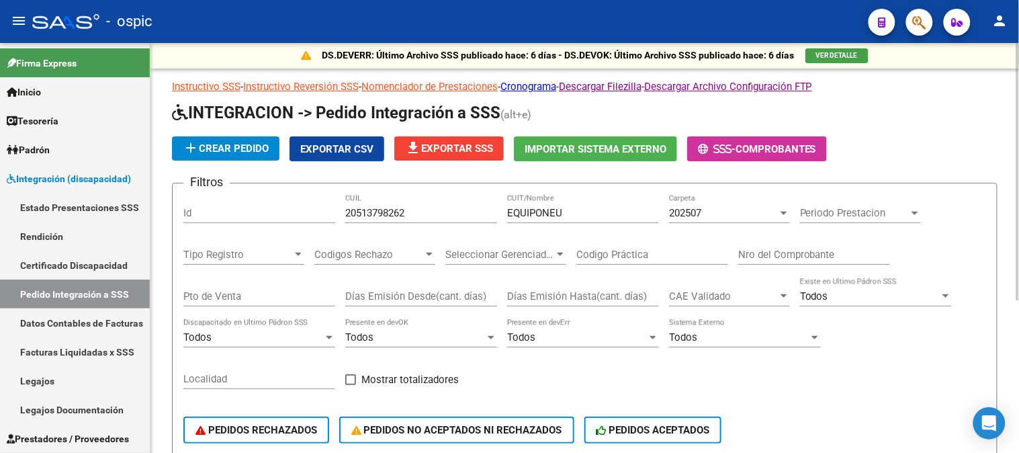
scroll to position [0, 0]
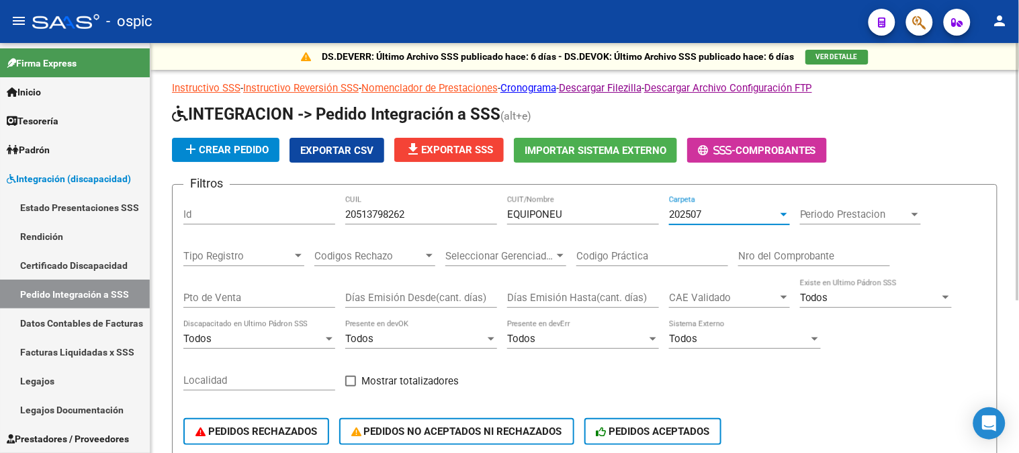
click at [724, 212] on div "202507" at bounding box center [723, 214] width 109 height 12
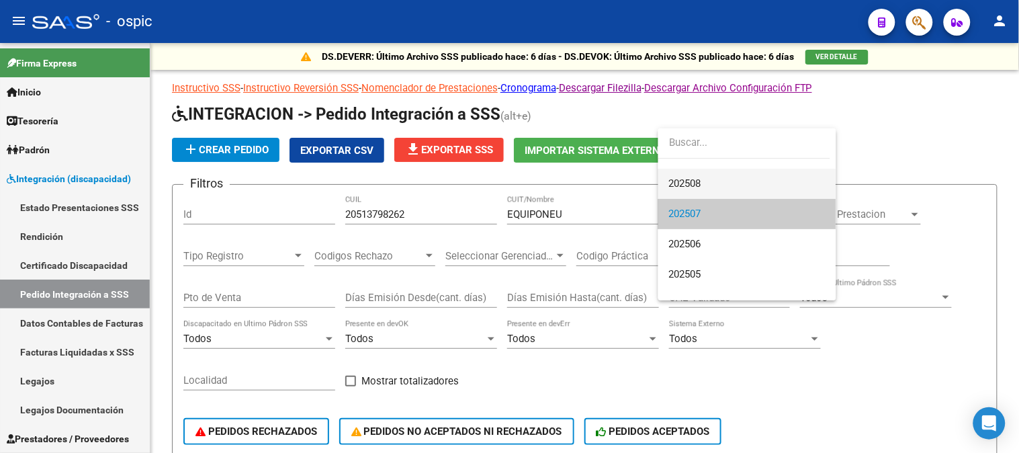
click at [710, 187] on span "202508" at bounding box center [747, 184] width 157 height 30
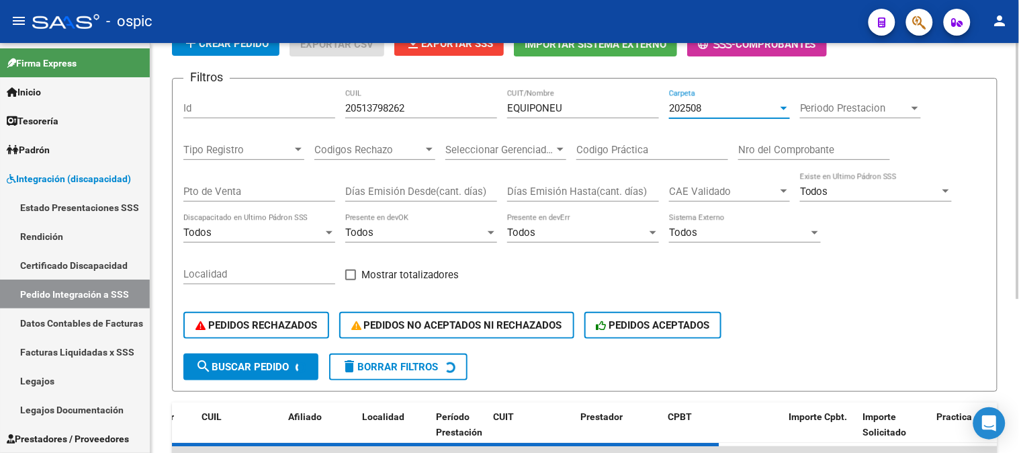
scroll to position [224, 0]
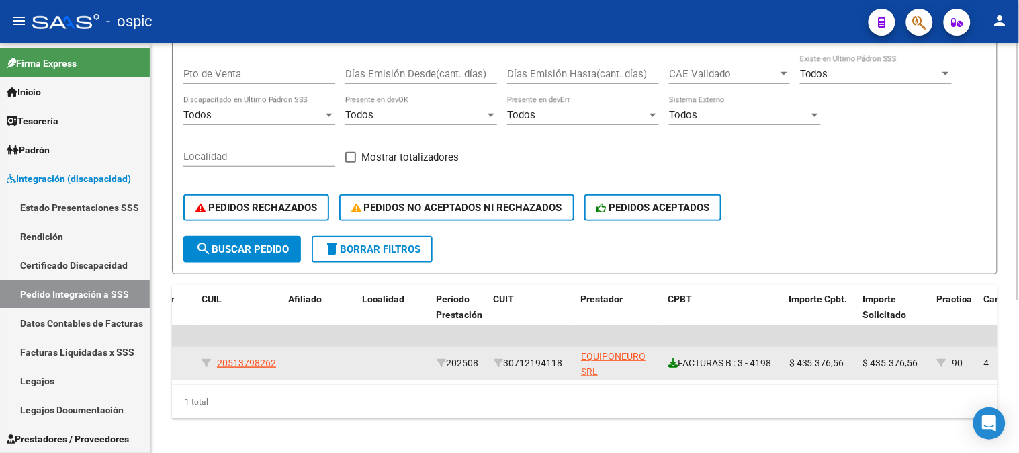
click at [671, 364] on icon at bounding box center [673, 362] width 9 height 9
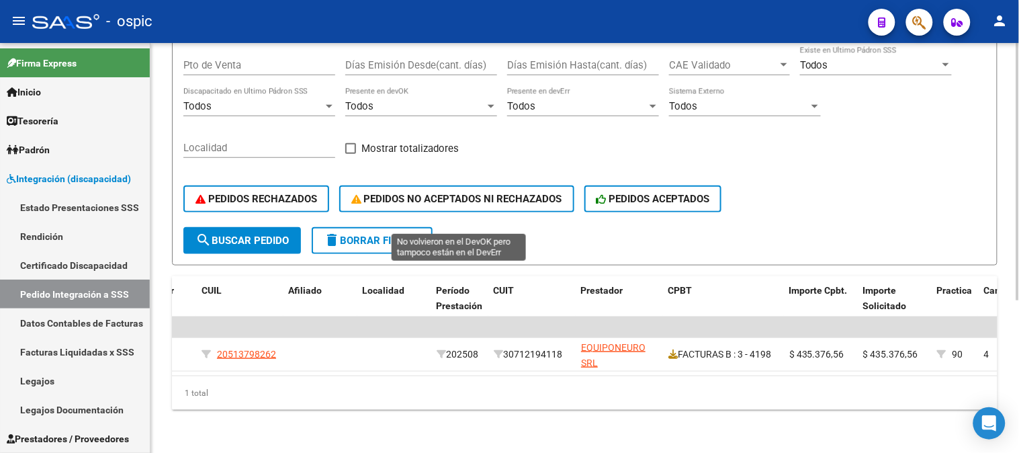
scroll to position [242, 0]
click at [392, 237] on button "delete Borrar Filtros" at bounding box center [372, 240] width 121 height 27
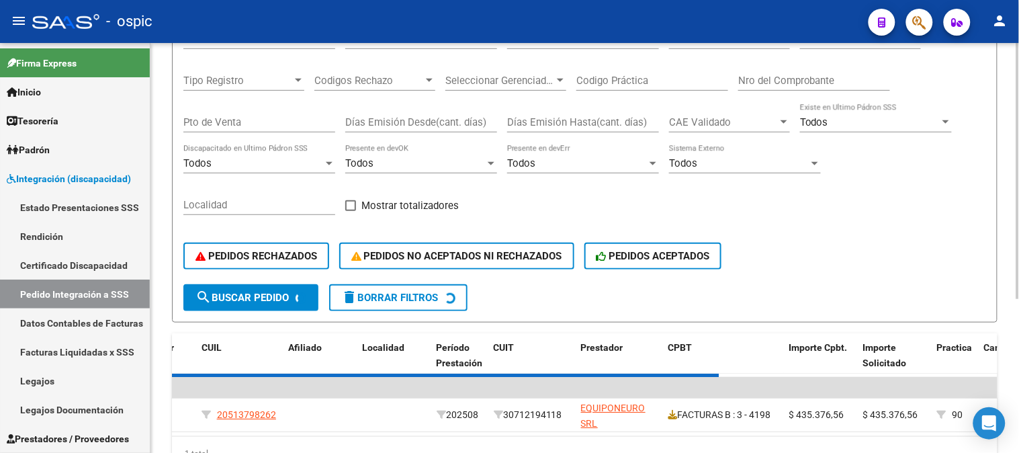
scroll to position [92, 0]
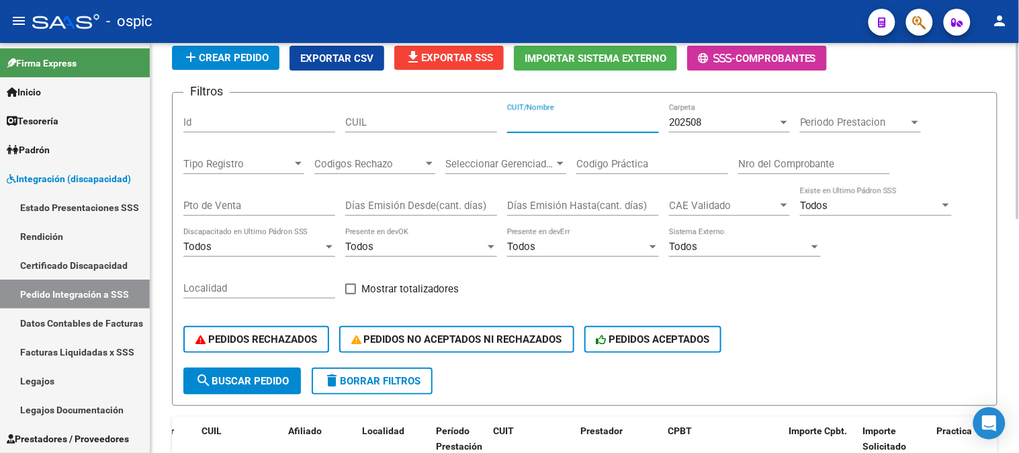
click at [540, 122] on input "CUIT/Nombre" at bounding box center [583, 122] width 152 height 12
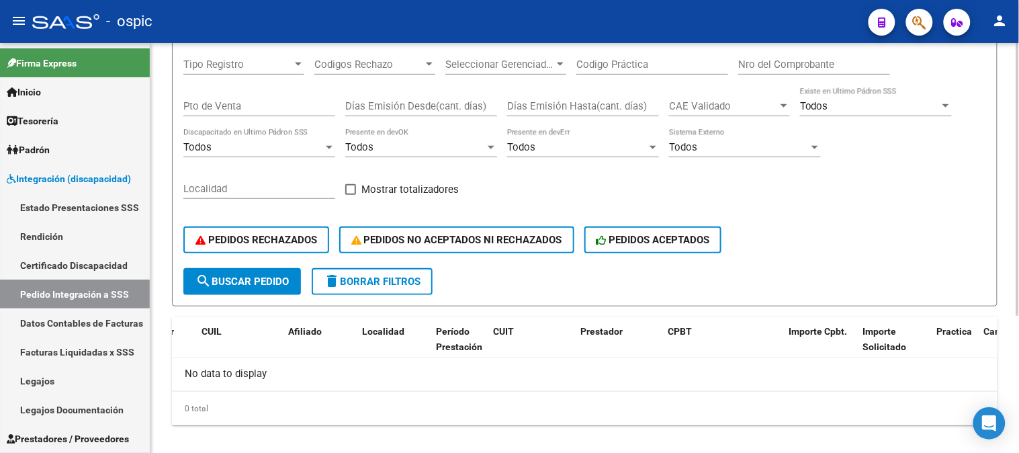
scroll to position [205, 0]
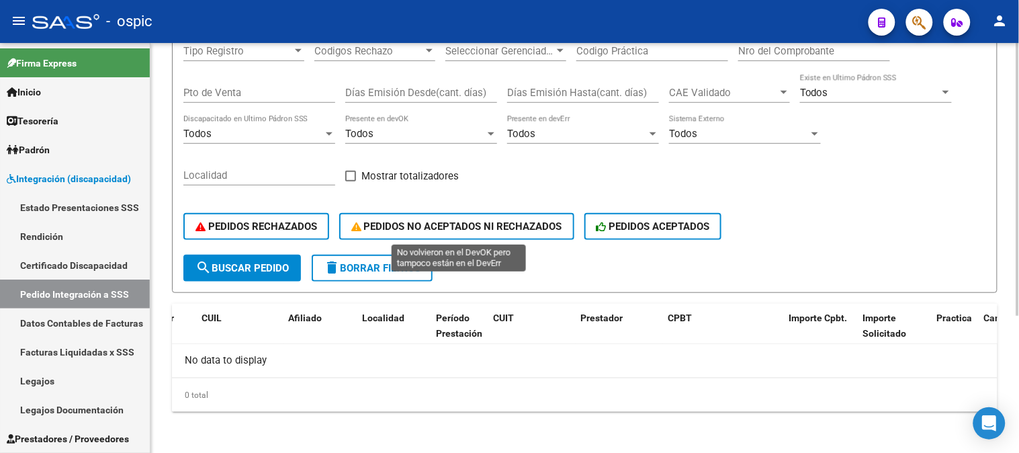
type input "ARCOIRIS"
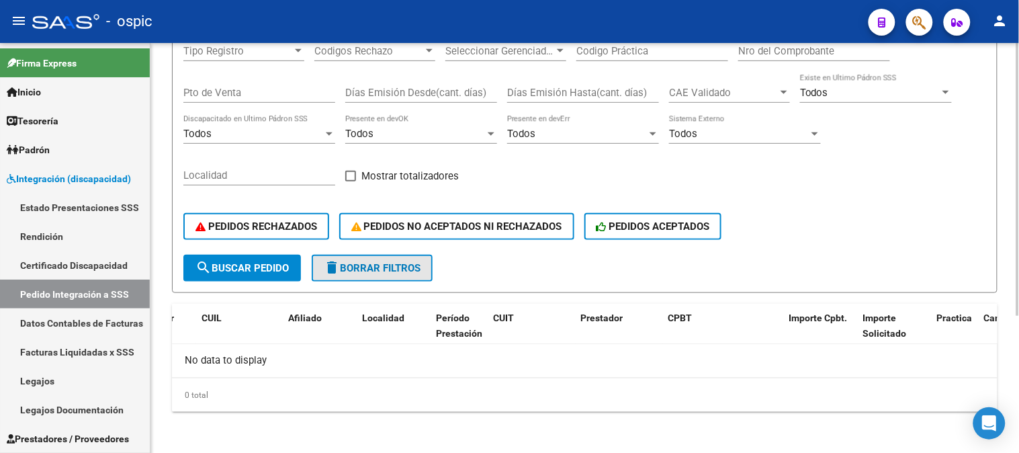
drag, startPoint x: 399, startPoint y: 267, endPoint x: 405, endPoint y: 263, distance: 7.3
click at [398, 267] on span "delete Borrar Filtros" at bounding box center [372, 268] width 97 height 12
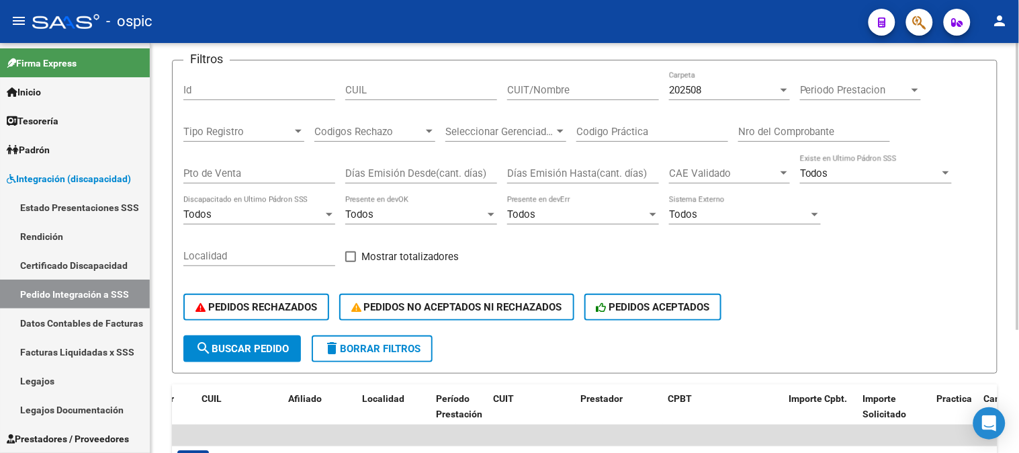
scroll to position [26, 0]
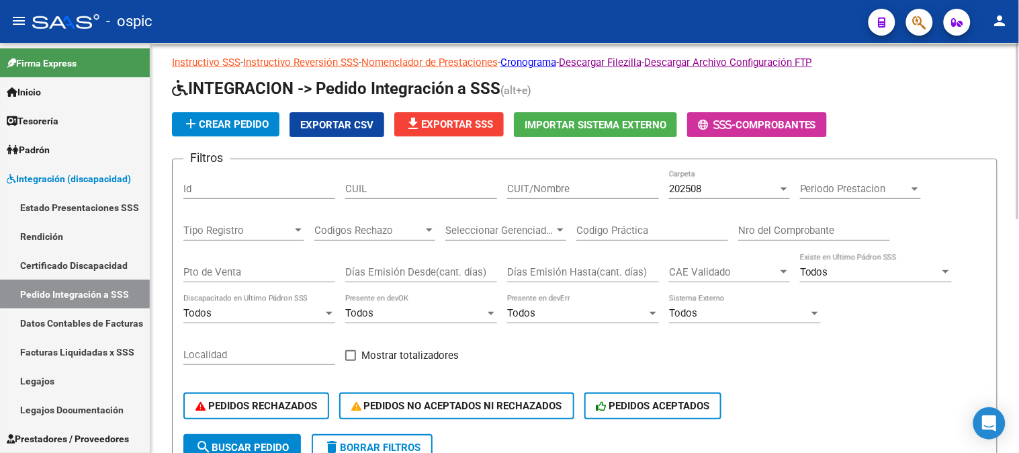
click at [605, 195] on div "CUIT/Nombre" at bounding box center [583, 184] width 152 height 29
type input "A"
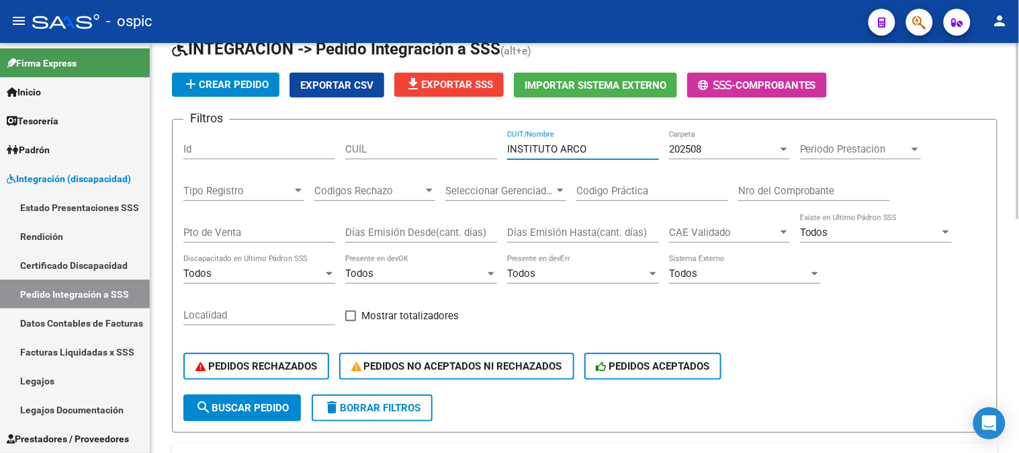
scroll to position [101, 0]
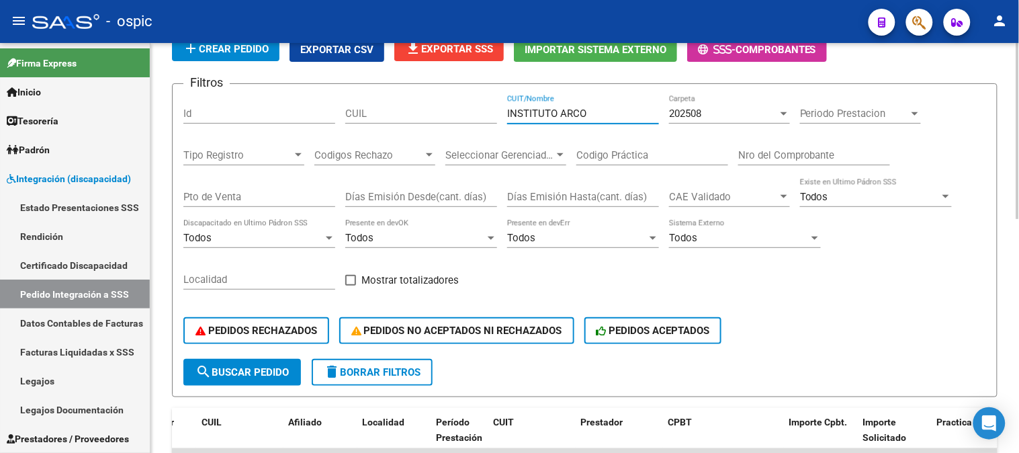
type input "INSTITUTO ARCO"
click at [234, 364] on button "search Buscar Pedido" at bounding box center [242, 372] width 118 height 27
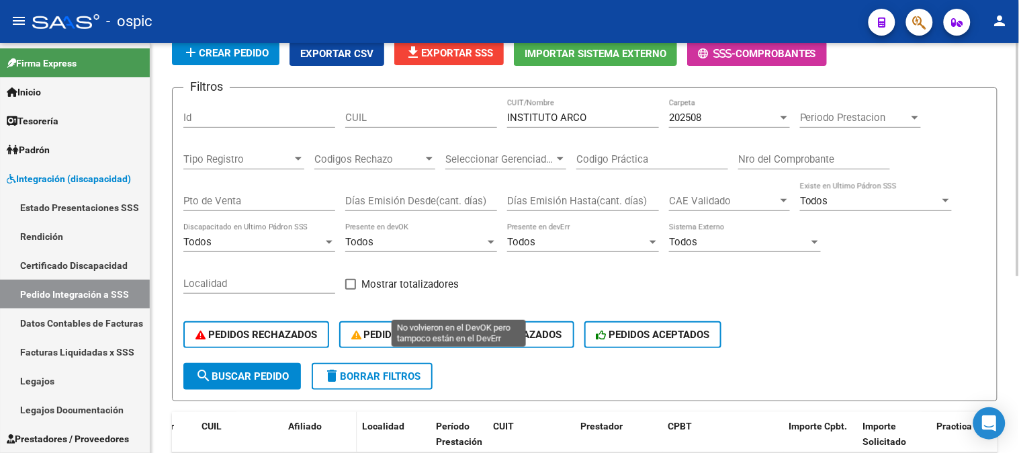
scroll to position [224, 0]
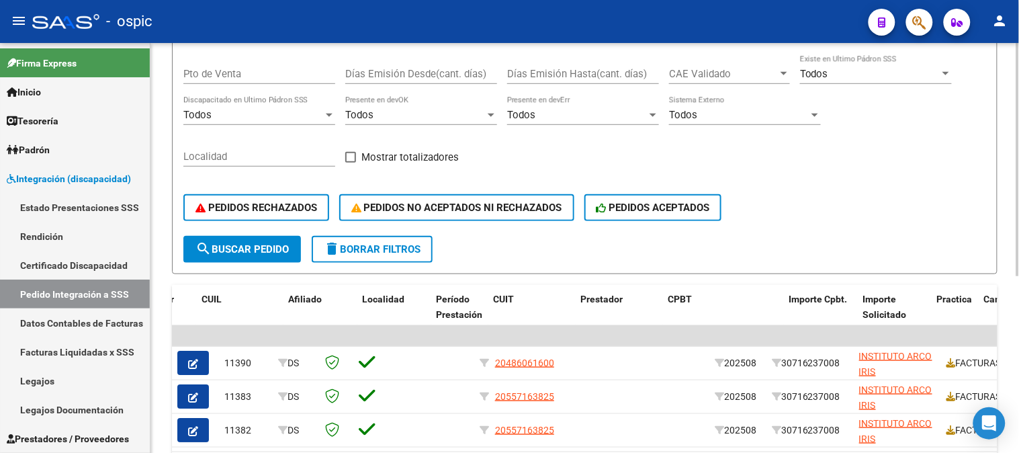
drag, startPoint x: 287, startPoint y: 244, endPoint x: 299, endPoint y: 239, distance: 13.0
click at [288, 244] on span "search Buscar Pedido" at bounding box center [242, 249] width 93 height 12
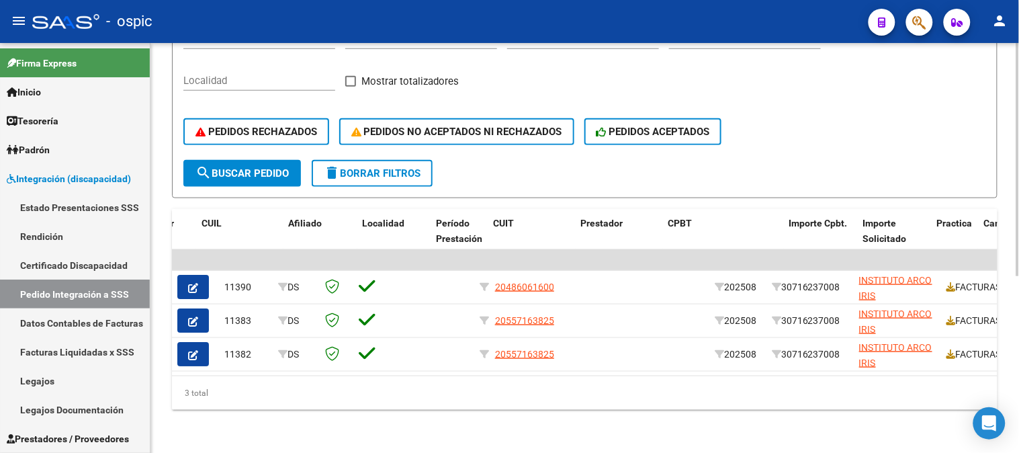
scroll to position [0, 0]
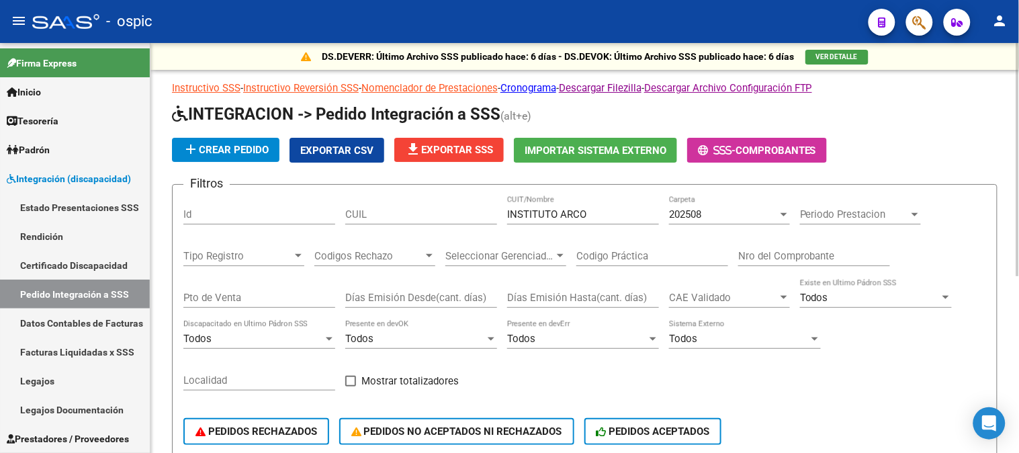
click at [413, 218] on input "CUIL" at bounding box center [421, 214] width 152 height 12
paste input "20557163825"
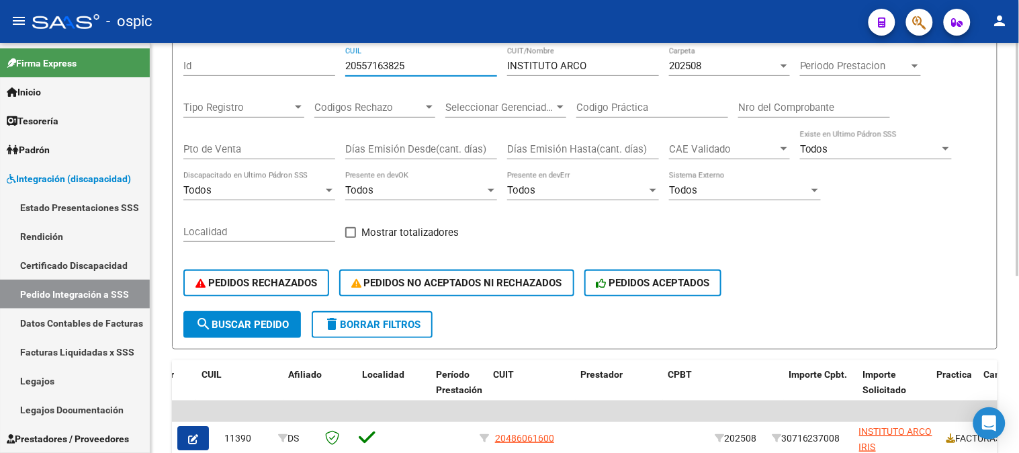
scroll to position [149, 0]
type input "20557163825"
click at [235, 327] on span "search Buscar Pedido" at bounding box center [242, 324] width 93 height 12
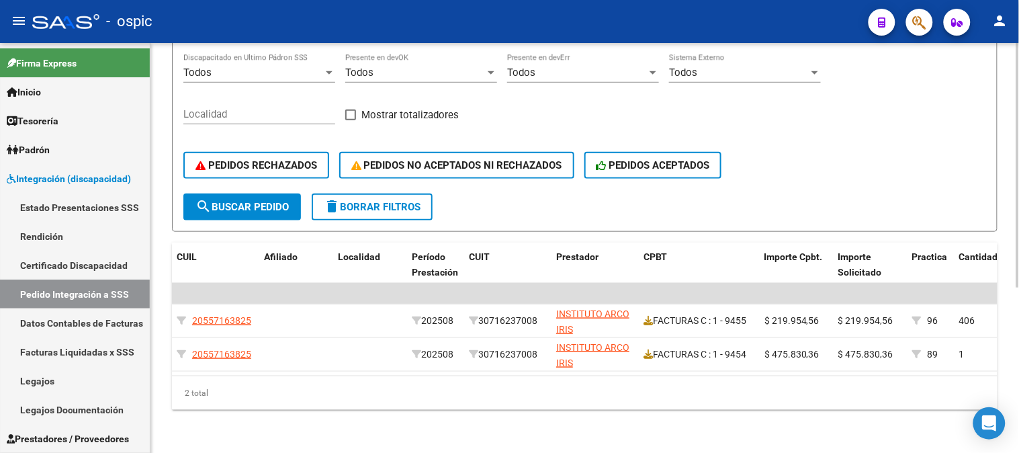
scroll to position [0, 319]
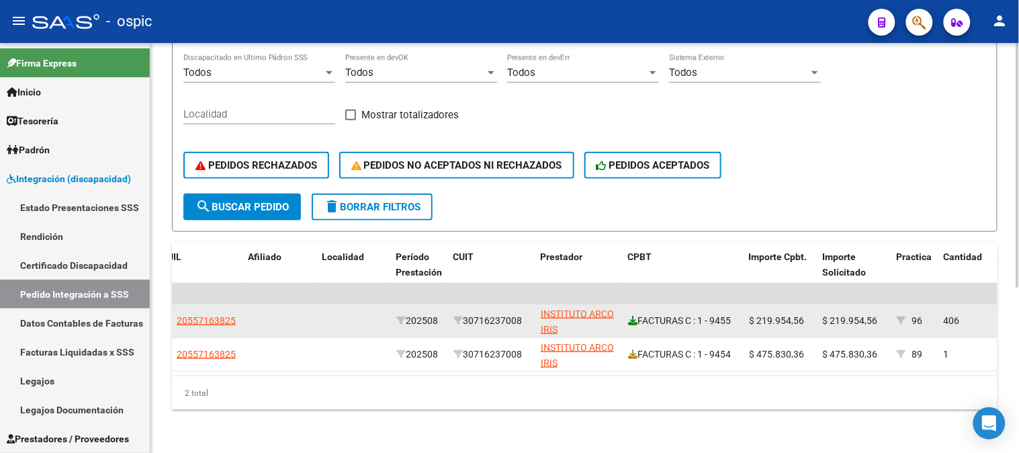
click at [634, 316] on icon at bounding box center [632, 320] width 9 height 9
drag, startPoint x: 754, startPoint y: 310, endPoint x: 937, endPoint y: 304, distance: 183.5
click at [937, 304] on div "11383 DS 20557163825 202508 30716237008 INSTITUTO ARCO IRIS FACTURAS C : 1 - 94…" at bounding box center [934, 321] width 2160 height 34
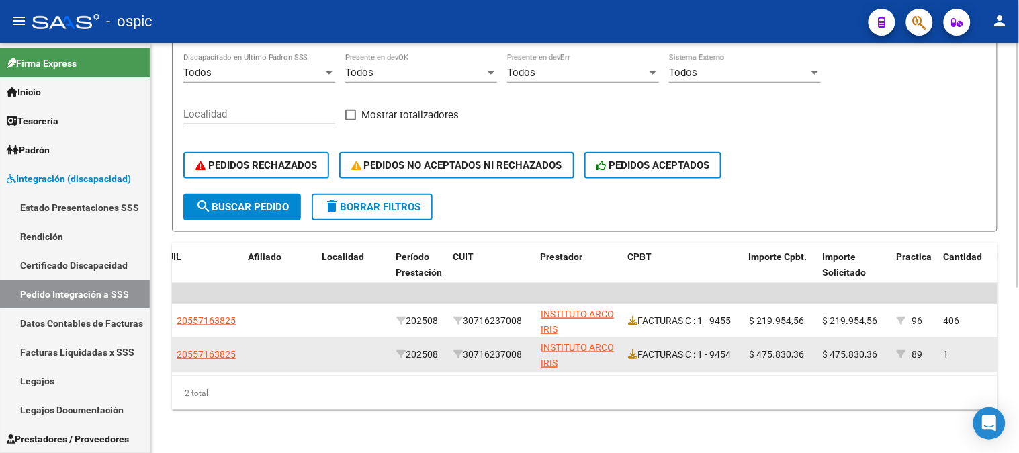
drag, startPoint x: 759, startPoint y: 340, endPoint x: 876, endPoint y: 340, distance: 116.9
click at [876, 340] on div "11382 DS 20557163825 202508 30716237008 INSTITUTO ARCO IRIS FACTURAS C : 1 - 94…" at bounding box center [934, 355] width 2160 height 34
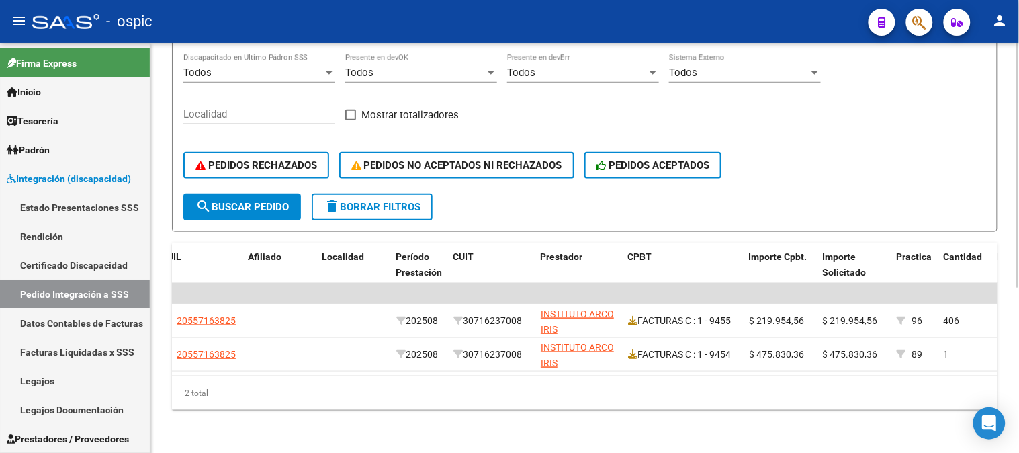
click at [813, 396] on div "2 total" at bounding box center [585, 393] width 826 height 34
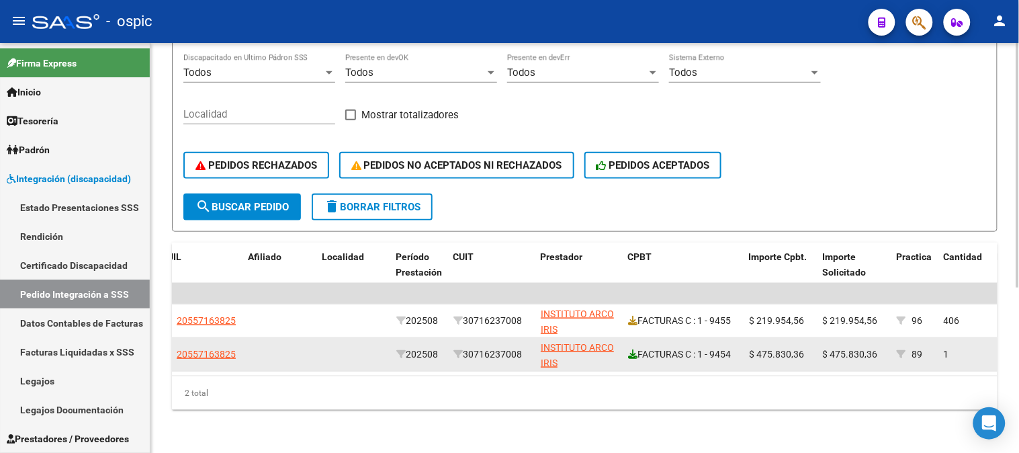
click at [634, 349] on icon at bounding box center [632, 353] width 9 height 9
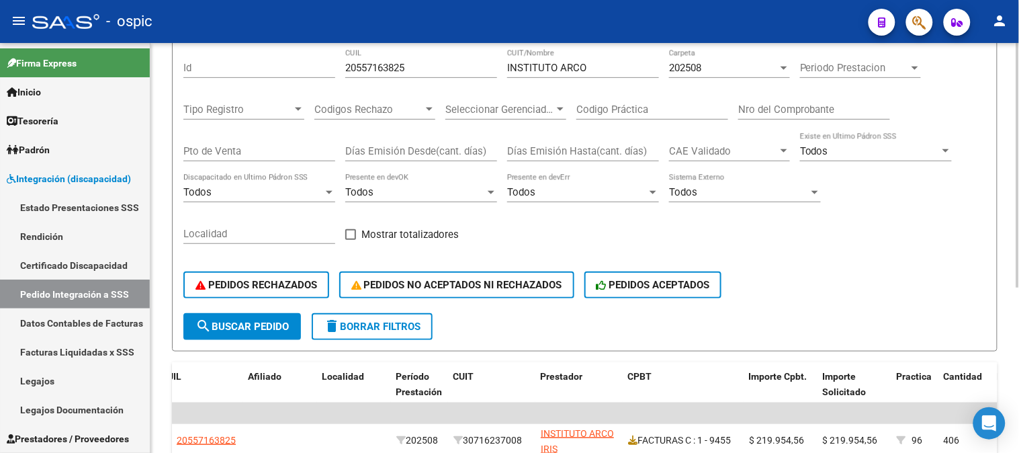
scroll to position [0, 0]
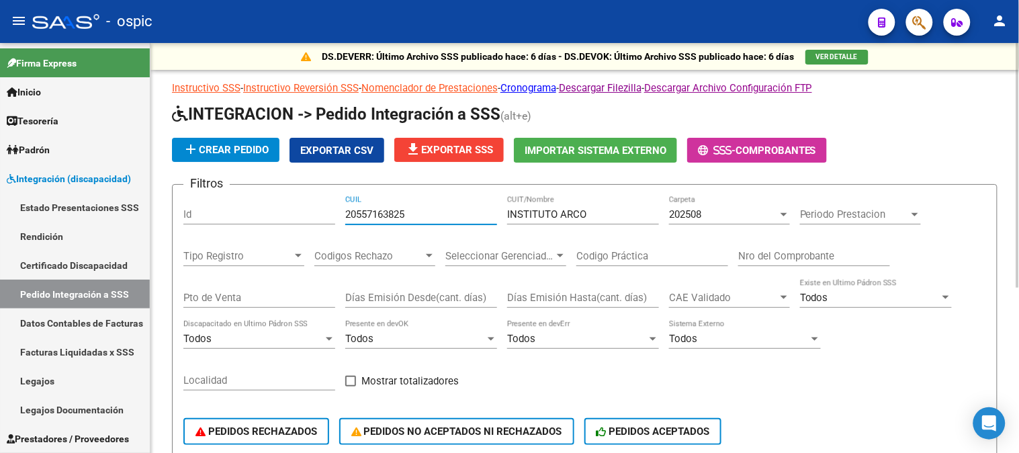
drag, startPoint x: 411, startPoint y: 215, endPoint x: 162, endPoint y: 215, distance: 249.3
click at [162, 215] on div "DS.DEVERR: Último Archivo SSS publicado hace: 6 días - DS.DEVOK: Último Archivo…" at bounding box center [585, 381] width 869 height 676
drag, startPoint x: 593, startPoint y: 215, endPoint x: 402, endPoint y: 218, distance: 190.9
click at [402, 218] on div "Filtros Id CUIL INSTITUTO ARCO CUIT/Nombre 202508 Carpeta Periodo Prestacion Pe…" at bounding box center [584, 328] width 803 height 264
type input "GRUPO INCLUIR"
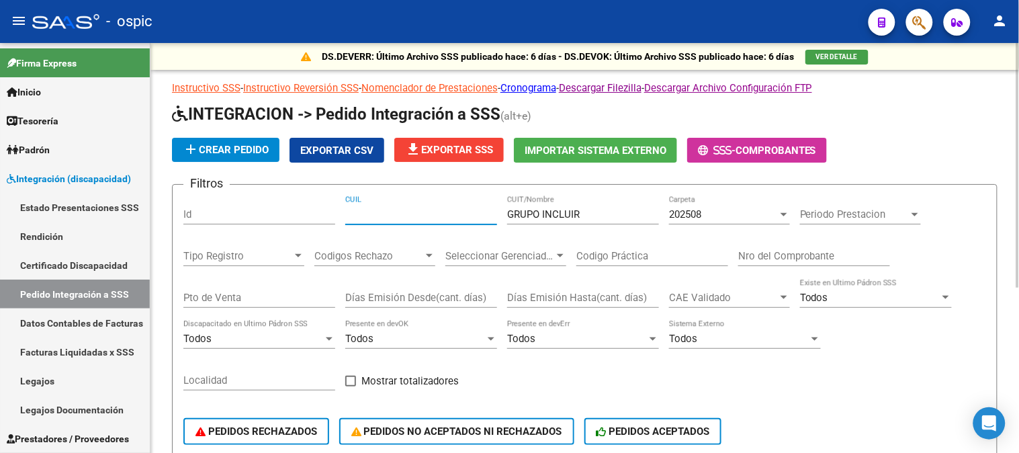
click at [388, 210] on input "CUIL" at bounding box center [421, 214] width 152 height 12
paste input "23566255634"
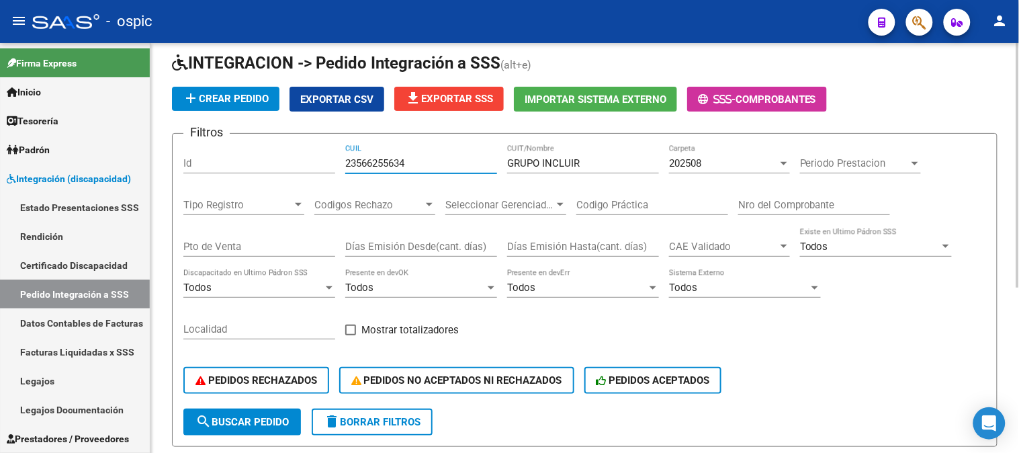
scroll to position [75, 0]
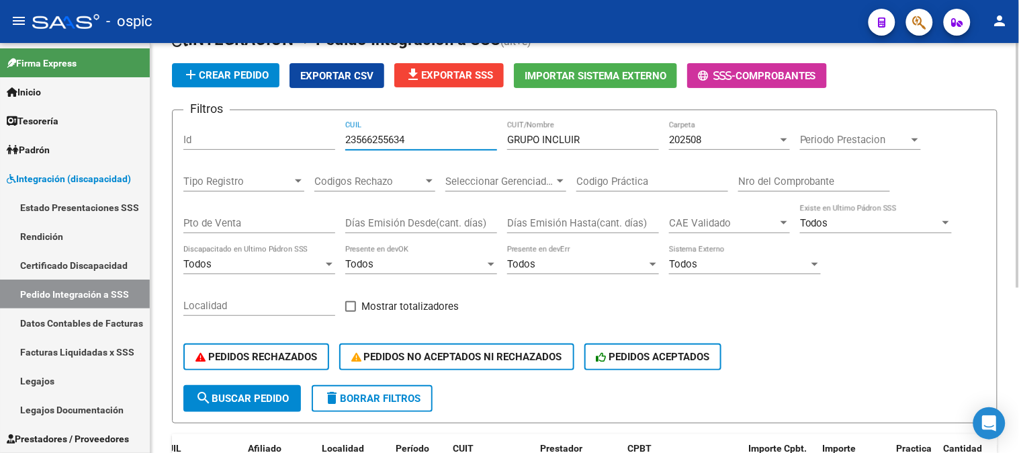
drag, startPoint x: 264, startPoint y: 392, endPoint x: 300, endPoint y: 345, distance: 59.0
click at [265, 392] on span "search Buscar Pedido" at bounding box center [242, 398] width 93 height 12
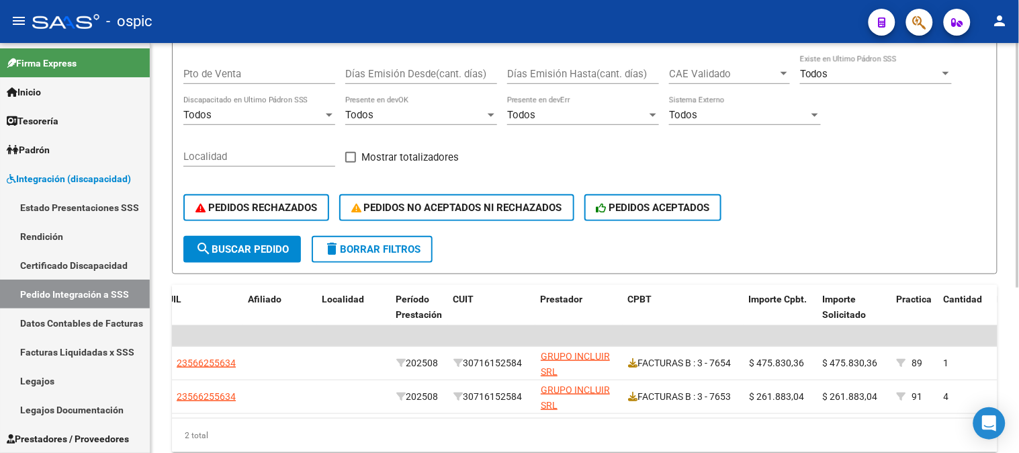
scroll to position [275, 0]
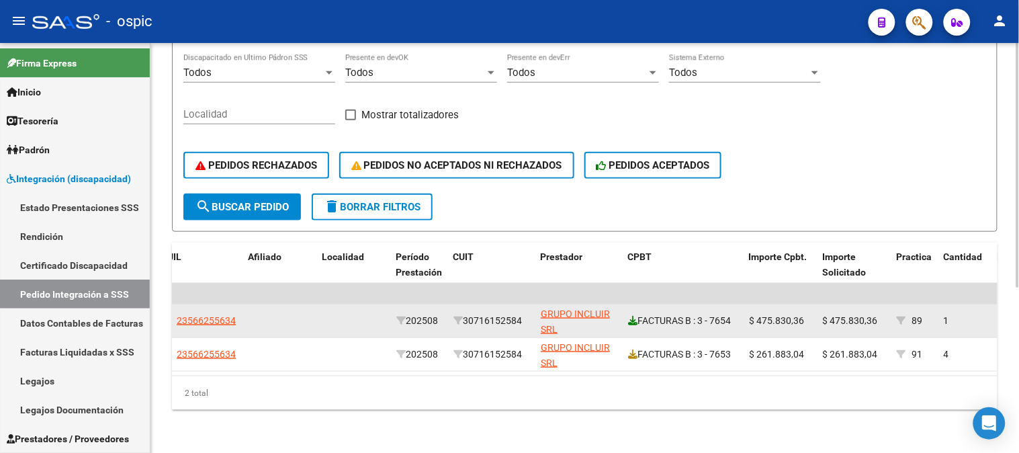
click at [634, 316] on icon at bounding box center [632, 320] width 9 height 9
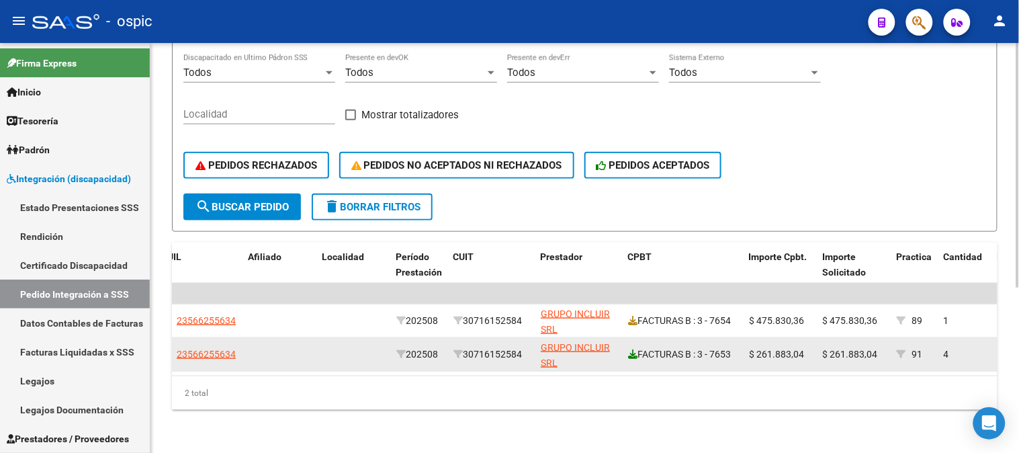
click at [634, 349] on icon at bounding box center [632, 353] width 9 height 9
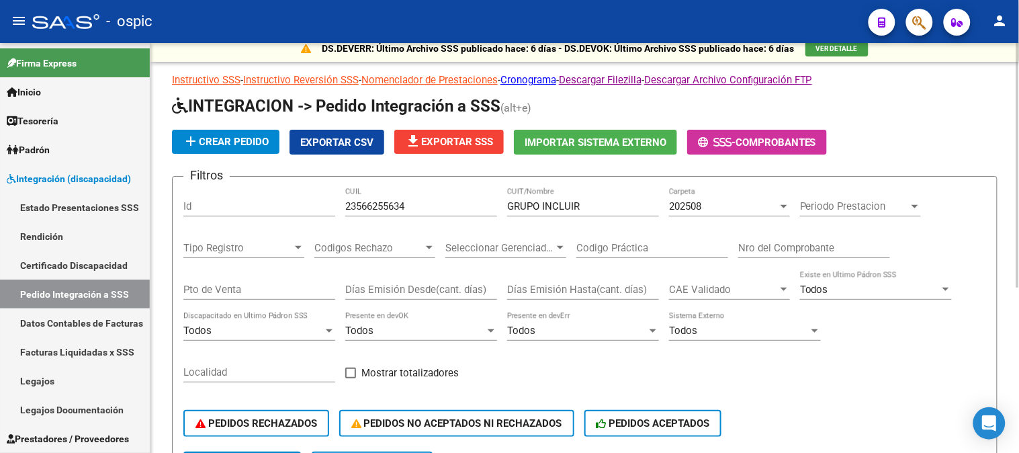
scroll to position [0, 0]
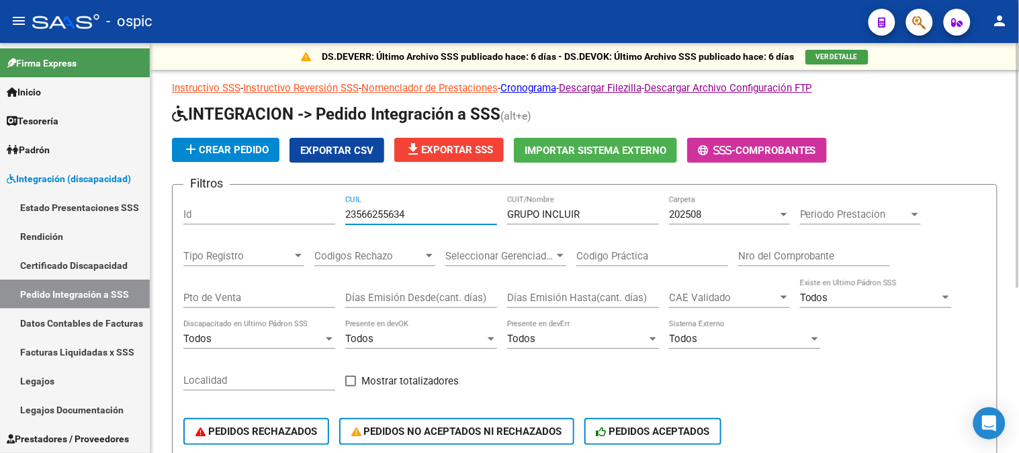
drag, startPoint x: 433, startPoint y: 216, endPoint x: 267, endPoint y: 216, distance: 166.0
click at [266, 216] on div "Filtros Id 23566255634 CUIL GRUPO INCLUIR CUIT/Nombre 202508 Carpeta Periodo Pr…" at bounding box center [584, 328] width 803 height 264
paste input "0584889978"
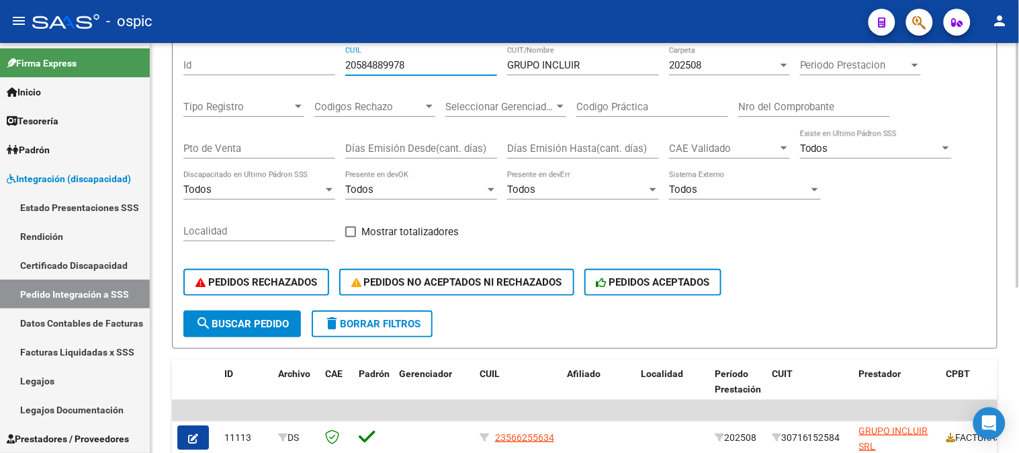
drag, startPoint x: 275, startPoint y: 325, endPoint x: 357, endPoint y: 249, distance: 111.2
click at [276, 323] on span "search Buscar Pedido" at bounding box center [242, 324] width 93 height 12
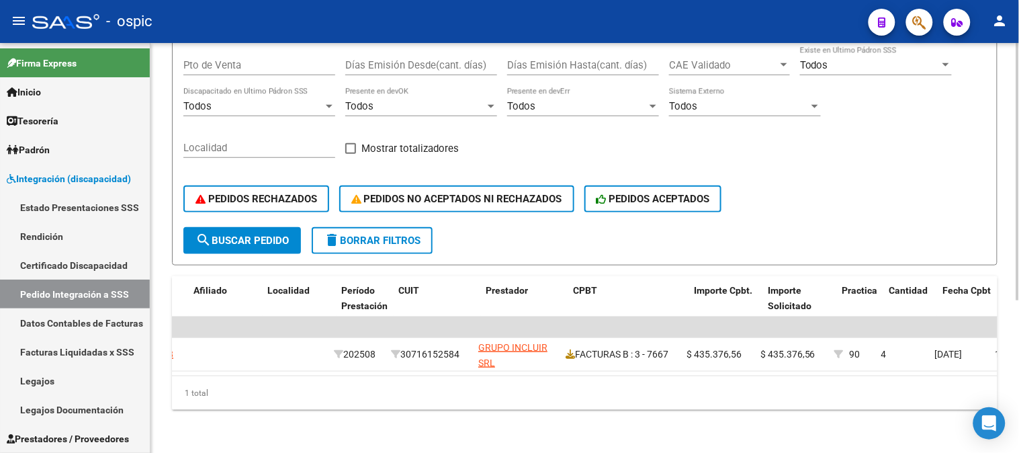
scroll to position [0, 390]
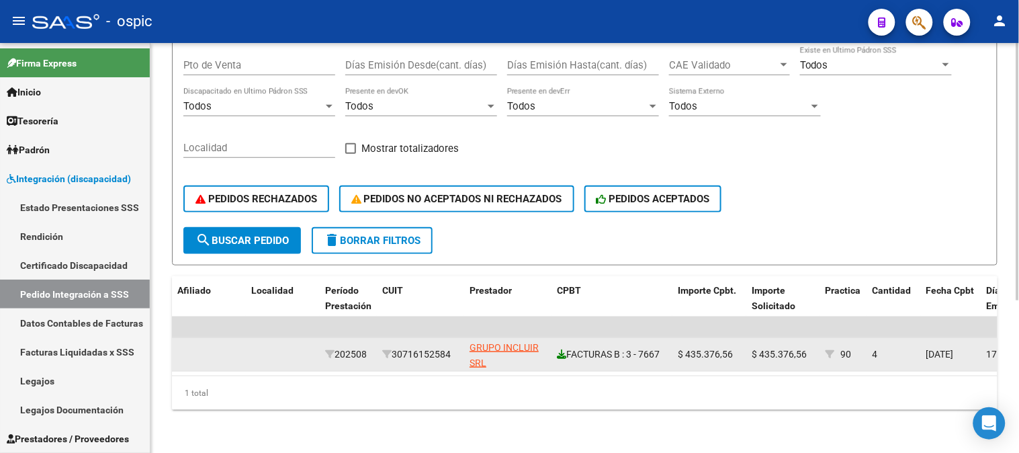
click at [562, 349] on icon at bounding box center [561, 353] width 9 height 9
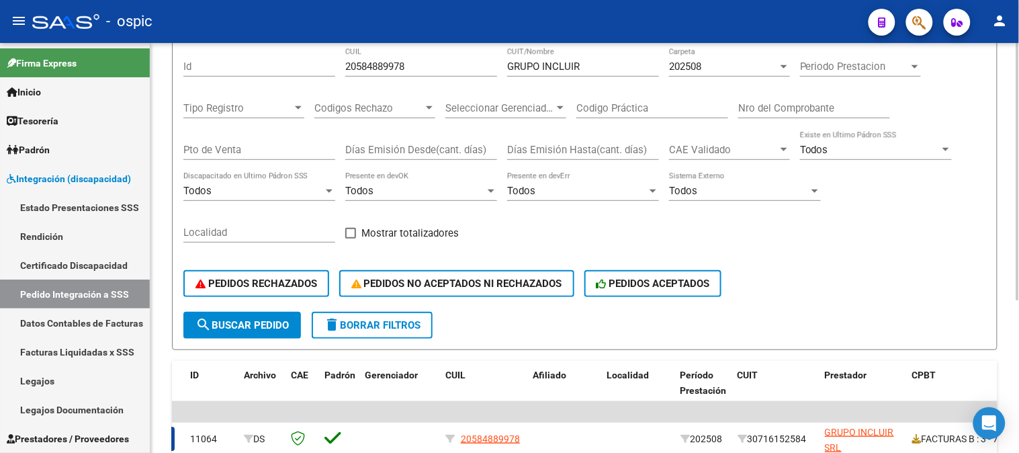
scroll to position [18, 0]
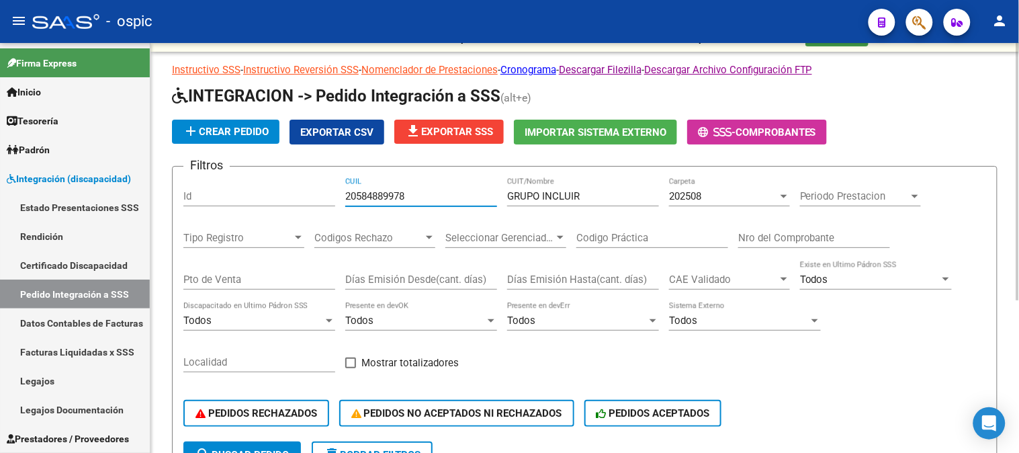
drag, startPoint x: 431, startPoint y: 202, endPoint x: 302, endPoint y: 194, distance: 128.6
click at [303, 194] on div "Filtros Id 20584889978 CUIL GRUPO INCLUIR CUIT/Nombre 202508 Carpeta Periodo Pr…" at bounding box center [584, 309] width 803 height 264
paste input "758333443"
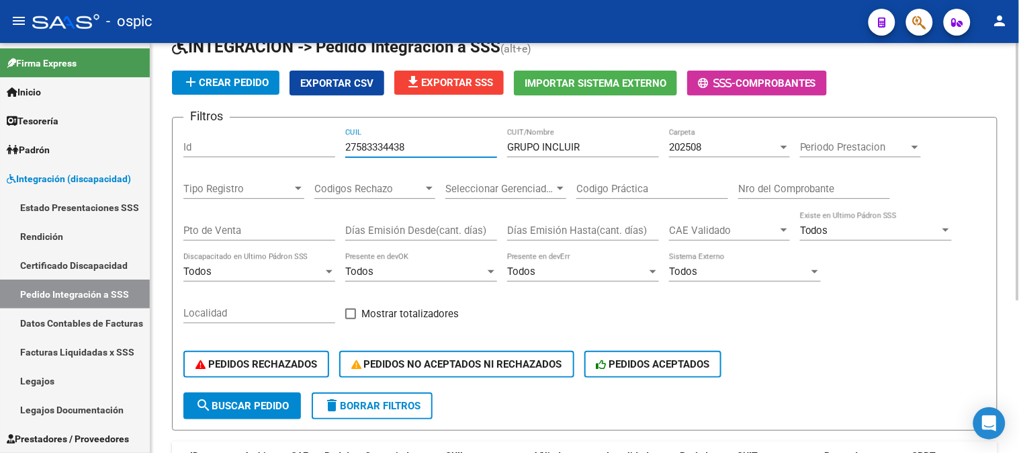
scroll to position [168, 0]
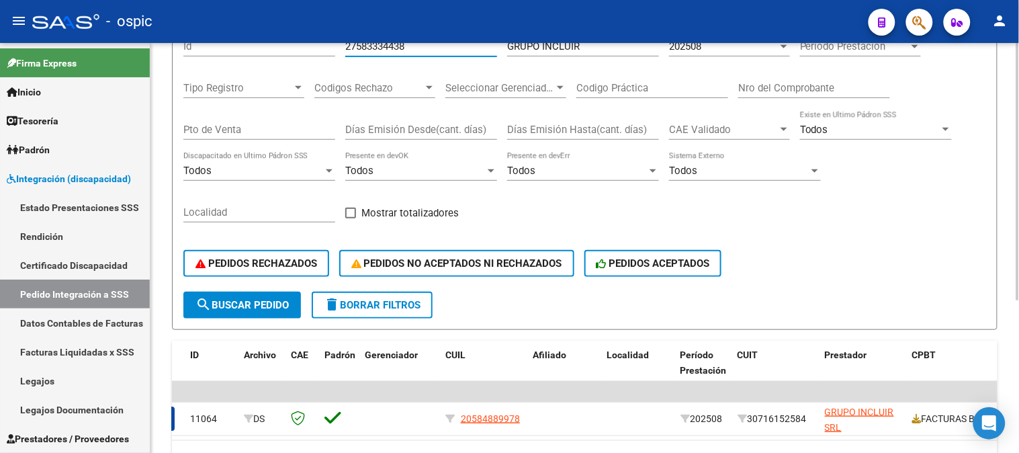
type input "27583334438"
click at [273, 306] on span "search Buscar Pedido" at bounding box center [242, 305] width 93 height 12
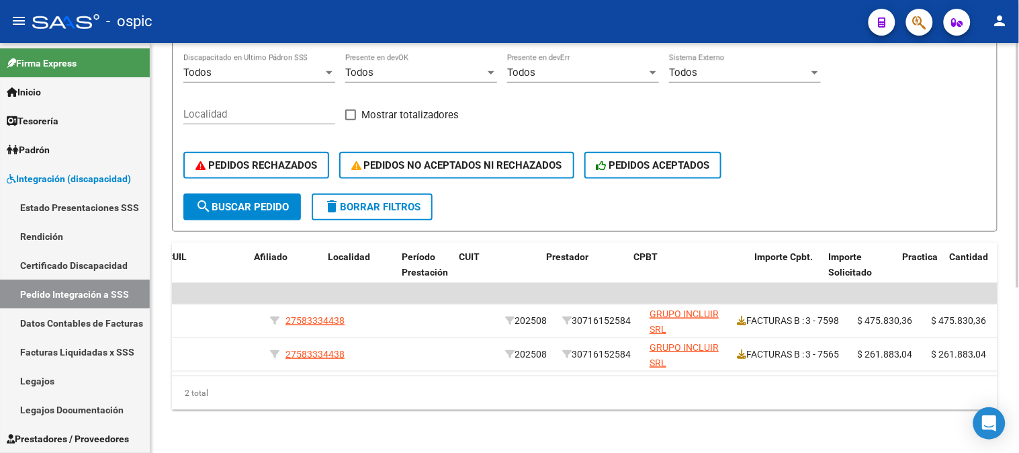
scroll to position [0, 312]
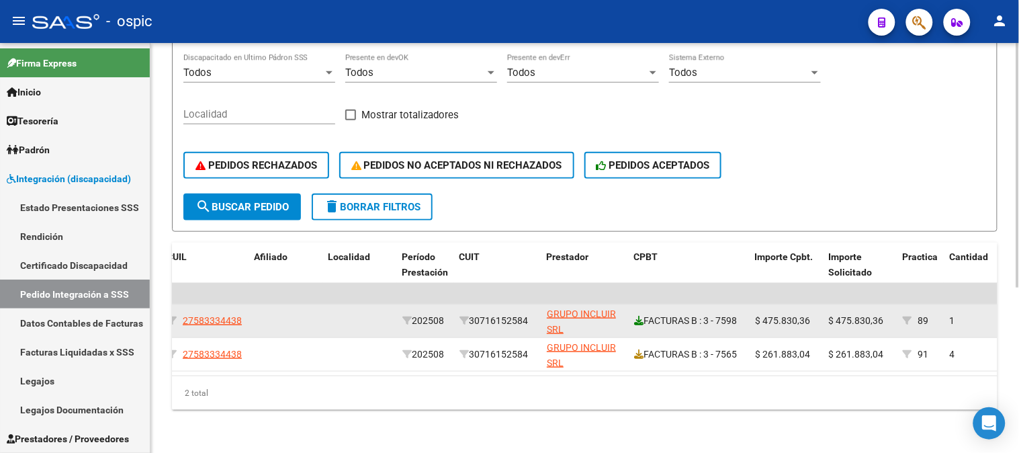
click at [640, 316] on icon at bounding box center [638, 320] width 9 height 9
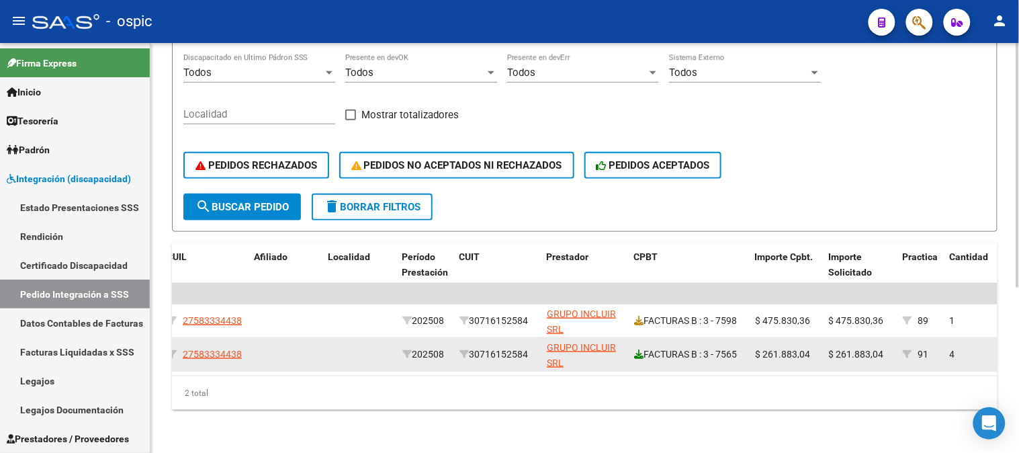
click at [634, 349] on icon at bounding box center [638, 353] width 9 height 9
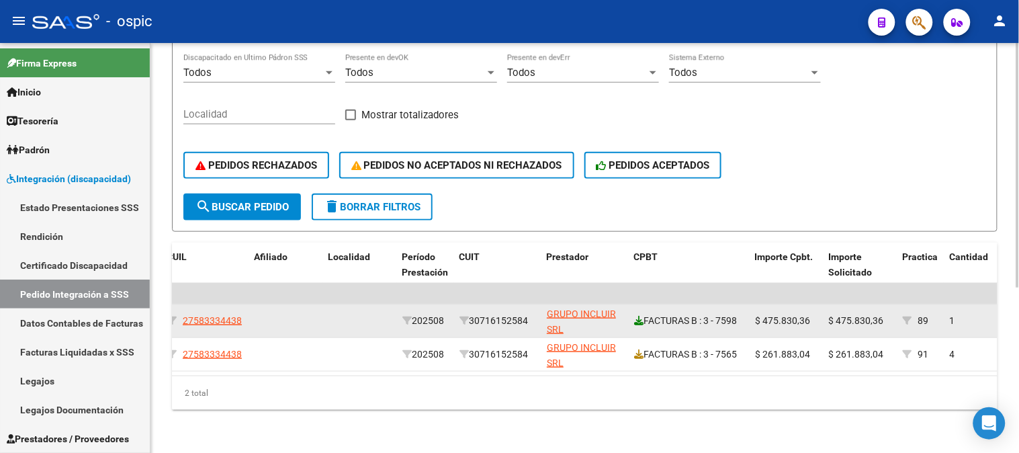
click at [634, 316] on icon at bounding box center [638, 320] width 9 height 9
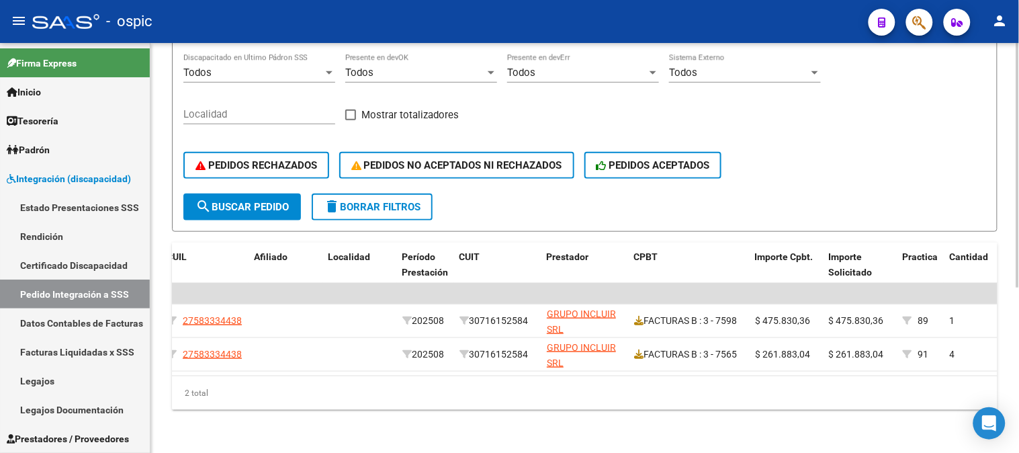
click at [376, 194] on button "delete Borrar Filtros" at bounding box center [372, 207] width 121 height 27
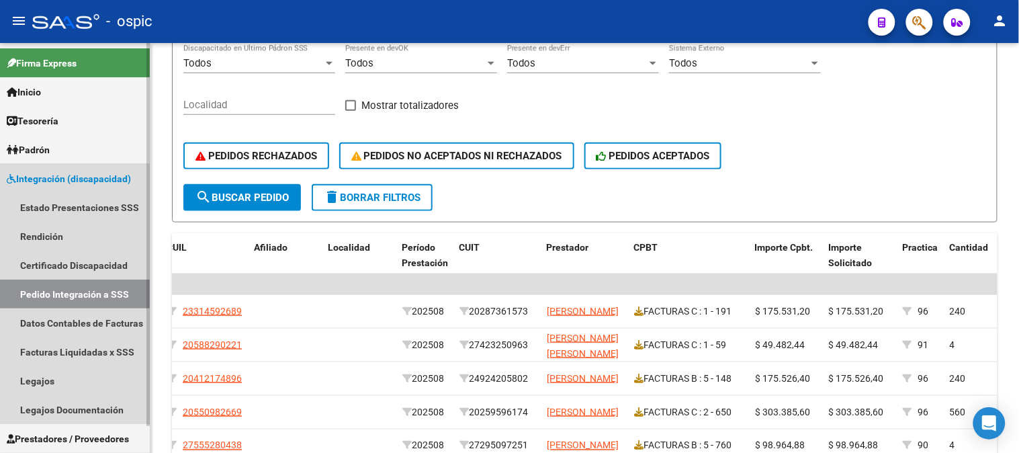
click at [34, 175] on span "Integración (discapacidad)" at bounding box center [69, 178] width 124 height 15
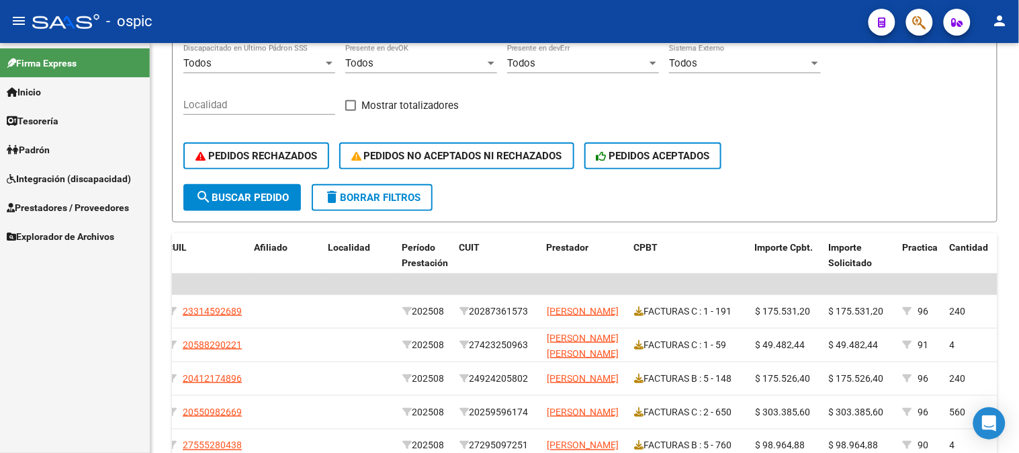
click at [54, 172] on span "Integración (discapacidad)" at bounding box center [69, 178] width 124 height 15
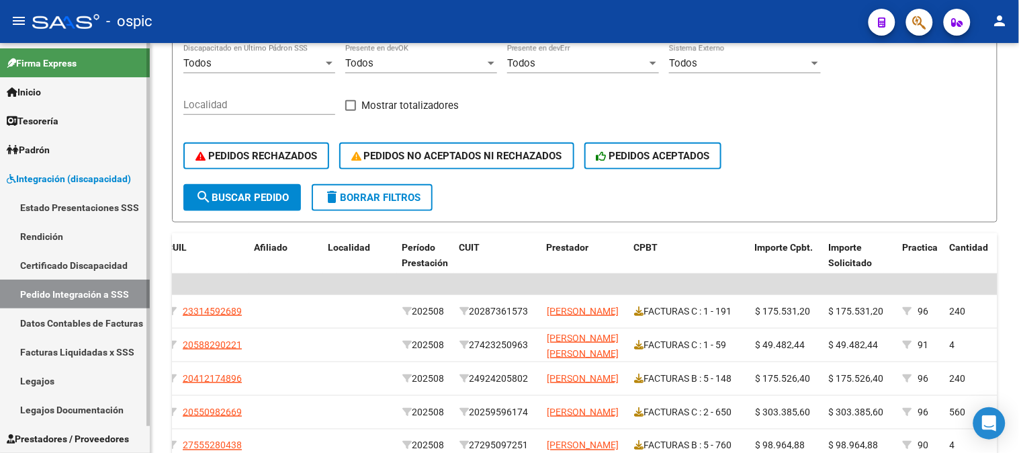
click at [49, 390] on link "Legajos" at bounding box center [75, 380] width 150 height 29
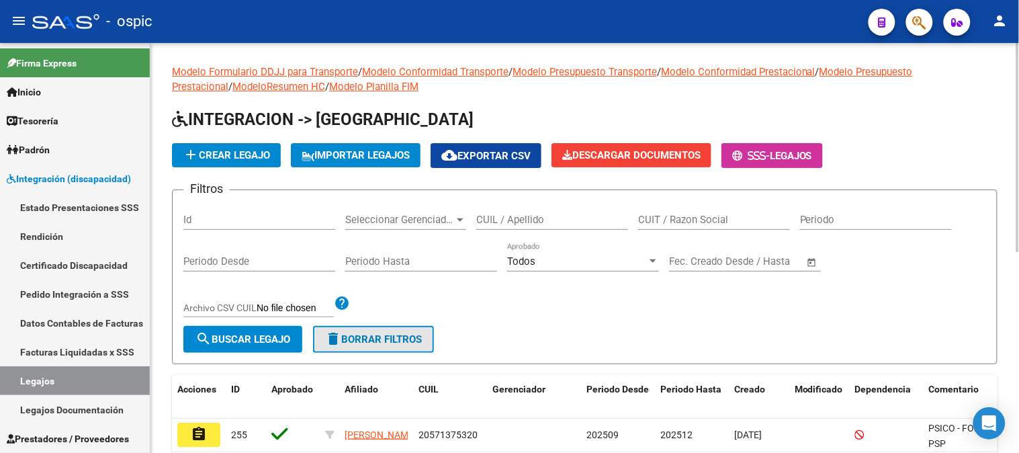
drag, startPoint x: 375, startPoint y: 340, endPoint x: 501, endPoint y: 216, distance: 176.8
click at [378, 335] on span "delete Borrar Filtros" at bounding box center [373, 339] width 97 height 12
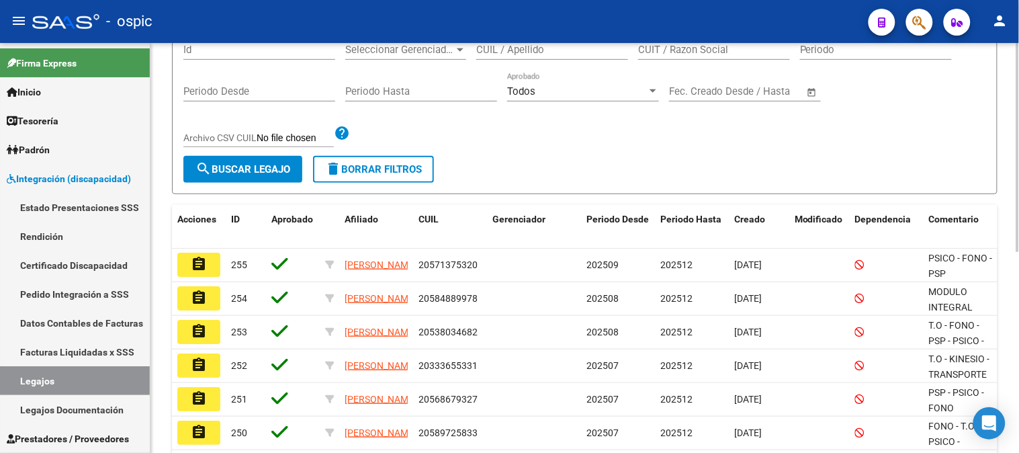
scroll to position [149, 0]
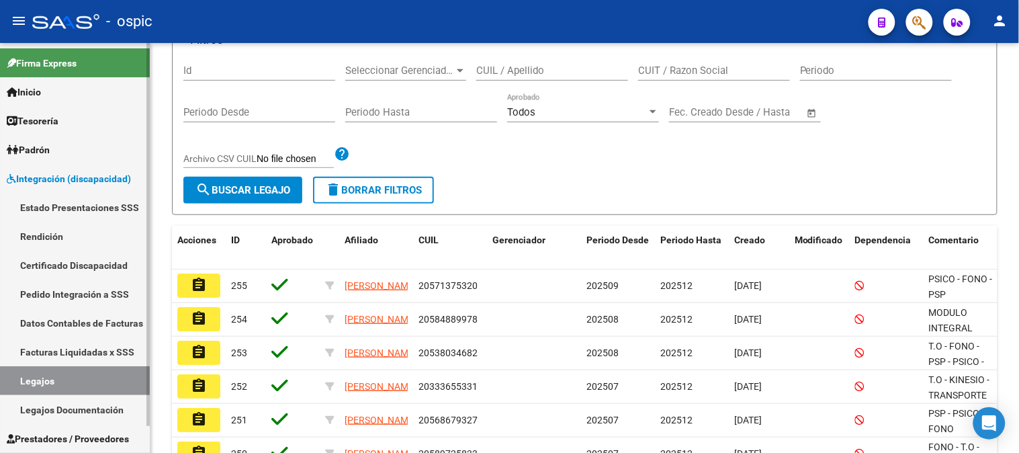
click at [60, 296] on link "Pedido Integración a SSS" at bounding box center [75, 294] width 150 height 29
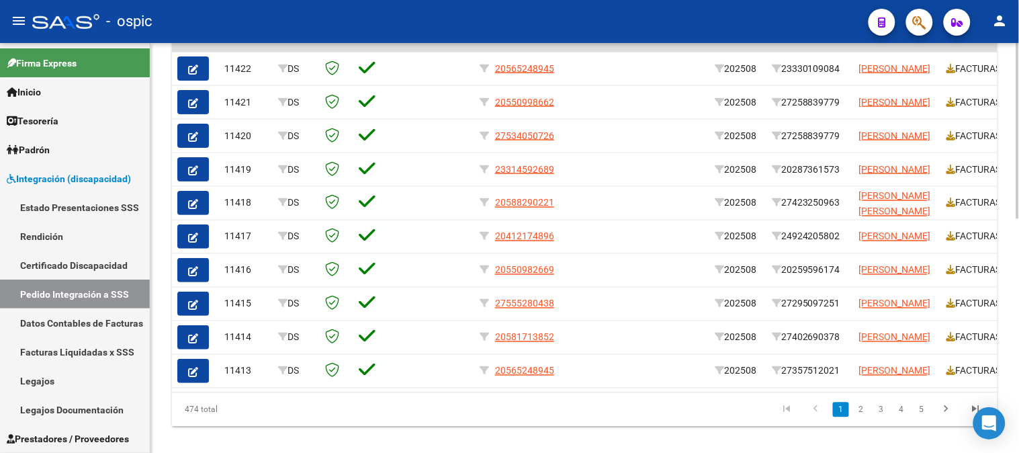
scroll to position [511, 0]
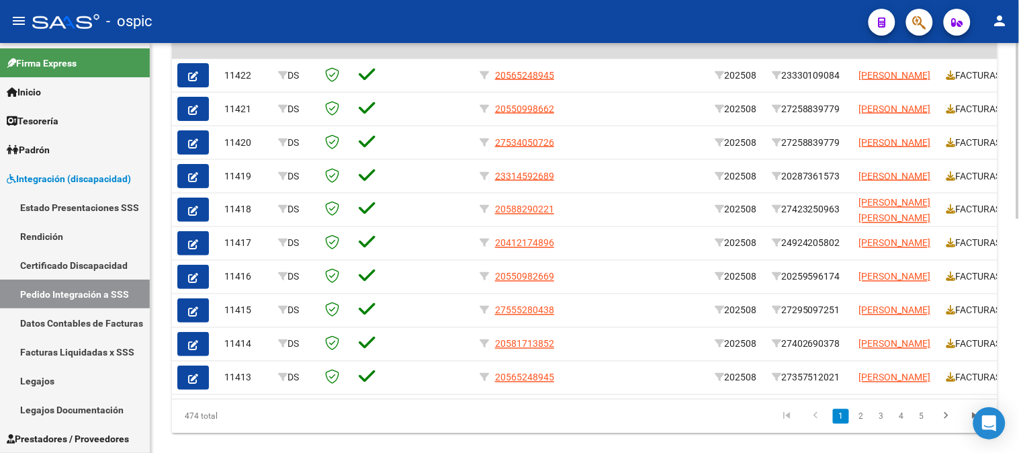
click at [1019, 312] on div at bounding box center [1018, 355] width 3 height 176
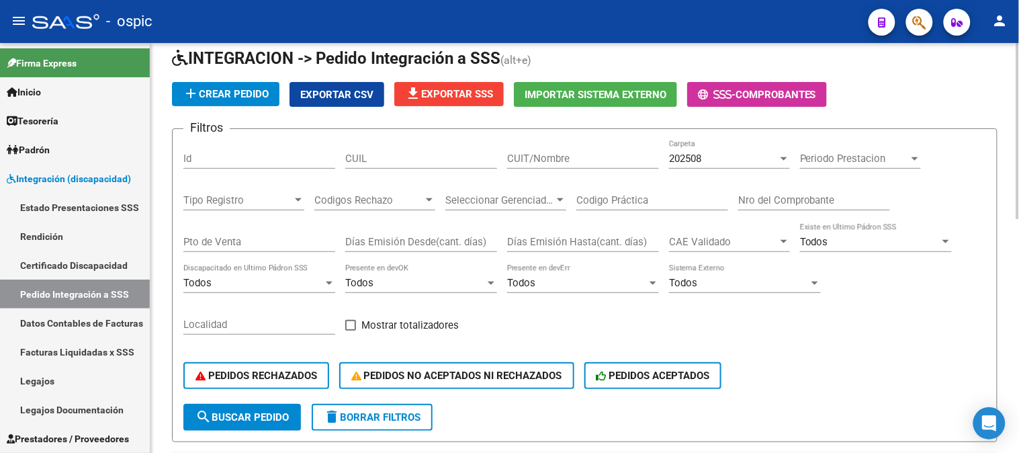
scroll to position [47, 0]
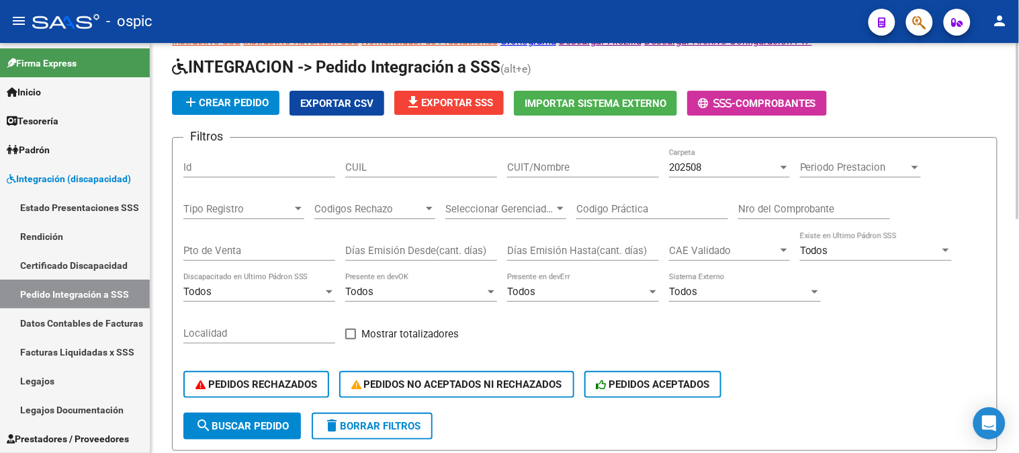
click at [1019, 143] on div at bounding box center [1018, 152] width 3 height 176
click at [378, 427] on span "delete Borrar Filtros" at bounding box center [372, 426] width 97 height 12
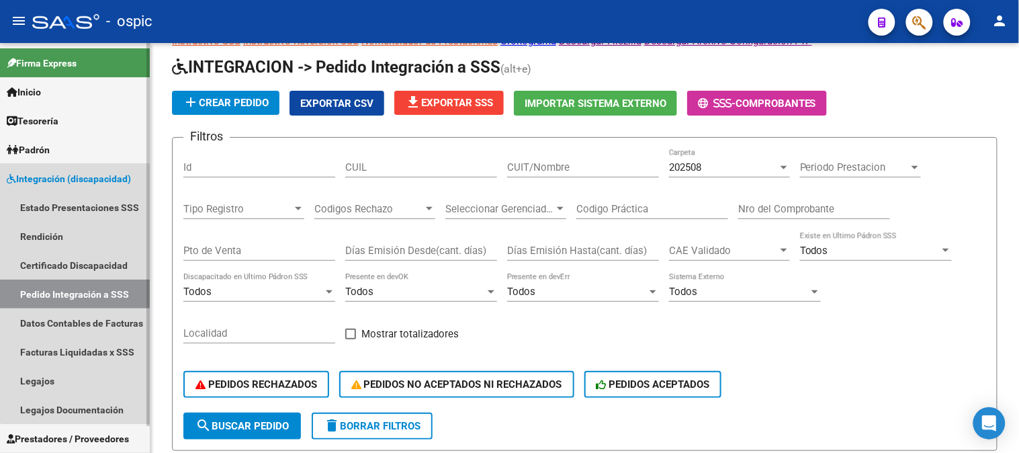
click at [77, 180] on span "Integración (discapacidad)" at bounding box center [69, 178] width 124 height 15
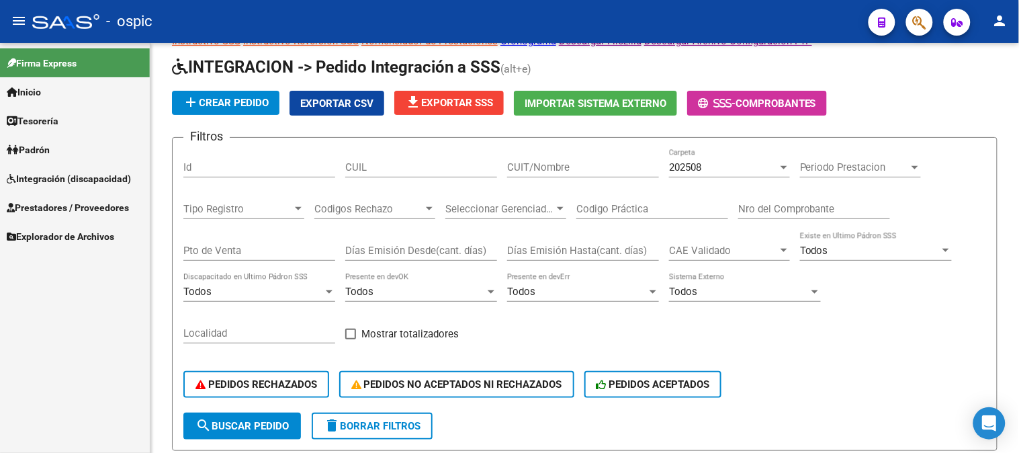
click at [58, 177] on span "Integración (discapacidad)" at bounding box center [69, 178] width 124 height 15
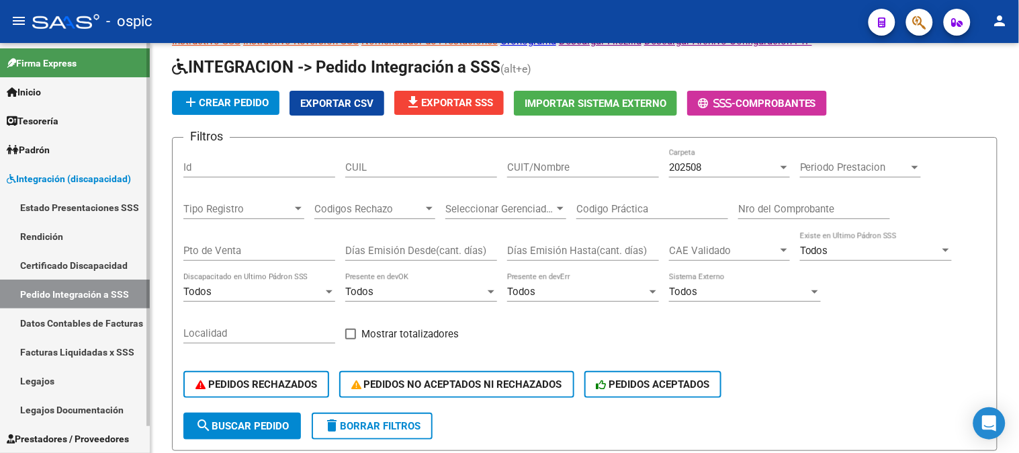
click at [105, 296] on link "Pedido Integración a SSS" at bounding box center [75, 294] width 150 height 29
click at [744, 171] on div "202508" at bounding box center [723, 167] width 109 height 12
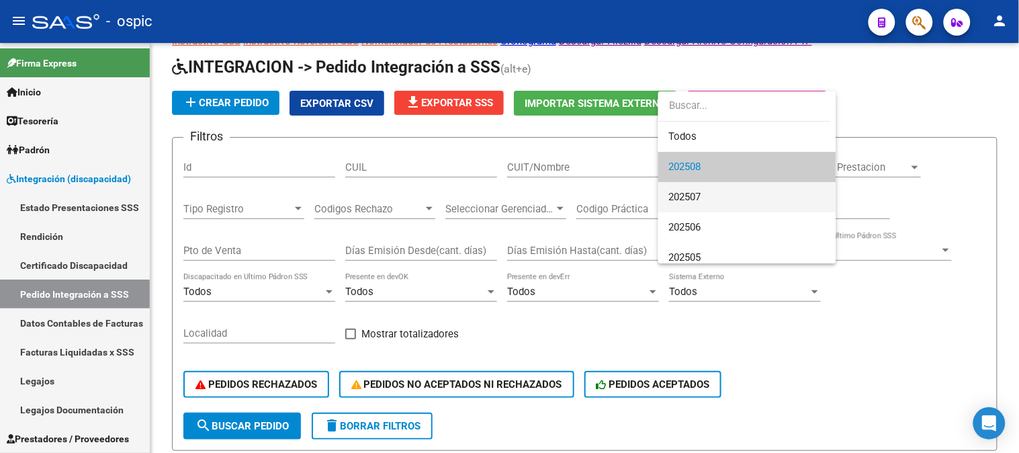
click at [717, 197] on span "202507" at bounding box center [747, 197] width 157 height 30
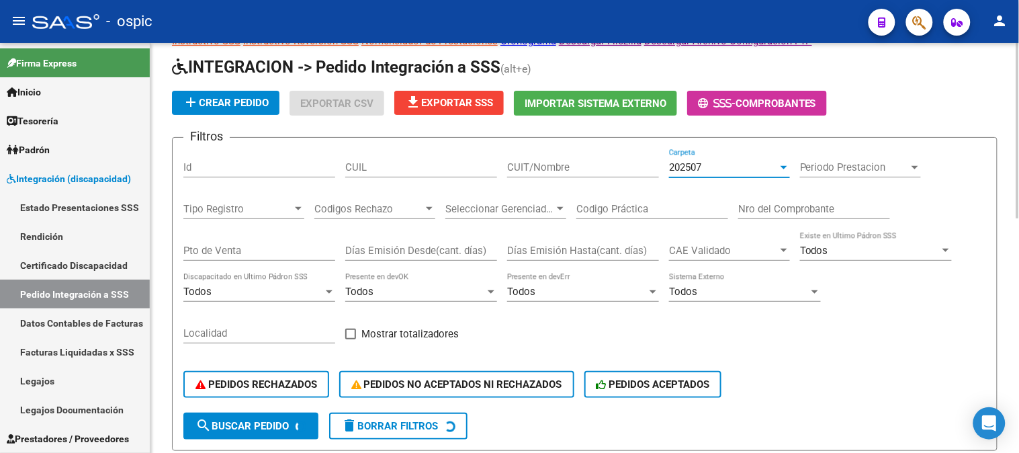
click at [569, 170] on input "CUIT/Nombre" at bounding box center [583, 167] width 152 height 12
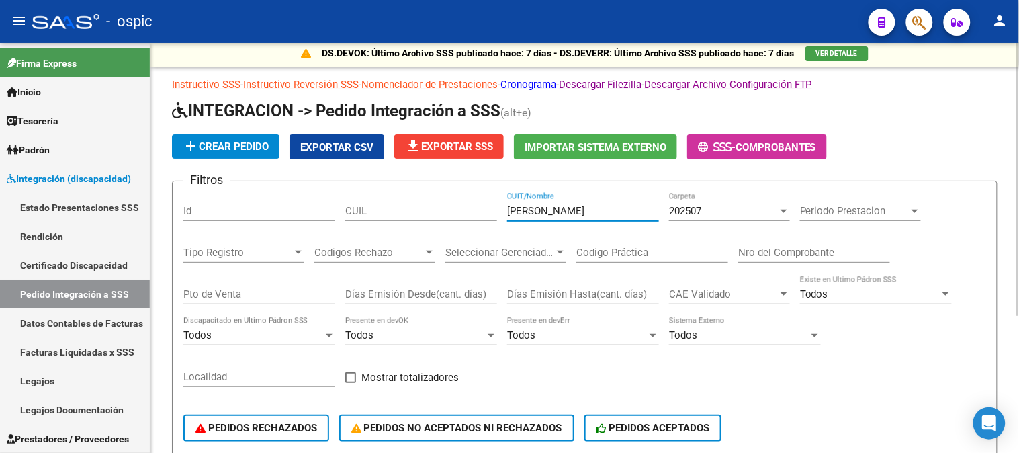
scroll to position [0, 0]
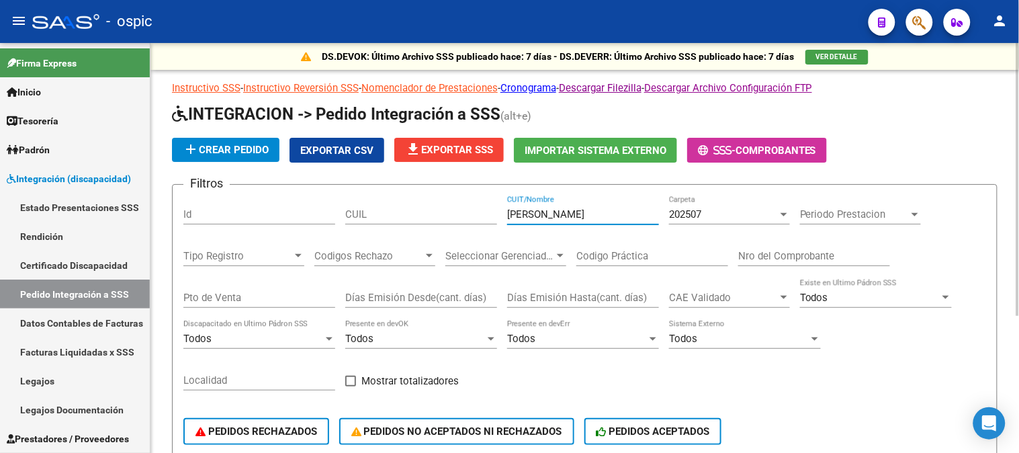
type input "[PERSON_NAME]"
